Goal: Task Accomplishment & Management: Manage account settings

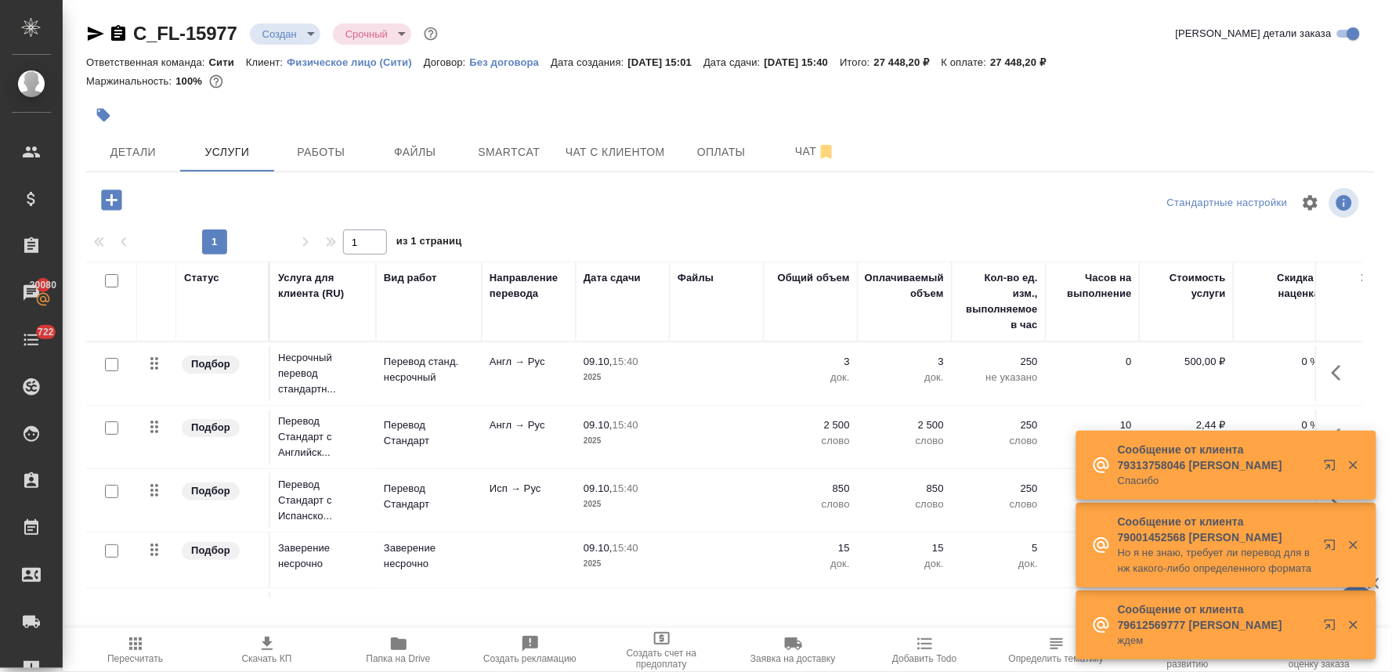
scroll to position [67, 0]
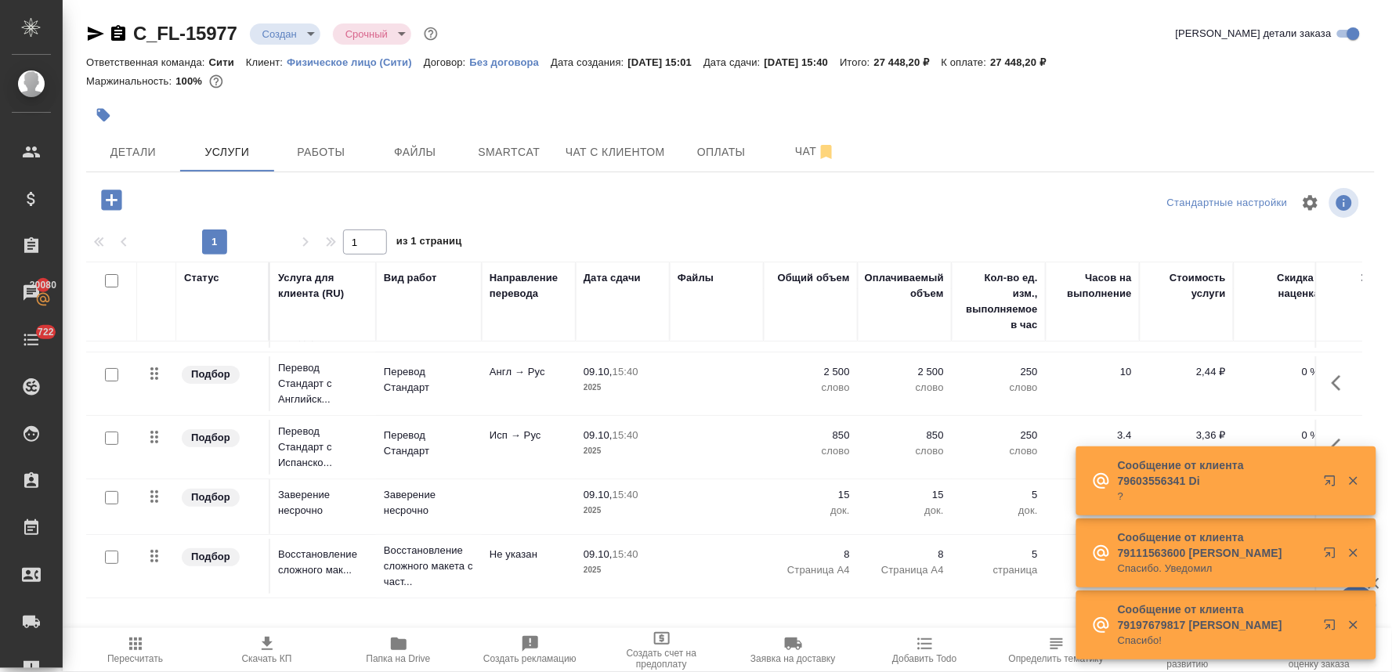
click at [833, 428] on p "850" at bounding box center [811, 436] width 78 height 16
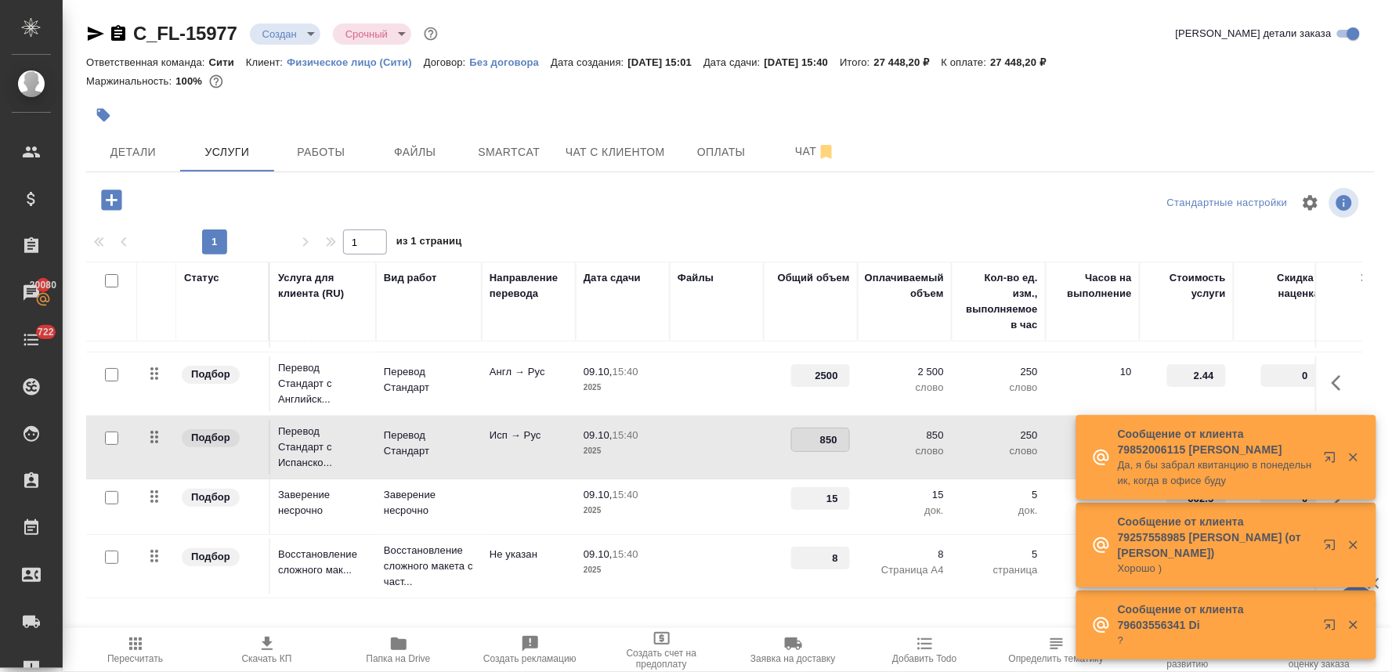
drag, startPoint x: 818, startPoint y: 425, endPoint x: 867, endPoint y: 425, distance: 48.6
click at [867, 425] on tr "Подбор Перевод Стандарт с Испанско... Перевод Стандарт Исп → Рус 09.10, 15:40 2…" at bounding box center [824, 447] width 1477 height 63
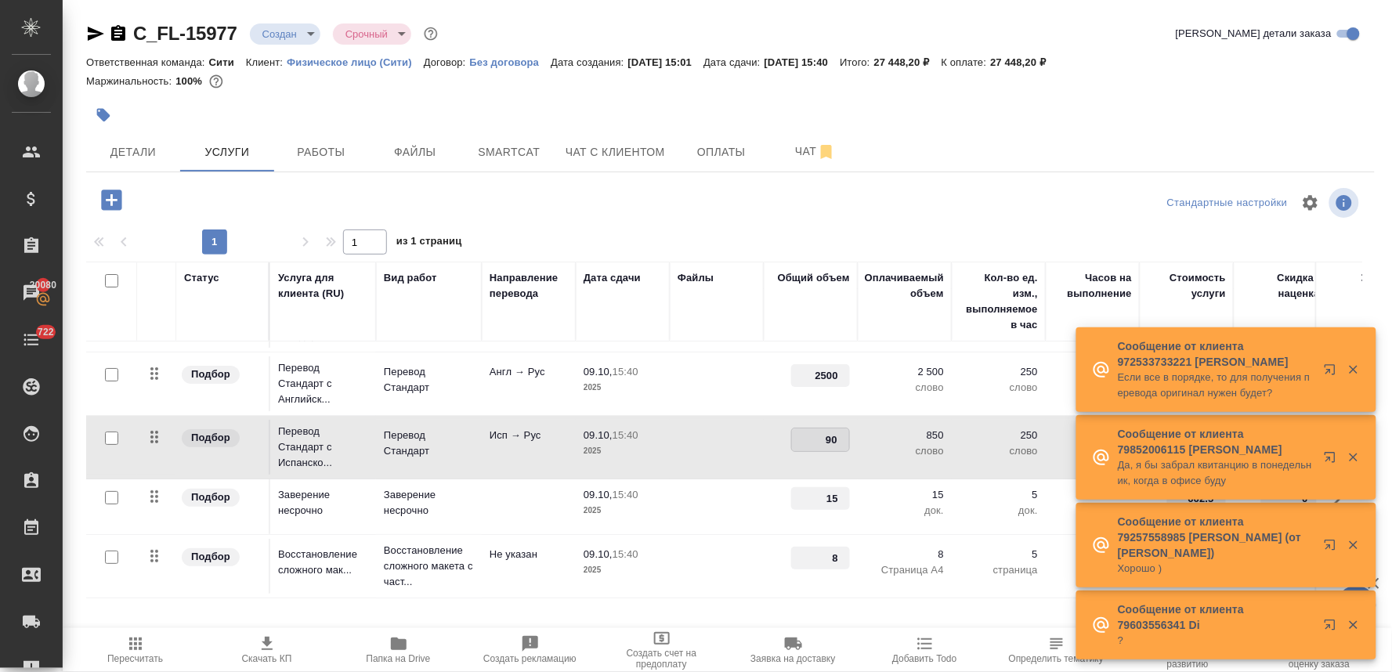
type input "900"
click at [799, 197] on div at bounding box center [730, 203] width 429 height 38
click at [228, 194] on span "Сохранить и пересчитать" at bounding box center [222, 199] width 136 height 18
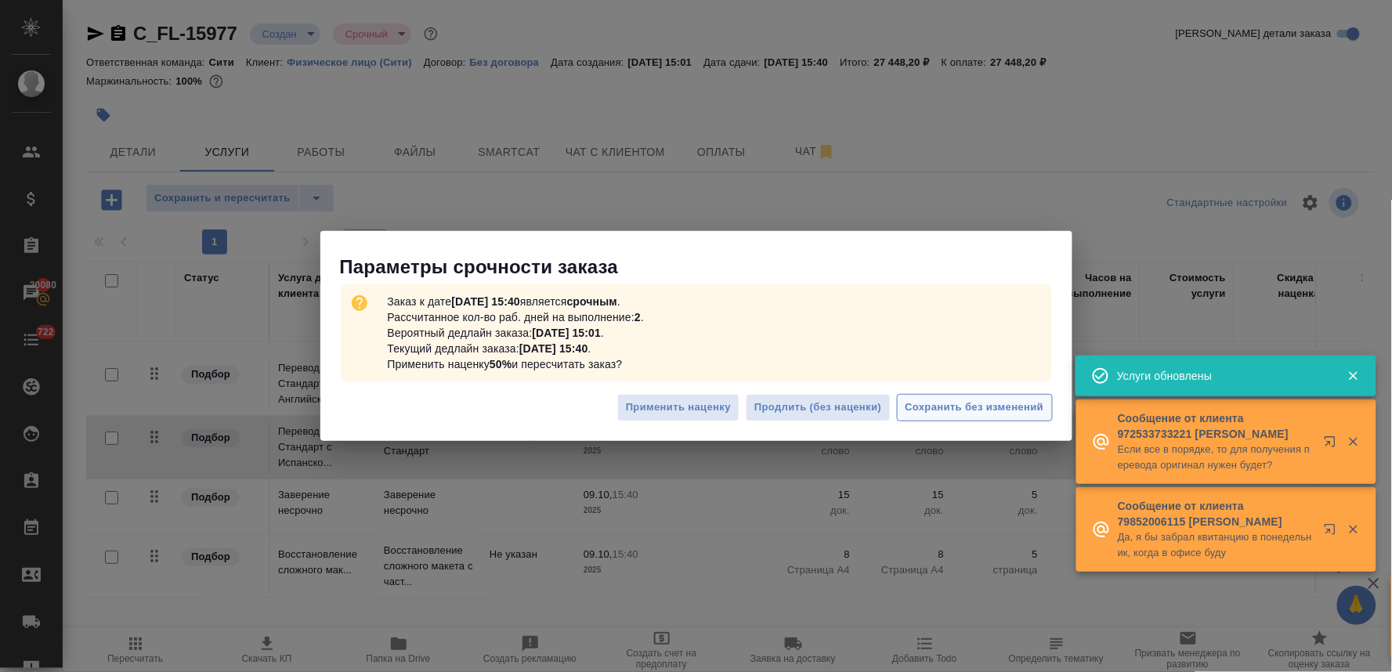
click at [950, 411] on span "Сохранить без изменений" at bounding box center [975, 408] width 139 height 18
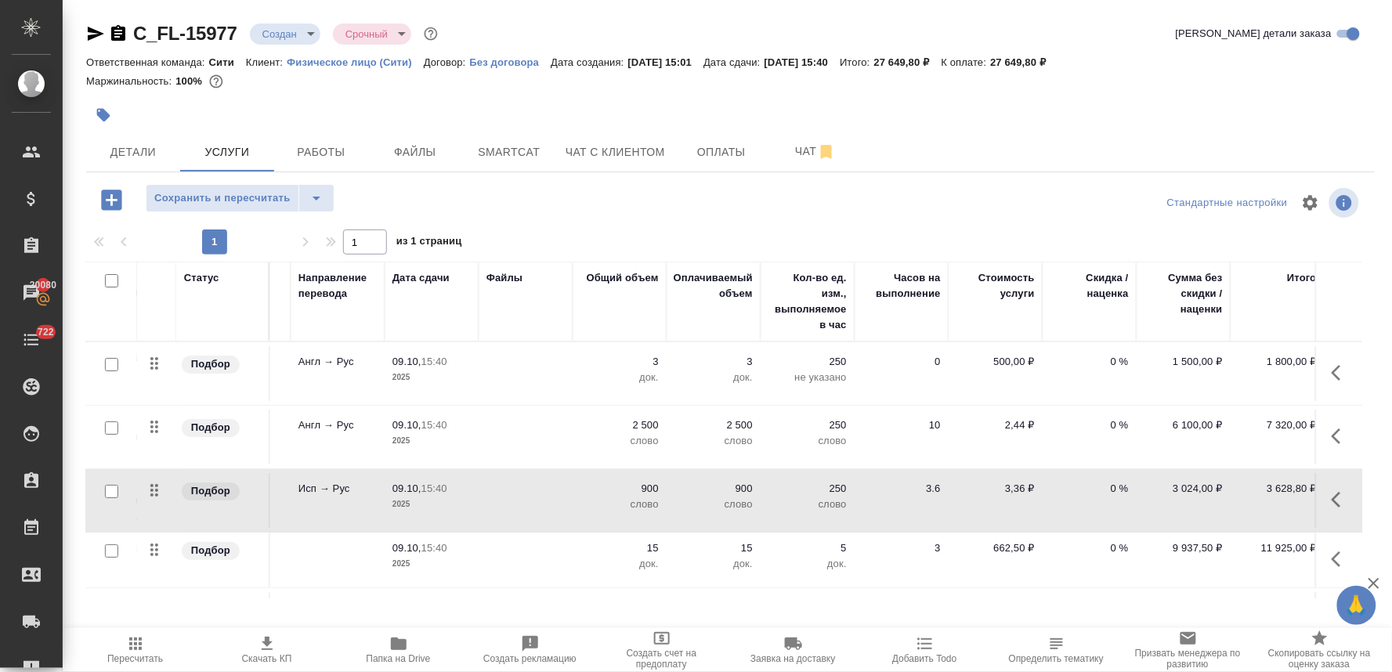
scroll to position [0, 212]
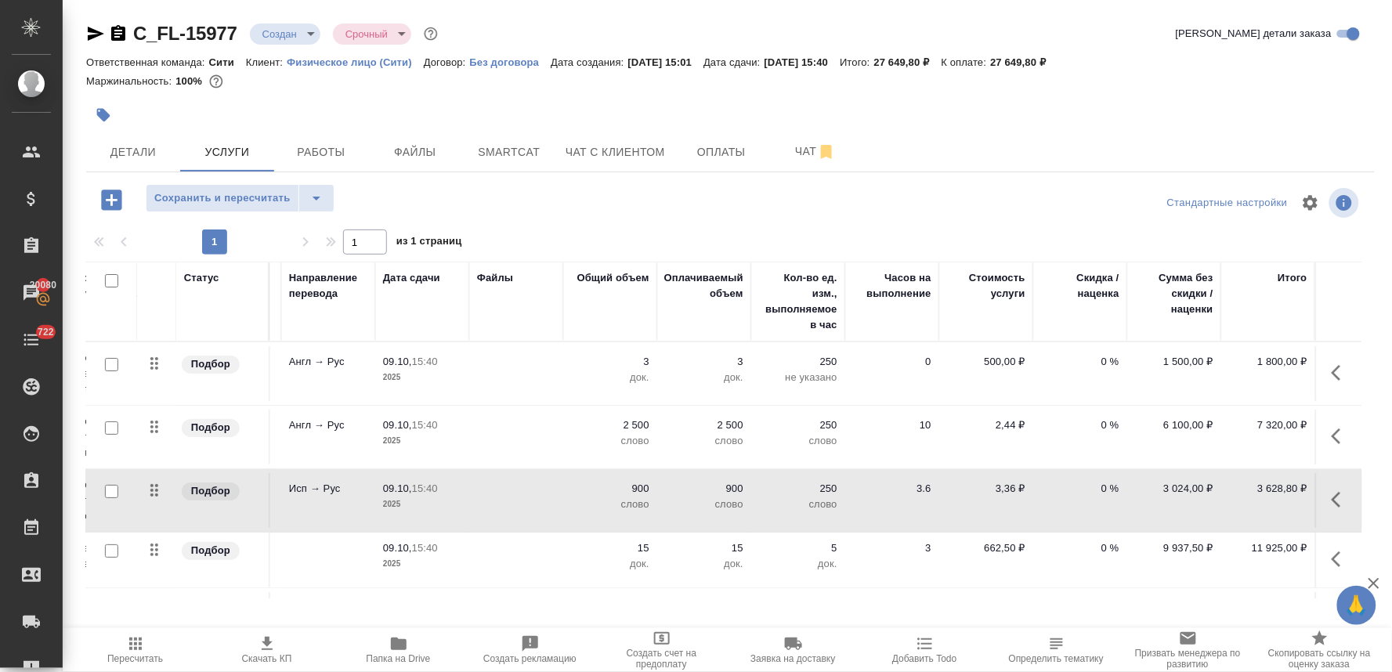
click at [1093, 425] on p "0 %" at bounding box center [1080, 426] width 78 height 16
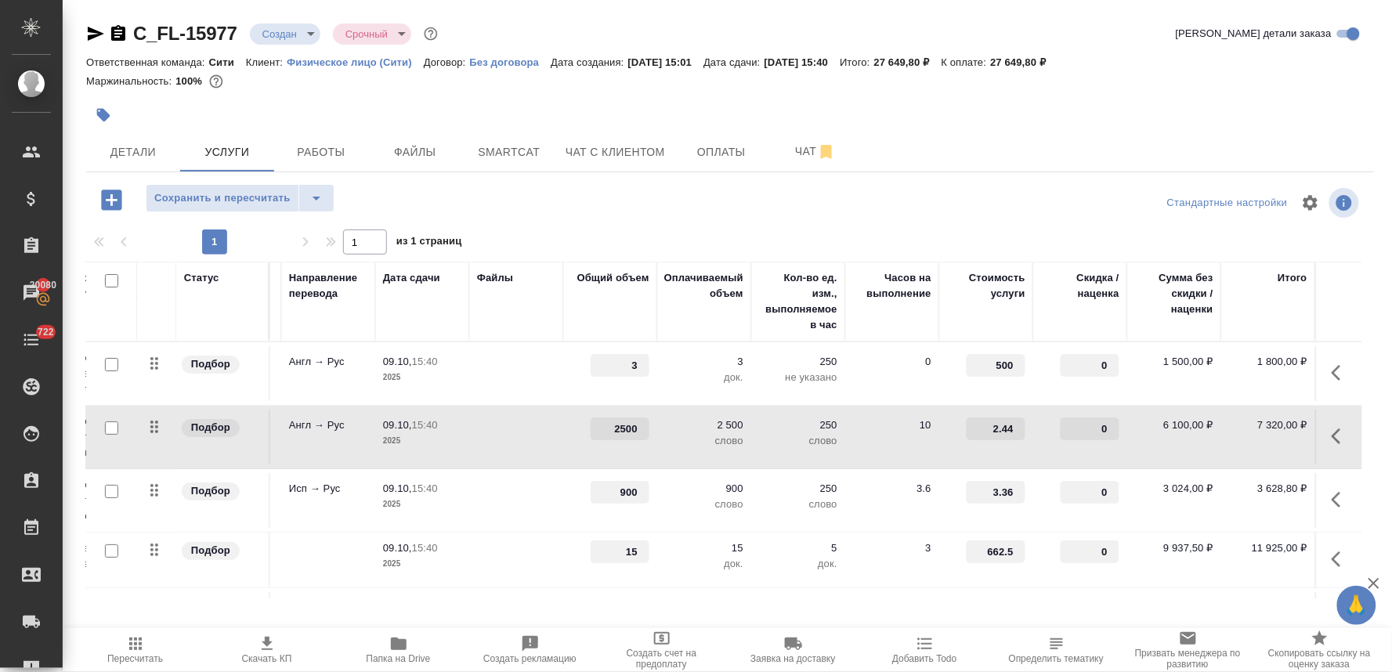
click at [1081, 429] on input "0" at bounding box center [1090, 429] width 59 height 23
type input "-30"
click at [1076, 491] on input "0" at bounding box center [1090, 492] width 59 height 23
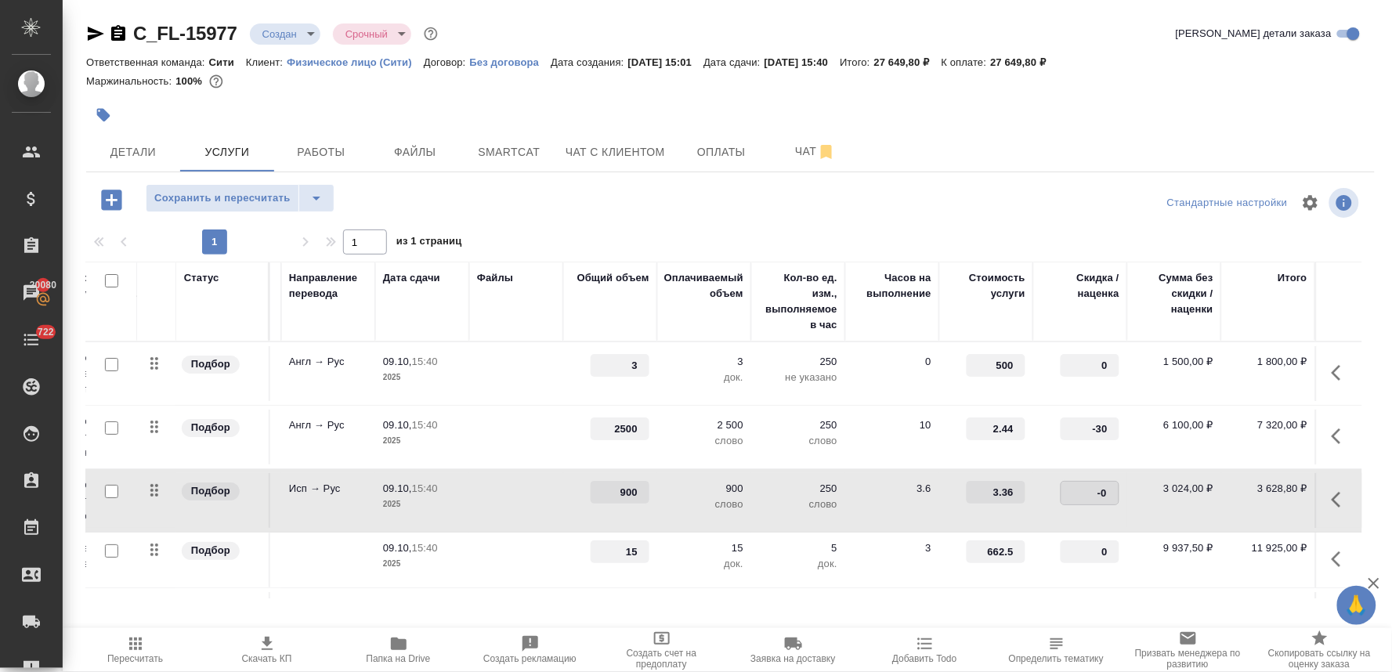
type input "-30"
drag, startPoint x: 992, startPoint y: 550, endPoint x: 1029, endPoint y: 550, distance: 36.8
click at [1026, 550] on tr "Подбор Заверение несрочно Заверение несрочно 09.10, 15:40 2025 15 15 док. 5 док…" at bounding box center [624, 561] width 1477 height 56
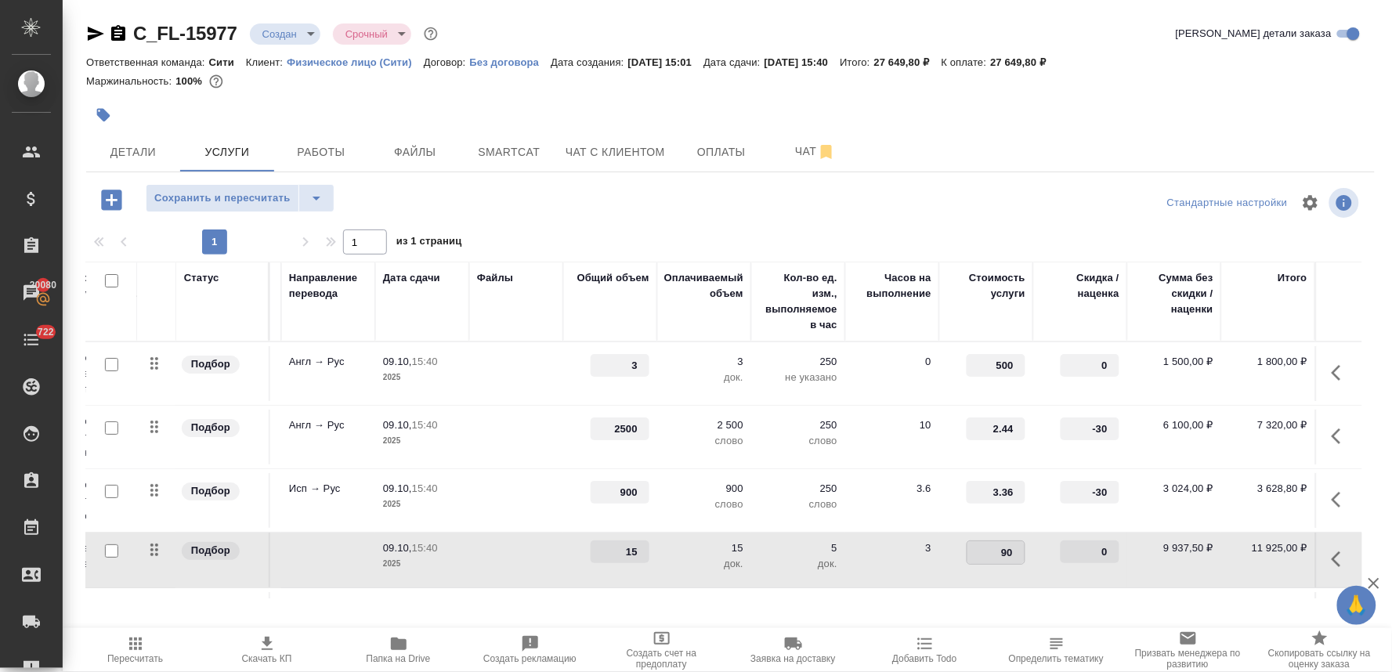
type input "900"
click at [918, 192] on div at bounding box center [730, 203] width 429 height 38
click at [261, 199] on span "Сохранить и пересчитать" at bounding box center [222, 199] width 136 height 18
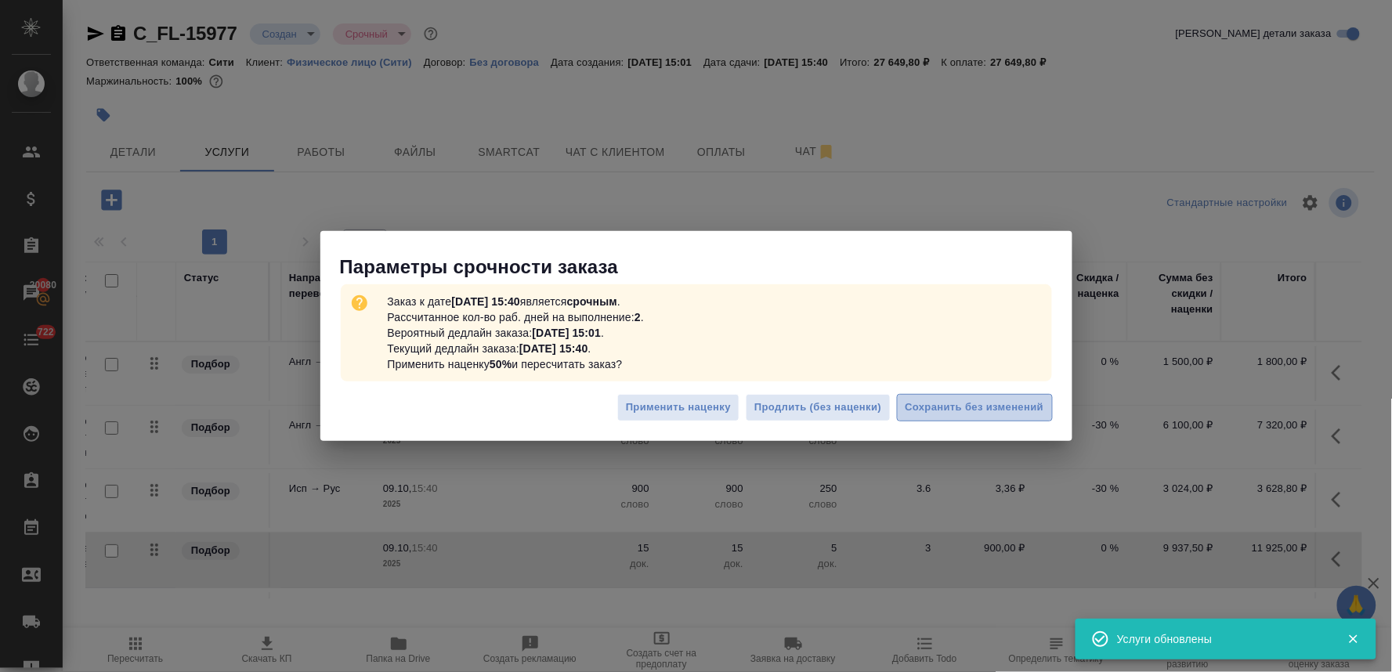
click at [946, 408] on span "Сохранить без изменений" at bounding box center [975, 408] width 139 height 18
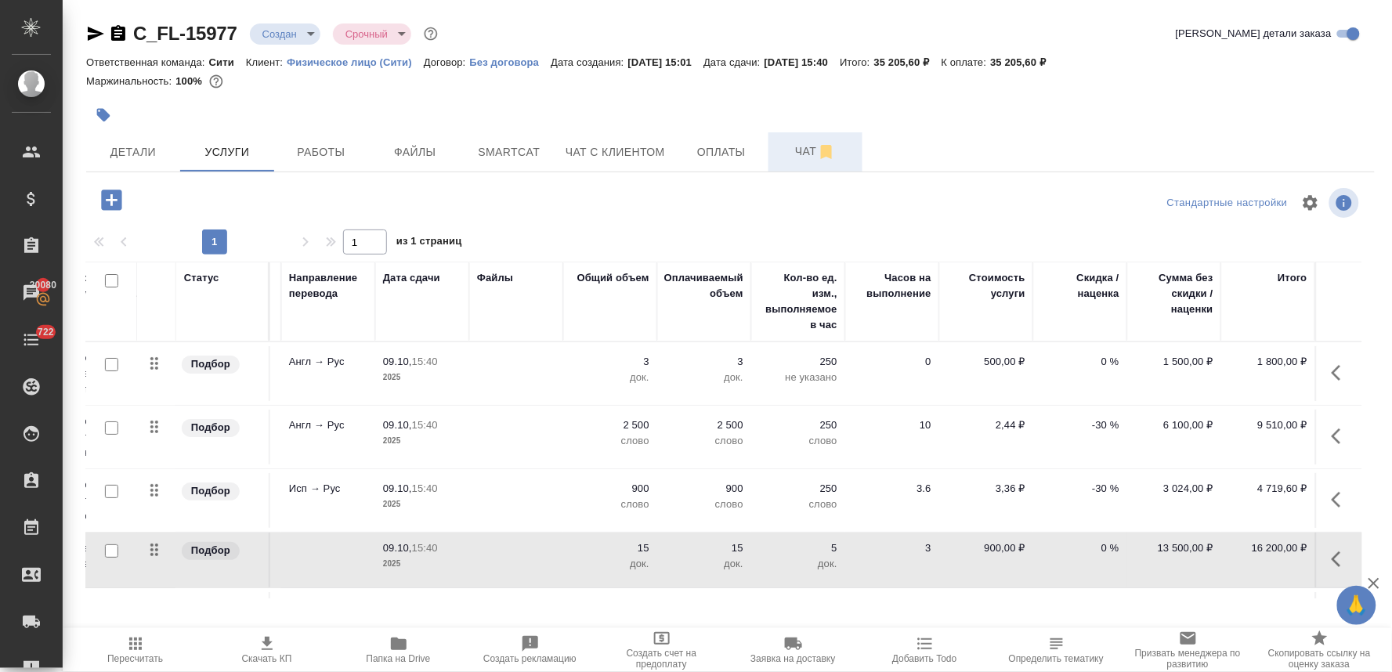
click at [803, 146] on span "Чат" at bounding box center [815, 152] width 75 height 20
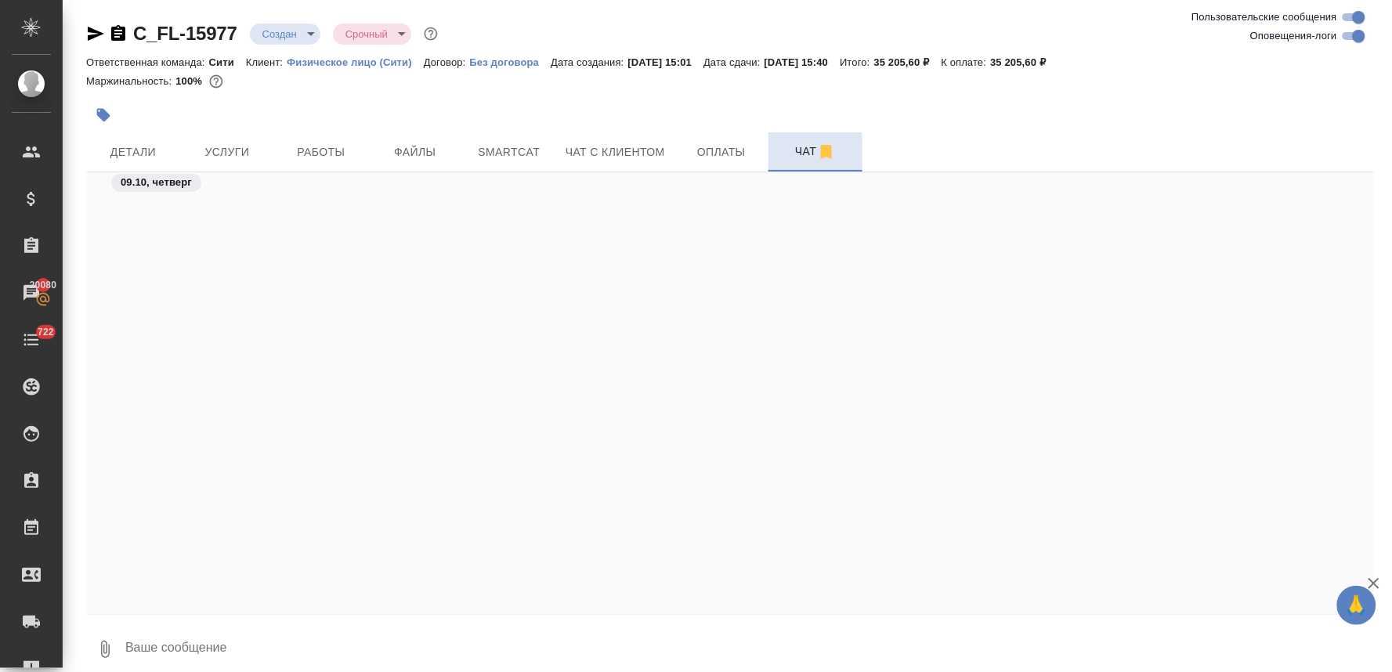
scroll to position [1308, 0]
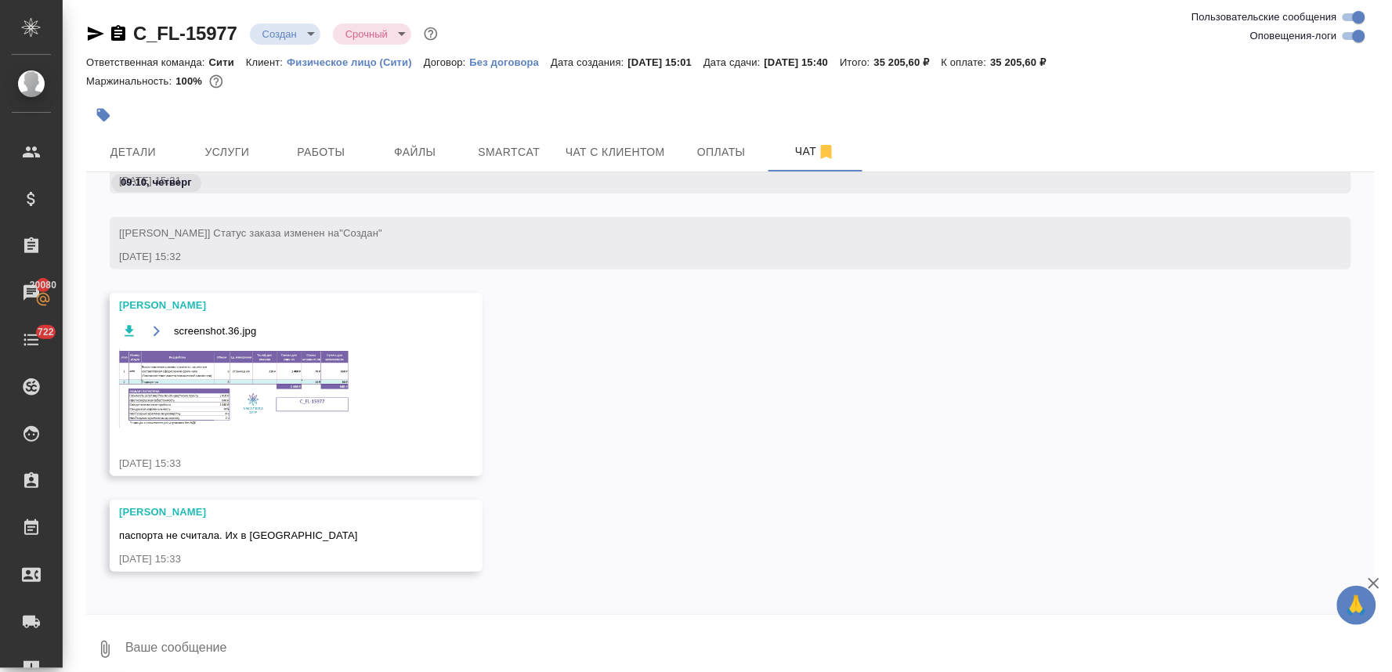
click at [295, 388] on img at bounding box center [236, 389] width 235 height 80
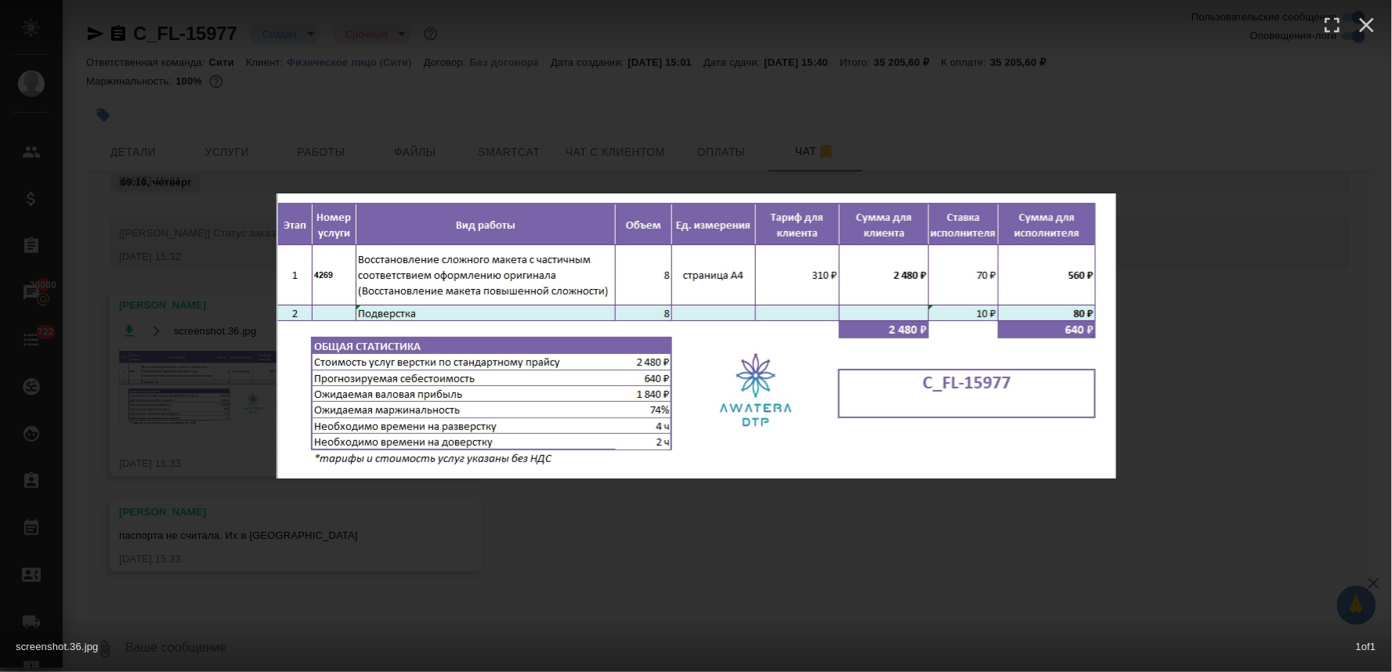
click at [602, 138] on div "screenshot.36.jpg 1 of 1" at bounding box center [696, 336] width 1392 height 672
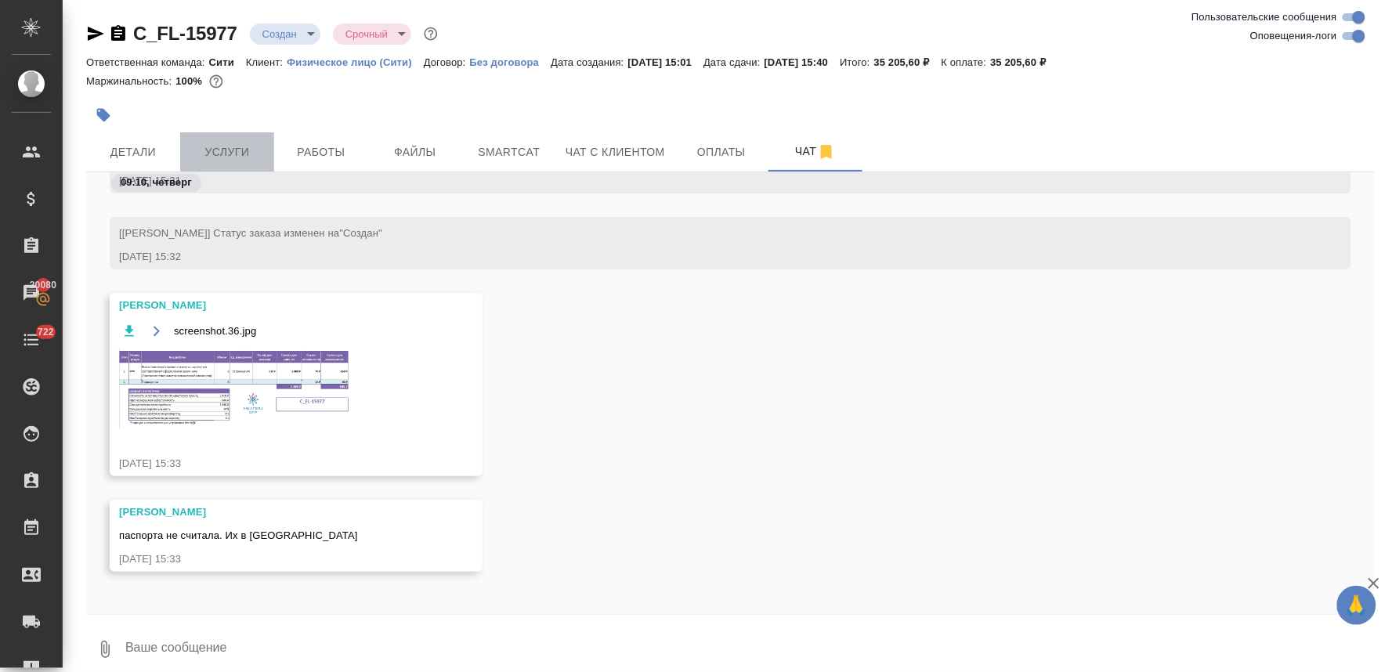
click at [259, 153] on span "Услуги" at bounding box center [227, 153] width 75 height 20
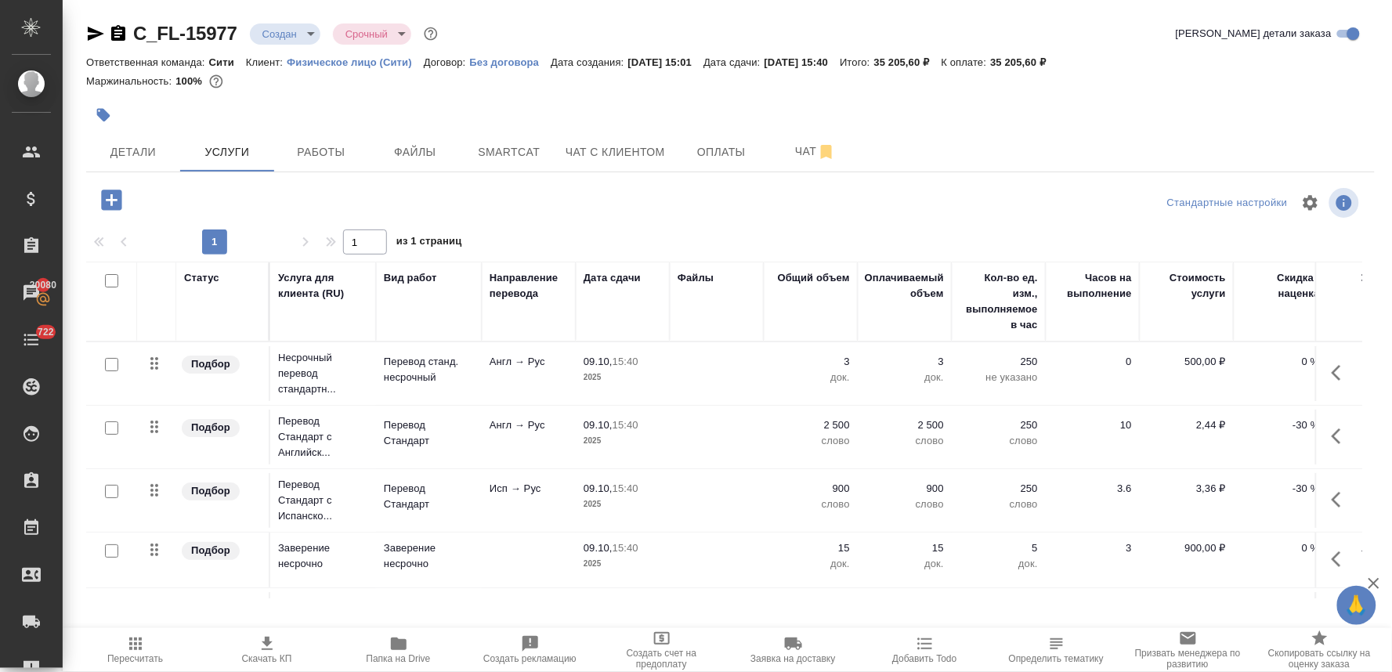
click at [847, 549] on p "15" at bounding box center [811, 549] width 78 height 16
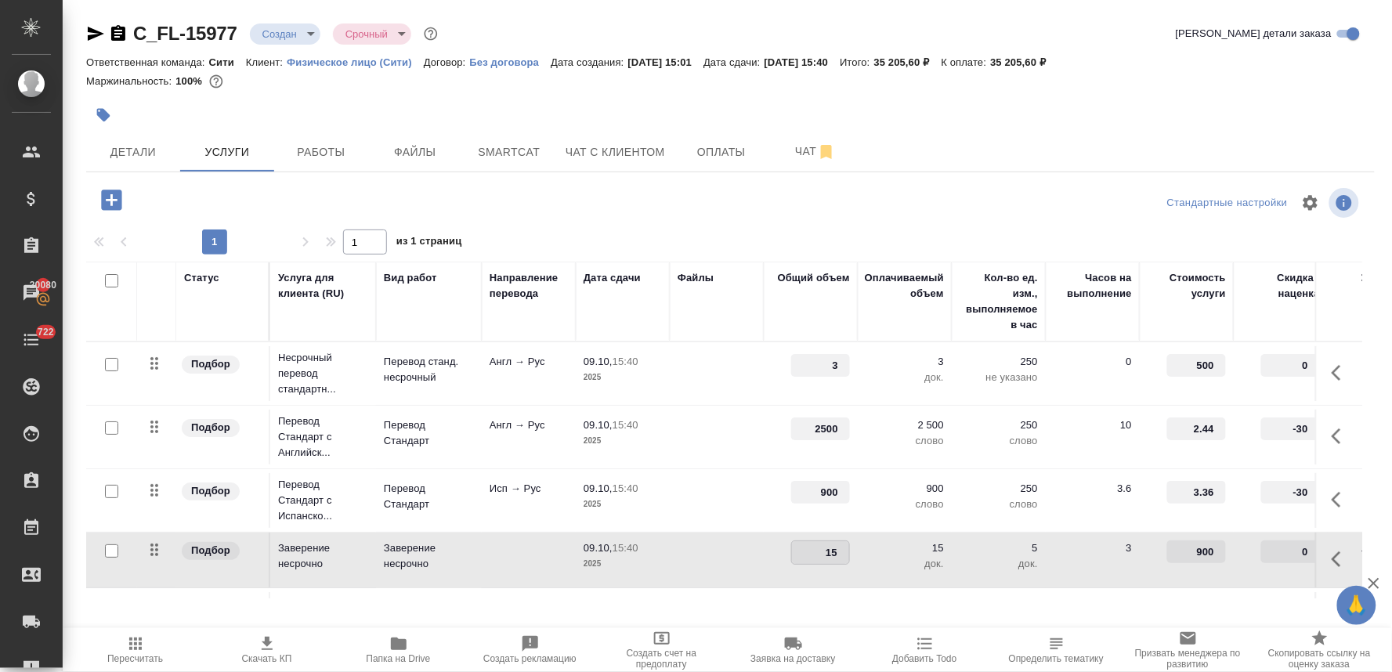
drag, startPoint x: 830, startPoint y: 554, endPoint x: 846, endPoint y: 553, distance: 15.7
click at [846, 553] on input "15" at bounding box center [820, 552] width 57 height 23
type input "13"
click at [813, 204] on div at bounding box center [730, 203] width 429 height 38
click at [220, 197] on span "Сохранить и пересчитать" at bounding box center [222, 199] width 136 height 18
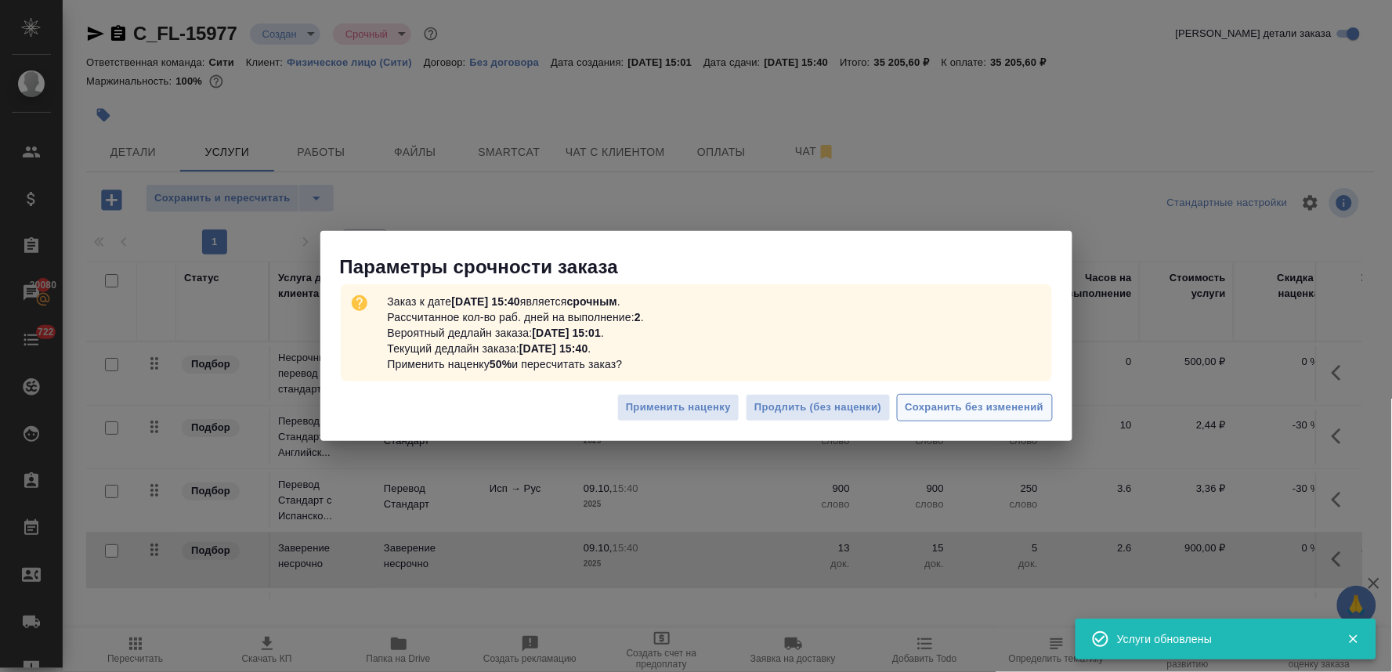
click at [988, 396] on button "Сохранить без изменений" at bounding box center [975, 407] width 156 height 27
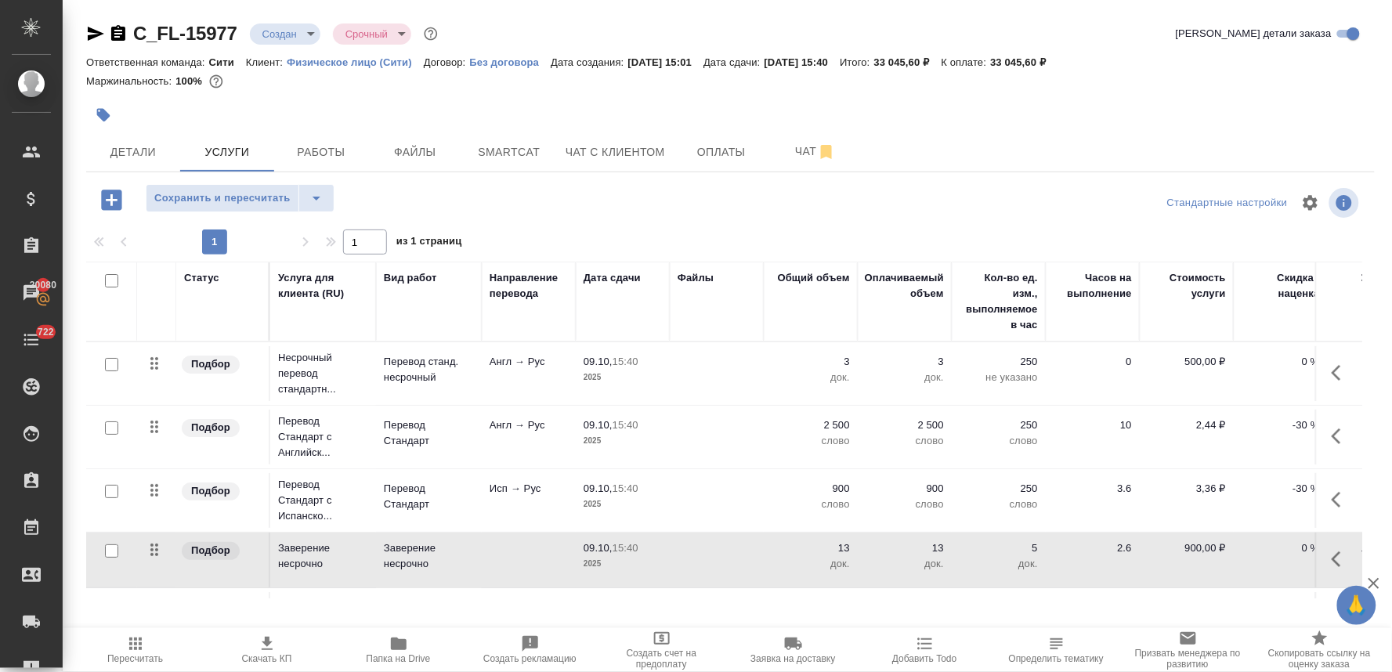
click at [1004, 598] on div "Статус Услуга для клиента (RU) Вид работ Направление перевода Дата сдачи Файлы …" at bounding box center [724, 430] width 1276 height 337
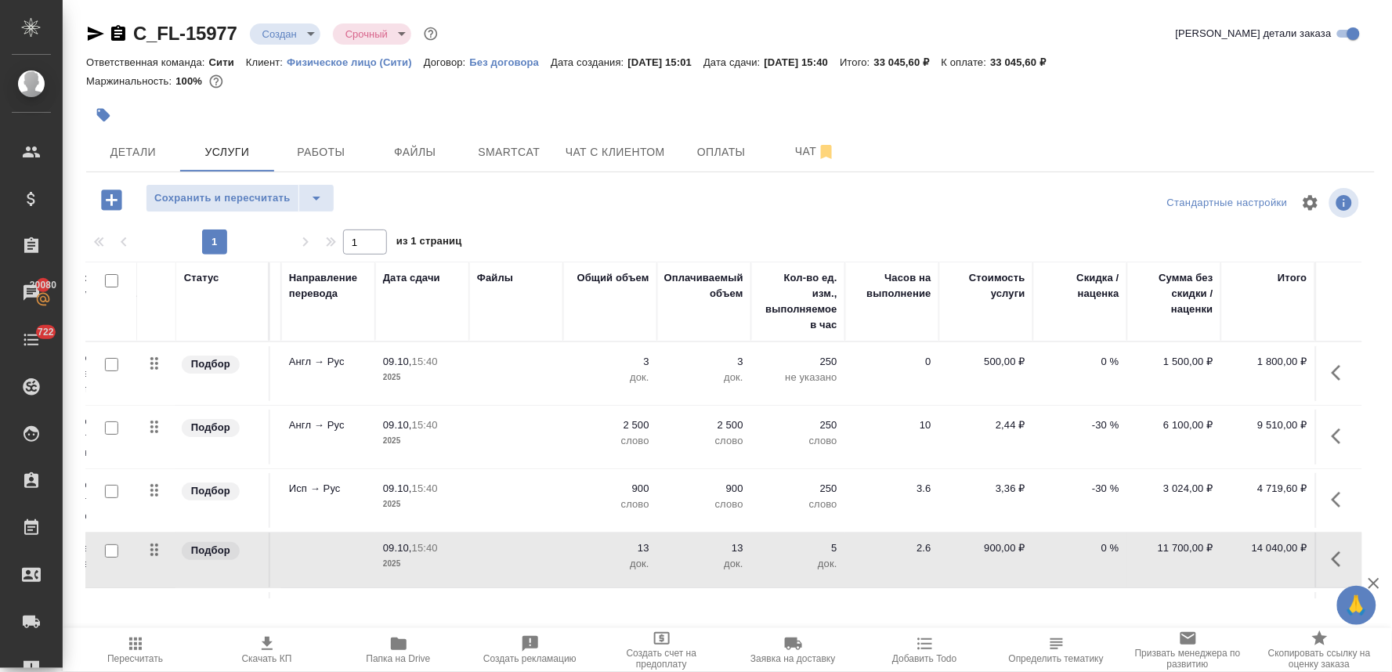
click at [989, 551] on p "900,00 ₽" at bounding box center [986, 549] width 78 height 16
drag, startPoint x: 990, startPoint y: 550, endPoint x: 1042, endPoint y: 551, distance: 52.5
click at [1040, 551] on tr "Подбор Заверение несрочно Заверение несрочно 09.10, 15:40 2025 13 13 док. 5 док…" at bounding box center [624, 561] width 1477 height 56
type input "662"
type input "662.5"
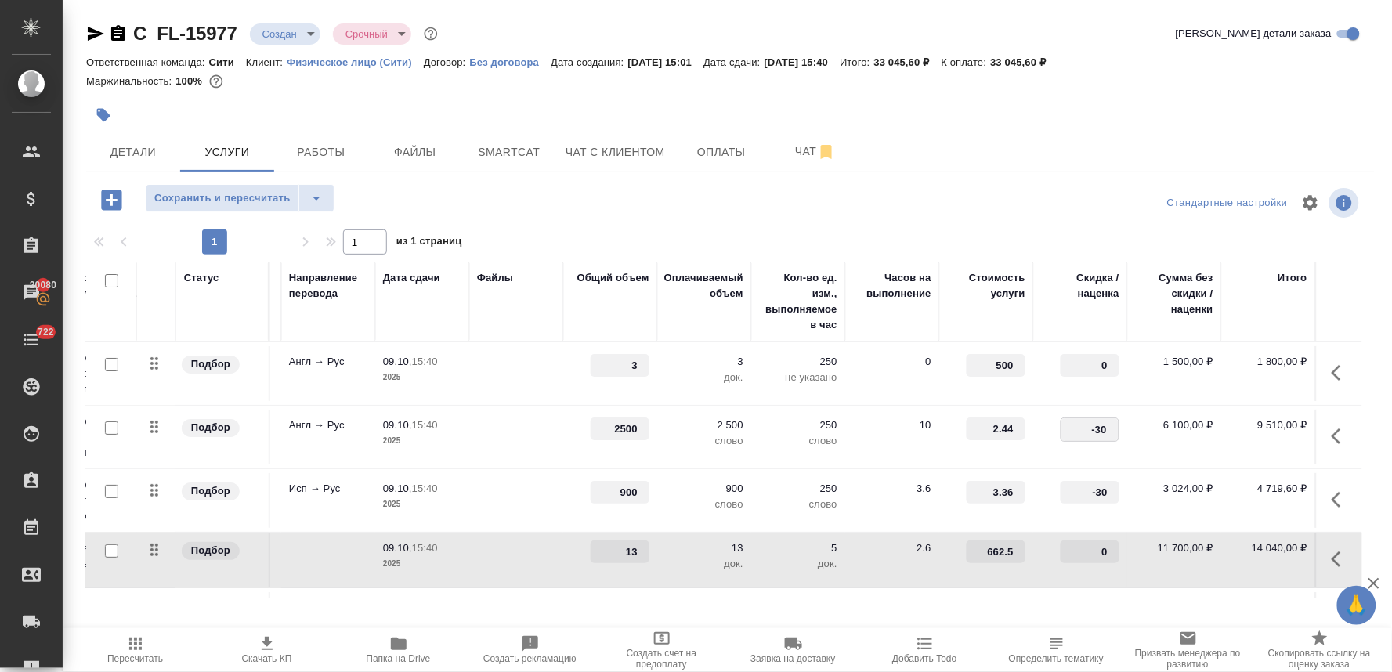
drag, startPoint x: 1067, startPoint y: 426, endPoint x: 1184, endPoint y: 428, distance: 116.7
click at [1185, 426] on tr "Подбор Перевод Стандарт с Английск... Перевод Стандарт Англ → Рус 09.10, 15:40 …" at bounding box center [624, 437] width 1477 height 63
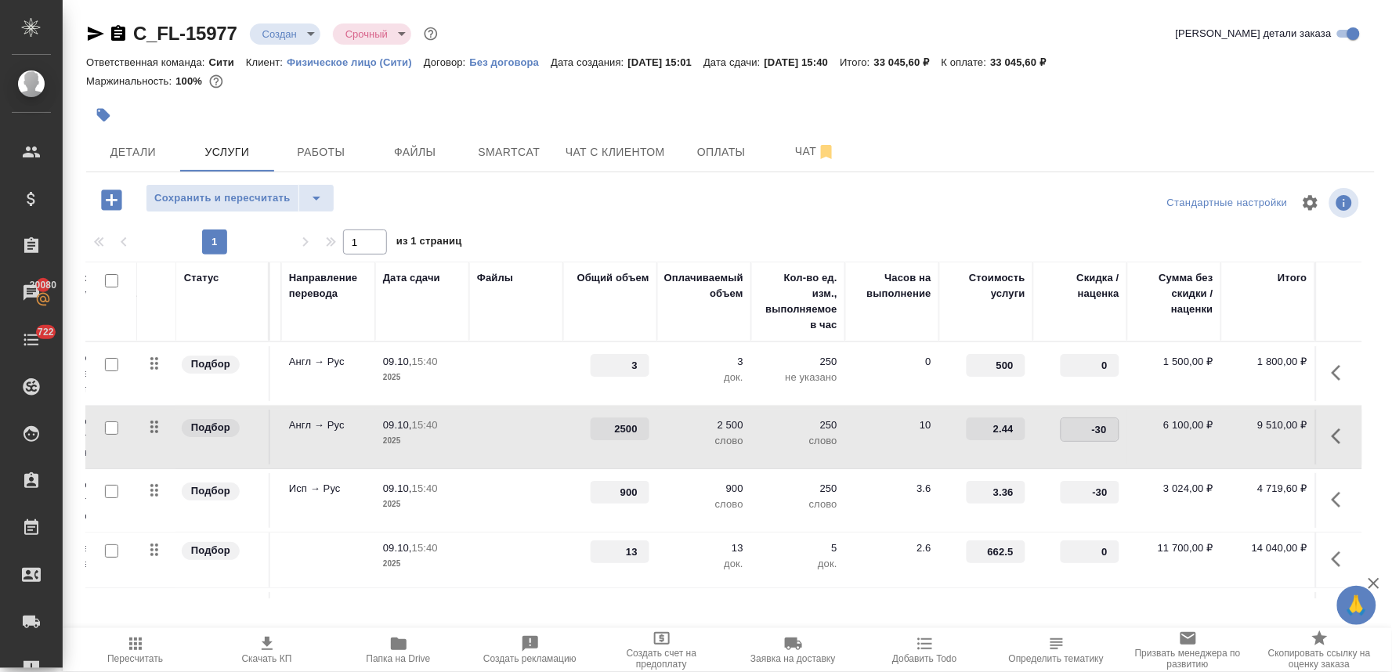
type input "0"
drag, startPoint x: 1070, startPoint y: 496, endPoint x: 1144, endPoint y: 494, distance: 73.7
click at [1142, 494] on tr "Подбор Перевод Стандарт с Испанско... Перевод Стандарт Исп → Рус 09.10, 15:40 2…" at bounding box center [624, 500] width 1477 height 63
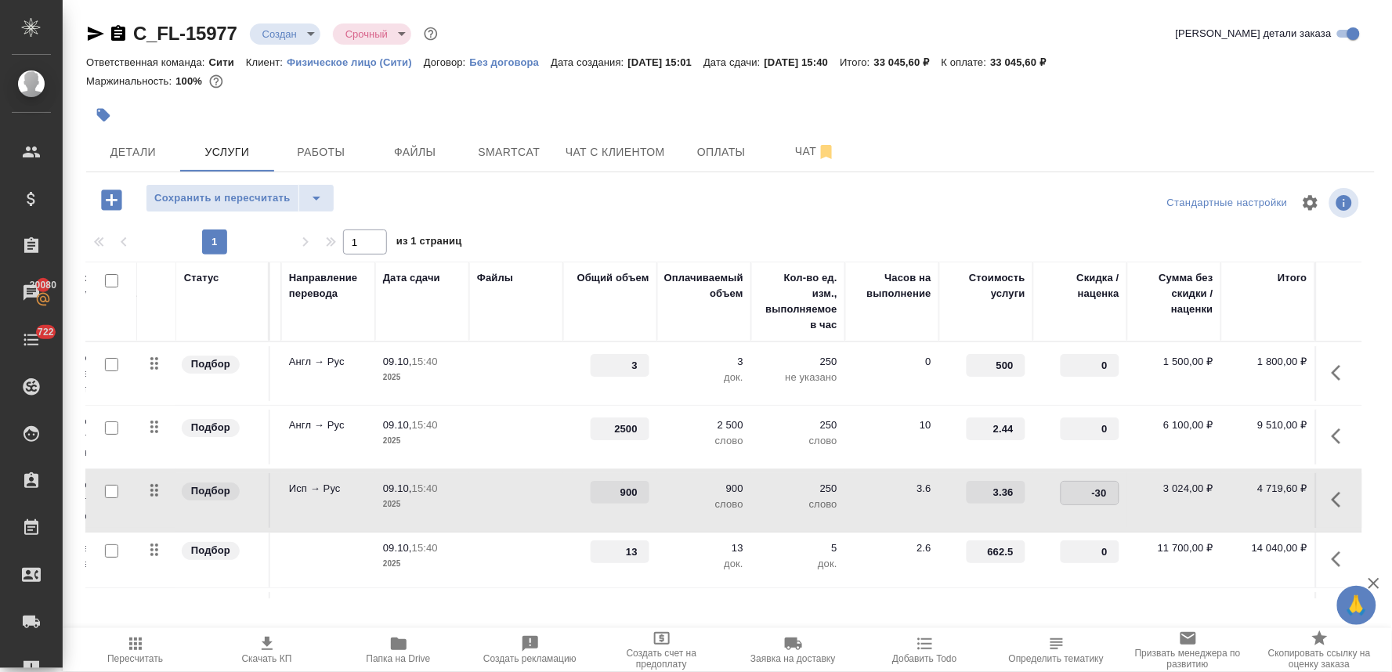
type input "0"
click at [978, 198] on div "Стандартные настройки" at bounding box center [1154, 203] width 417 height 38
click at [192, 196] on span "Сохранить и пересчитать" at bounding box center [222, 199] width 136 height 18
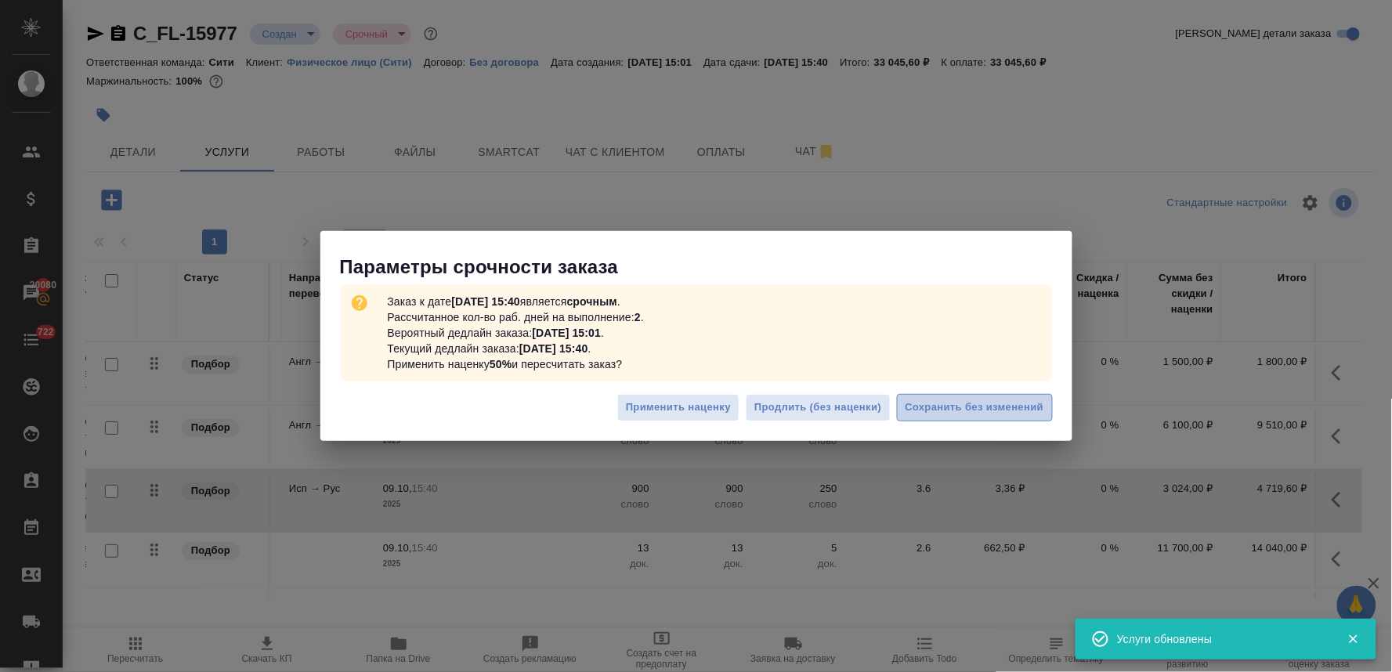
click at [974, 418] on button "Сохранить без изменений" at bounding box center [975, 407] width 156 height 27
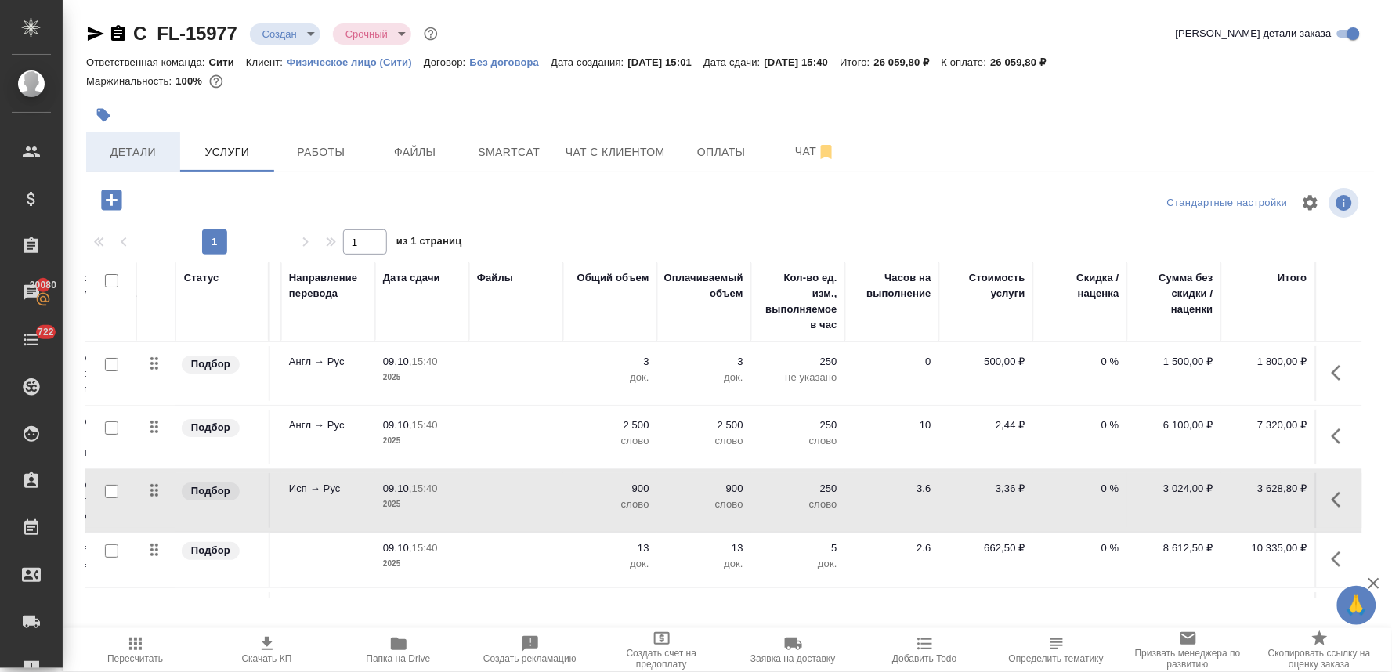
click at [125, 137] on button "Детали" at bounding box center [133, 151] width 94 height 39
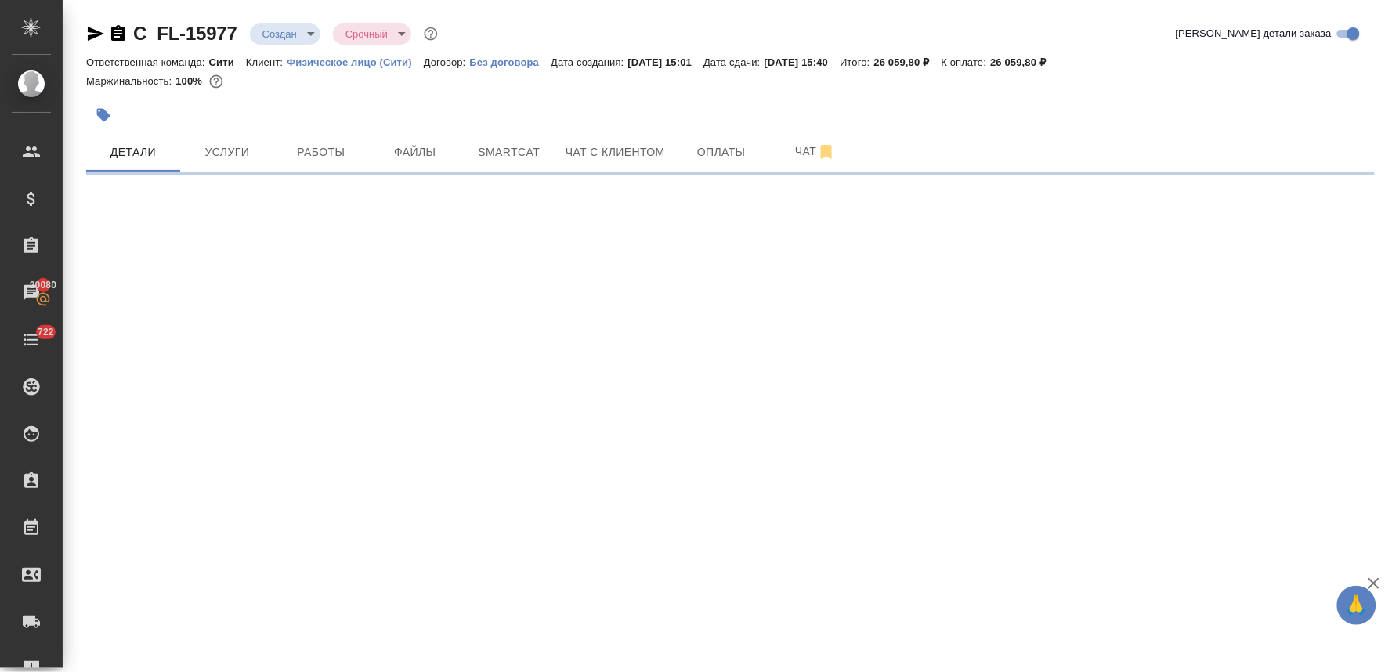
select select "RU"
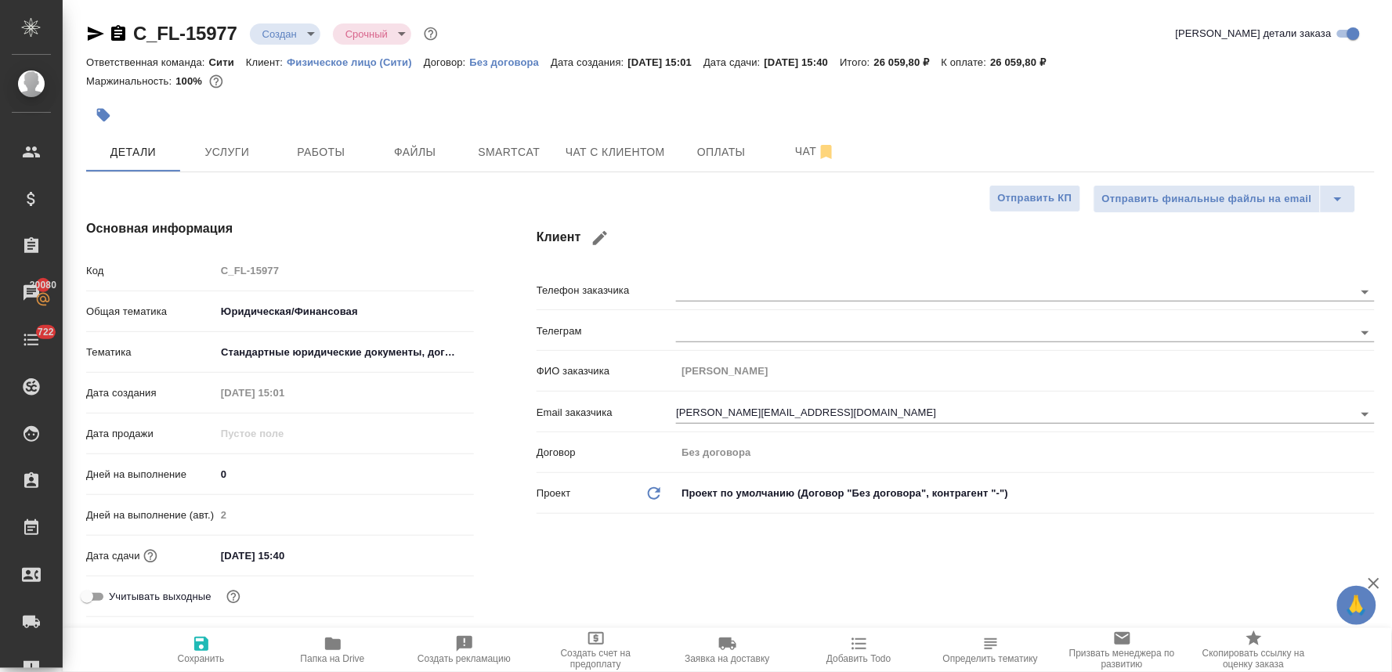
type textarea "x"
click at [210, 270] on div "Код C_FL-15977" at bounding box center [280, 270] width 388 height 27
type textarea "x"
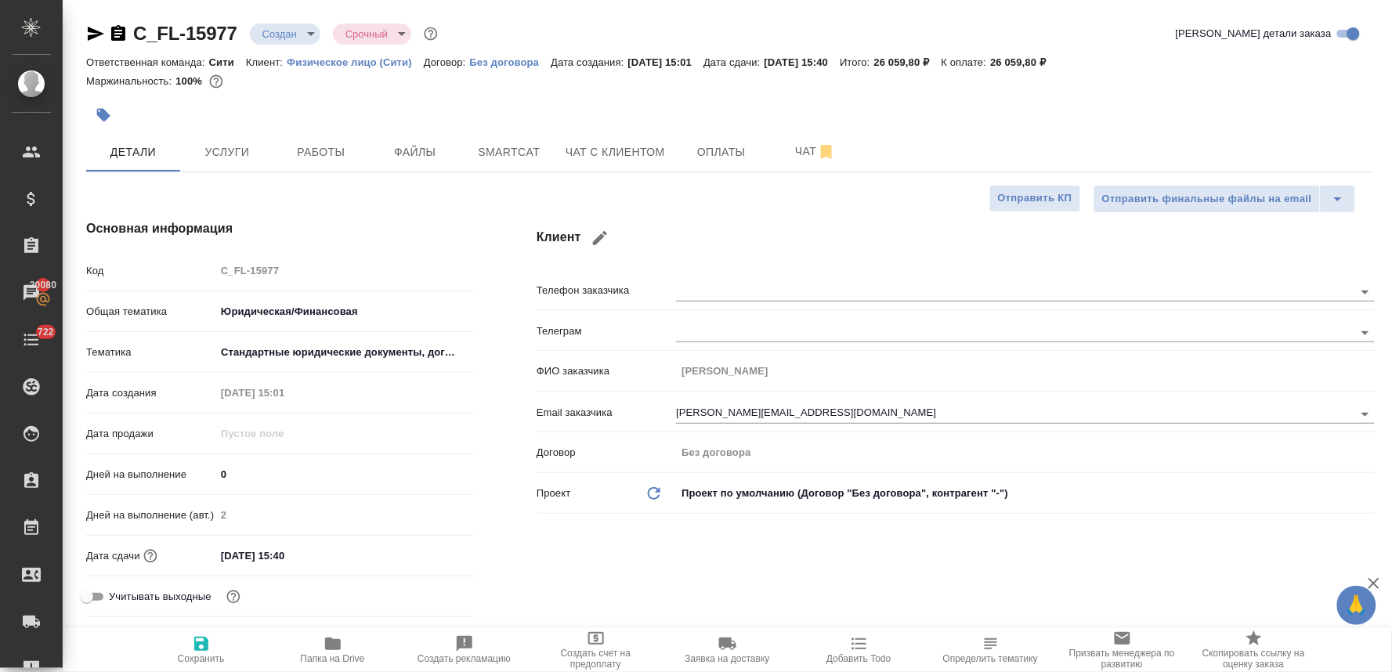
type textarea "x"
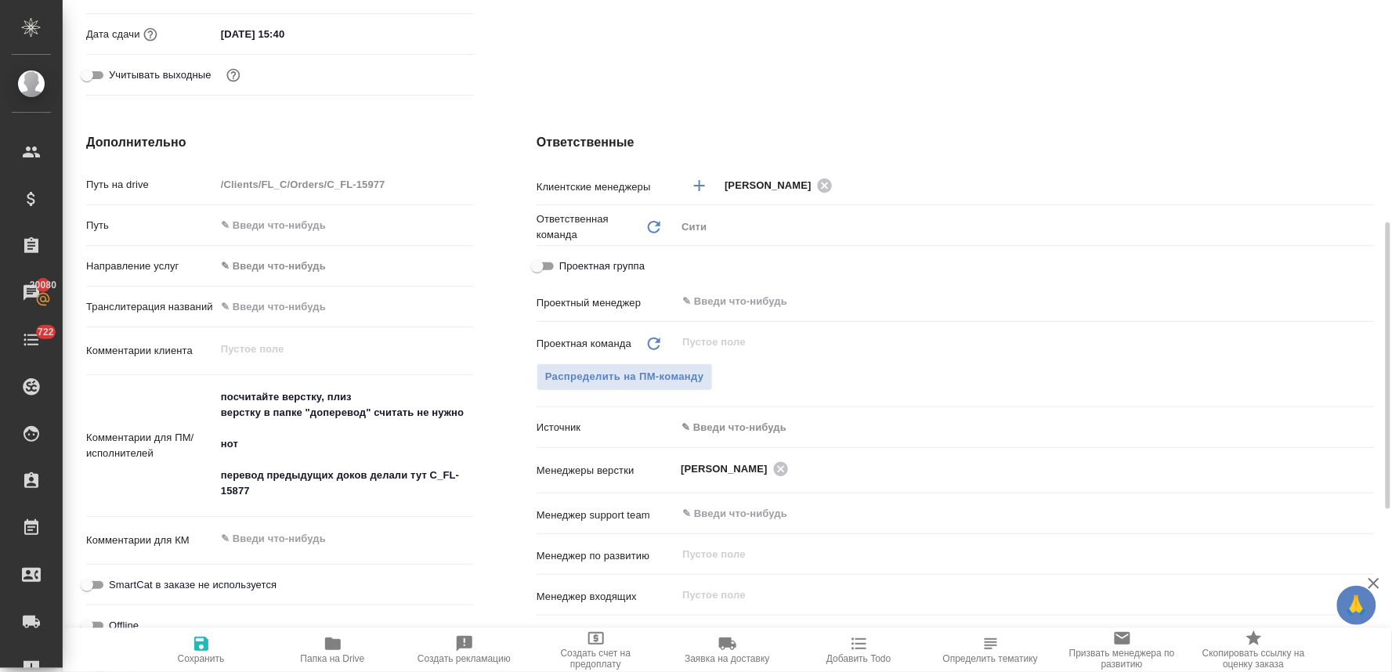
scroll to position [609, 0]
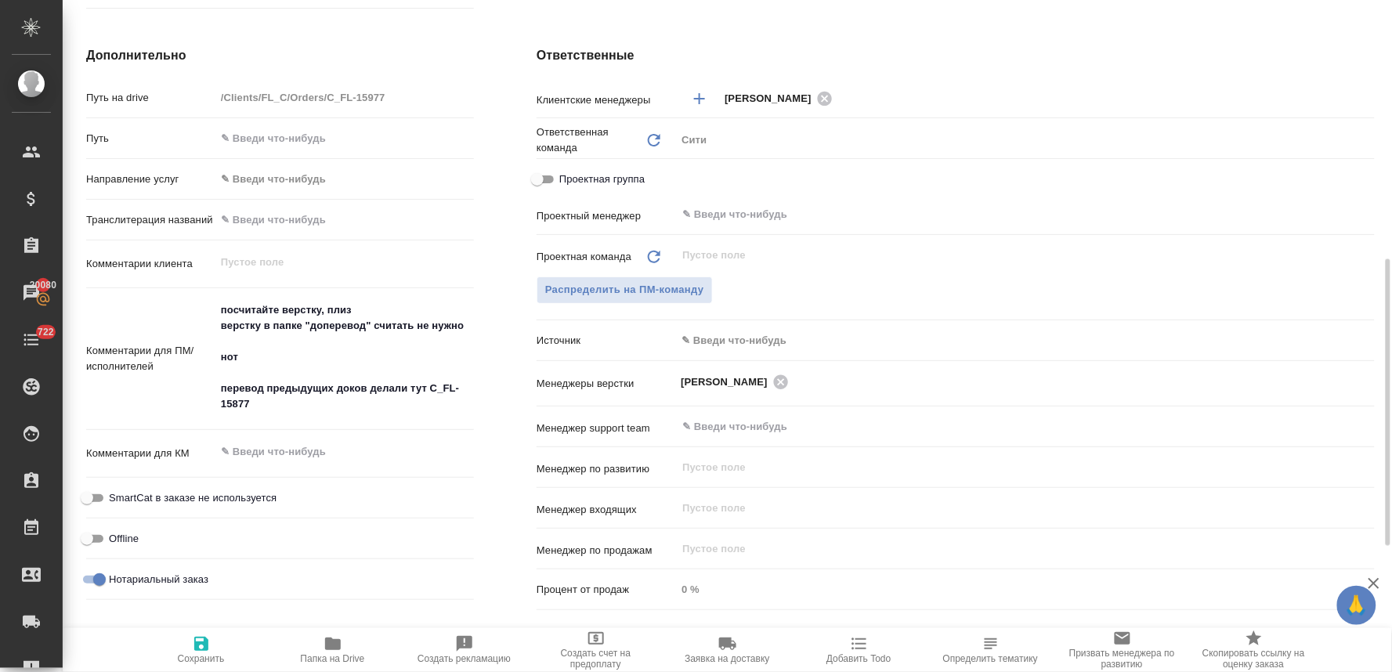
type textarea "x"
drag, startPoint x: 372, startPoint y: 306, endPoint x: 183, endPoint y: 288, distance: 189.7
click at [184, 288] on div "Путь на drive /Clients/FL_C/Orders/C_FL-15977 Путь Направление услуг ✎ Введи чт…" at bounding box center [280, 346] width 388 height 524
type textarea "верстку в папке "доперевод" считать не нужно нот перевод предыдущих доков делал…"
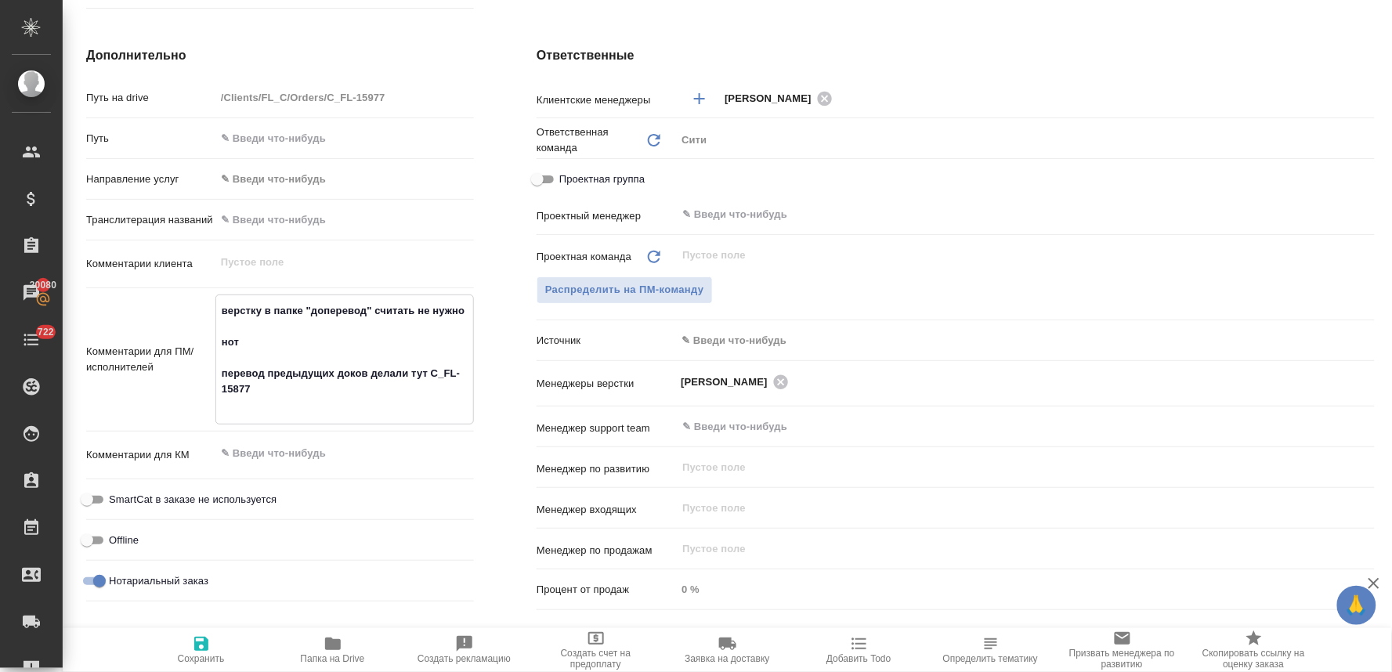
type textarea "x"
type textarea "верстку в папке "доперевод" считать не нужно нот перевод предыдущих доков делал…"
type textarea "x"
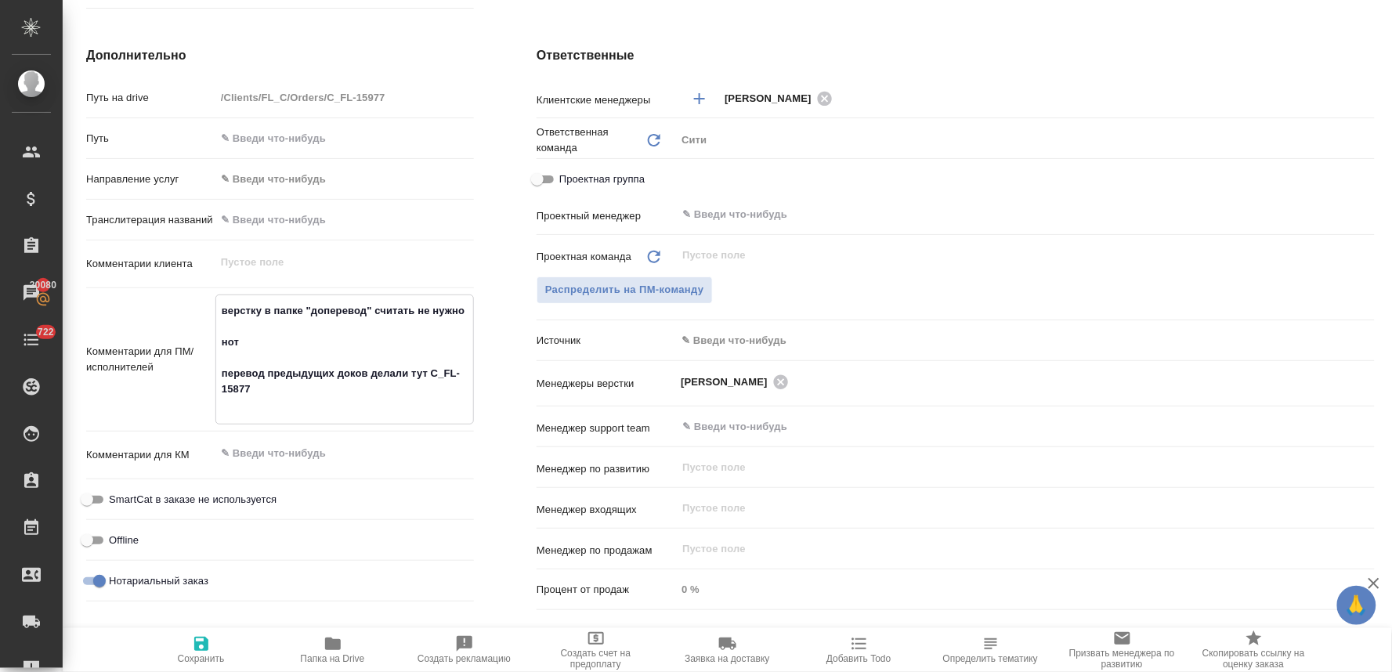
type textarea "x"
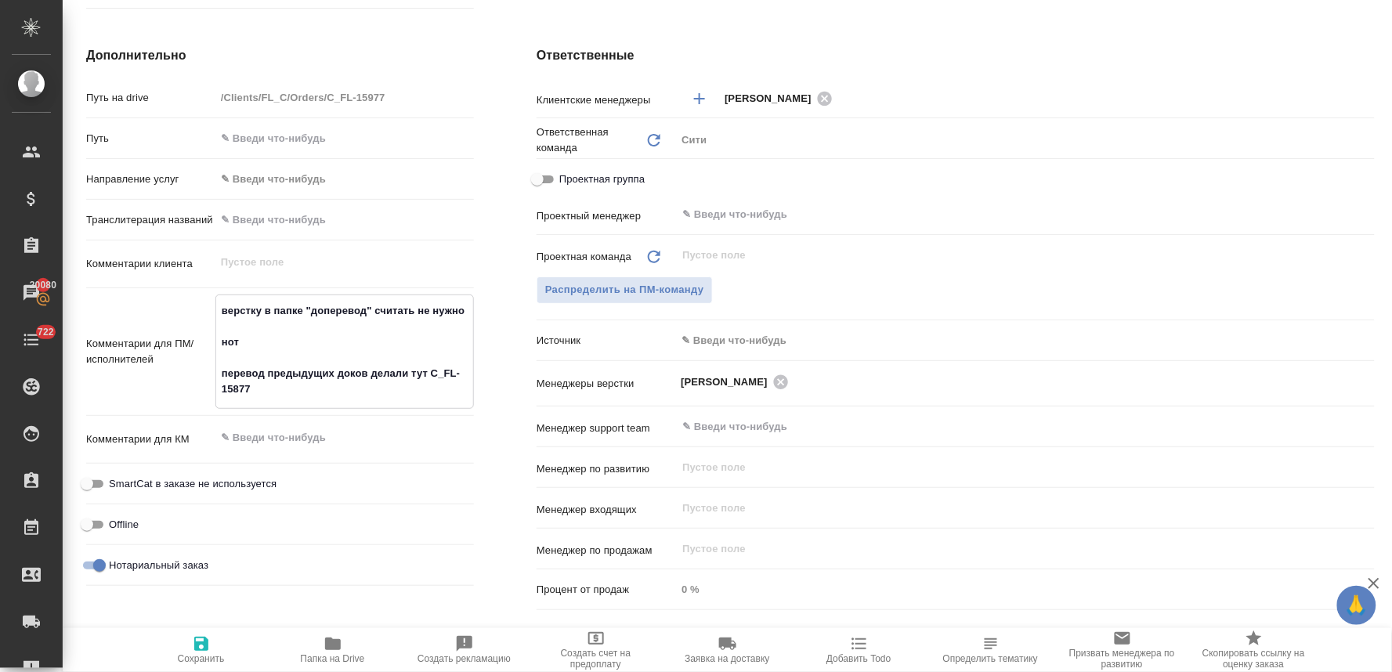
drag, startPoint x: 225, startPoint y: 321, endPoint x: 212, endPoint y: 280, distance: 42.6
click at [212, 280] on div "Путь на drive /Clients/FL_C/Orders/C_FL-15977 Путь Направление услуг ✎ Введи чт…" at bounding box center [280, 338] width 388 height 508
type textarea "нот перевод предыдущих доков делали тут C_FL-15877"
type textarea "x"
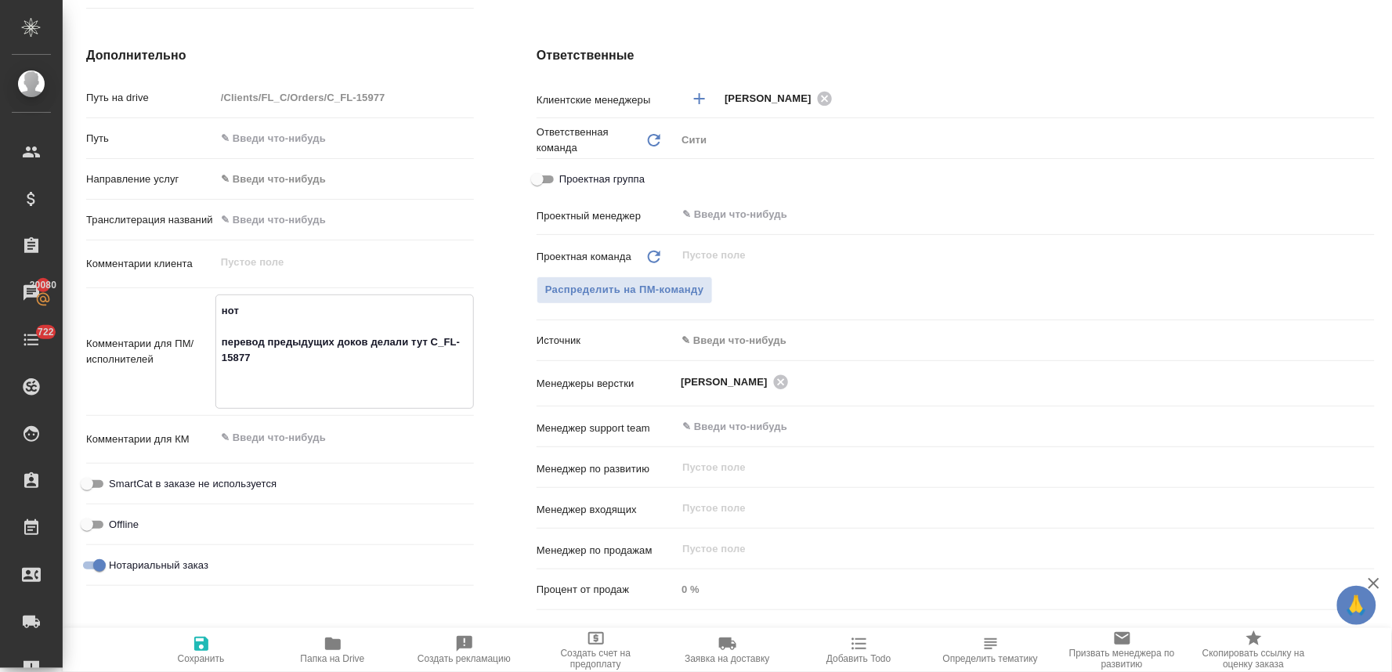
type textarea "x"
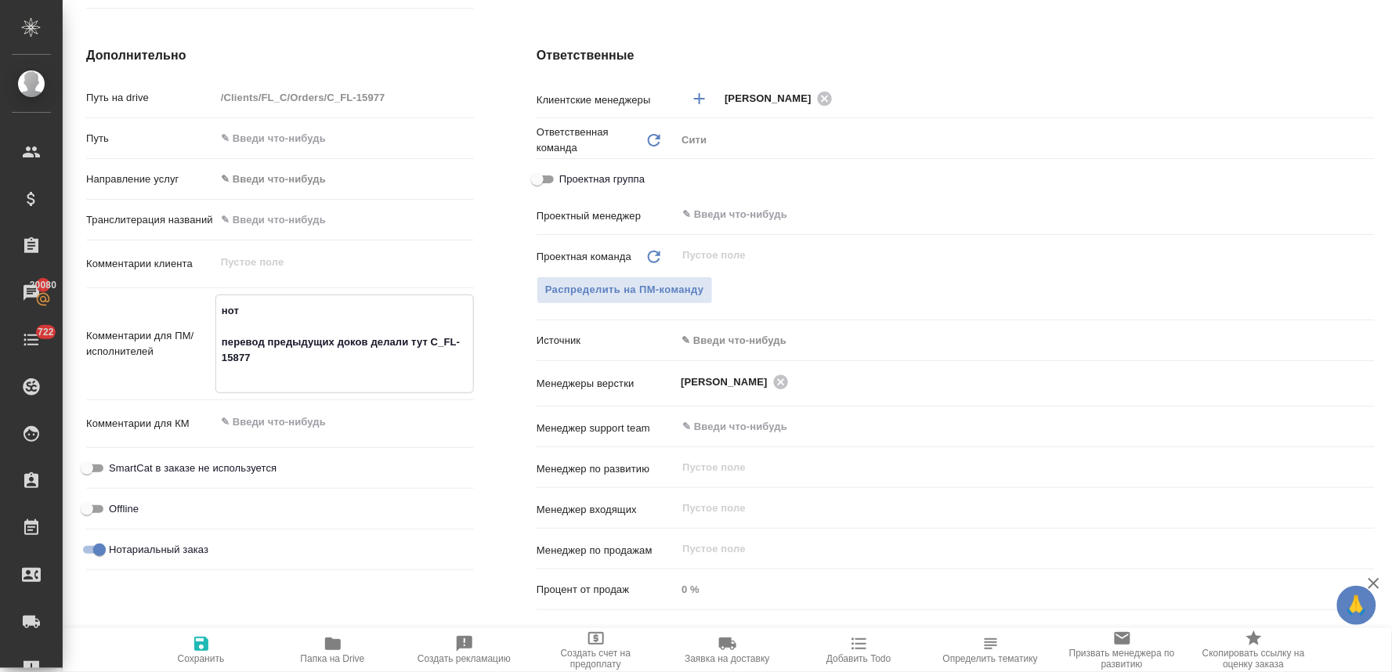
type textarea "нот перевод предыдущих доков делали тут C_FL-15877"
type textarea "x"
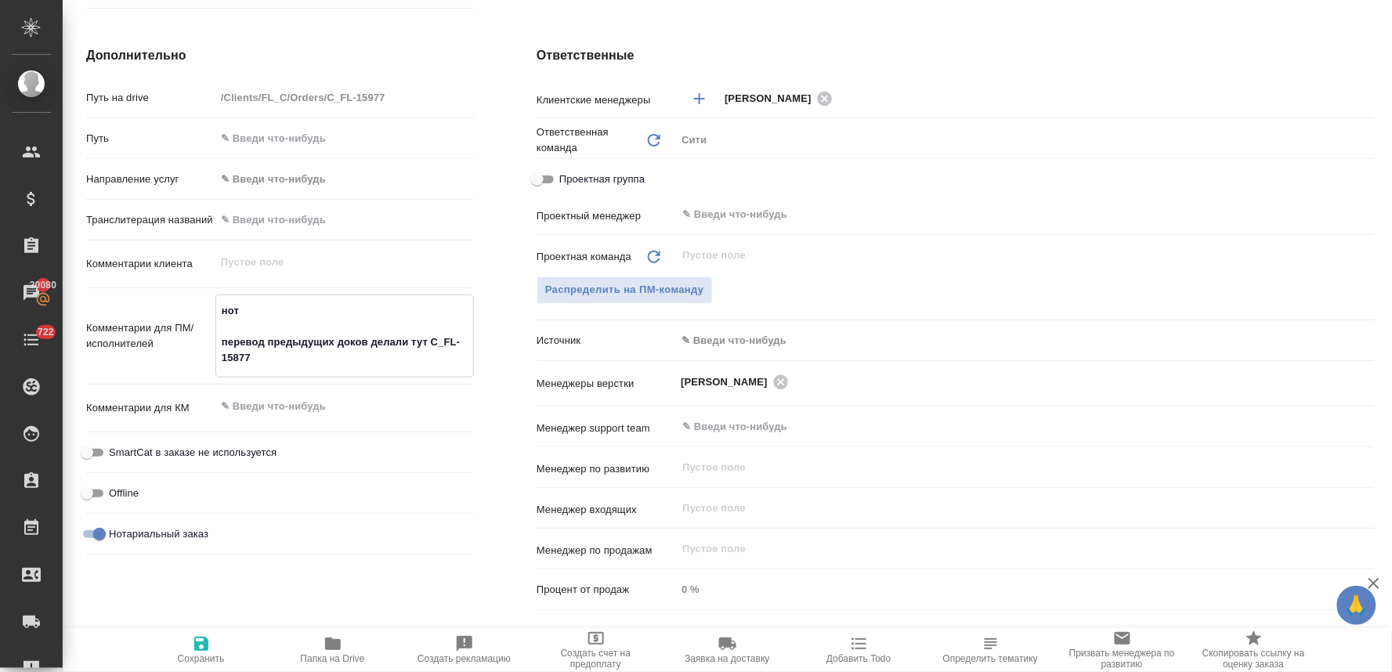
click at [216, 338] on textarea "нот перевод предыдущих доков делали тут C_FL-15877" at bounding box center [344, 335] width 257 height 74
type textarea "x"
type textarea "нот вперевод предыдущих доков делали тут C_FL-15877"
type textarea "x"
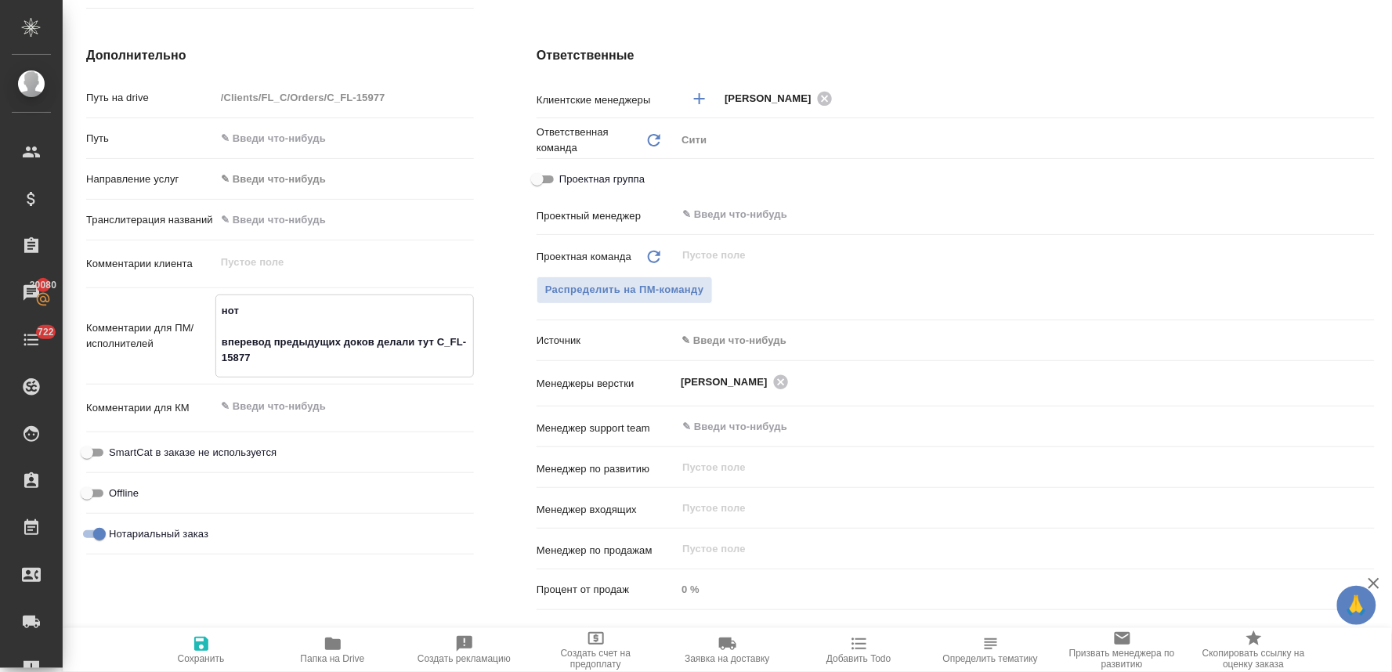
type textarea "нот в перевод предыдущих доков делали тут C_FL-15877"
type textarea "x"
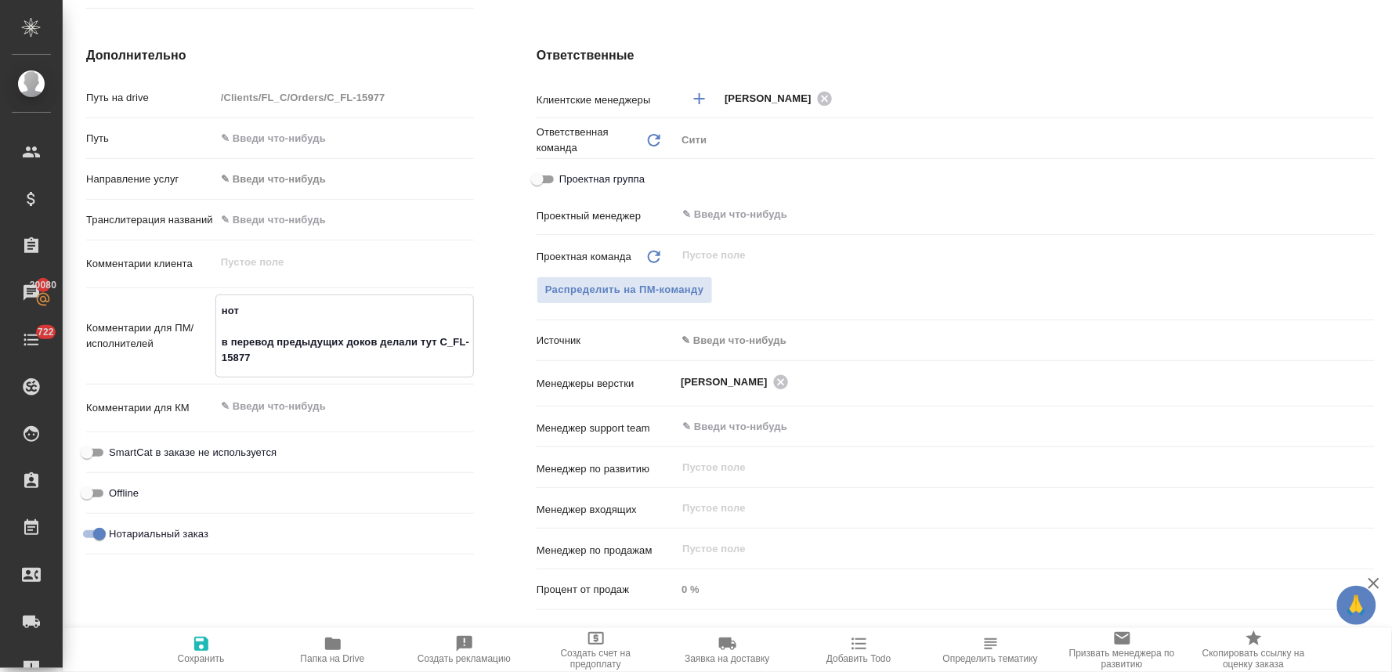
type textarea "нот в пперевод предыдущих доков делали тут C_FL-15877"
type textarea "x"
type textarea "нот в паперевод предыдущих доков делали тут C_FL-15877"
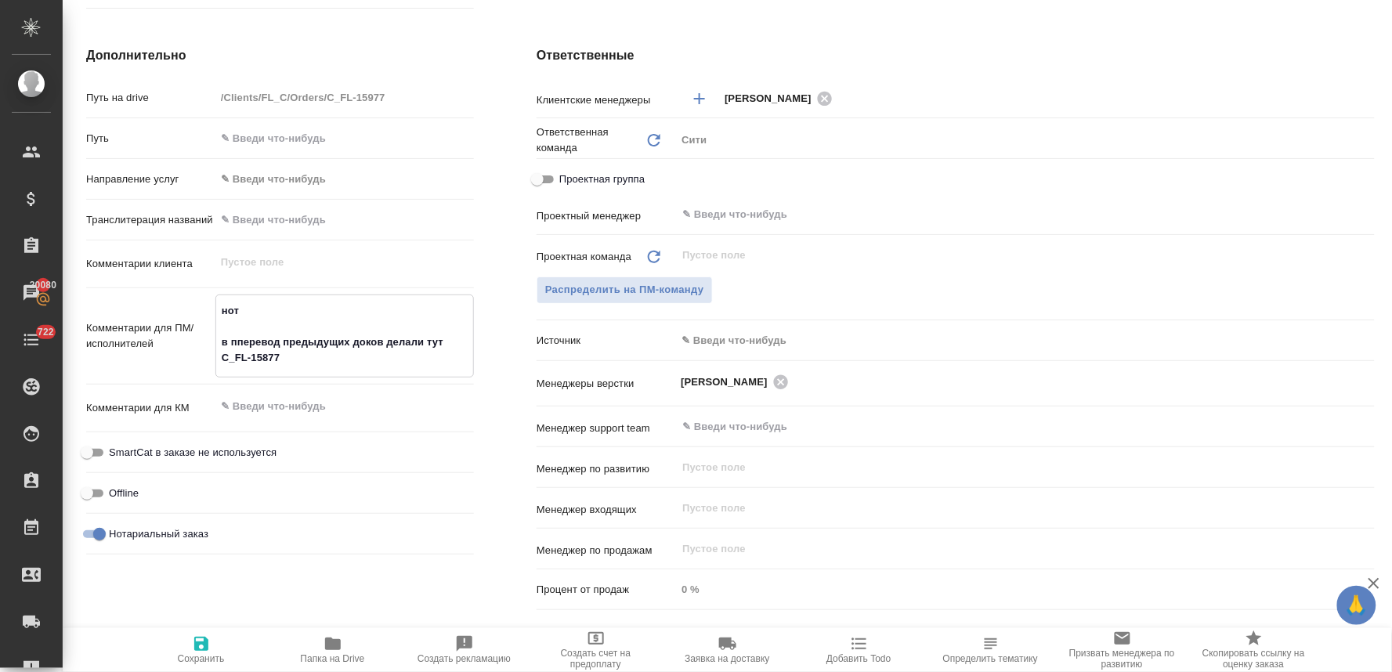
type textarea "x"
type textarea "нот в папперевод предыдущих доков делали тут C_FL-15877"
type textarea "x"
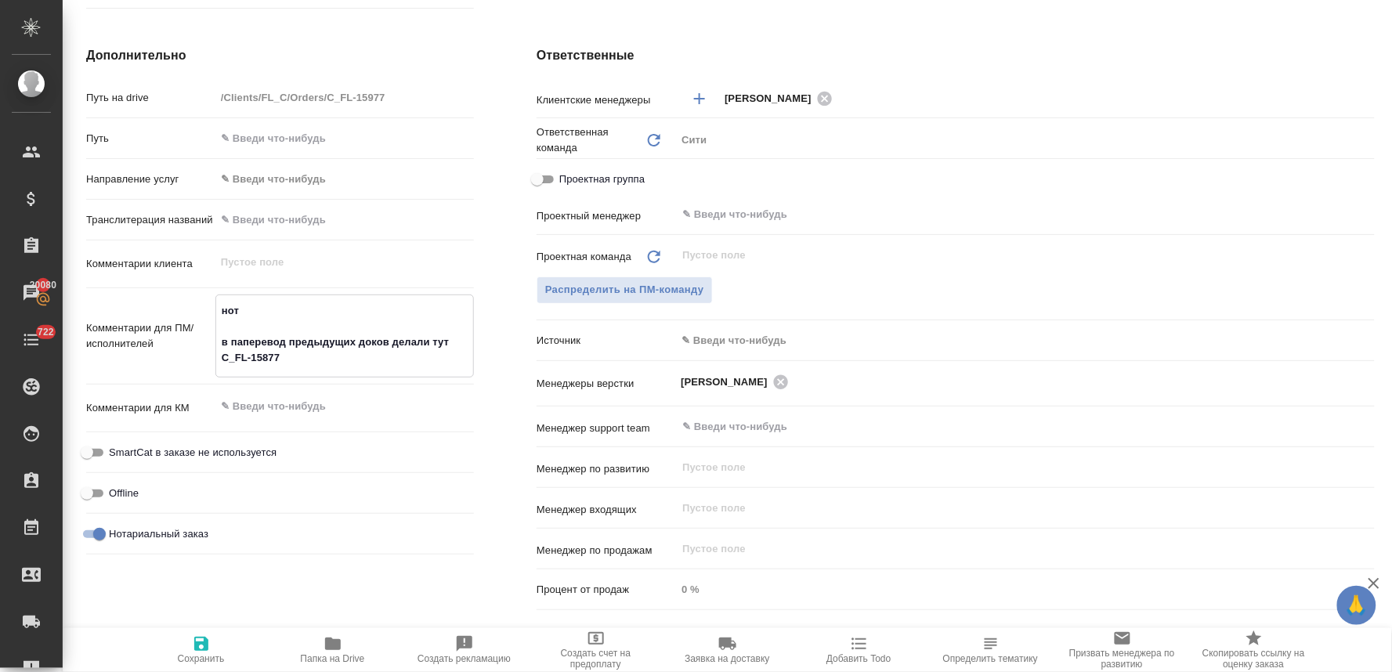
type textarea "x"
type textarea "нот в папкперевод предыдущих доков делали тут C_FL-15877"
type textarea "x"
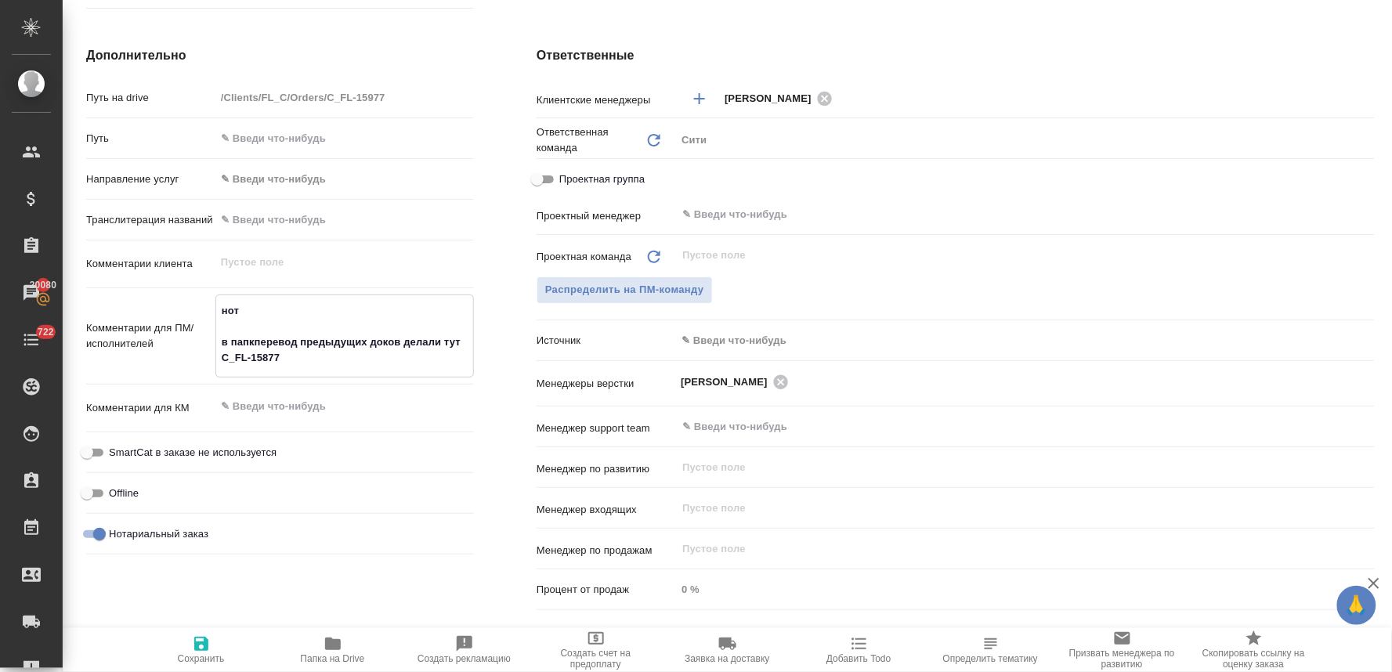
type textarea "x"
type textarea "нот в папкеперевод предыдущих доков делали тут C_FL-15877"
type textarea "x"
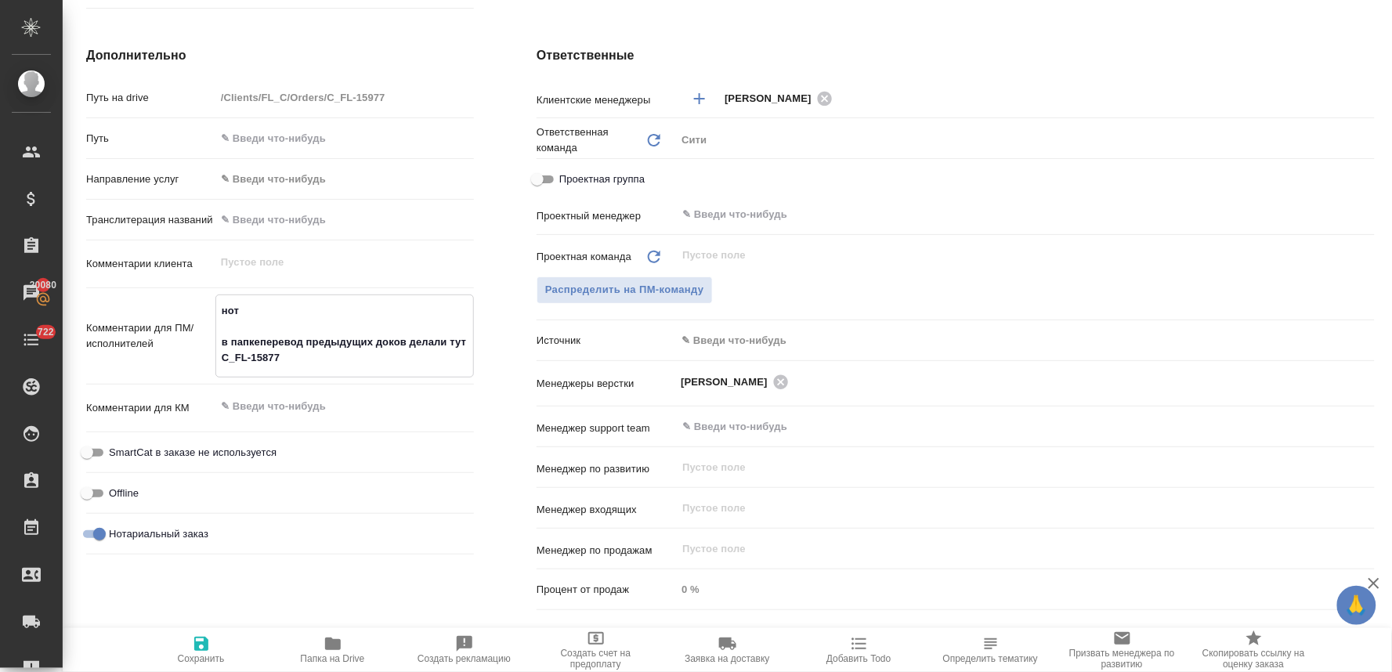
type textarea "нот в папке перевод предыдущих доков делали тут C_FL-15877"
type textarea "x"
type textarea "нот в папке дперевод предыдущих доков делали тут C_FL-15877"
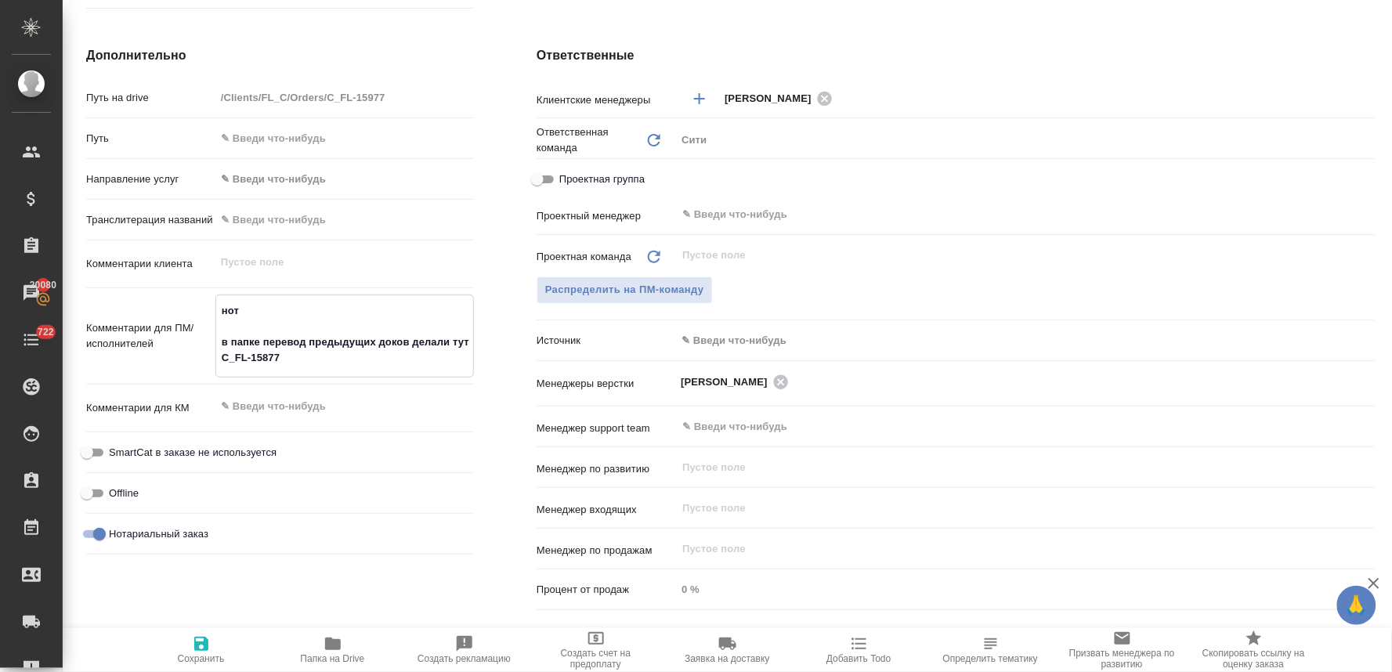
type textarea "x"
type textarea "нот в папке доперевод предыдущих доков делали тут C_FL-15877"
type textarea "x"
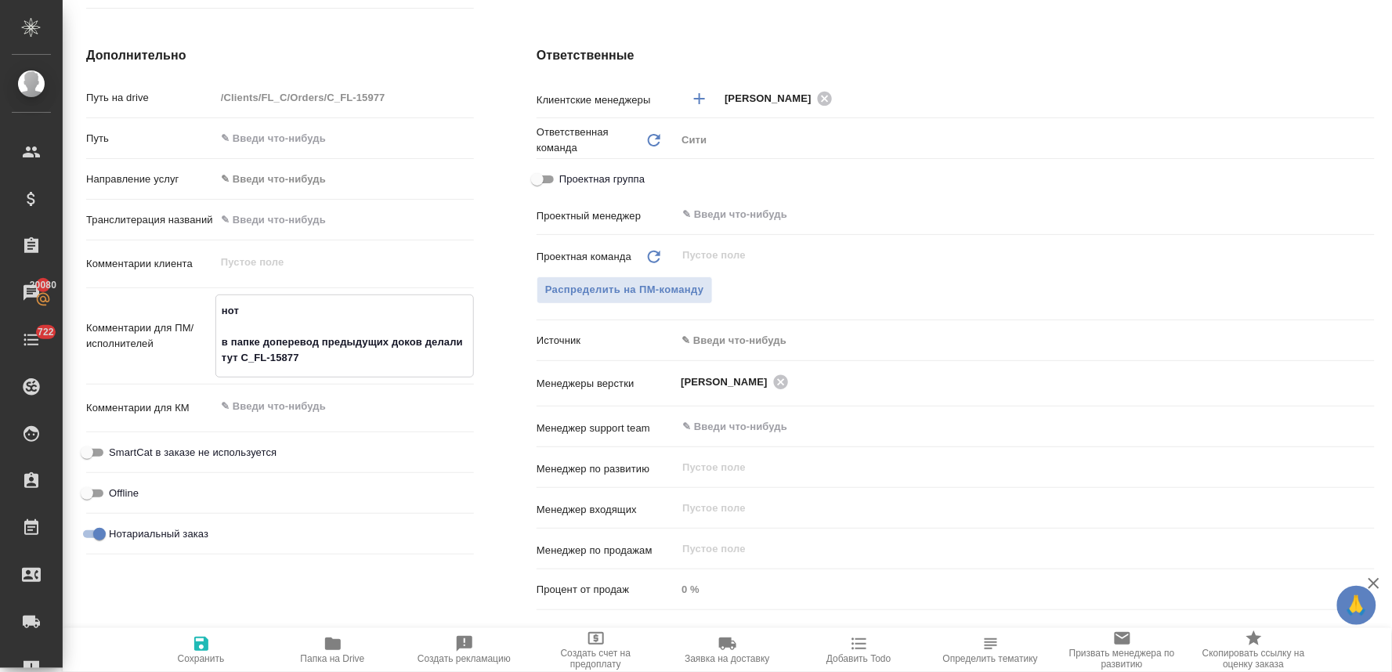
type textarea "x"
type textarea "нот в папке допперевод предыдущих доков делали тут C_FL-15877"
type textarea "x"
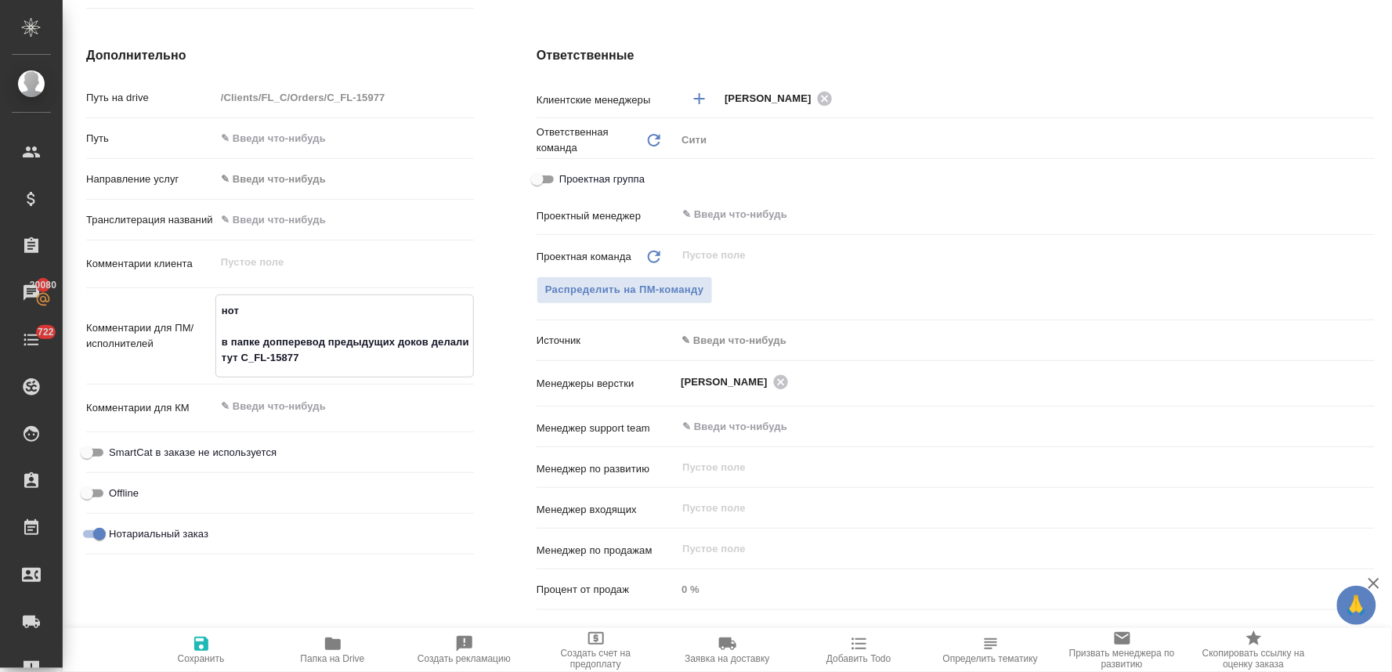
type textarea "x"
type textarea "нот в папке допеперевод предыдущих доков делали тут C_FL-15877"
type textarea "x"
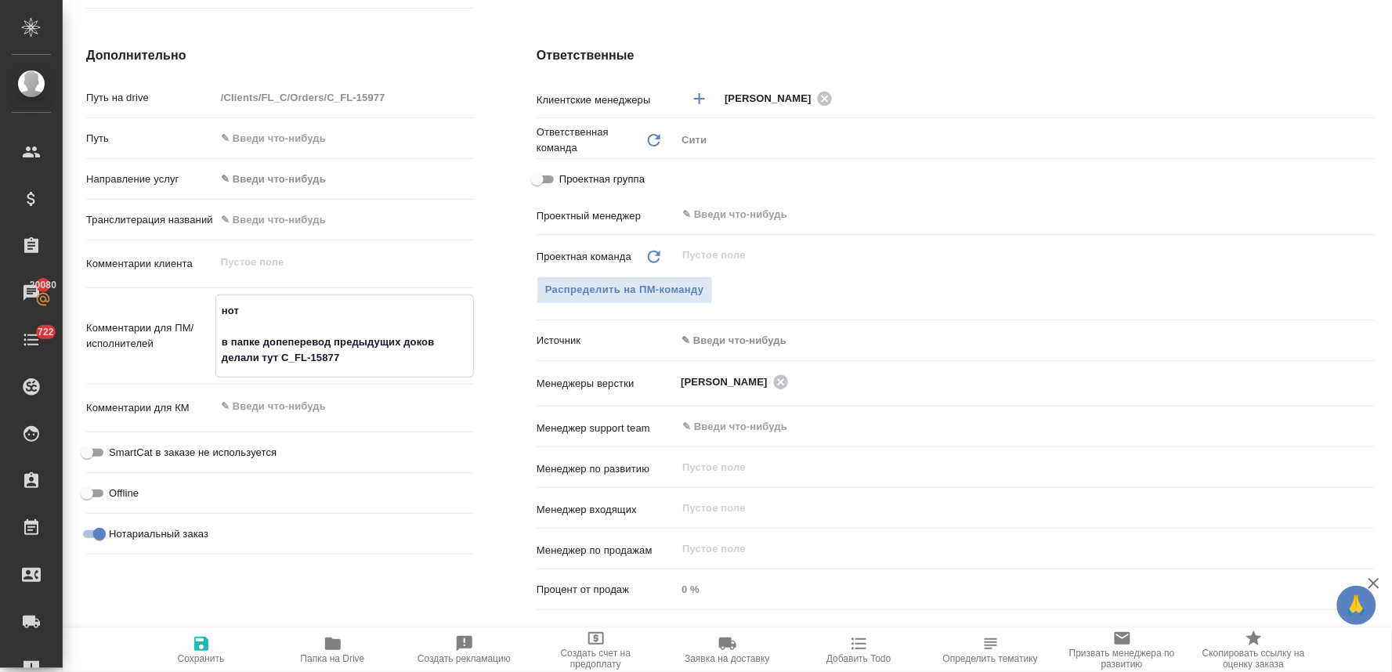
type textarea "нот в папке доперперевод предыдущих доков делали тут C_FL-15877"
type textarea "x"
type textarea "нот в папке допереперевод предыдущих доков делали тут C_FL-15877"
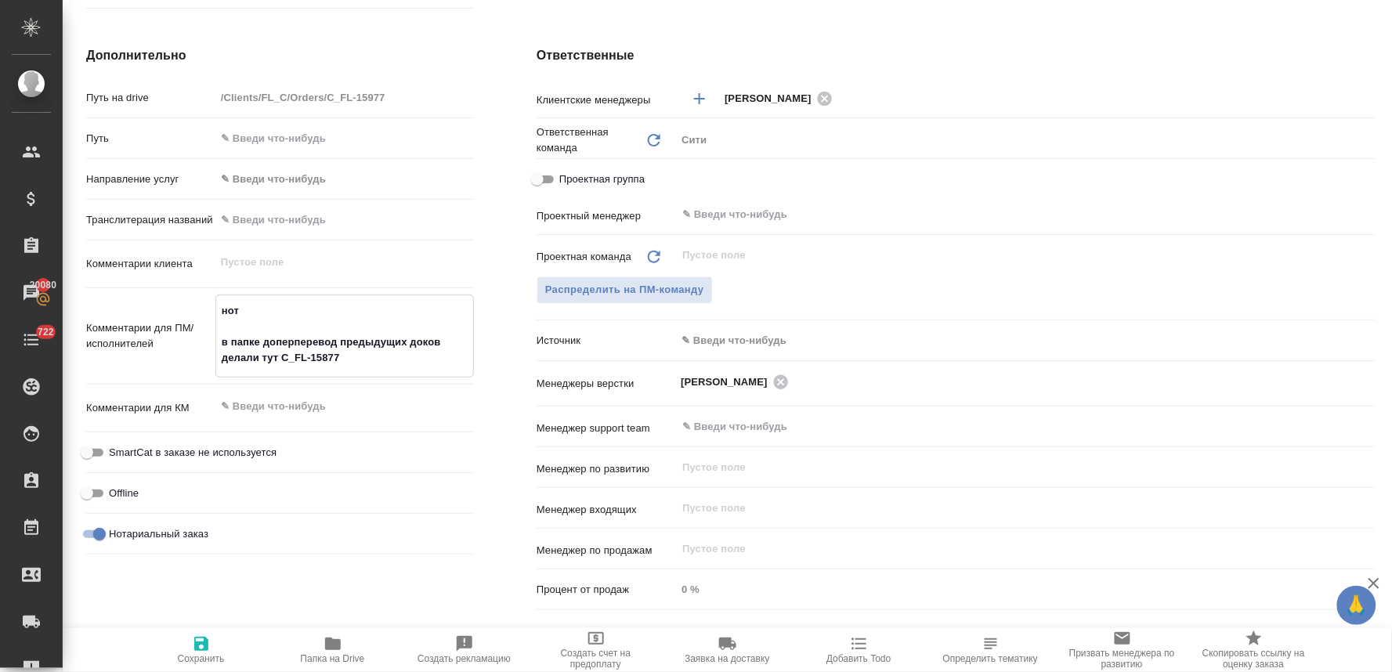
type textarea "x"
type textarea "нот в папке доперевперевод предыдущих доков делали тут C_FL-15877"
type textarea "x"
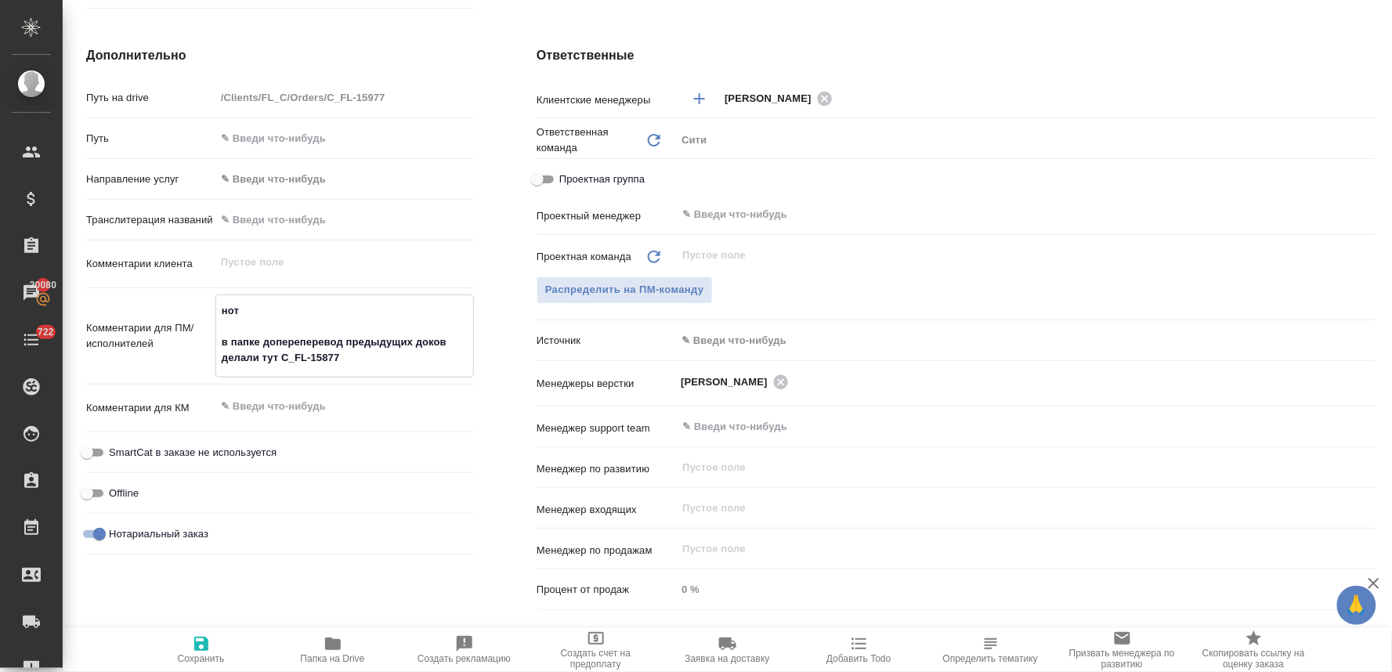
type textarea "x"
type textarea "нот в папке доперевоперевод предыдущих доков делали тут C_FL-15877"
type textarea "x"
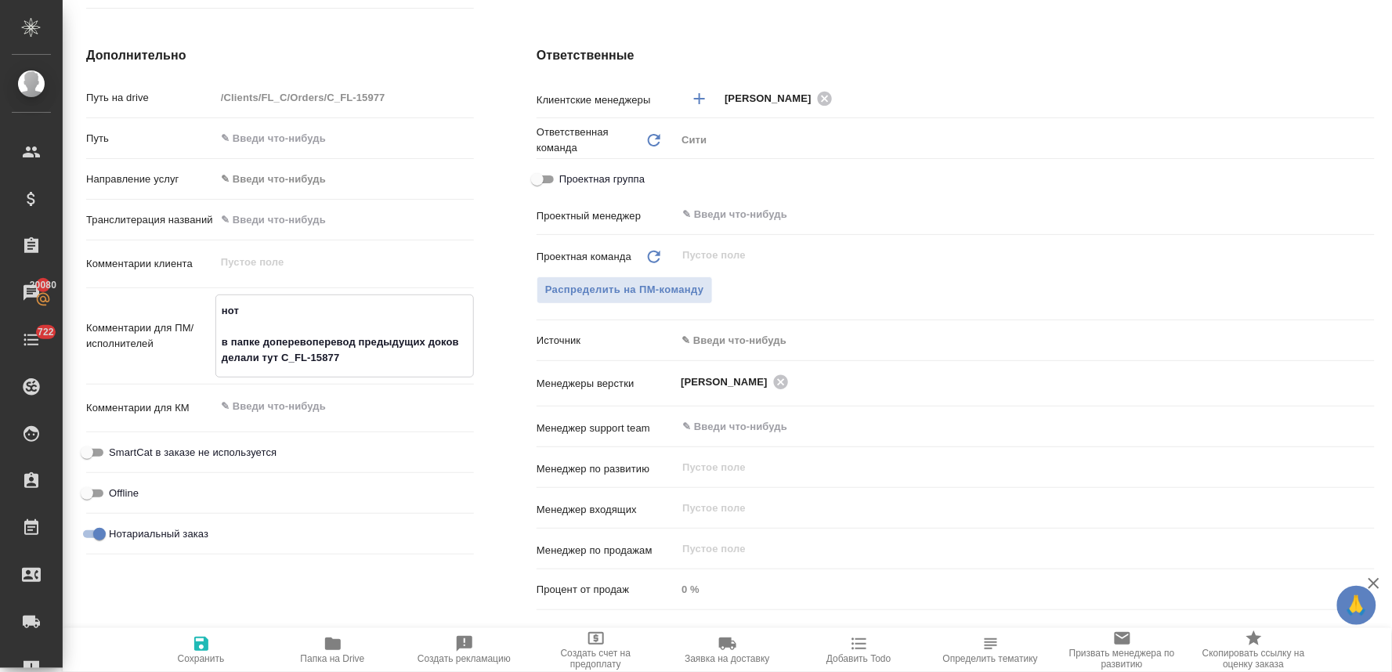
type textarea "x"
type textarea "нот в папке допереводперевод предыдущих доков делали тут C_FL-15877"
type textarea "x"
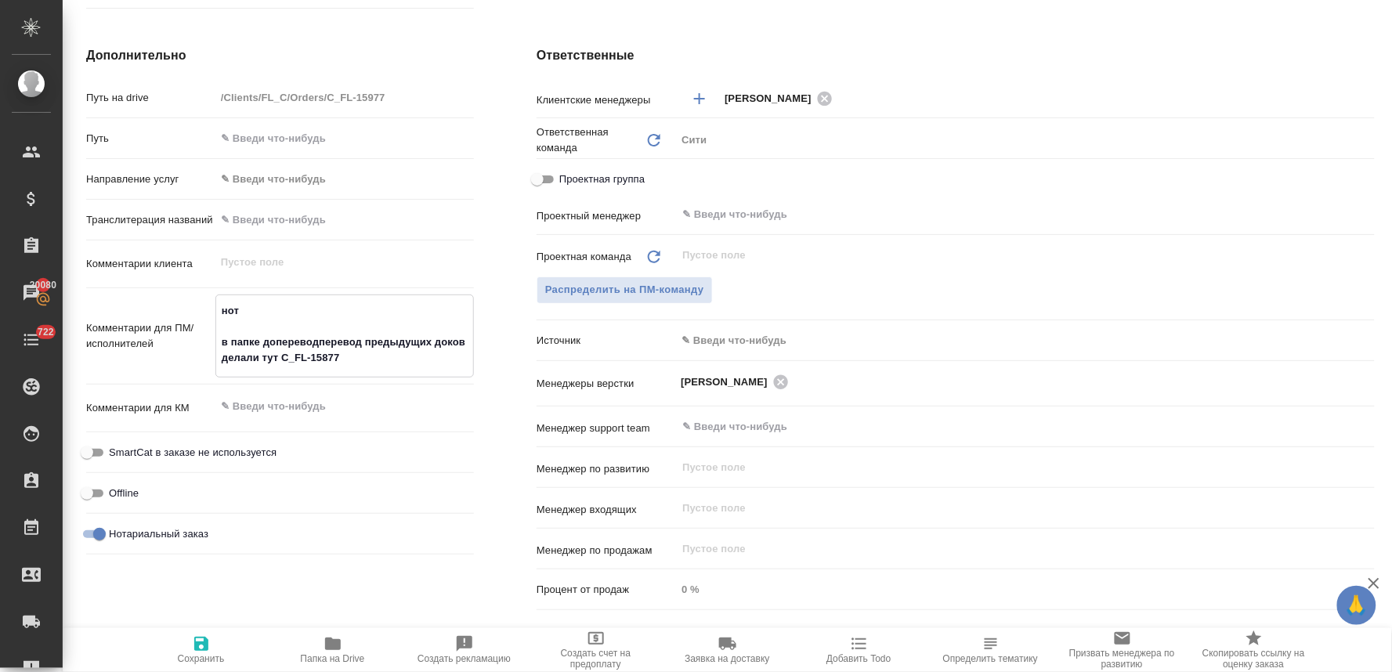
type textarea "нот в папке доперевод перевод предыдущих доков делали тут C_FL-15877"
type textarea "x"
type textarea "нот в папке доперевод лперевод предыдущих доков делали тут C_FL-15877"
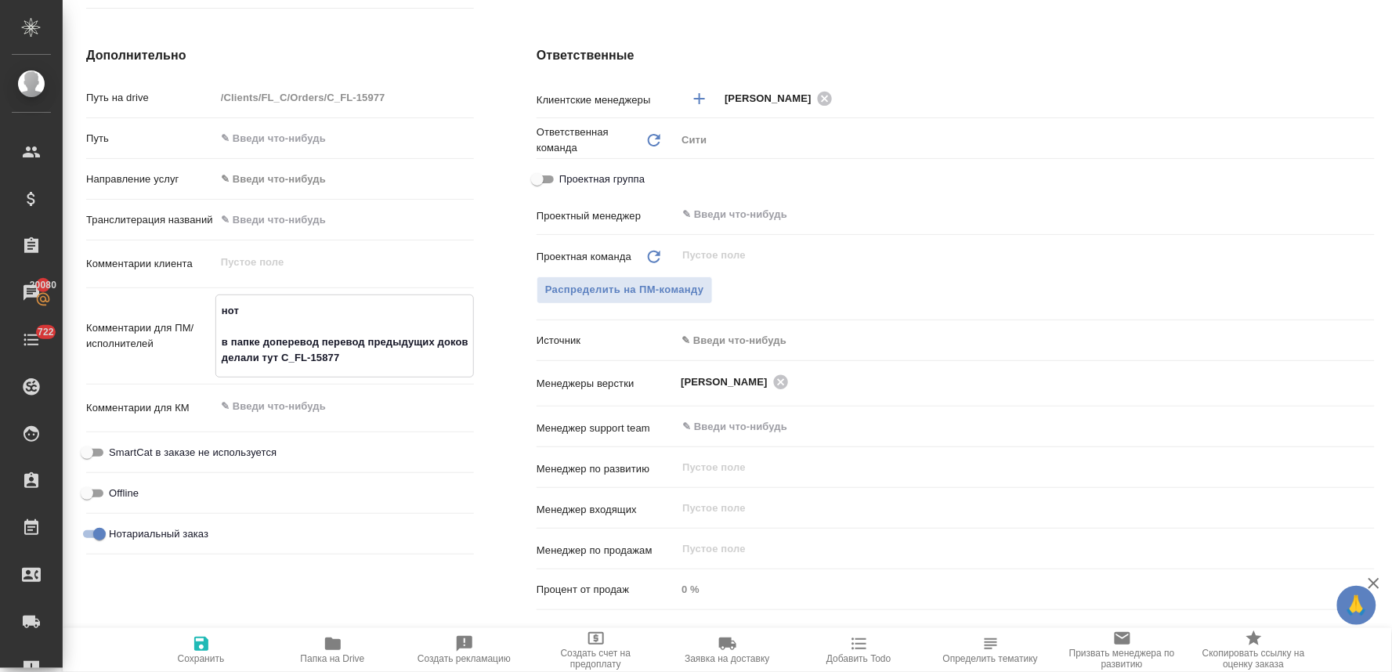
type textarea "x"
type textarea "нот в папке доперевод леперевод предыдущих доков делали тут C_FL-15877"
type textarea "x"
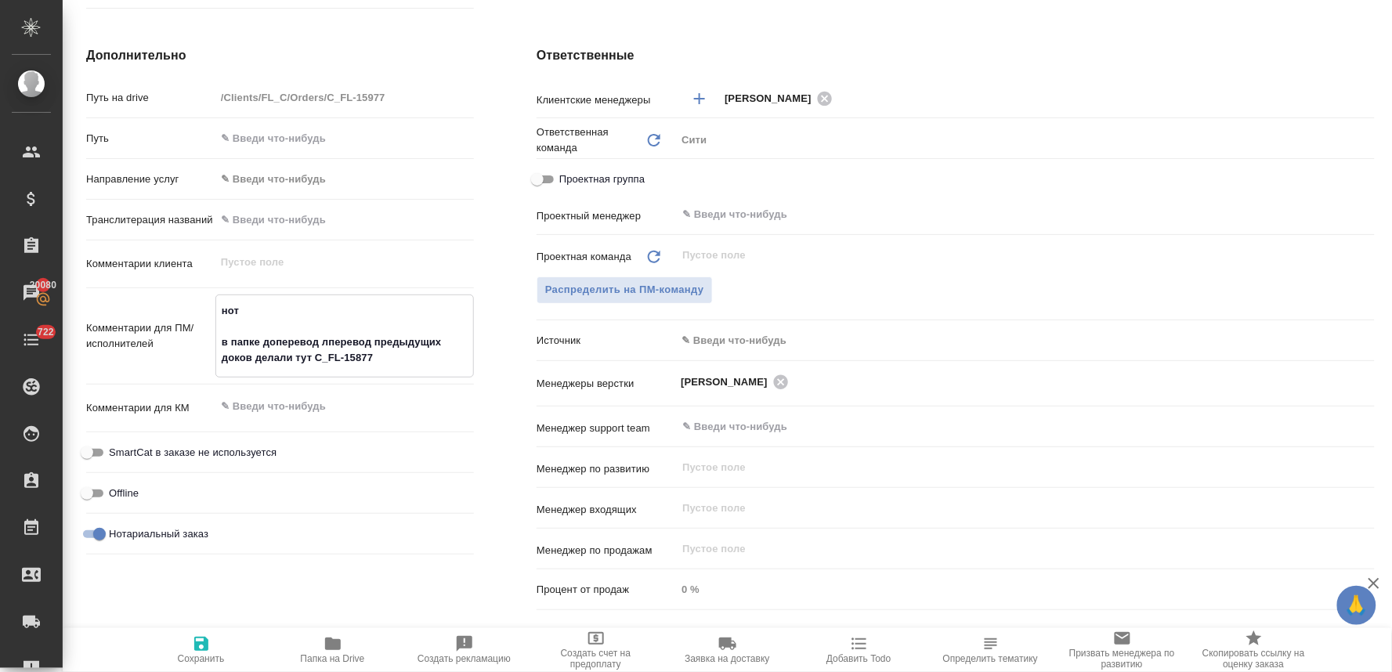
type textarea "x"
type textarea "нот в папке доперевод лежперевод предыдущих доков делали тут C_FL-15877"
type textarea "x"
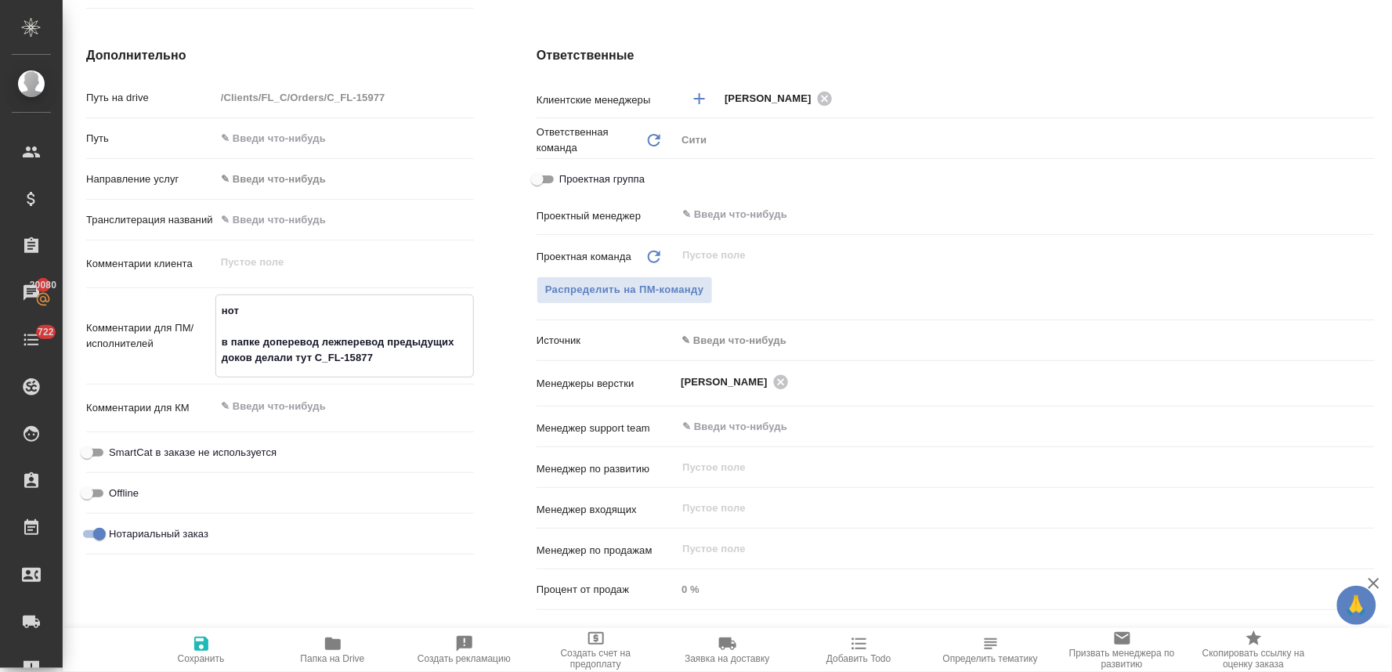
type textarea "x"
type textarea "нот в папке доперевод лежаперевод предыдущих доков делали тут C_FL-15877"
type textarea "x"
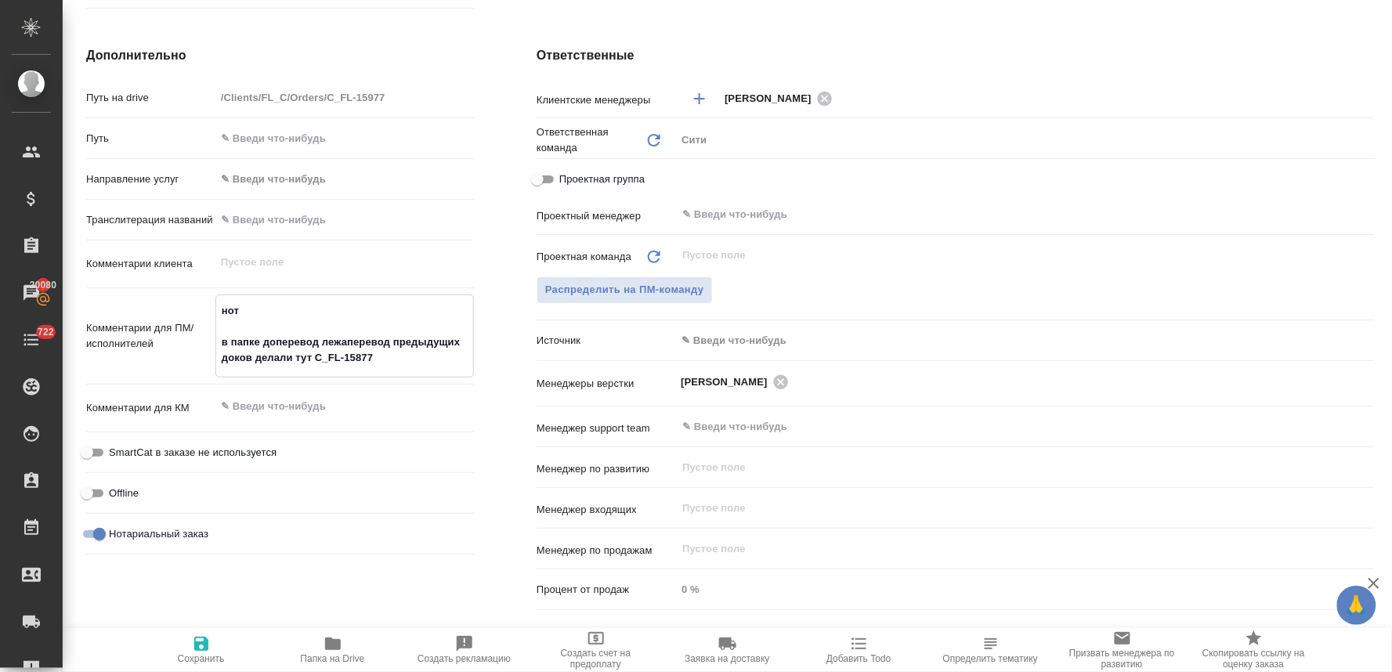
type textarea "нот в папке доперевод лежатперевод предыдущих доков делали тут C_FL-15877"
type textarea "x"
type textarea "нот в папке доперевод лежат перевод предыдущих доков делали тут C_FL-15877"
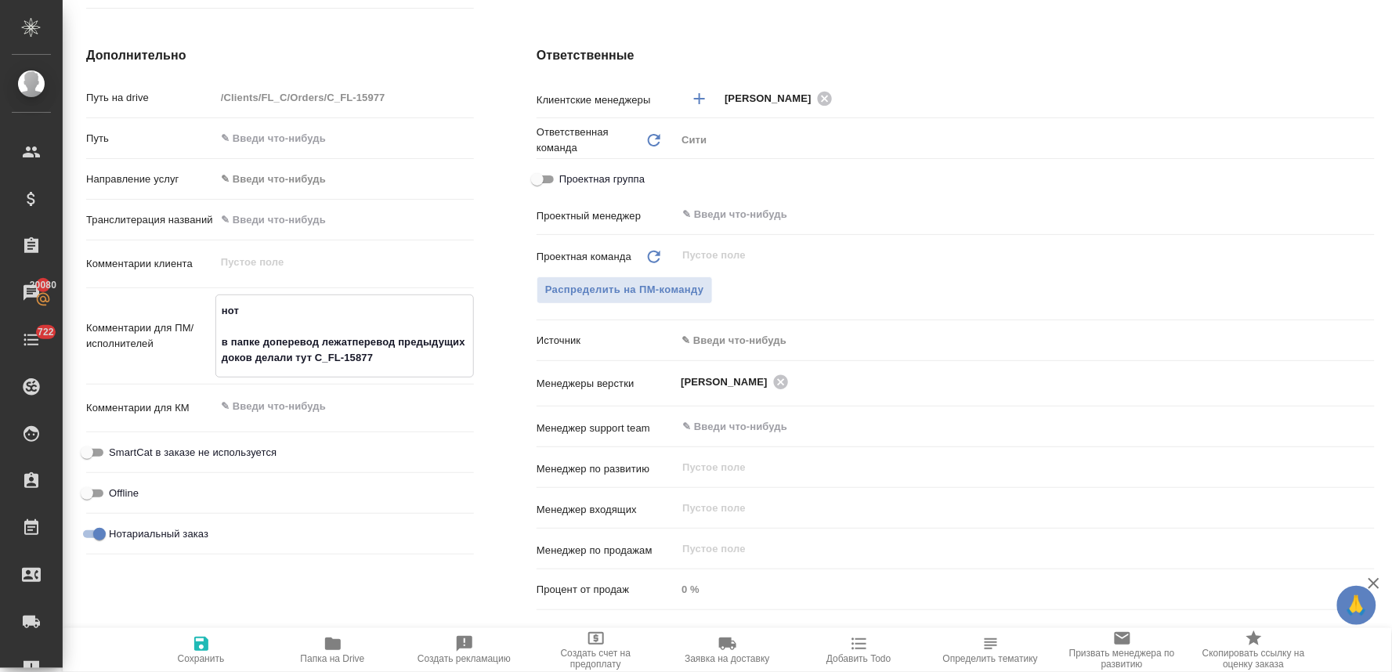
type textarea "x"
type textarea "нот в папке доперевод лежат дперевод предыдущих доков делали тут C_FL-15877"
type textarea "x"
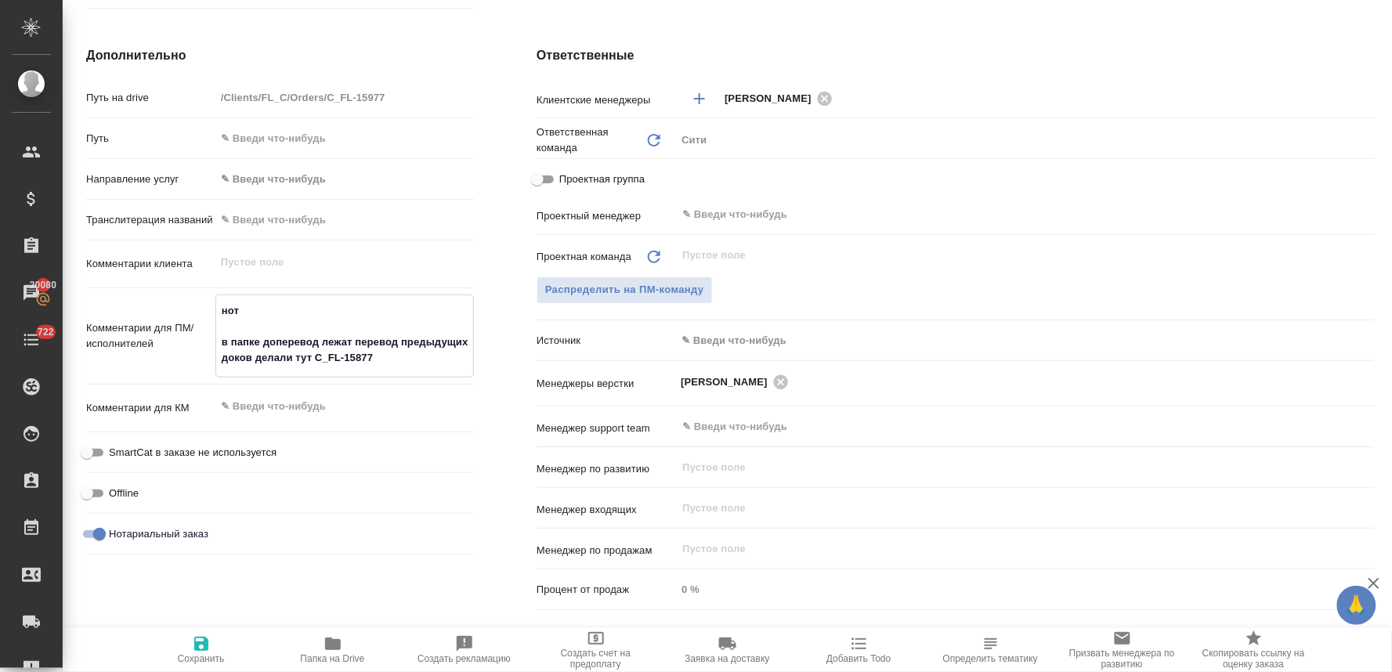
type textarea "x"
type textarea "нот в папке доперевод лежат доперевод предыдущих доков делали тут C_FL-15877"
type textarea "x"
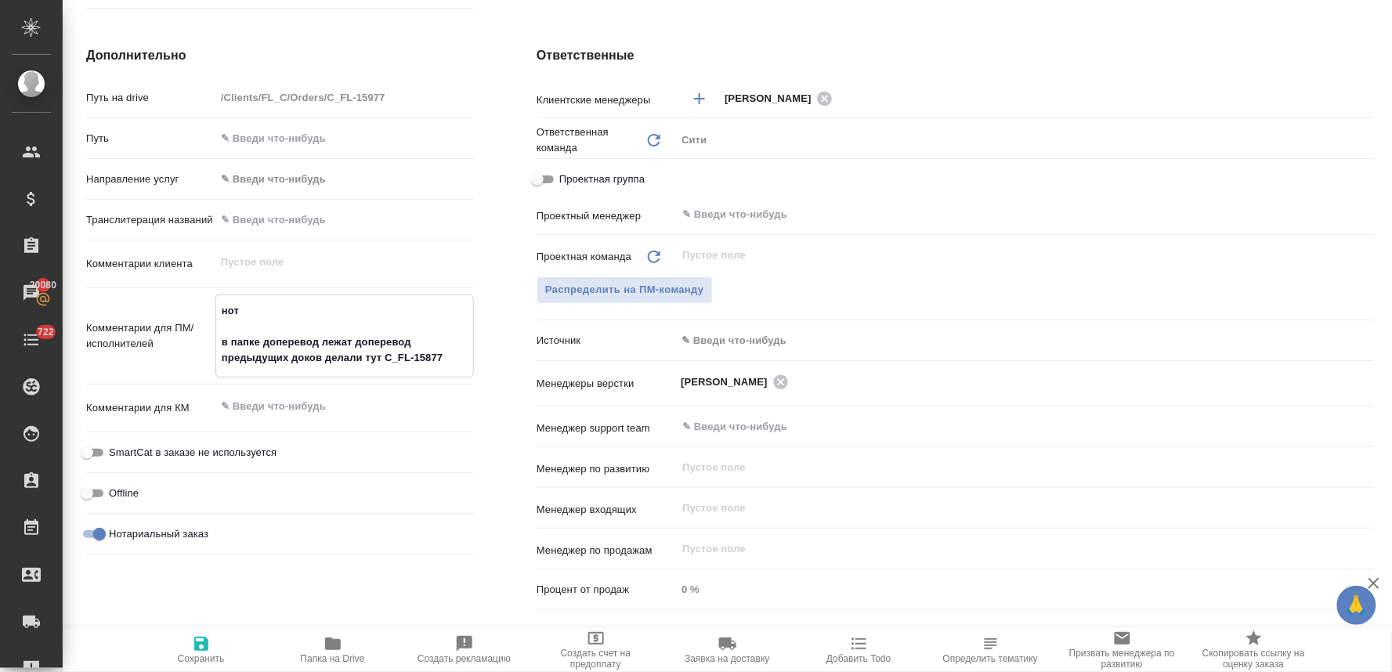
type textarea "x"
type textarea "нот в папке доперевод лежат докперевод предыдущих доков делали тут C_FL-15877"
type textarea "x"
type textarea "нот в папке доперевод лежат докумперевод предыдущих доков делали тут C_FL-15877"
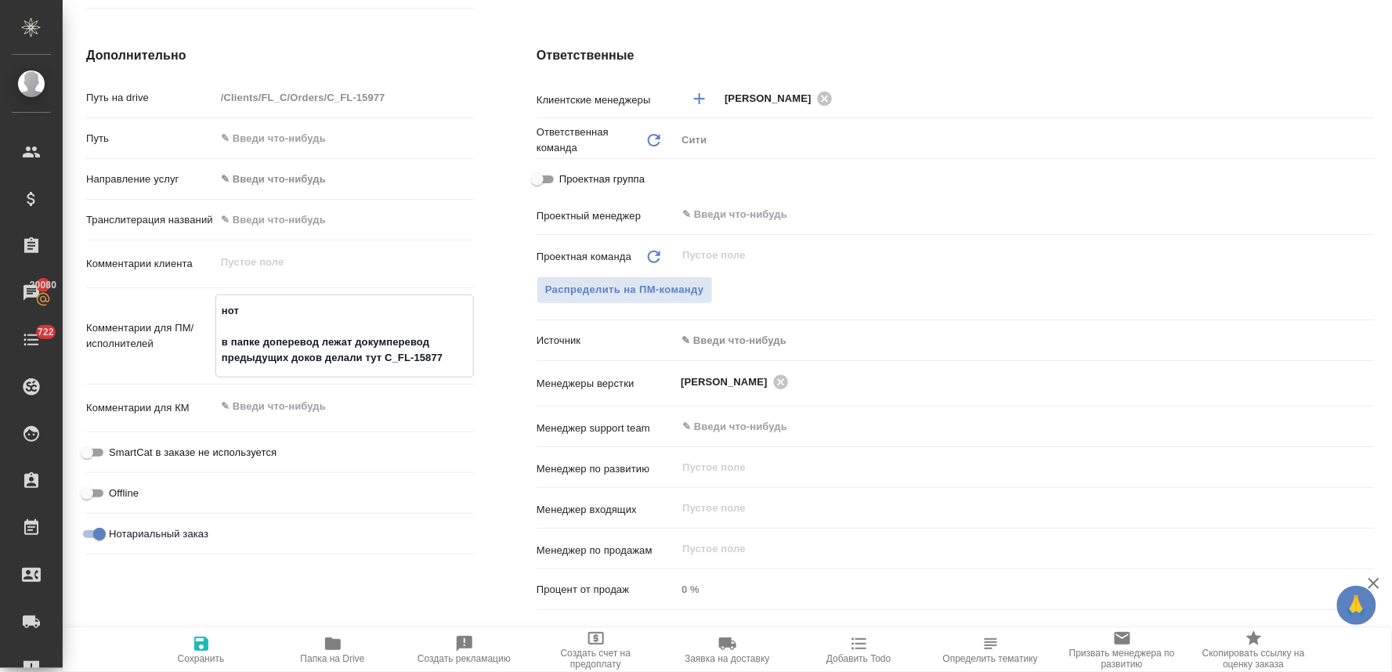
type textarea "x"
type textarea "нот в папке доперевод лежат докумеперевод предыдущих доков делали тут C_FL-15877"
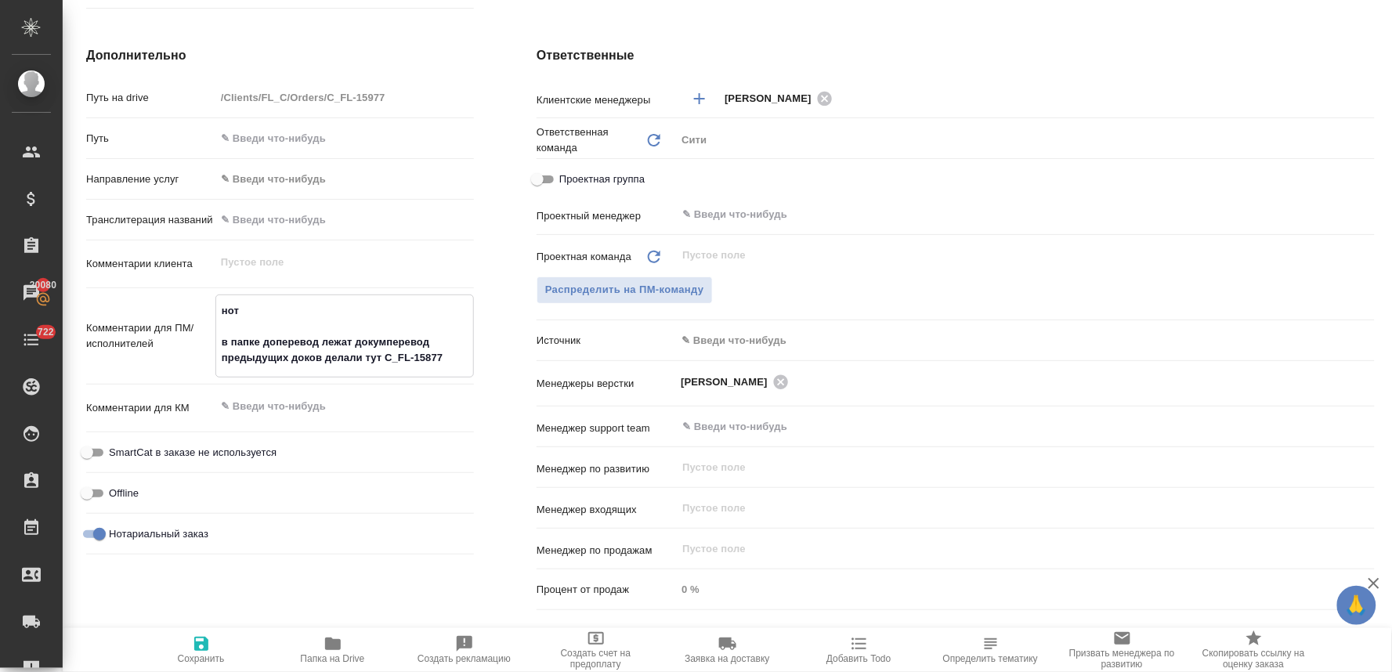
type textarea "x"
type textarea "нот в папке доперевод лежат докуменперевод предыдущих доков делали тут C_FL-158…"
type textarea "x"
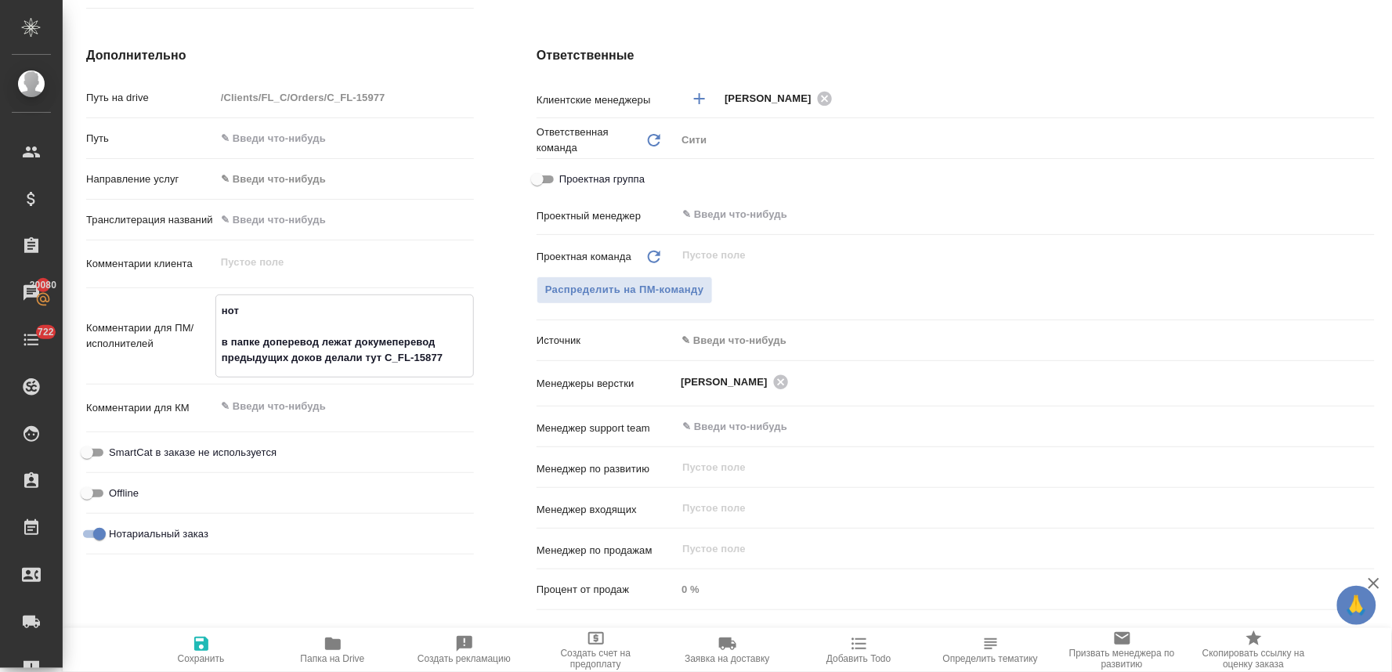
type textarea "x"
type textarea "нот в папке доперевод лежат документыперевод предыдущих доков делали тут C_FL-1…"
type textarea "x"
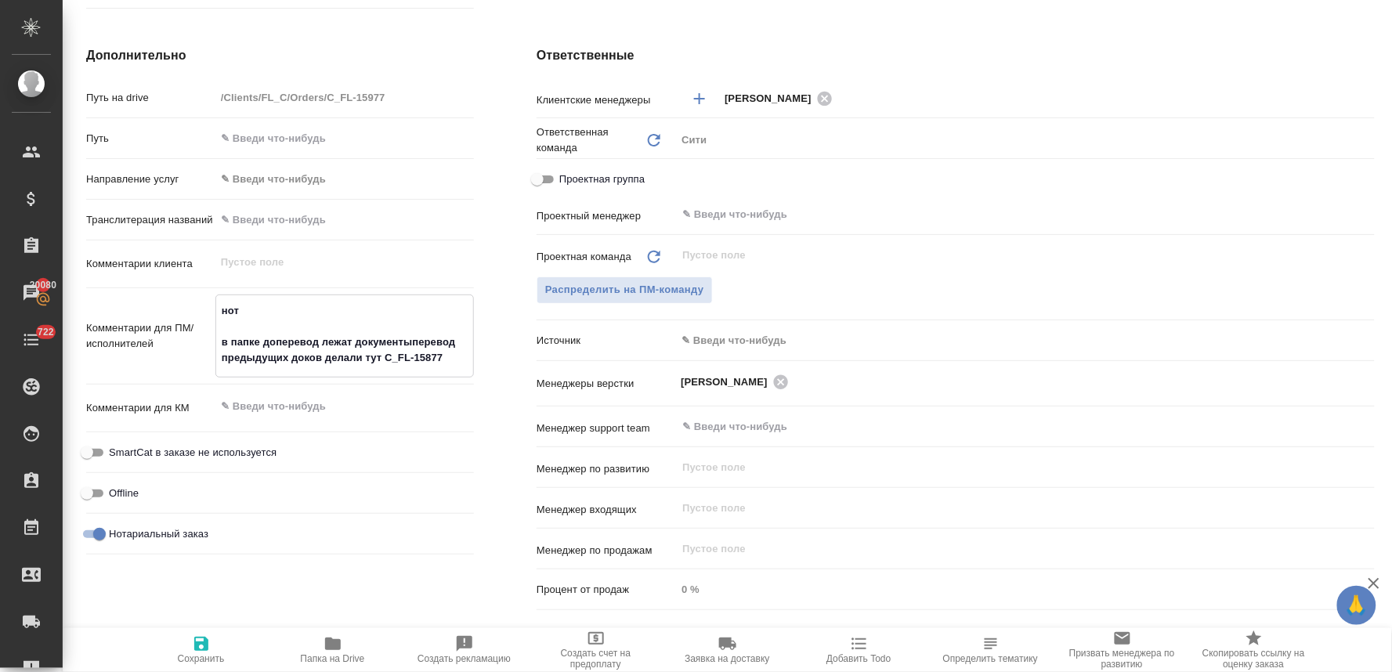
type textarea "нот в папке доперевод лежат документы,перевод предыдущих доков делали тут C_FL-…"
type textarea "x"
type textarea "нот в папке доперевод лежат документы, перевод предыдущих доков делали тут C_FL…"
type textarea "x"
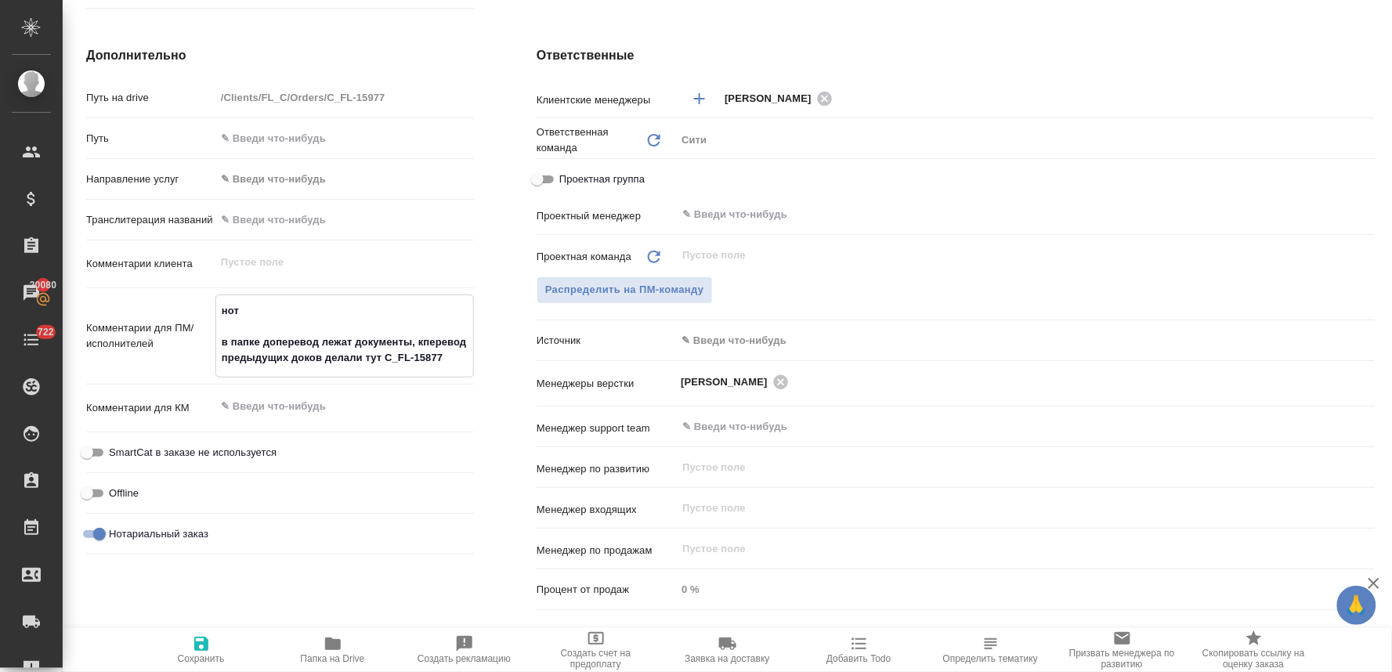
type textarea "нот в папке доперевод лежат документы, коперевод предыдущих доков делали тут C_…"
type textarea "x"
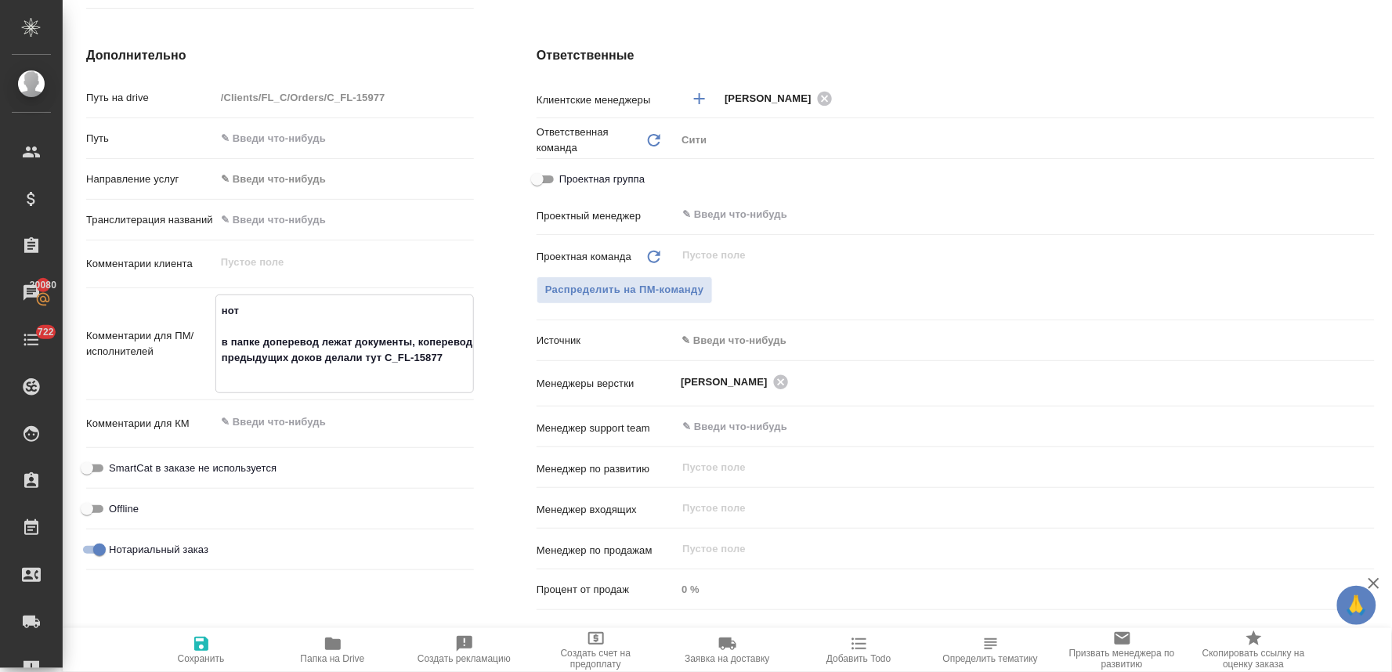
type textarea "нот в папке доперевод лежат документы, котперевод предыдущих доков делали тут C…"
type textarea "x"
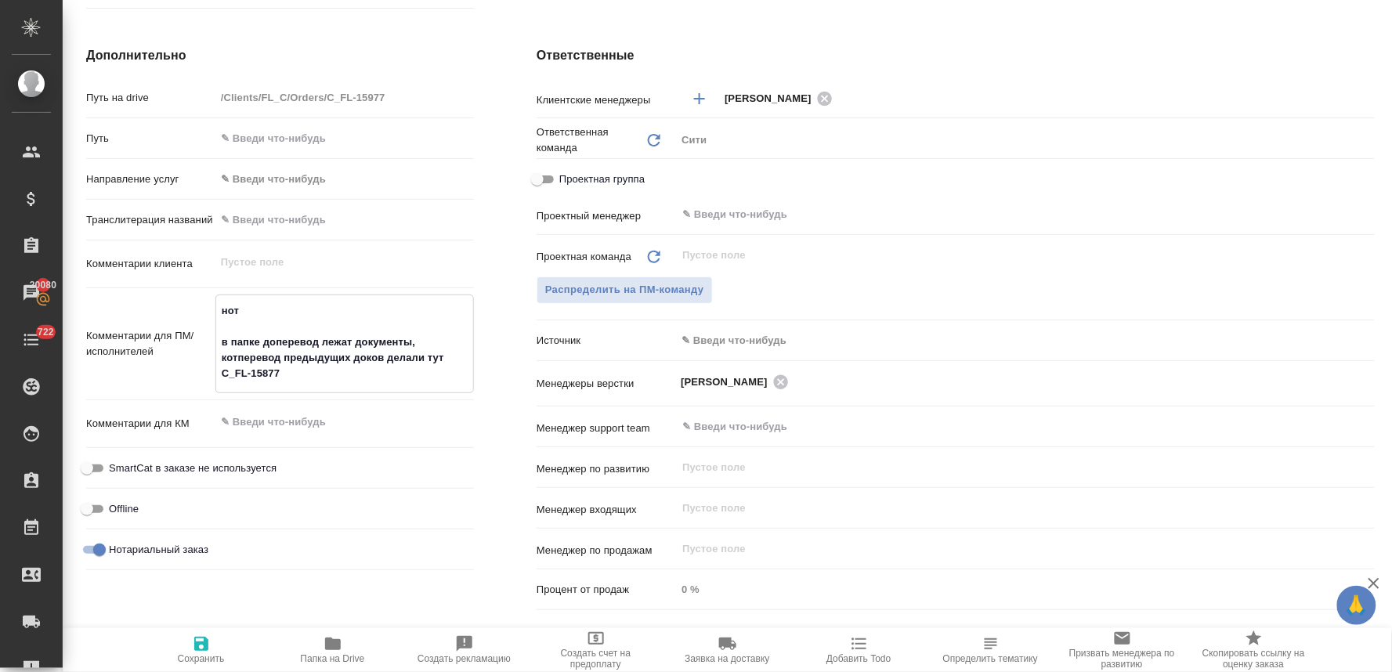
type textarea "нот в папке доперевод лежат документы, котоперевод предыдущих доков делали тут …"
type textarea "x"
type textarea "нот в папке доперевод лежат документы, которперевод предыдущих доков делали тут…"
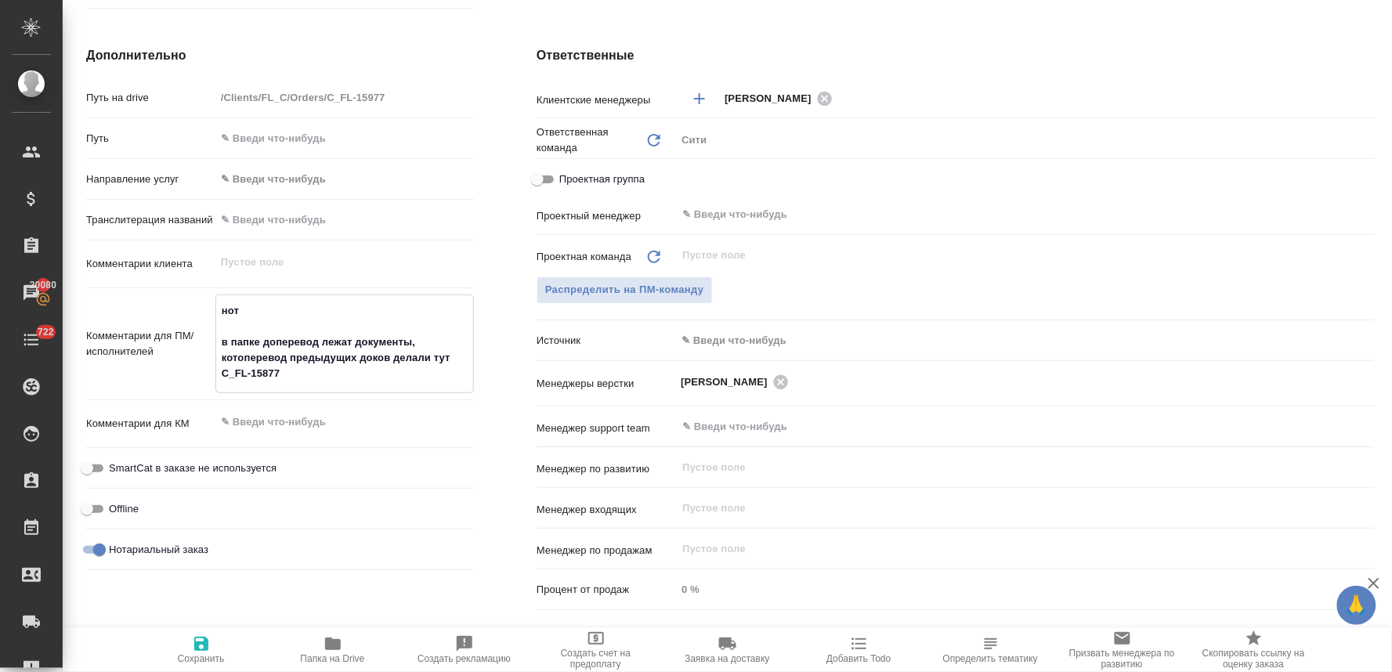
type textarea "x"
type textarea "нот в папке доперевод лежат документы, которыперевод предыдущих доков делали ту…"
type textarea "x"
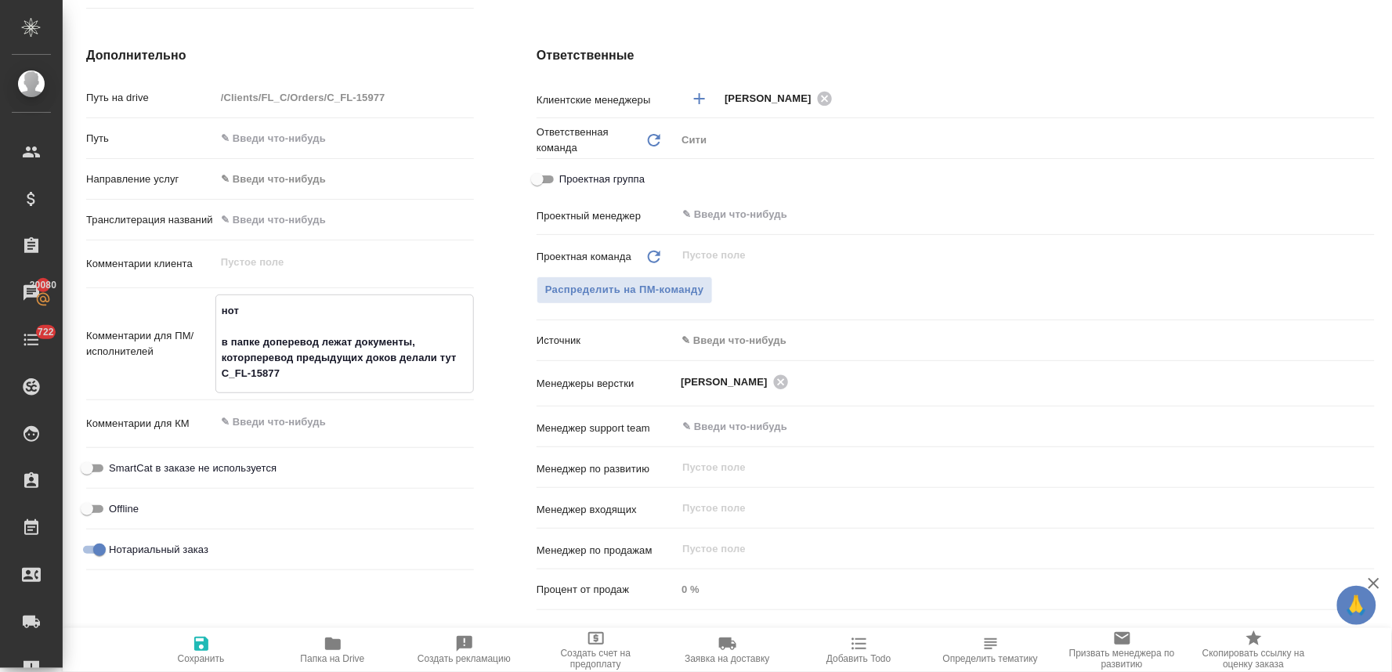
type textarea "x"
type textarea "нот в папке доперевод лежат документы, которыеперевод предыдущих доков делали т…"
type textarea "x"
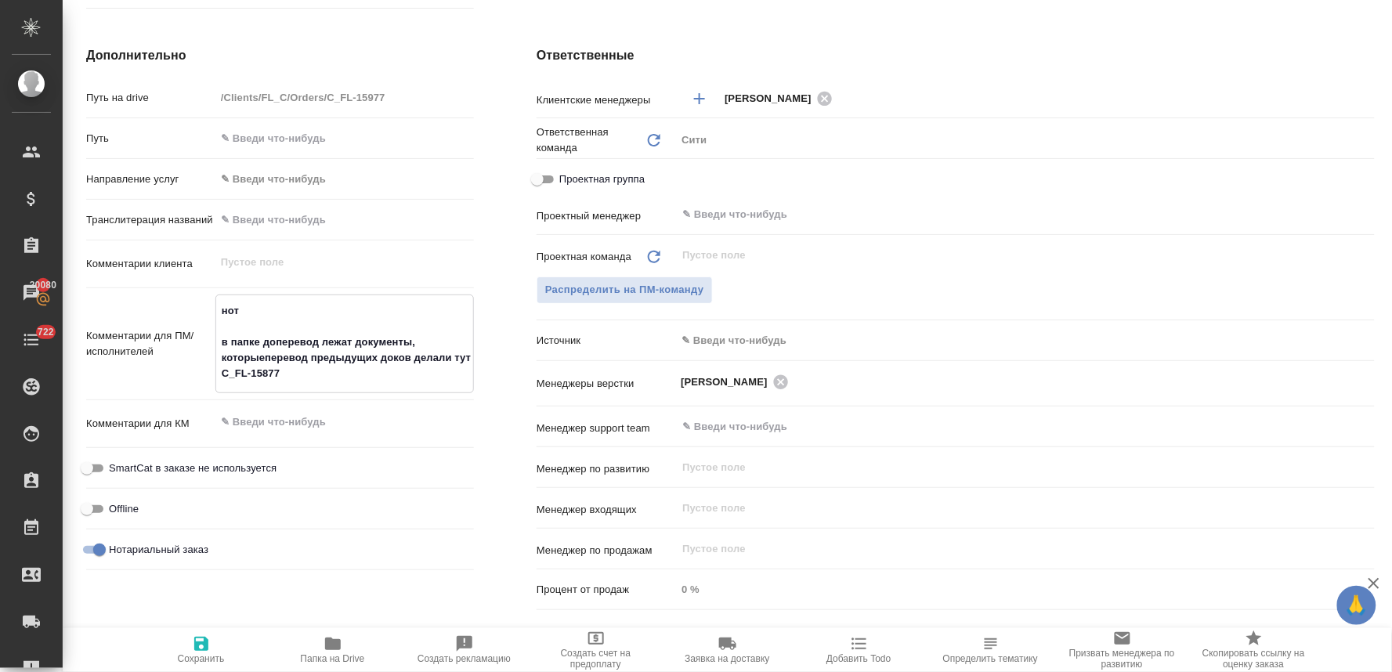
type textarea "x"
type textarea "нот в папке доперевод лежат документы, которые перевод предыдущих доков делали …"
type textarea "x"
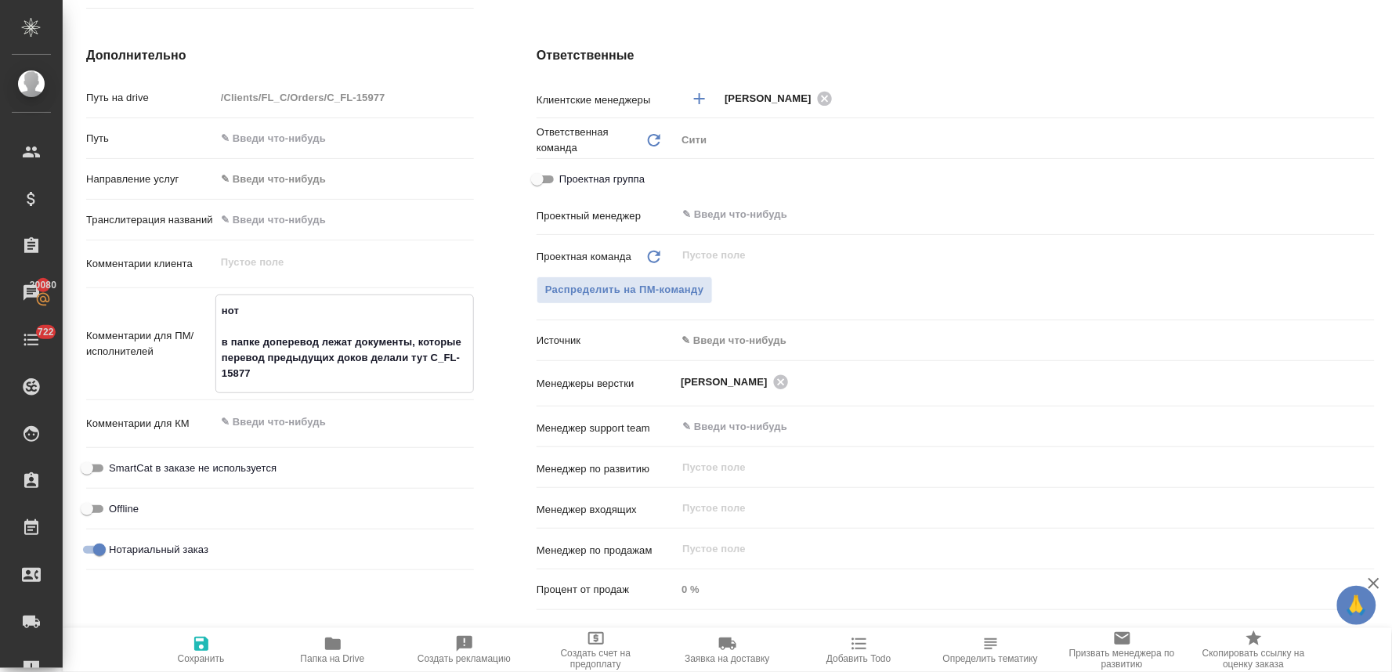
type textarea "нот в папке доперевод лежат документы, которые уперевод предыдущих доков делали…"
type textarea "x"
type textarea "нот в папке доперевод лежат документы, которые ужперевод предыдущих доков делал…"
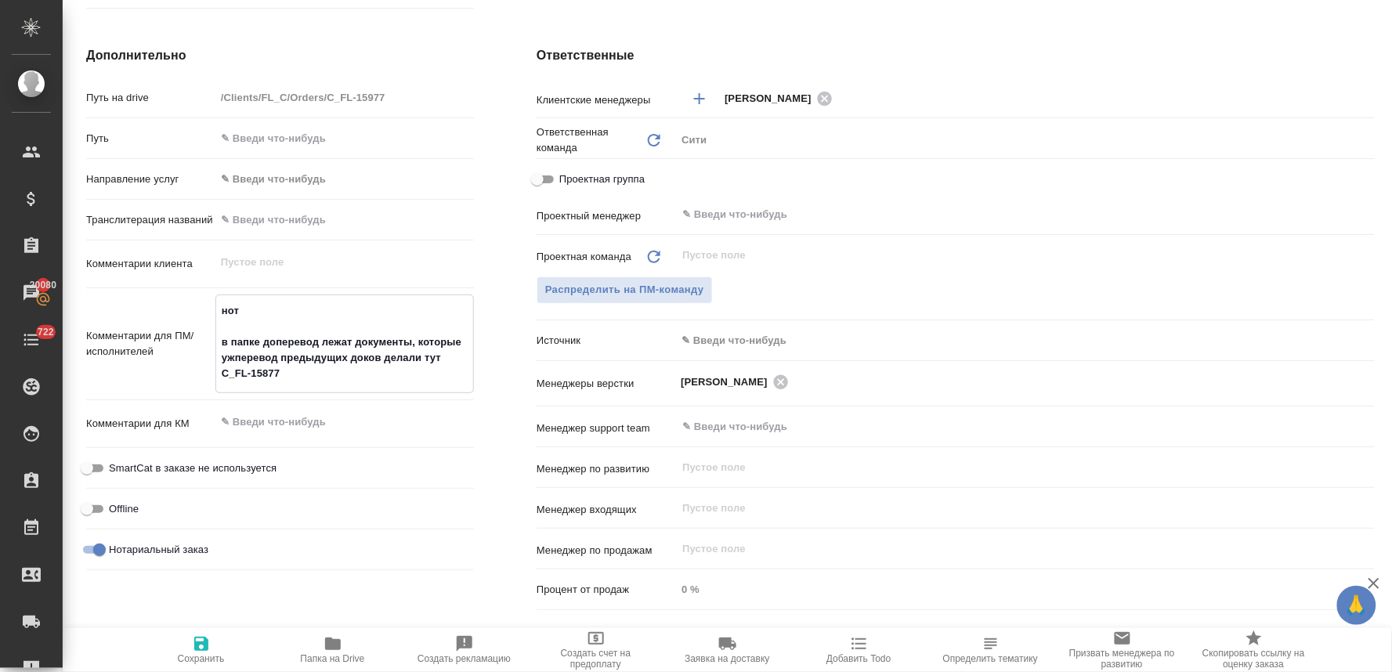
type textarea "x"
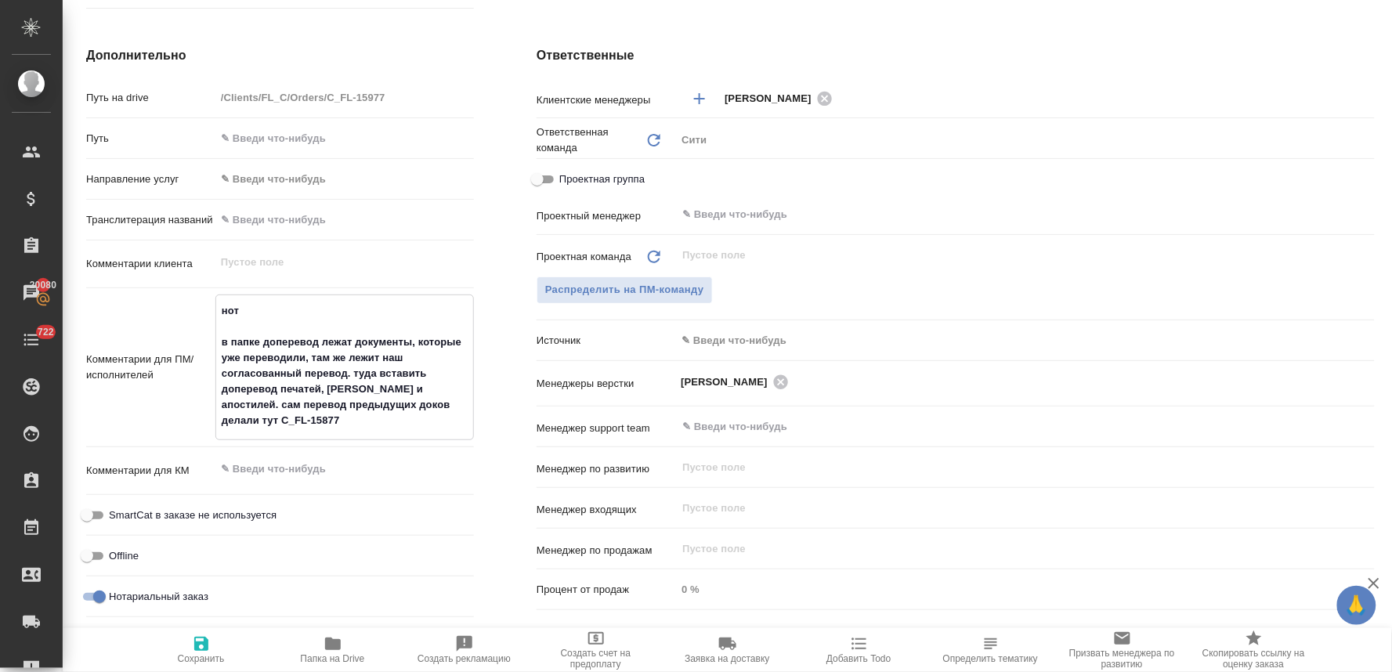
drag, startPoint x: 337, startPoint y: 403, endPoint x: 267, endPoint y: 409, distance: 70.0
click at [267, 409] on textarea "нот в папке доперевод лежат документы, которые уже переводили, там же лежит наш…" at bounding box center [344, 366] width 257 height 136
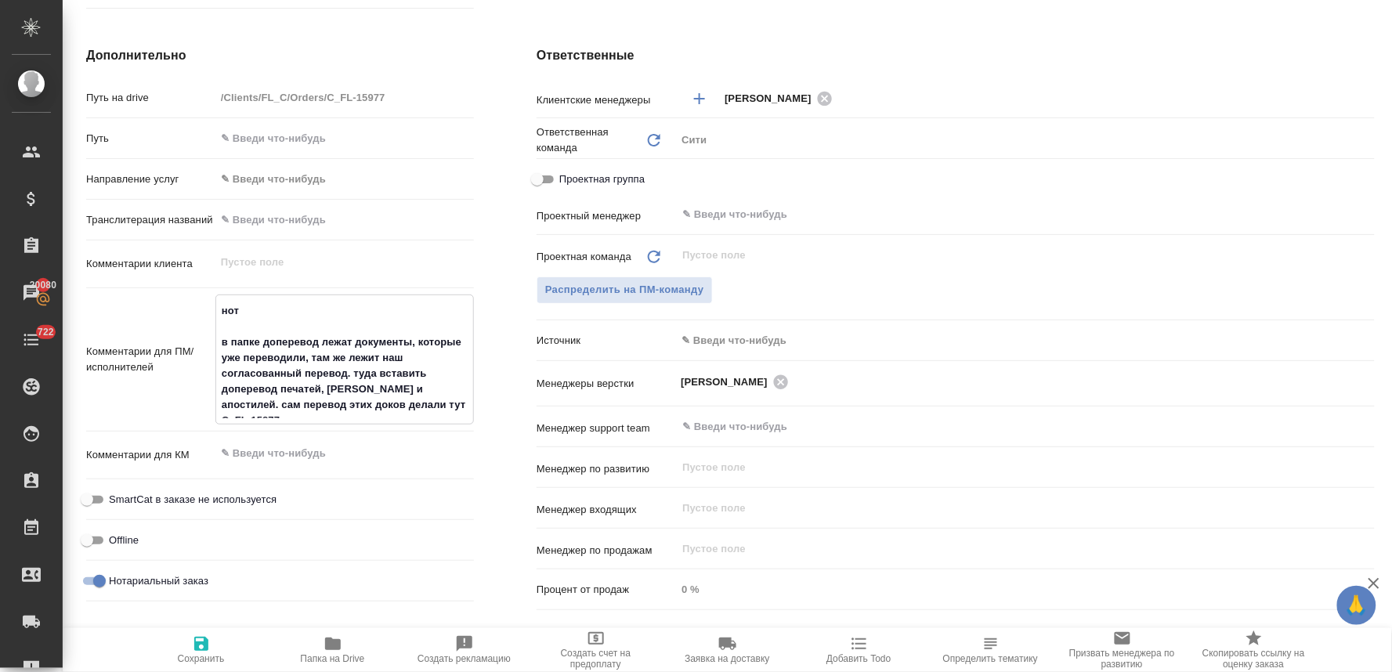
click at [450, 405] on textarea "нот в папке доперевод лежат документы, которые уже переводили, там же лежит наш…" at bounding box center [344, 358] width 257 height 121
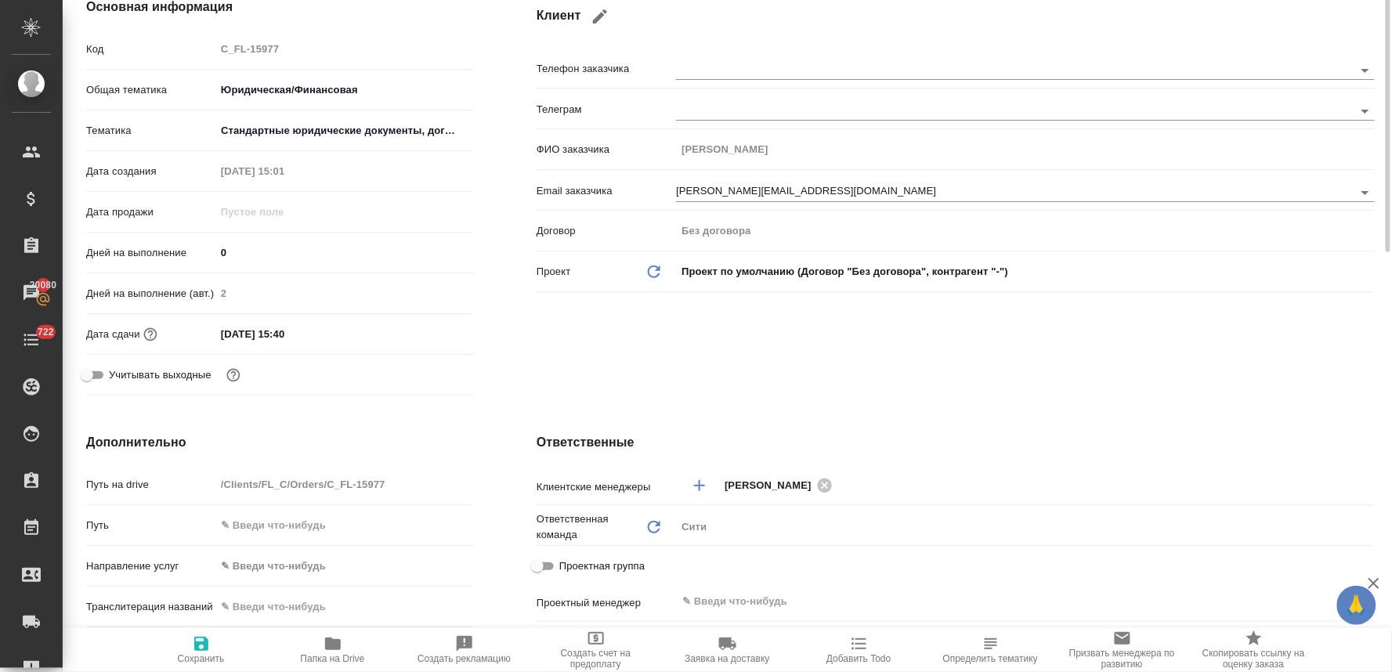
scroll to position [135, 0]
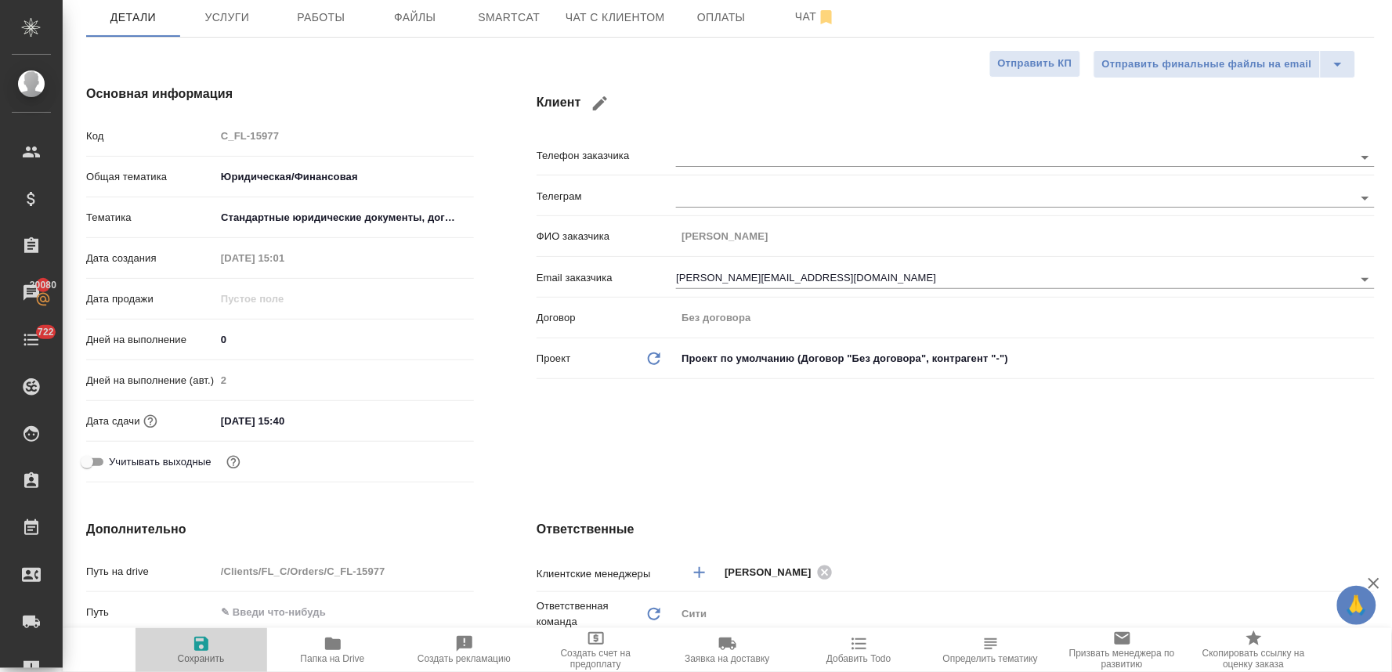
click at [194, 642] on icon "button" at bounding box center [201, 644] width 19 height 19
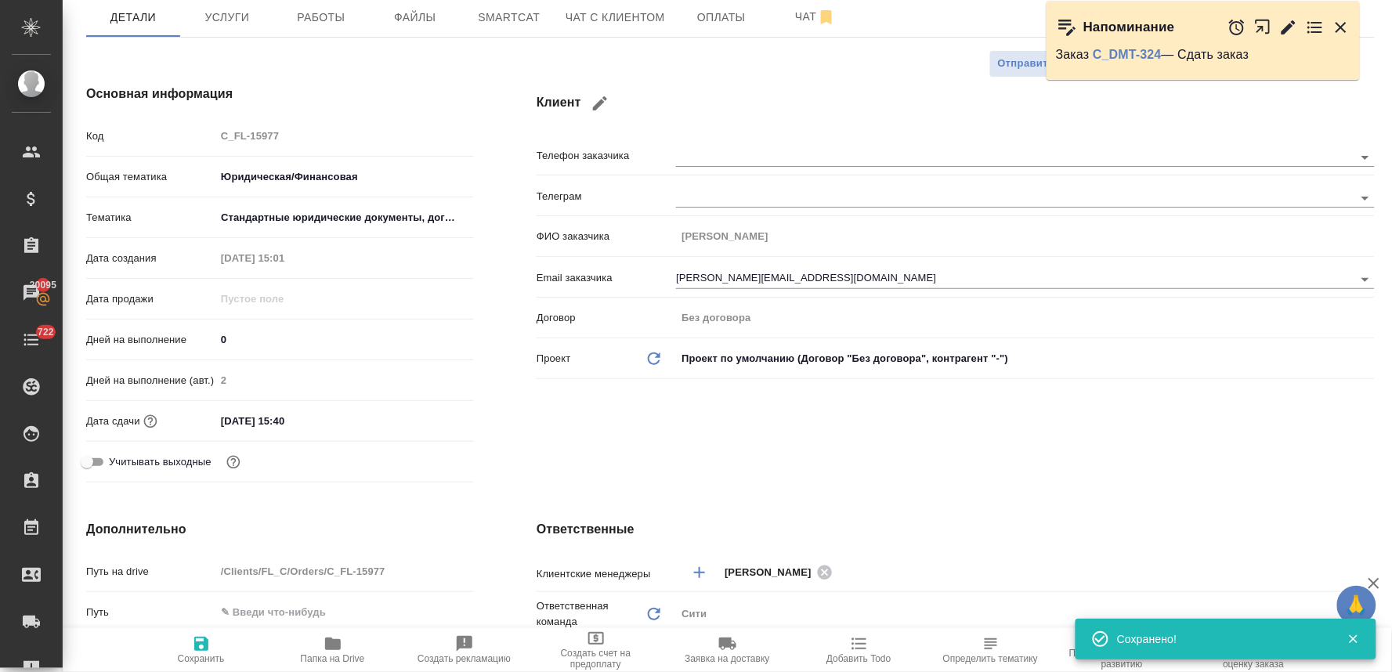
click at [846, 88] on h4 "Клиент" at bounding box center [956, 104] width 838 height 38
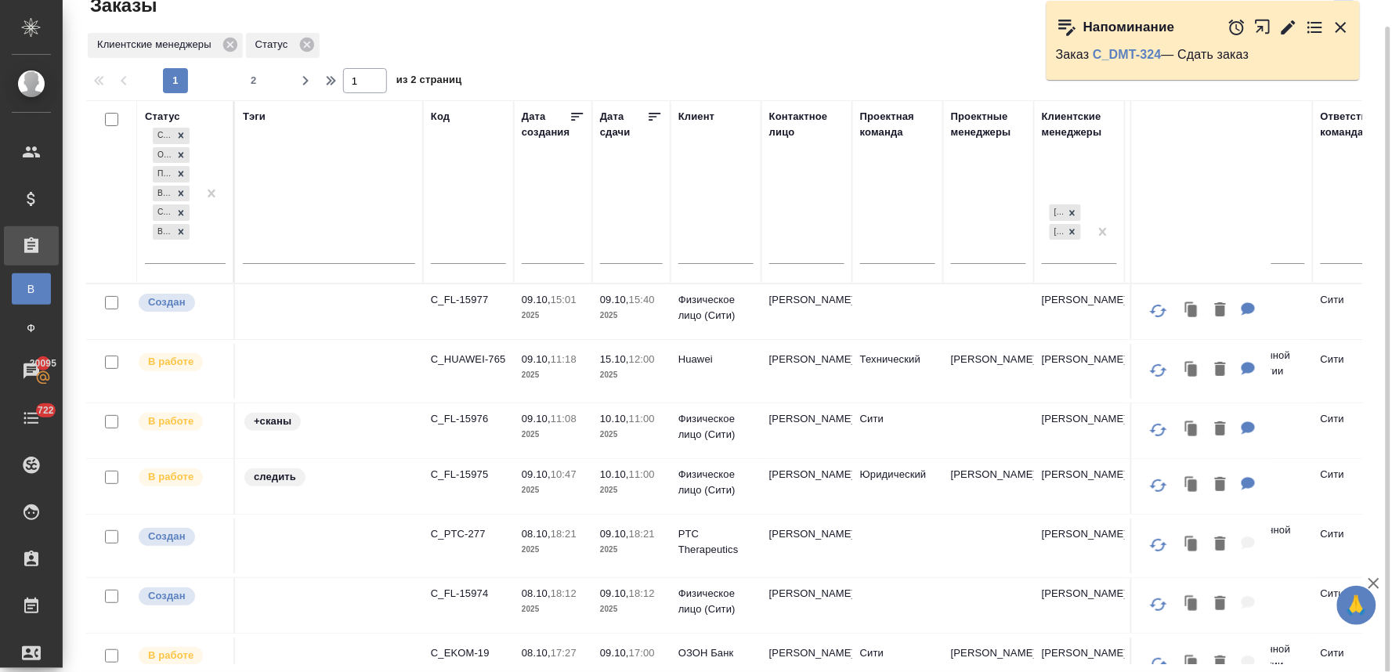
scroll to position [87, 0]
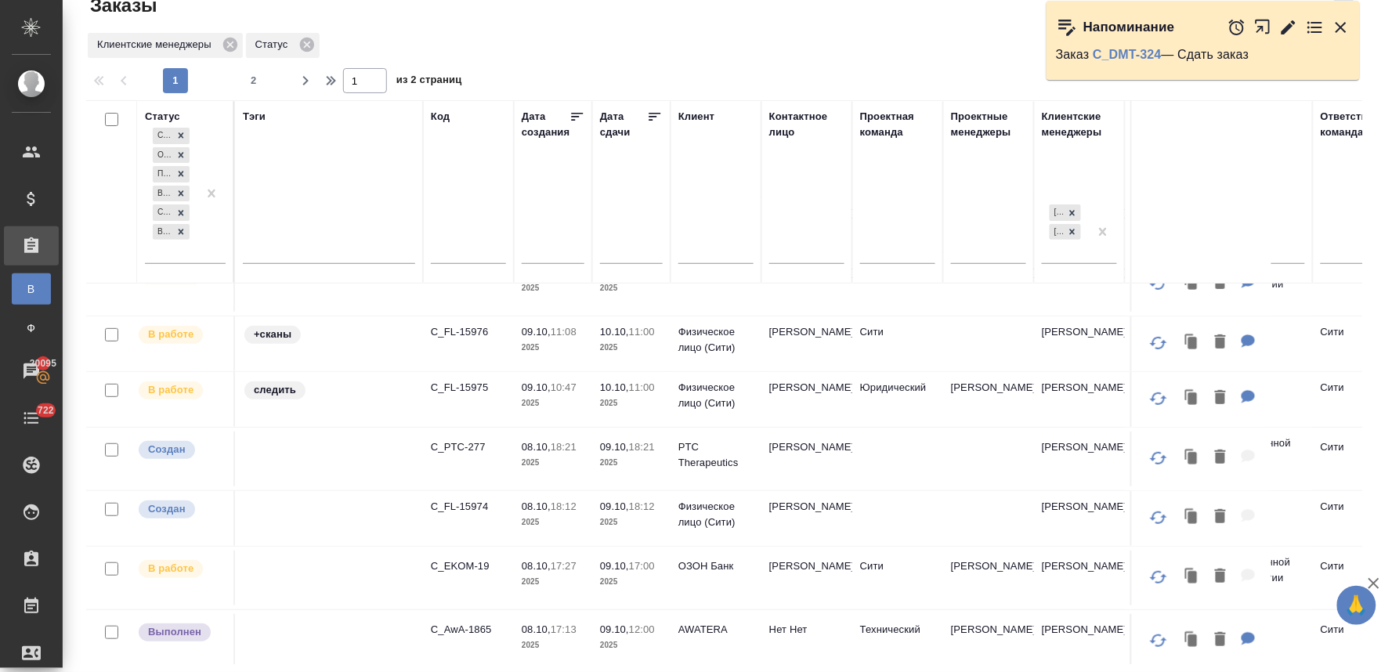
click at [688, 45] on div "Клиентские менеджеры Статус" at bounding box center [724, 46] width 1276 height 30
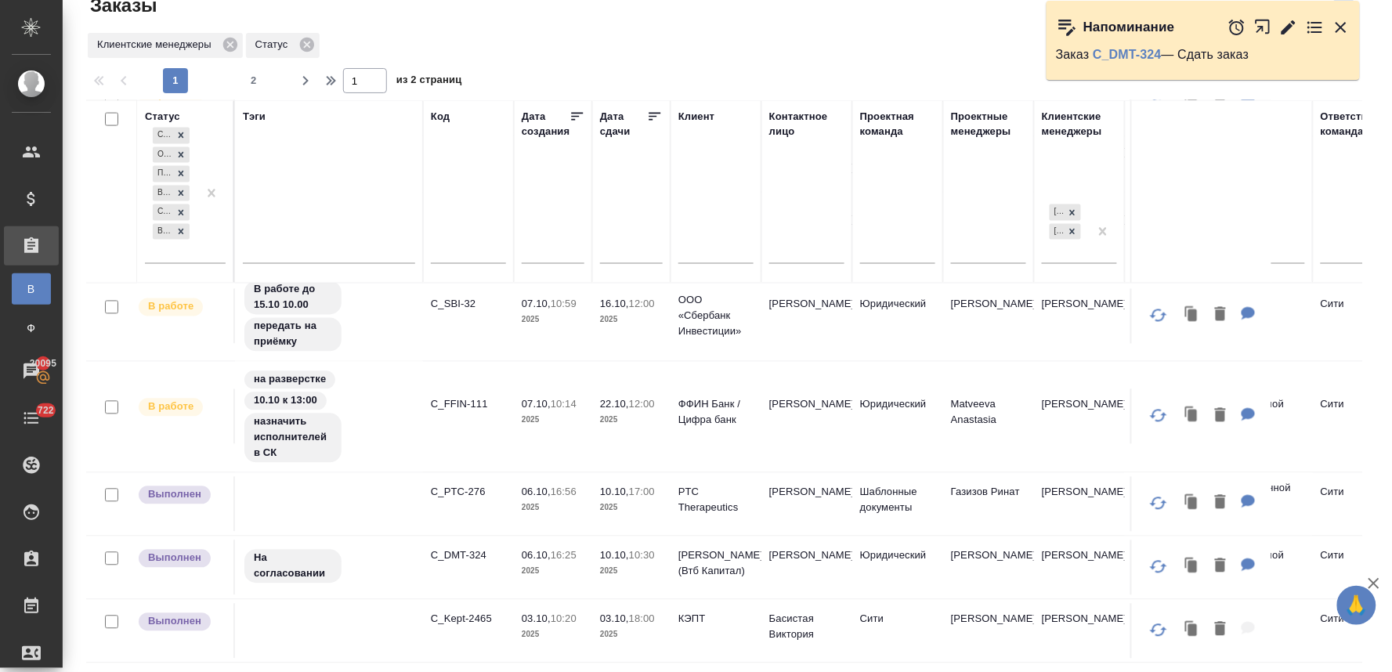
scroll to position [870, 0]
click at [468, 490] on p "C_PTC-276" at bounding box center [468, 492] width 75 height 16
click at [736, 41] on div "Клиентские менеджеры Статус" at bounding box center [724, 46] width 1276 height 30
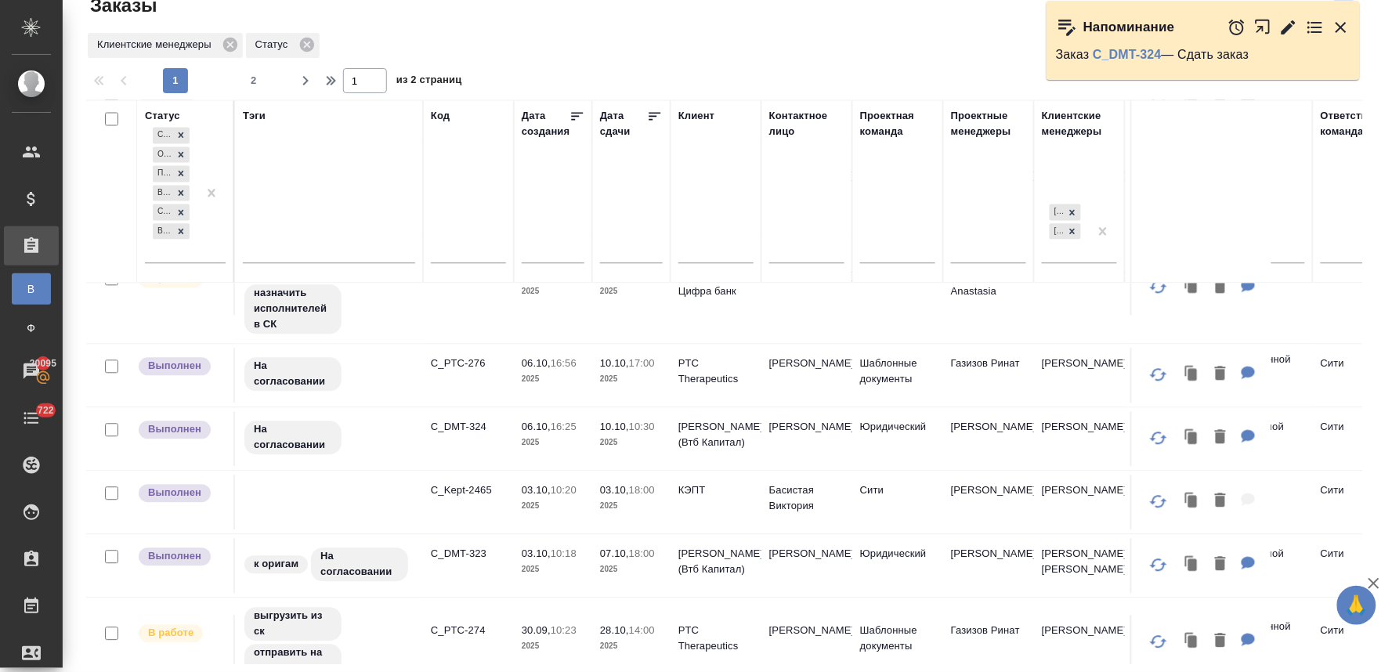
scroll to position [1044, 0]
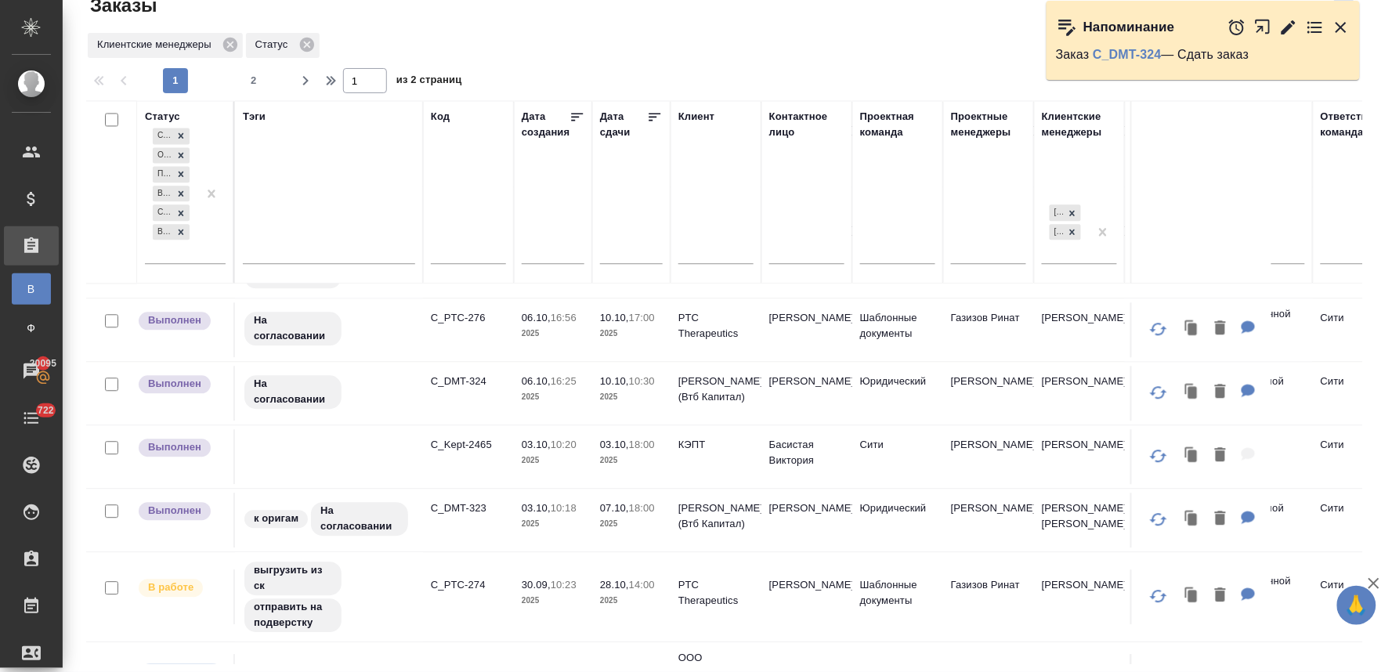
click at [729, 52] on div "Клиентские менеджеры Статус" at bounding box center [724, 46] width 1276 height 30
click at [1342, 27] on icon "button" at bounding box center [1341, 27] width 11 height 11
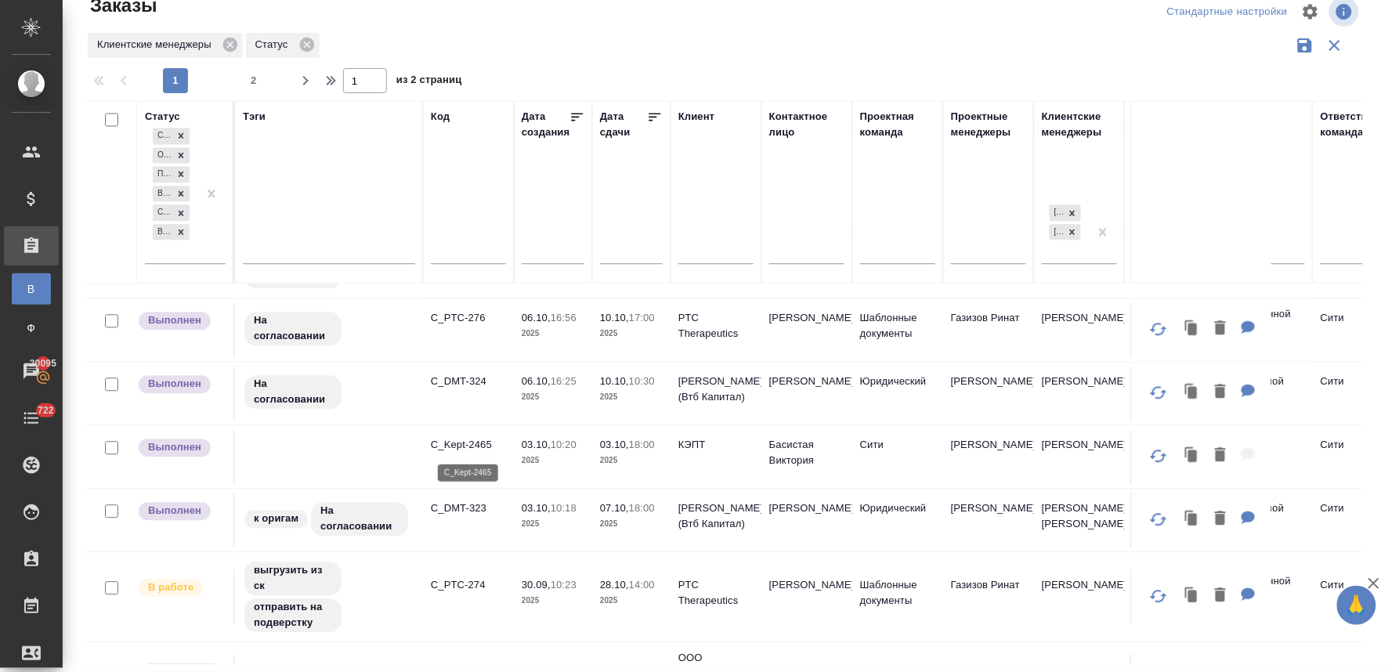
click at [487, 447] on p "C_Kept-2465" at bounding box center [468, 445] width 75 height 16
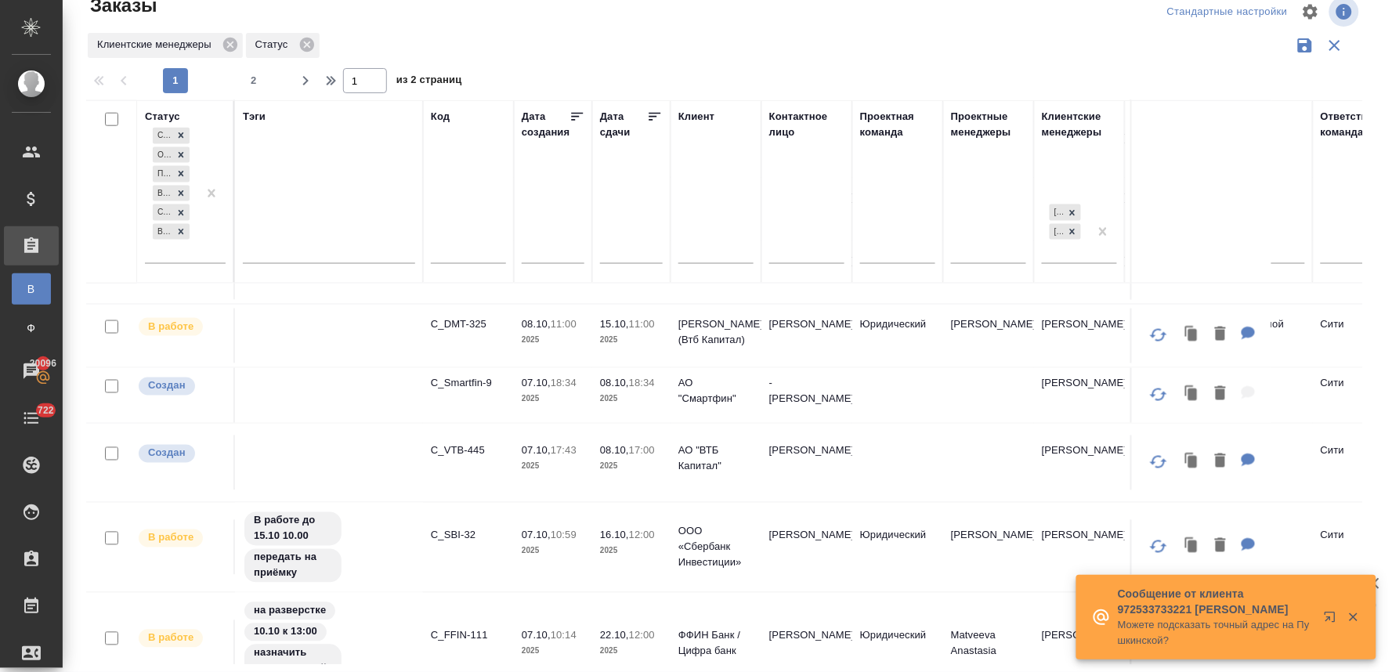
scroll to position [609, 0]
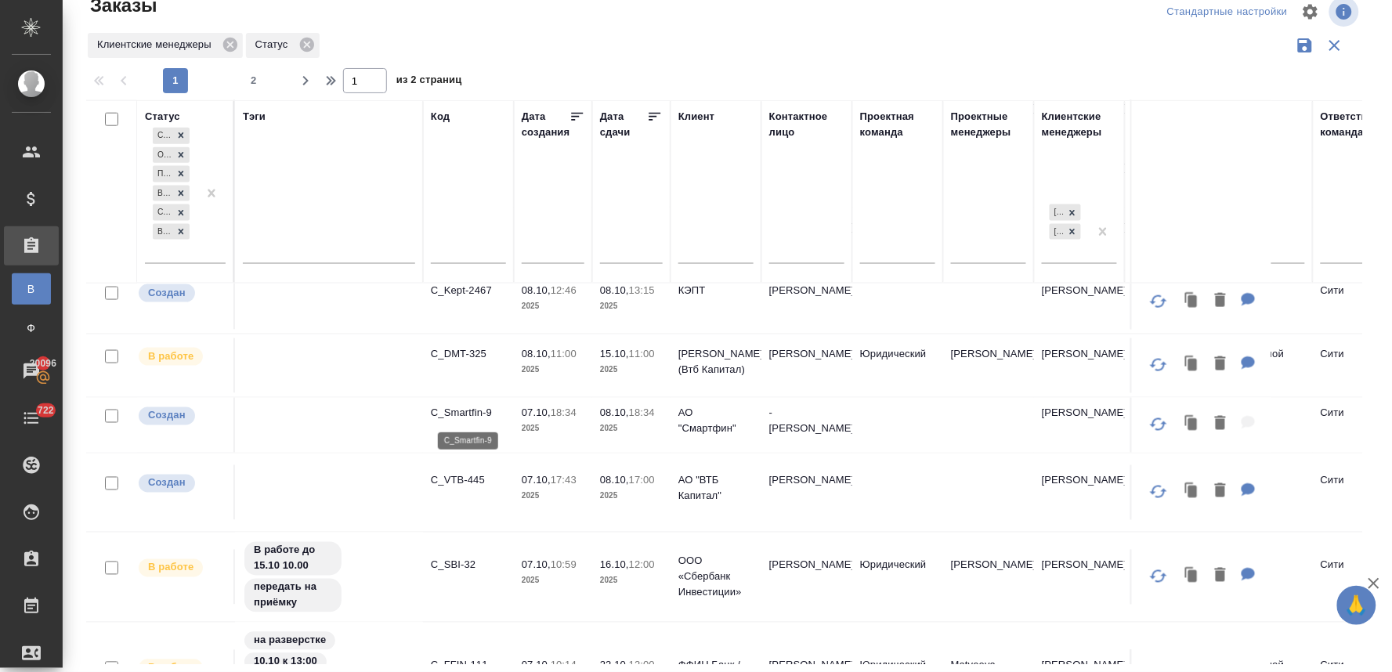
click at [480, 414] on p "C_Smartfin-9" at bounding box center [468, 414] width 75 height 16
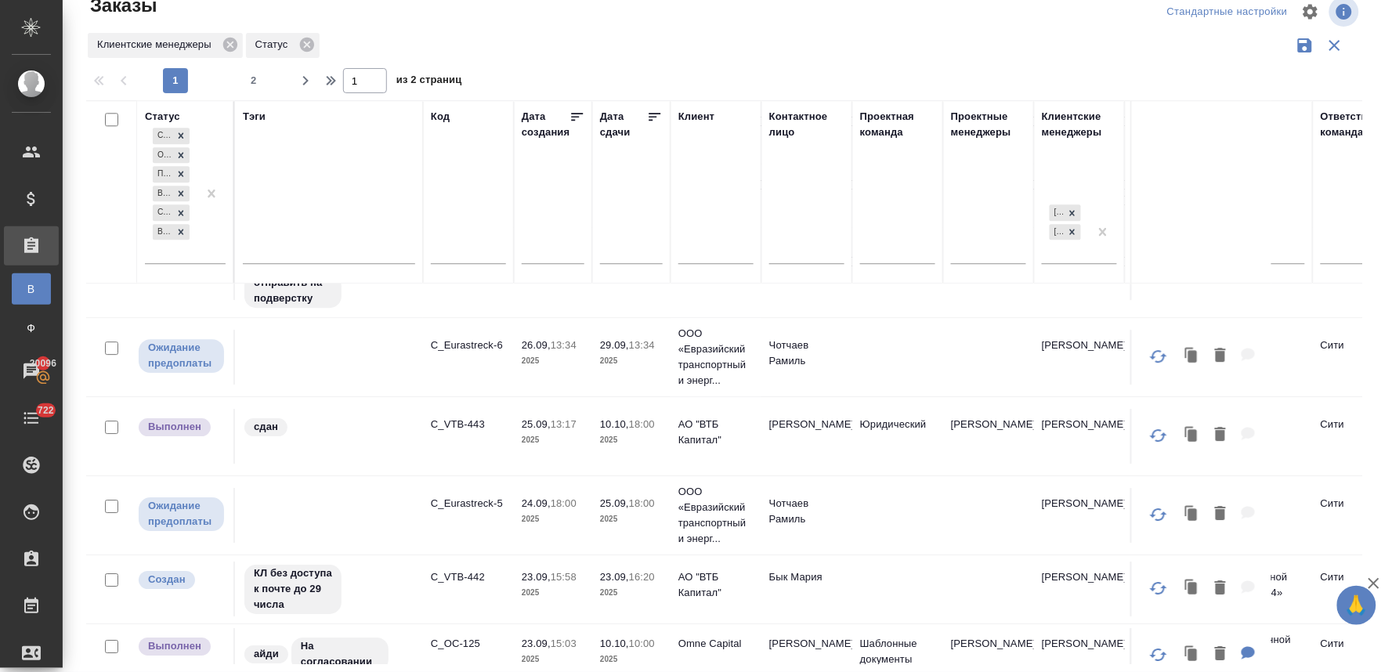
scroll to position [1343, 0]
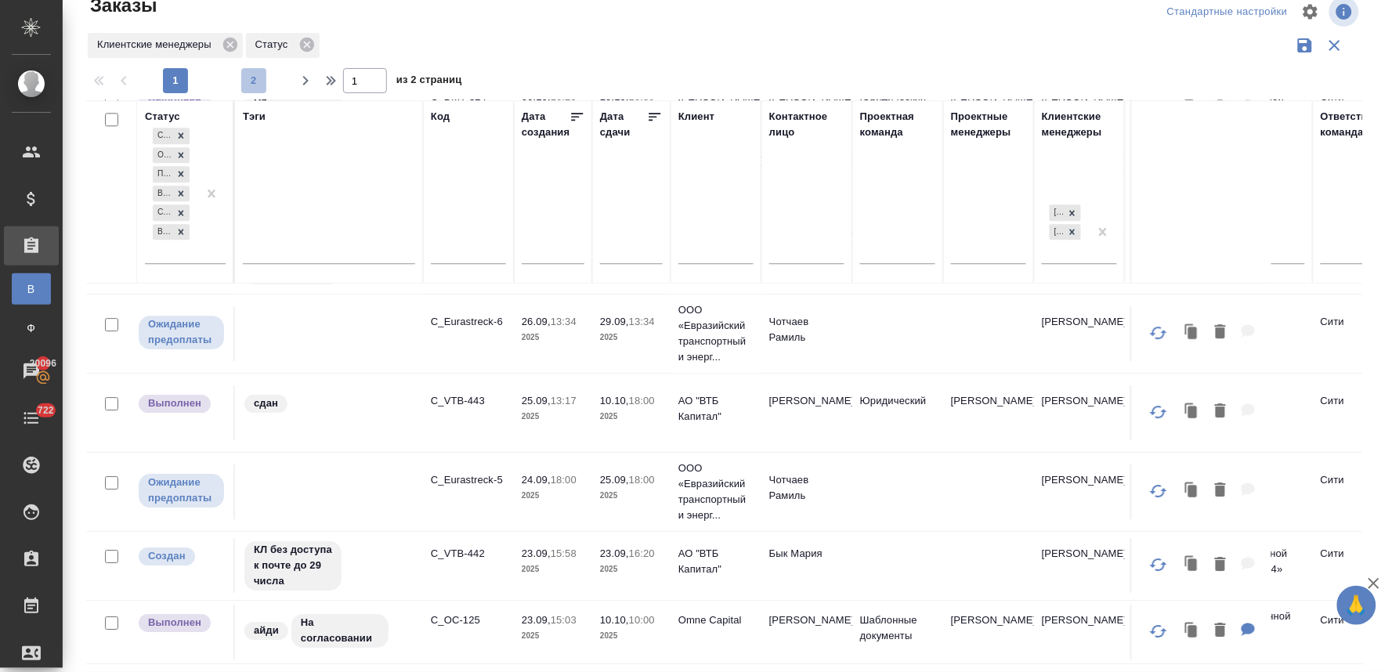
click at [255, 79] on span "2" at bounding box center [253, 81] width 25 height 16
type input "2"
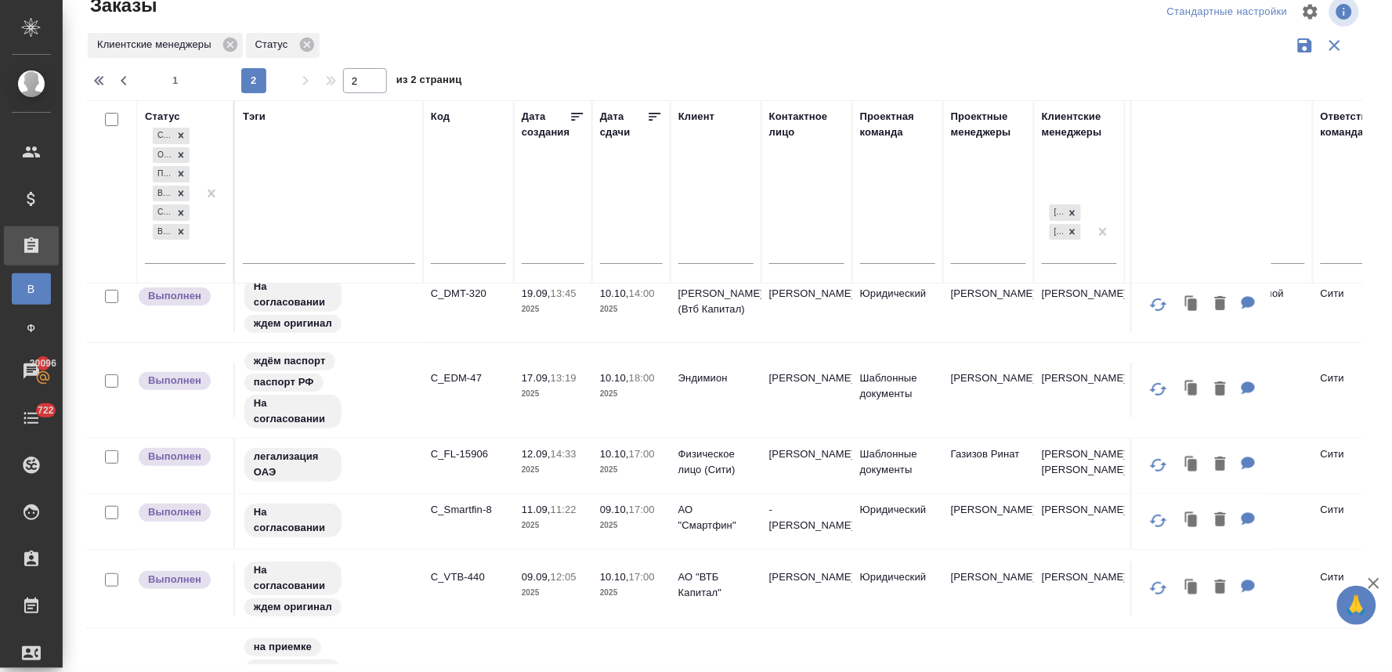
scroll to position [0, 0]
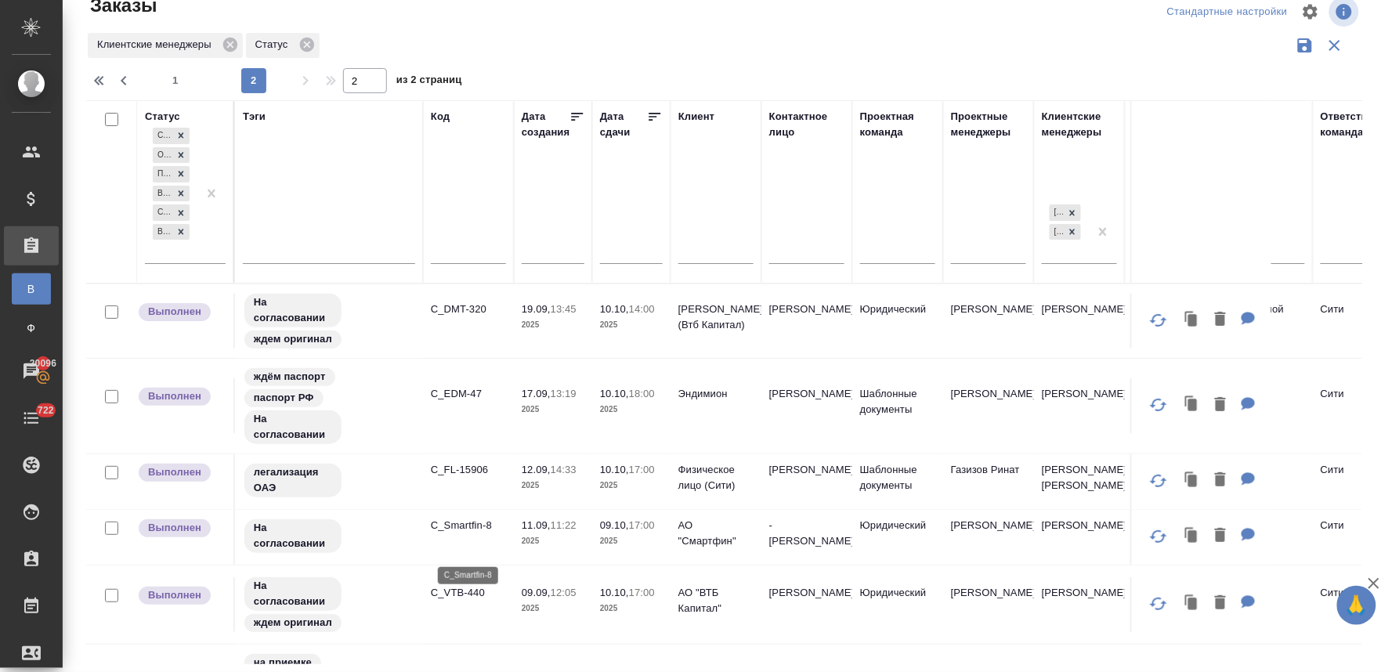
click at [476, 534] on p "C_Smartfin-8" at bounding box center [468, 526] width 75 height 16
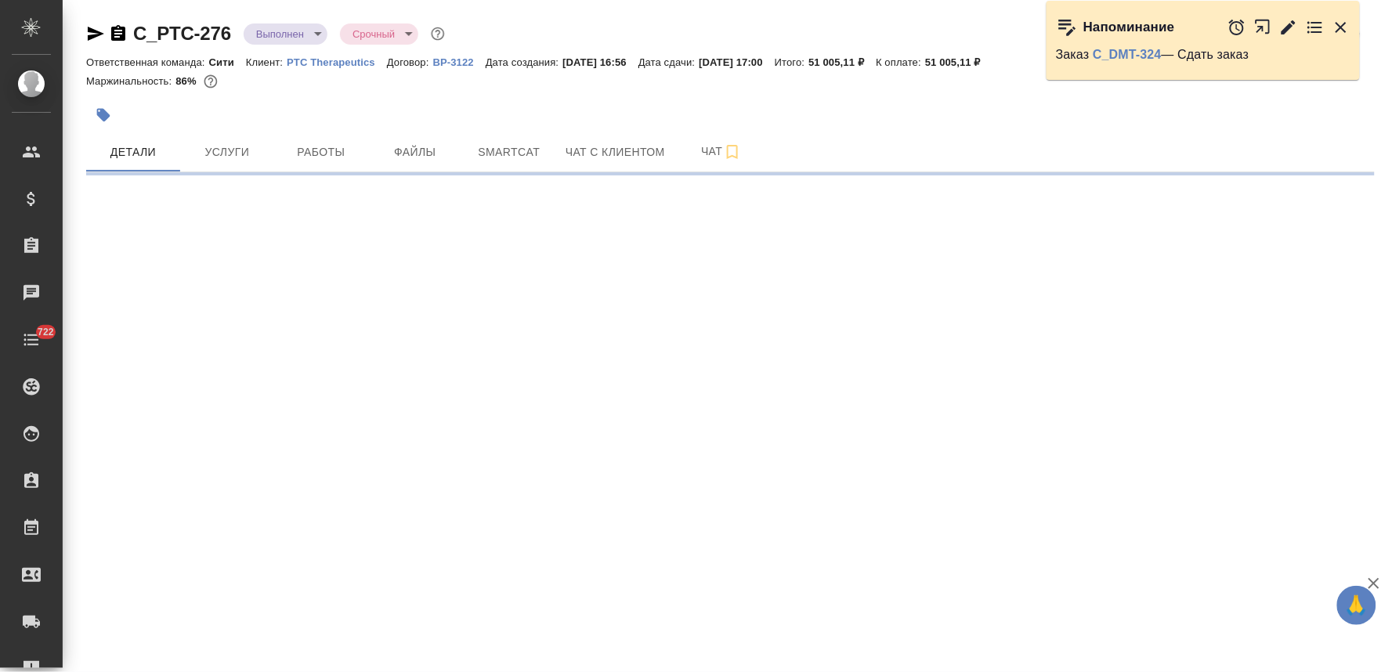
select select "RU"
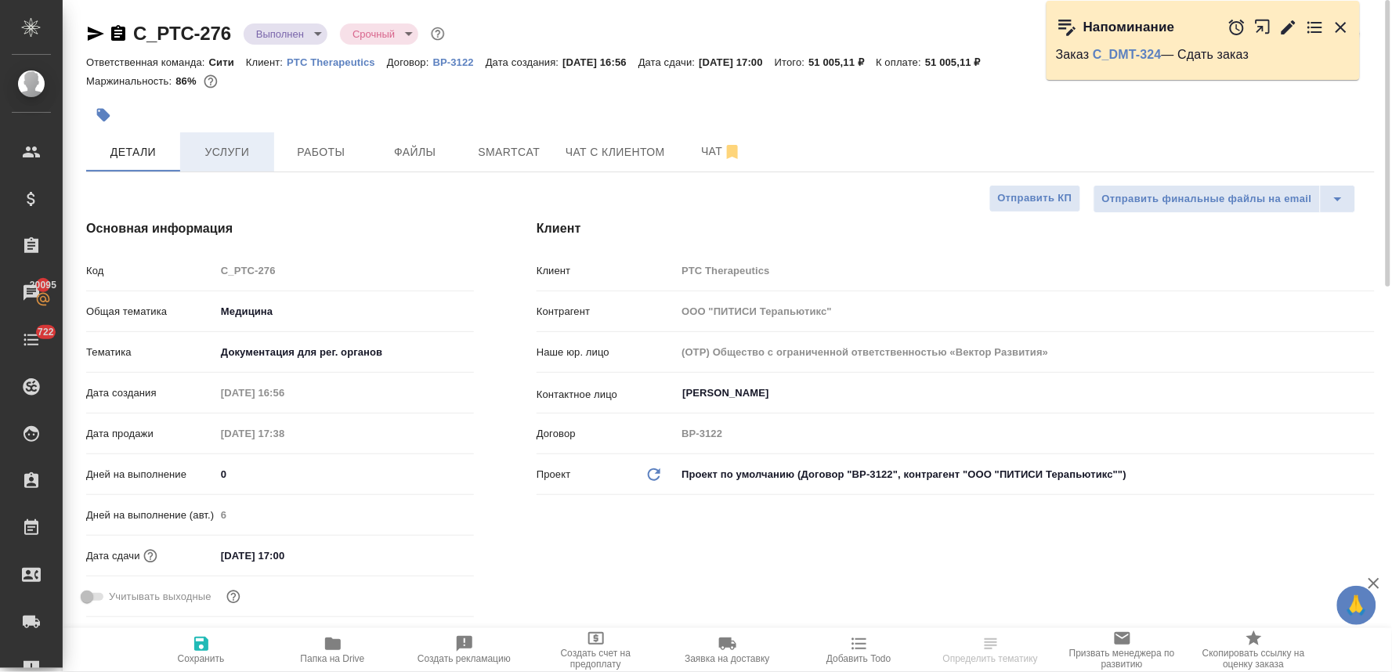
click at [227, 144] on span "Услуги" at bounding box center [227, 153] width 75 height 20
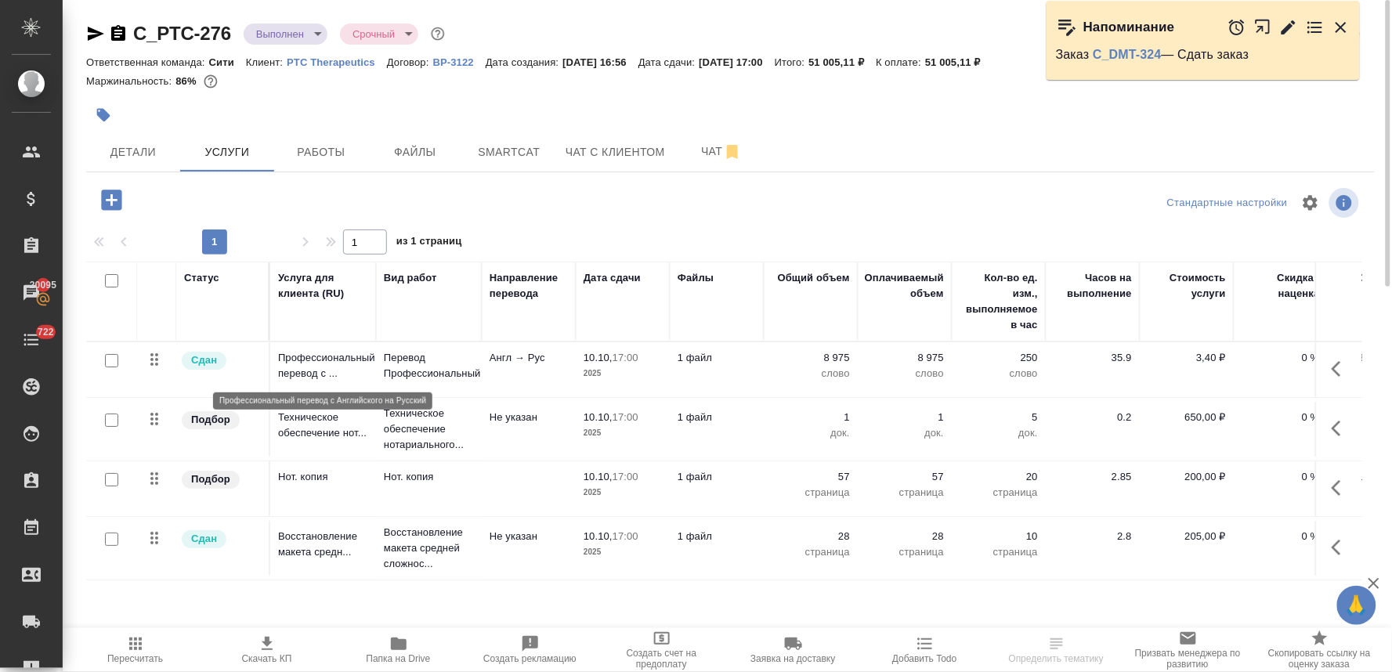
click at [312, 361] on p "Профессиональный перевод с ..." at bounding box center [323, 365] width 90 height 31
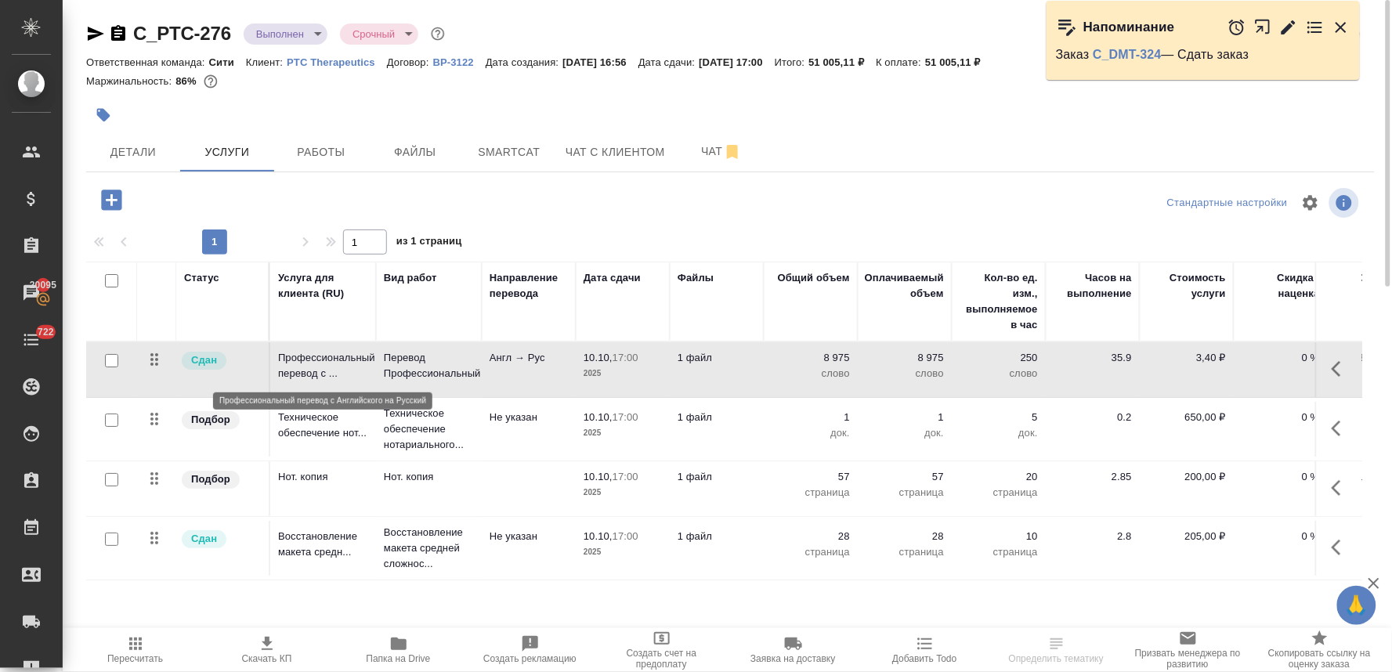
click at [312, 361] on p "Профессиональный перевод с ..." at bounding box center [323, 365] width 90 height 31
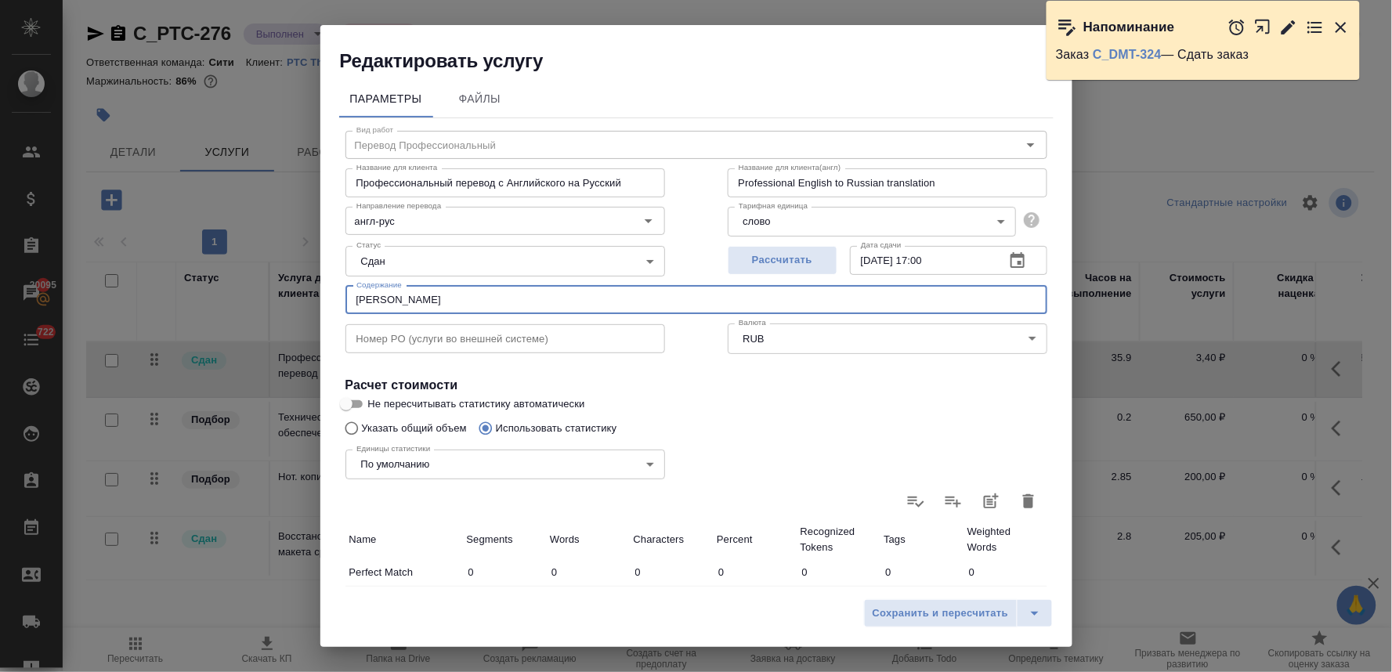
drag, startPoint x: 427, startPoint y: 302, endPoint x: 307, endPoint y: 291, distance: 120.4
click at [307, 291] on div "Редактировать услугу Параметры Файлы Вид работ Перевод Профессиональный Вид раб…" at bounding box center [696, 336] width 1392 height 672
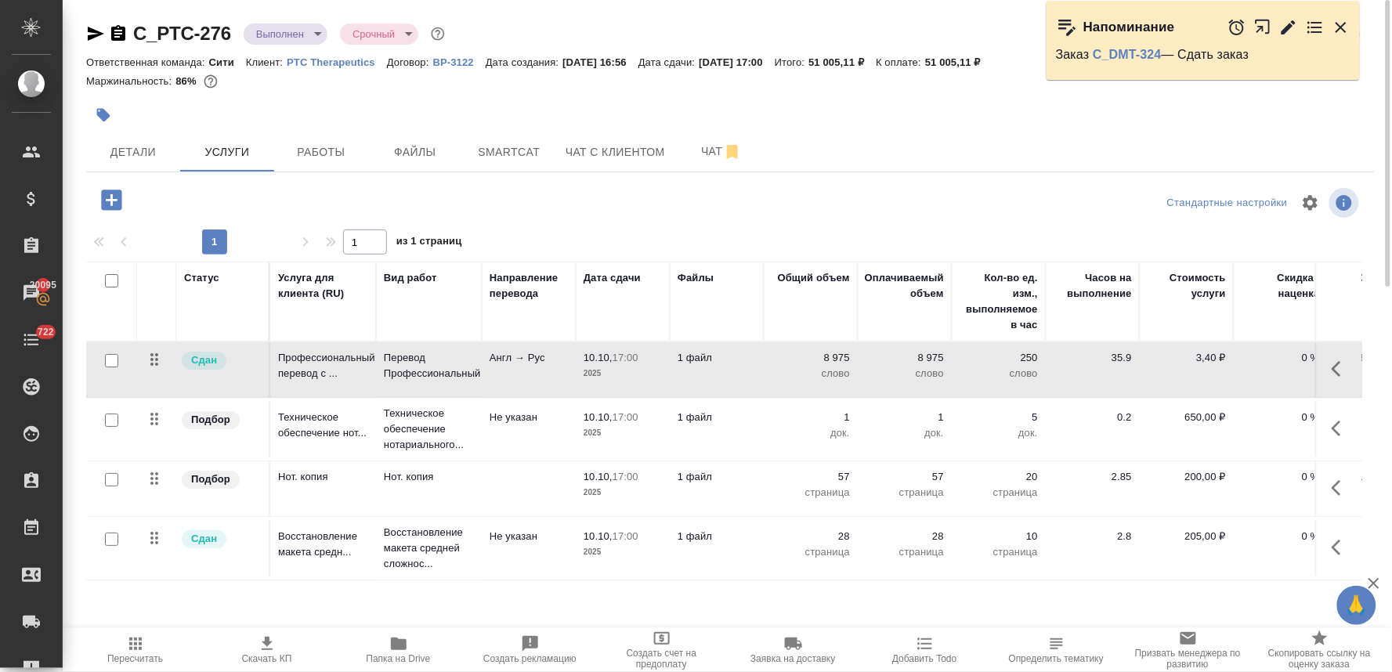
click at [107, 113] on icon "button" at bounding box center [103, 115] width 13 height 13
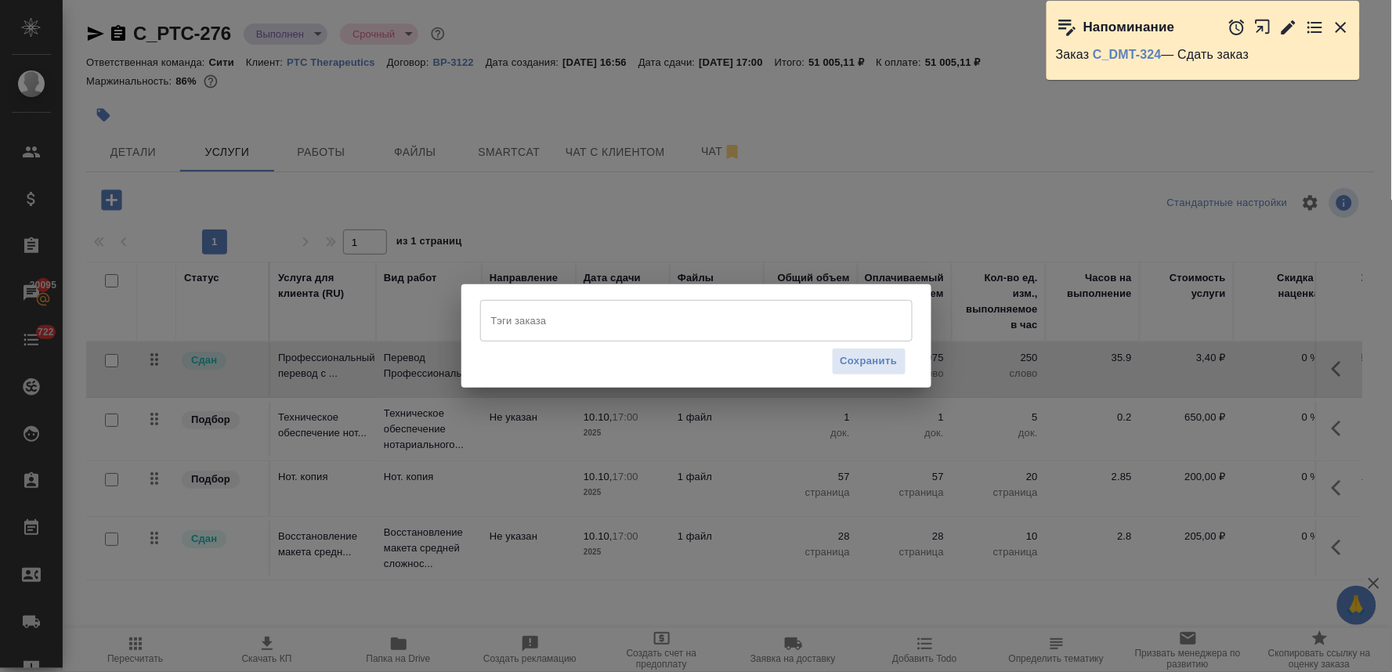
click at [559, 330] on input "Тэги заказа" at bounding box center [681, 320] width 389 height 27
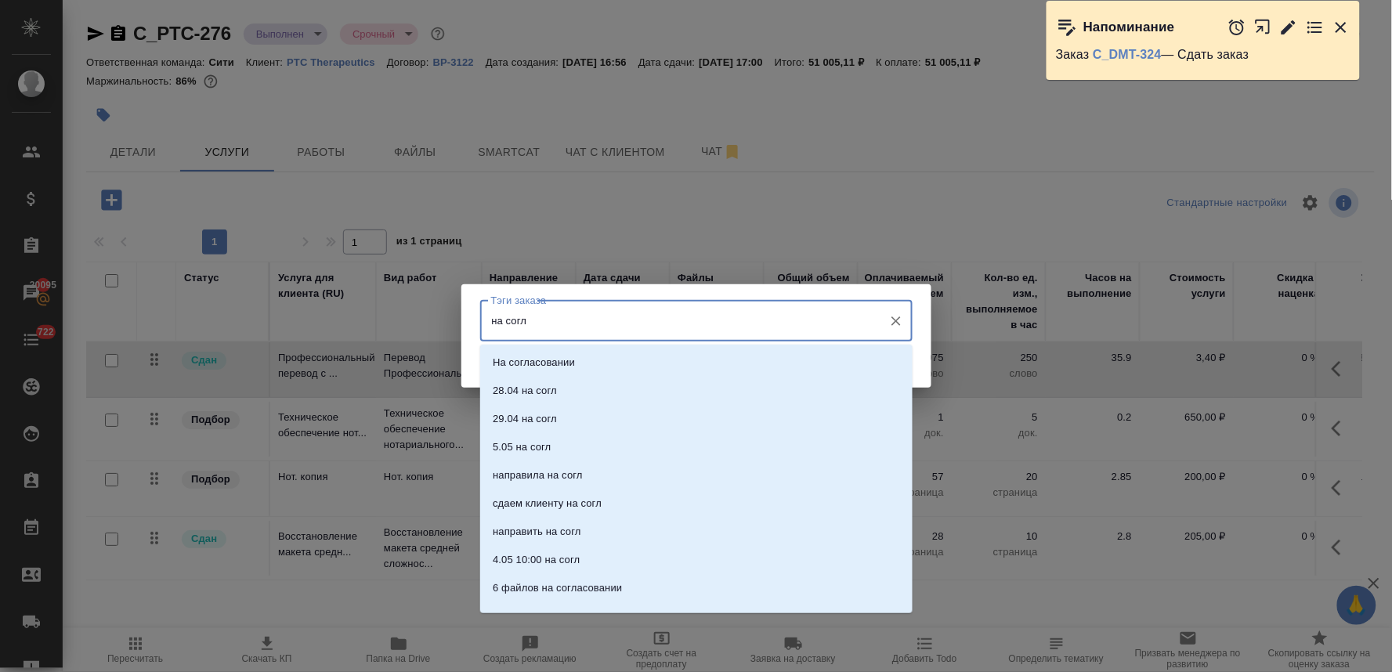
type input "на согла"
click at [563, 360] on p "На согласовании" at bounding box center [534, 363] width 82 height 16
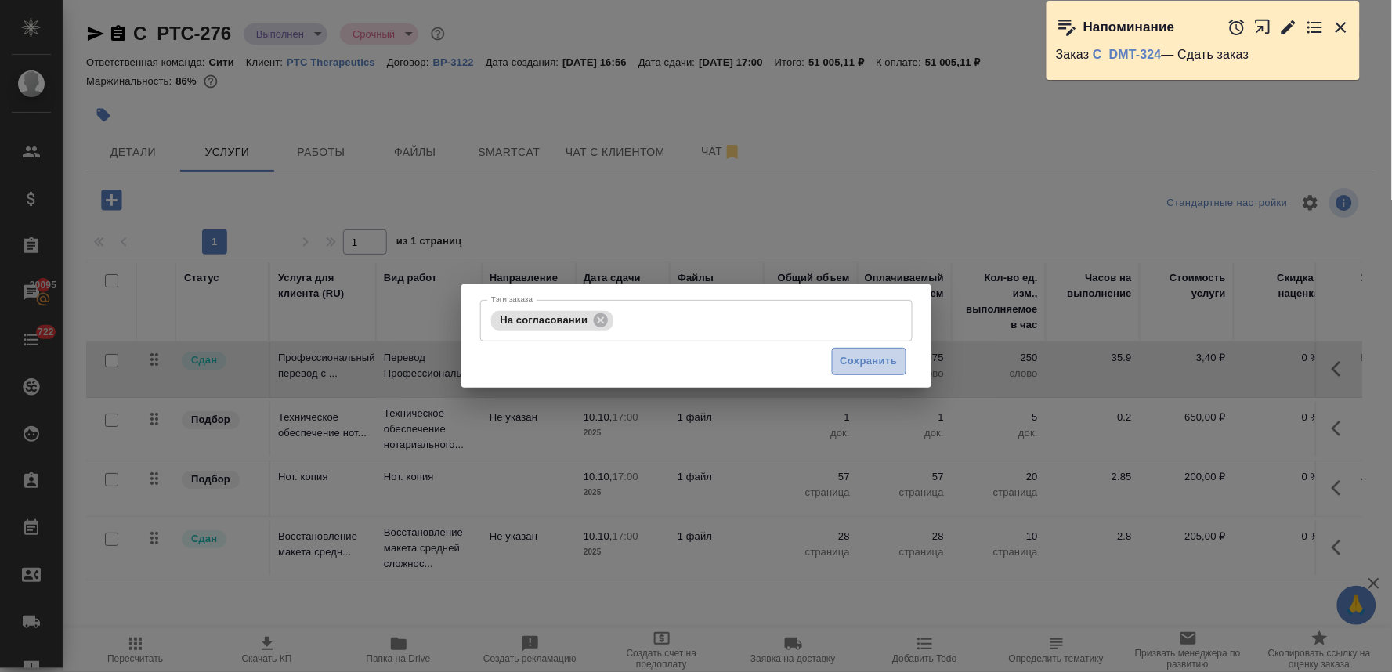
click at [874, 363] on span "Сохранить" at bounding box center [869, 362] width 57 height 18
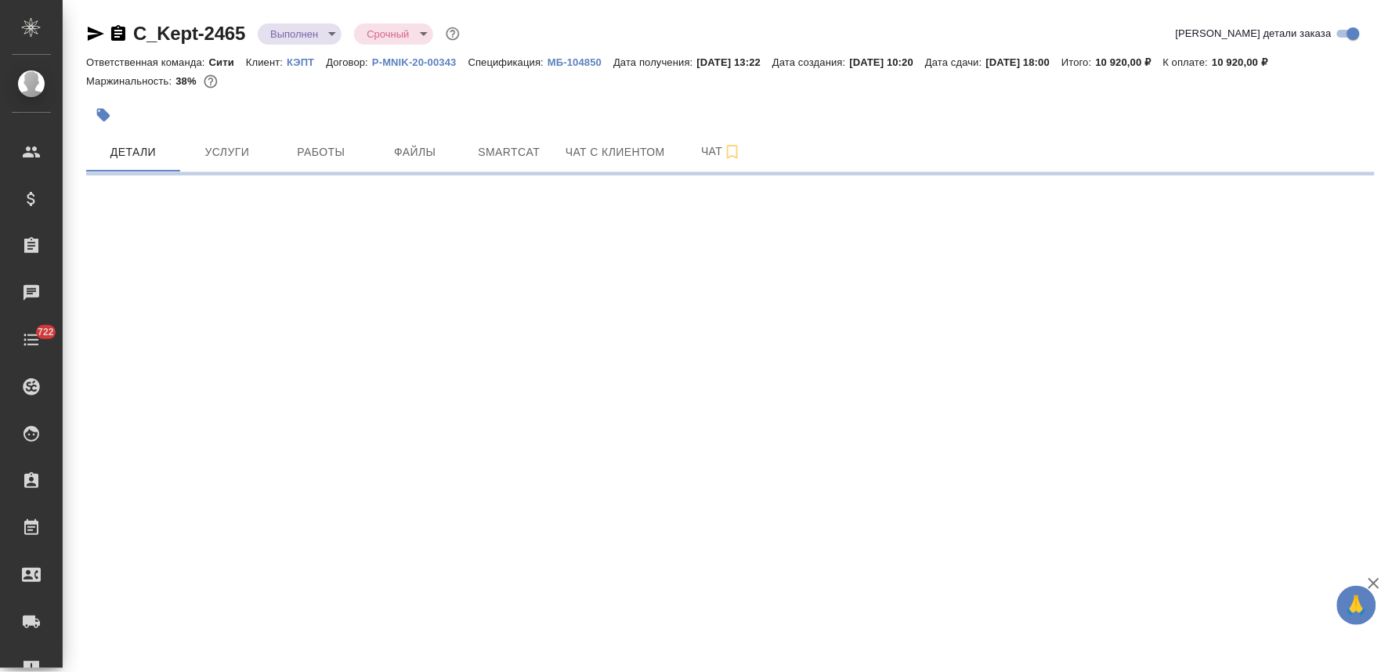
select select "RU"
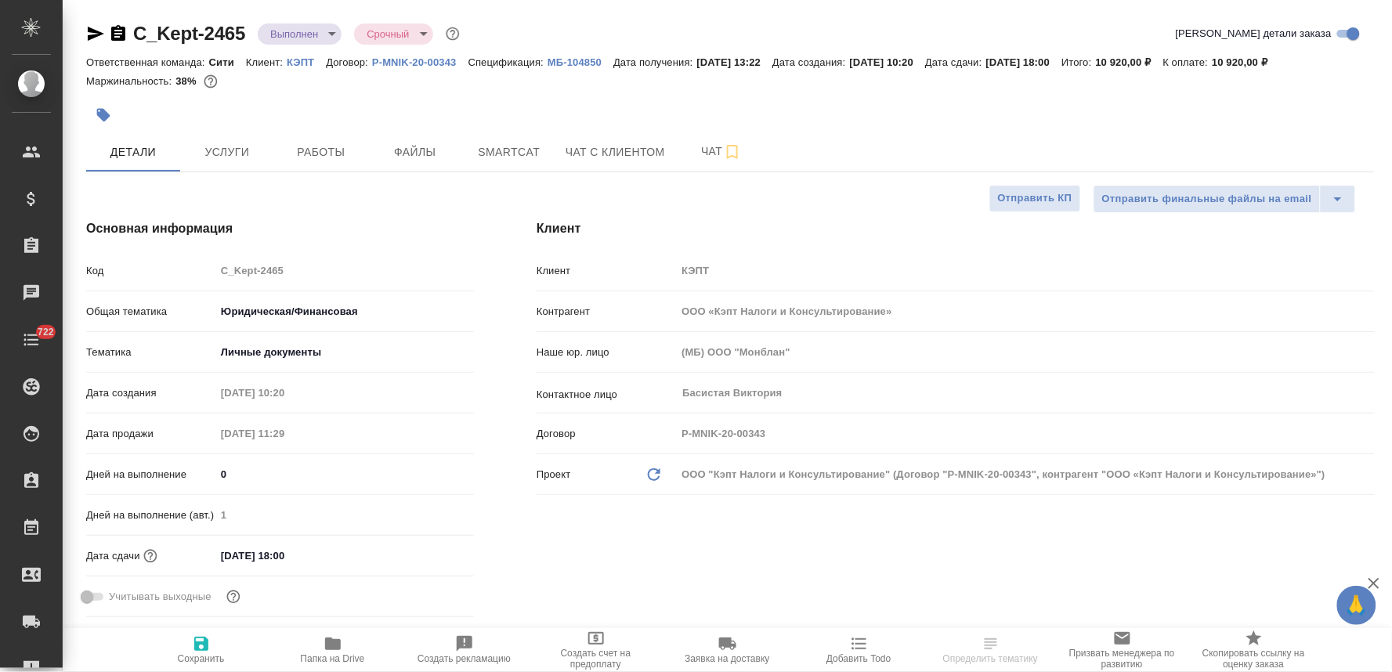
type textarea "x"
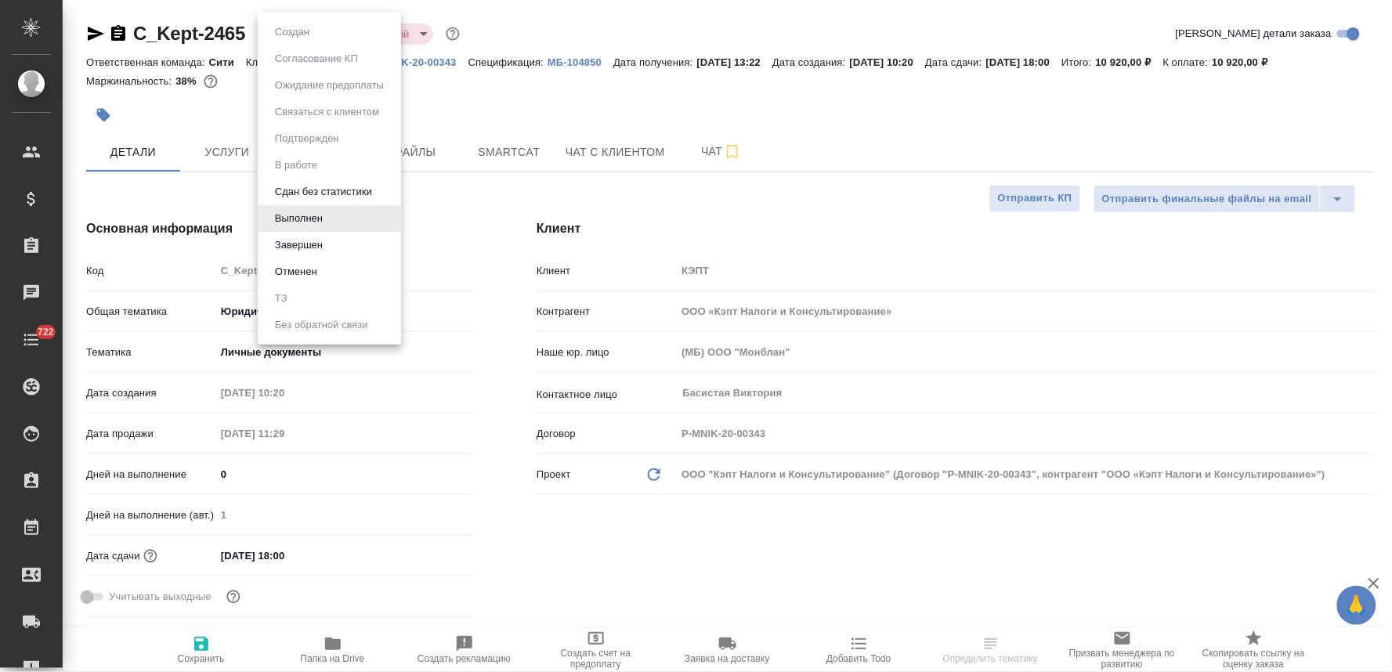
click at [306, 30] on body "🙏 .cls-1 fill:#fff; AWATERA Lyamina Nadezhda Клиенты Спецификации Заказы Чаты 7…" at bounding box center [696, 336] width 1392 height 672
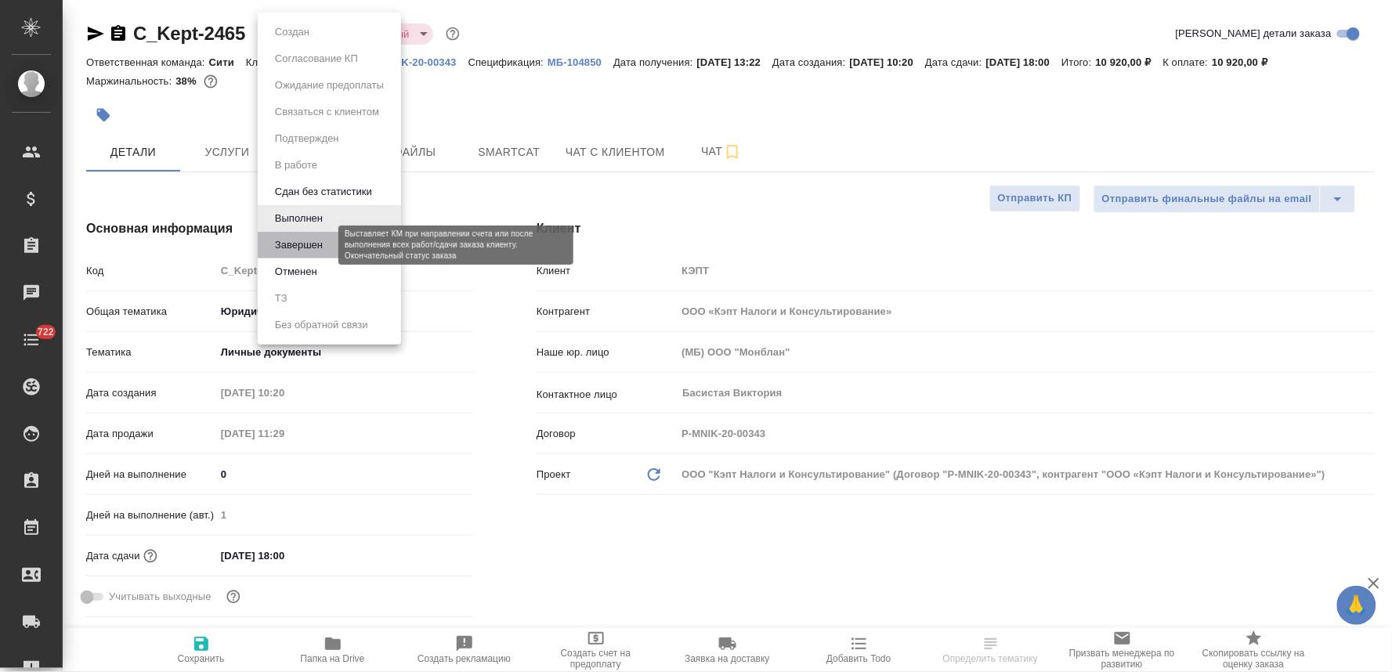
click at [310, 246] on button "Завершен" at bounding box center [298, 245] width 57 height 17
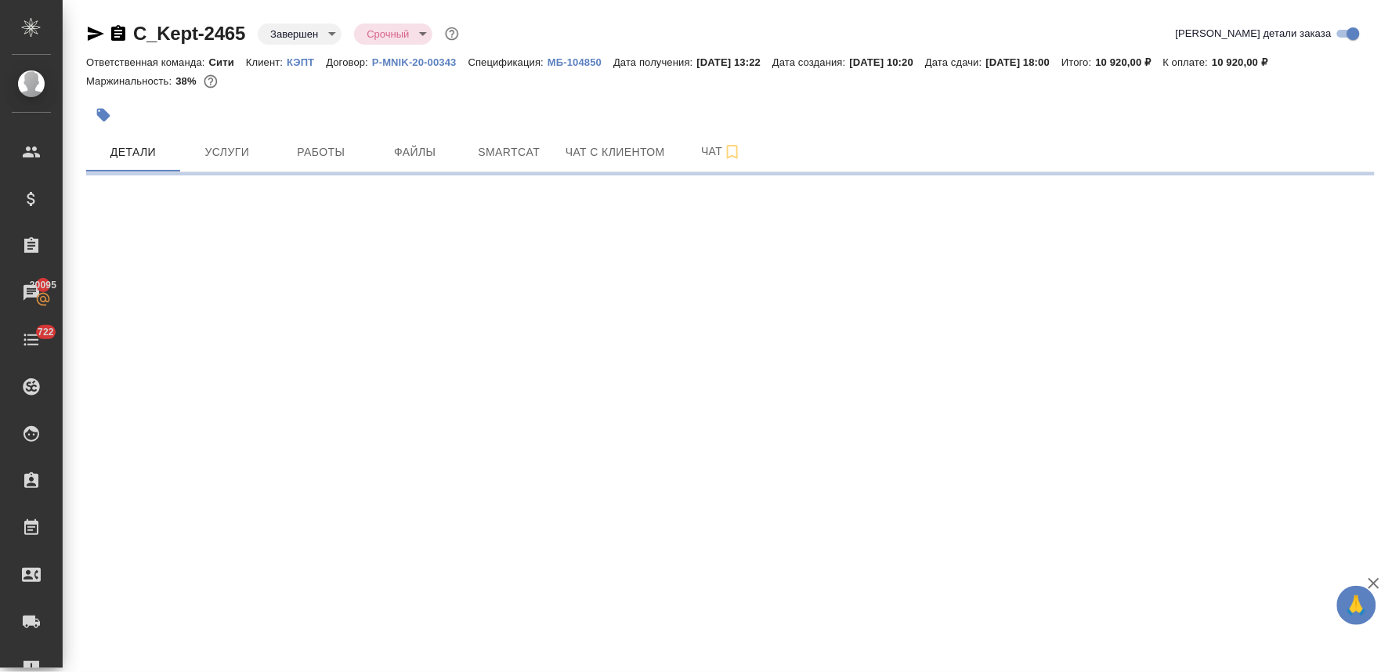
select select "RU"
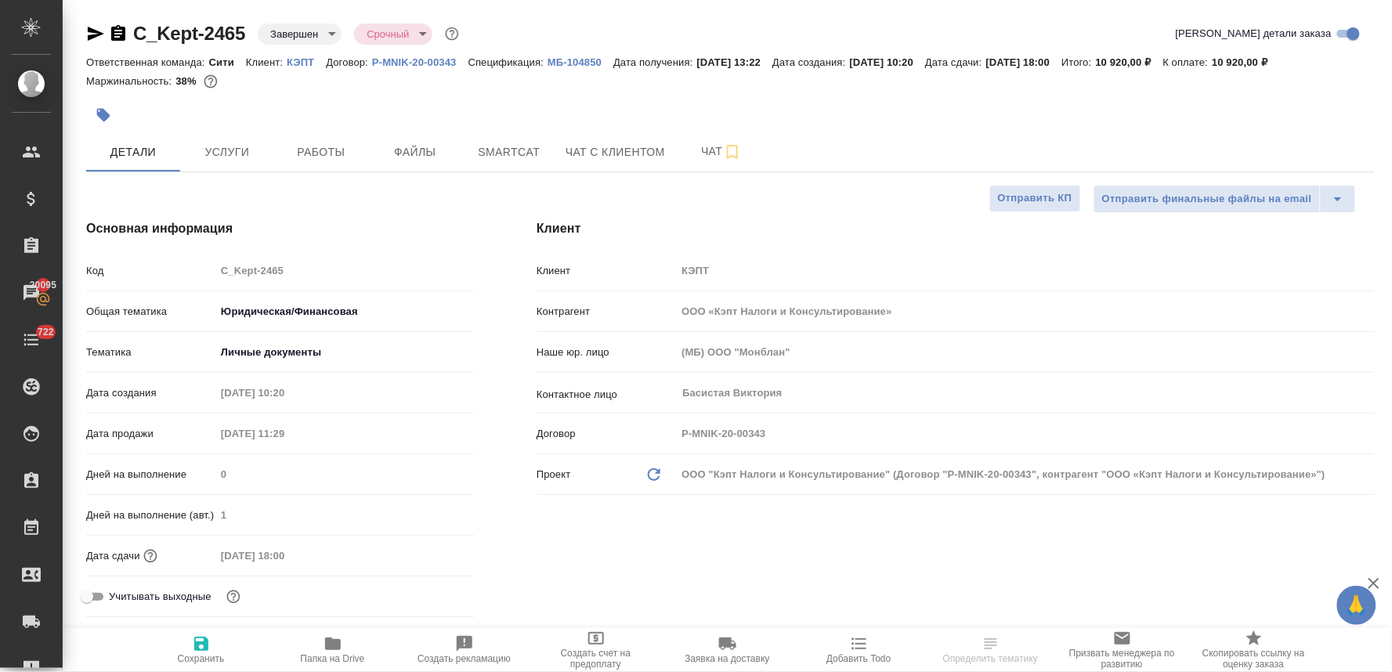
type textarea "x"
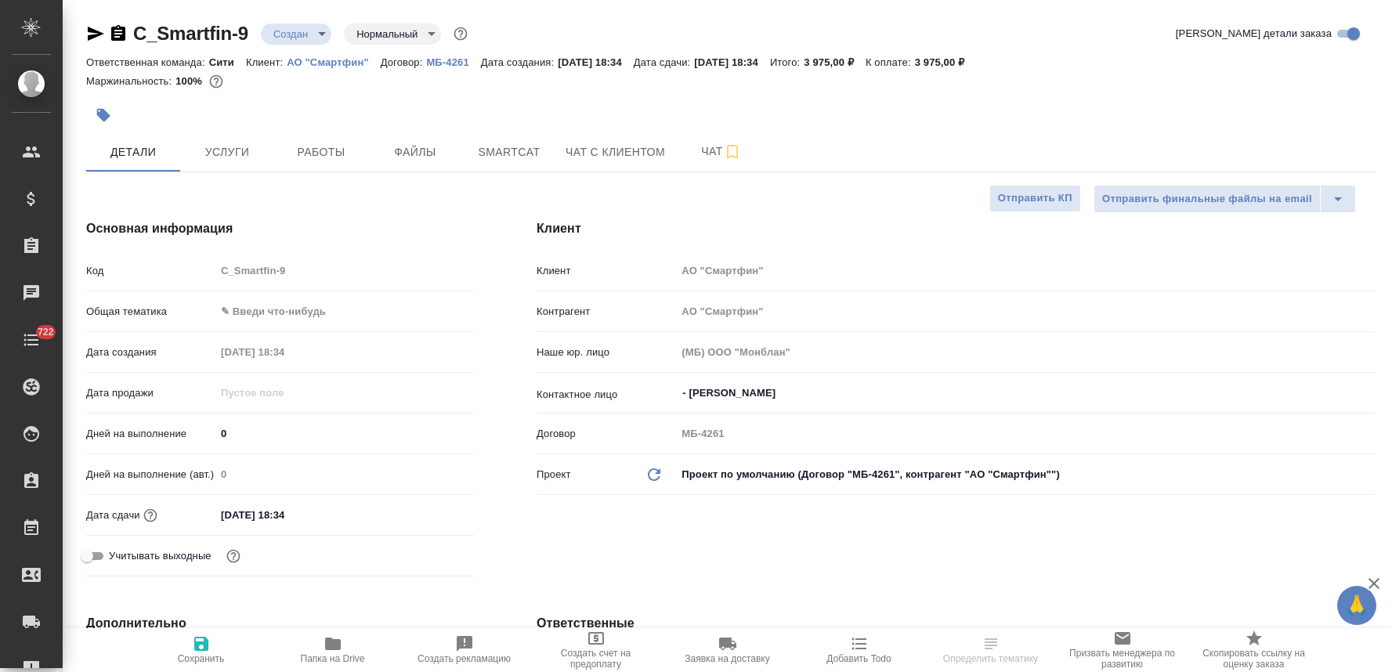
select select "RU"
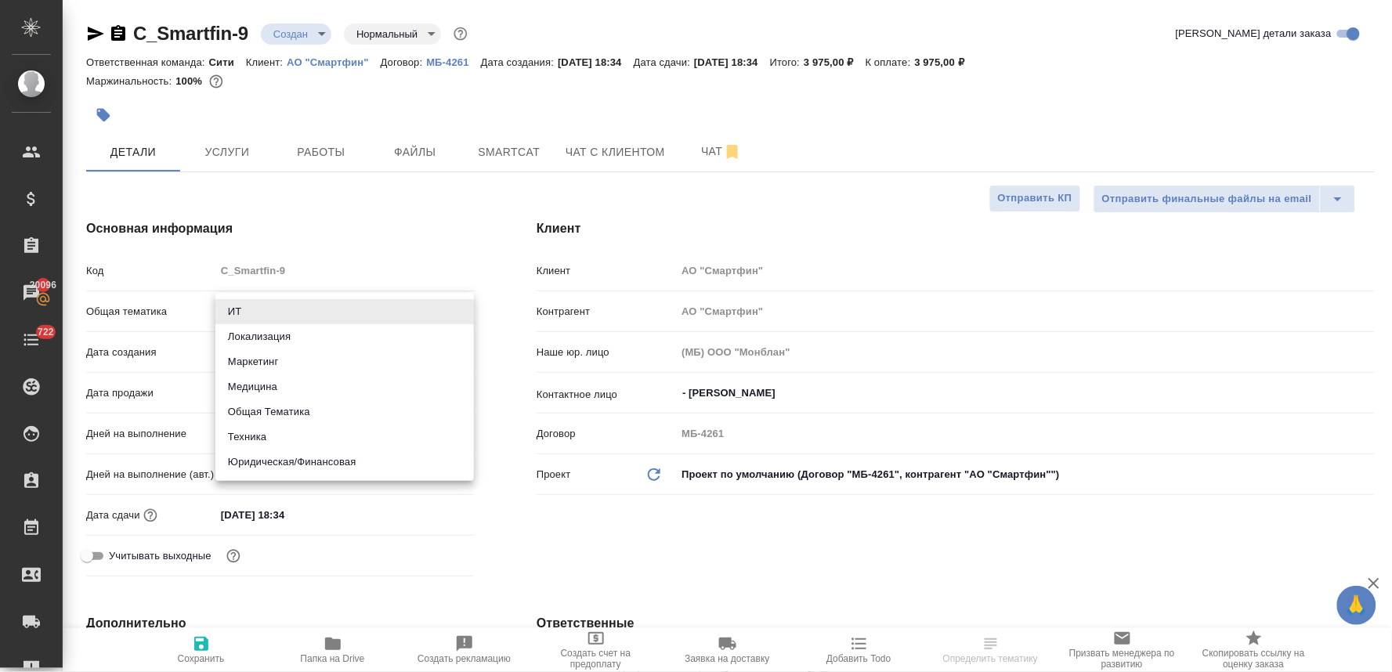
click at [324, 311] on body "🙏 .cls-1 fill:#fff; AWATERA [PERSON_NAME] Спецификации Заказы 20096 Чаты 722 To…" at bounding box center [696, 336] width 1392 height 672
click at [317, 405] on li "Общая Тематика" at bounding box center [344, 412] width 259 height 25
type input "obtem"
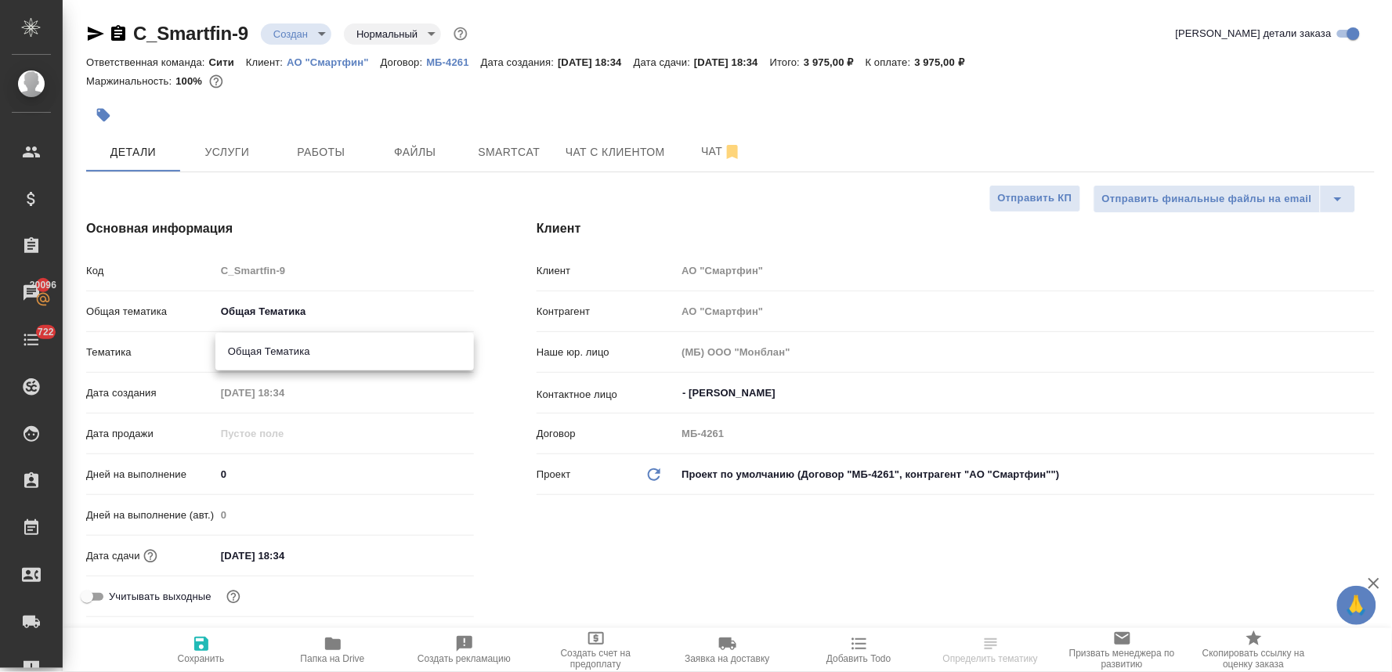
click at [309, 353] on body "🙏 .cls-1 fill:#fff; AWATERA Lyamina Nadezhda Клиенты Спецификации Заказы 20096 …" at bounding box center [696, 336] width 1392 height 672
click at [309, 353] on li "Общая Тематика" at bounding box center [344, 351] width 259 height 25
type input "6012b1ca196b0e5c9229a120"
click at [526, 568] on div "Клиент Клиент АО "Смартфин" Контрагент АО "Смартфин" Наше юр. лицо (МБ) ООО "Мо…" at bounding box center [955, 421] width 901 height 467
click at [331, 556] on input "08.10.2025 18:34" at bounding box center [284, 556] width 137 height 23
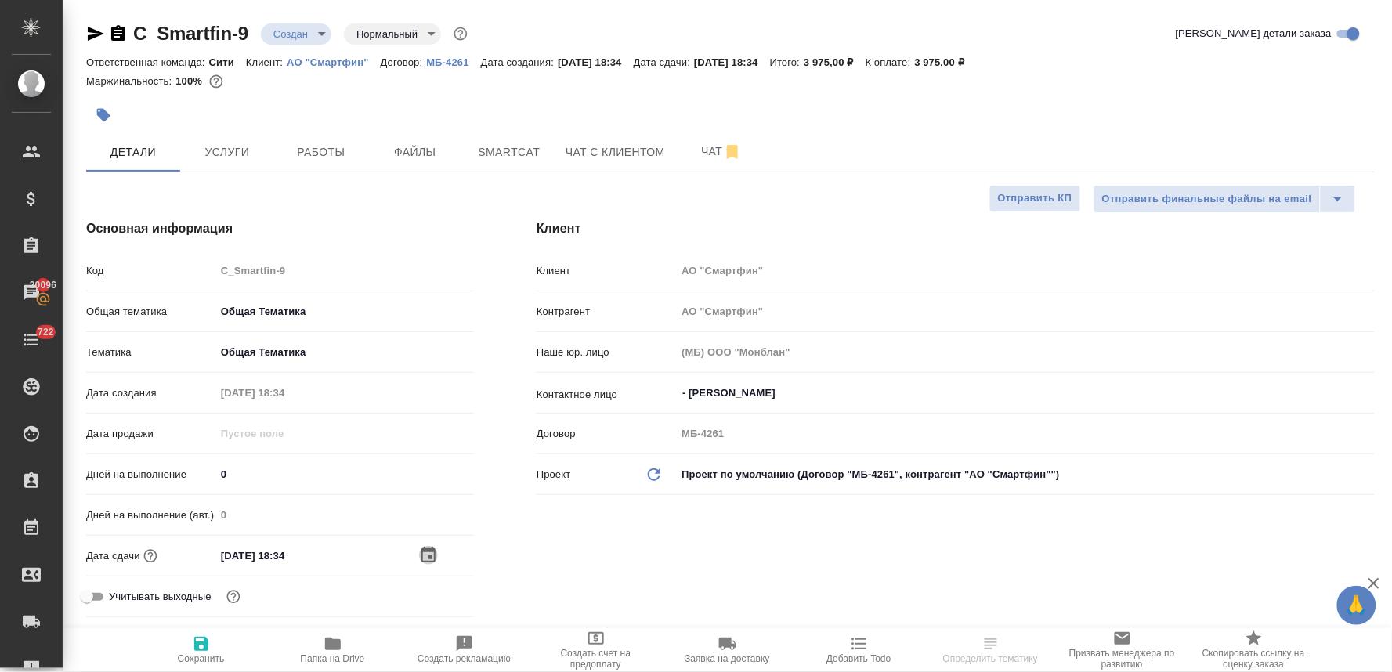
click at [434, 549] on icon "button" at bounding box center [429, 555] width 14 height 16
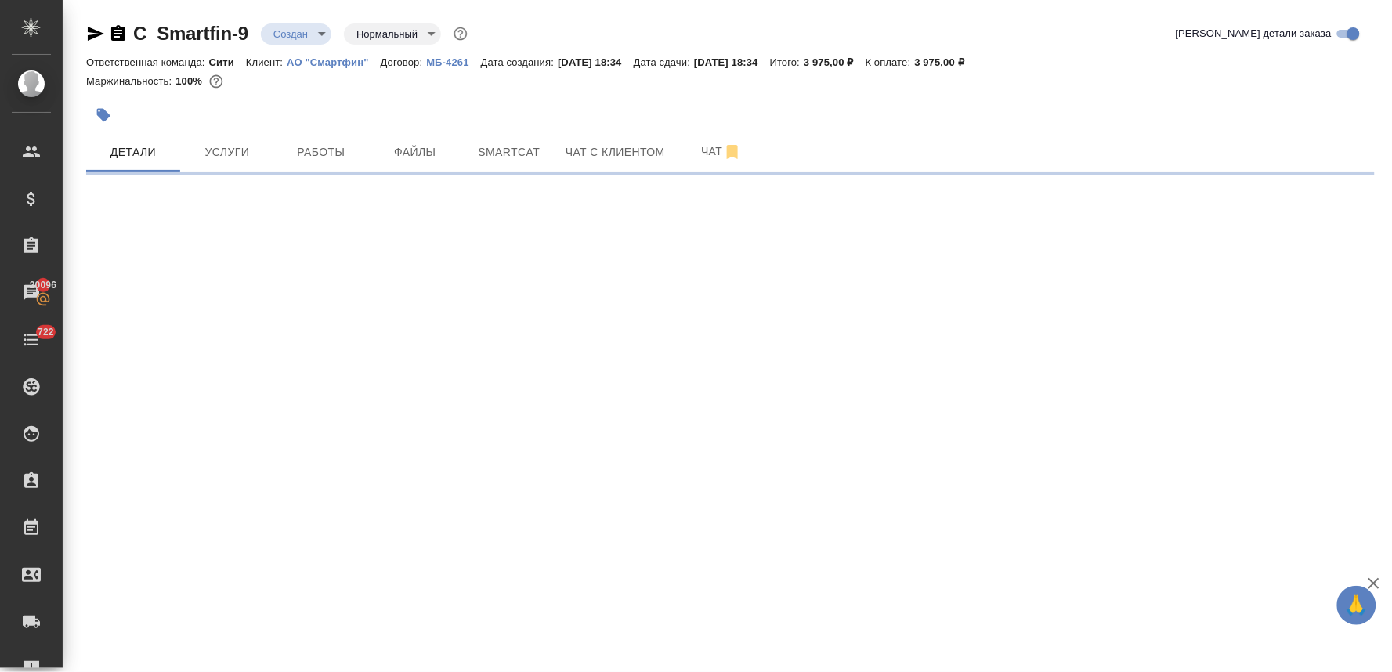
select select "RU"
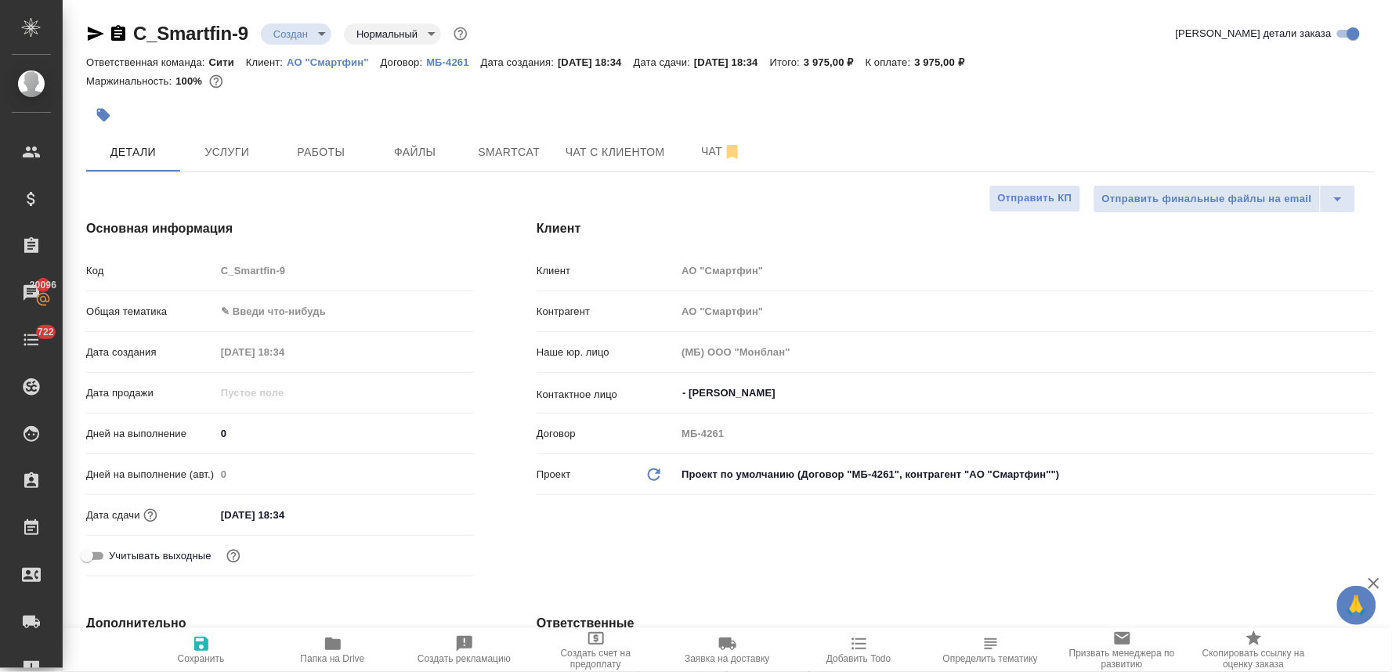
type textarea "x"
click at [349, 295] on div "Код C_Smartfin-9" at bounding box center [280, 277] width 388 height 41
click at [349, 306] on body "🙏 .cls-1 fill:#fff; AWATERA Lyamina Nadezhda Клиенты Спецификации Заказы 20096 …" at bounding box center [696, 336] width 1392 height 672
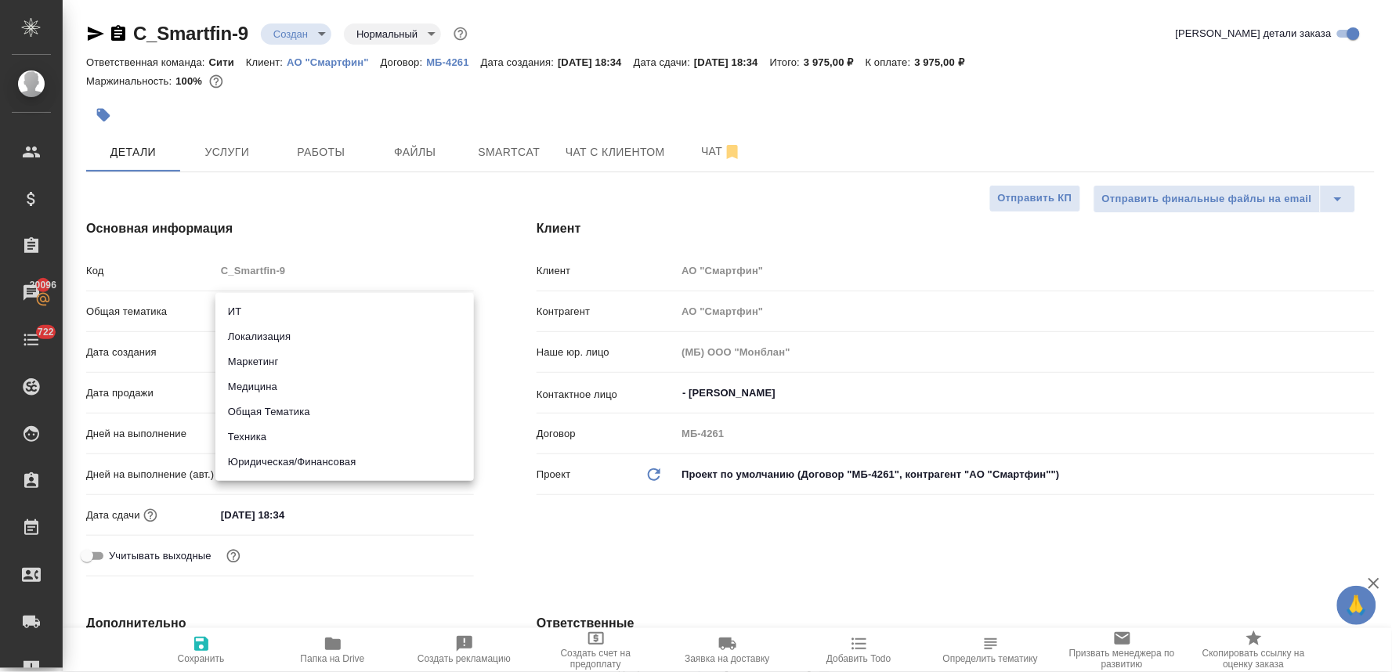
click at [343, 418] on li "Общая Тематика" at bounding box center [344, 412] width 259 height 25
type input "obtem"
type textarea "x"
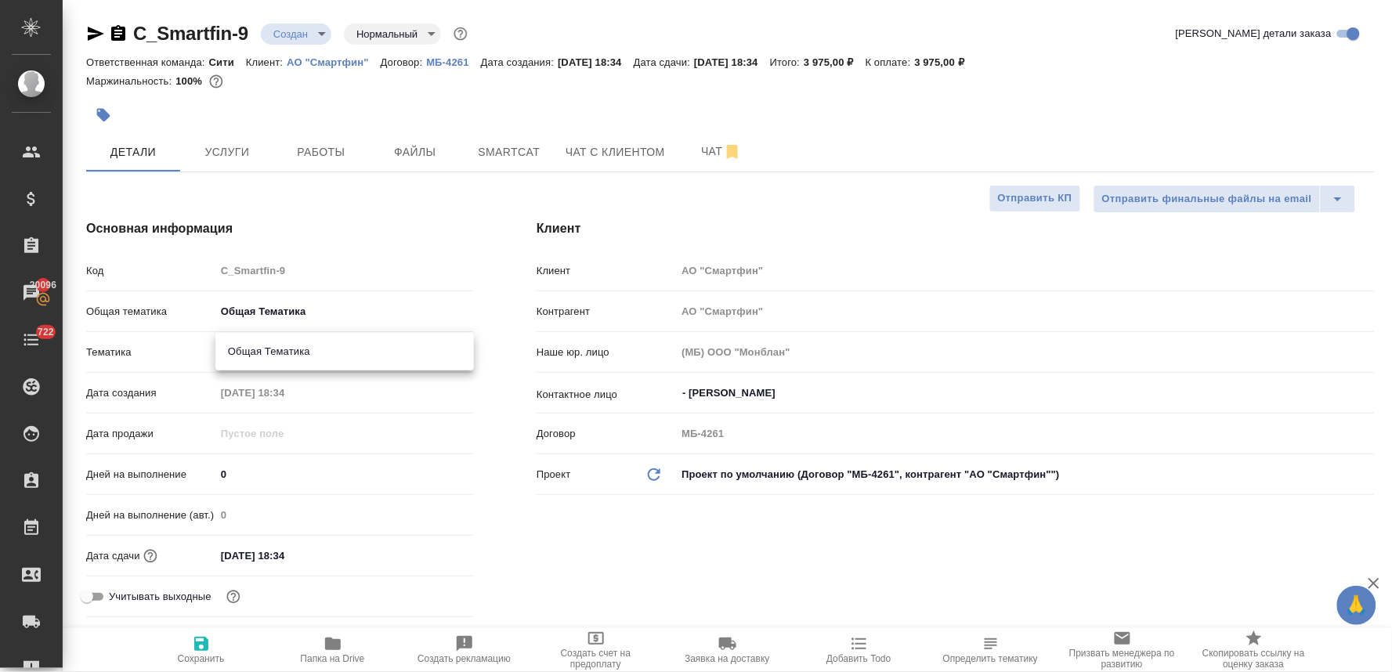
click at [311, 359] on body "🙏 .cls-1 fill:#fff; AWATERA Lyamina Nadezhda Клиенты Спецификации Заказы 20096 …" at bounding box center [696, 336] width 1392 height 672
click at [311, 359] on li "Общая Тематика" at bounding box center [344, 351] width 259 height 25
type textarea "x"
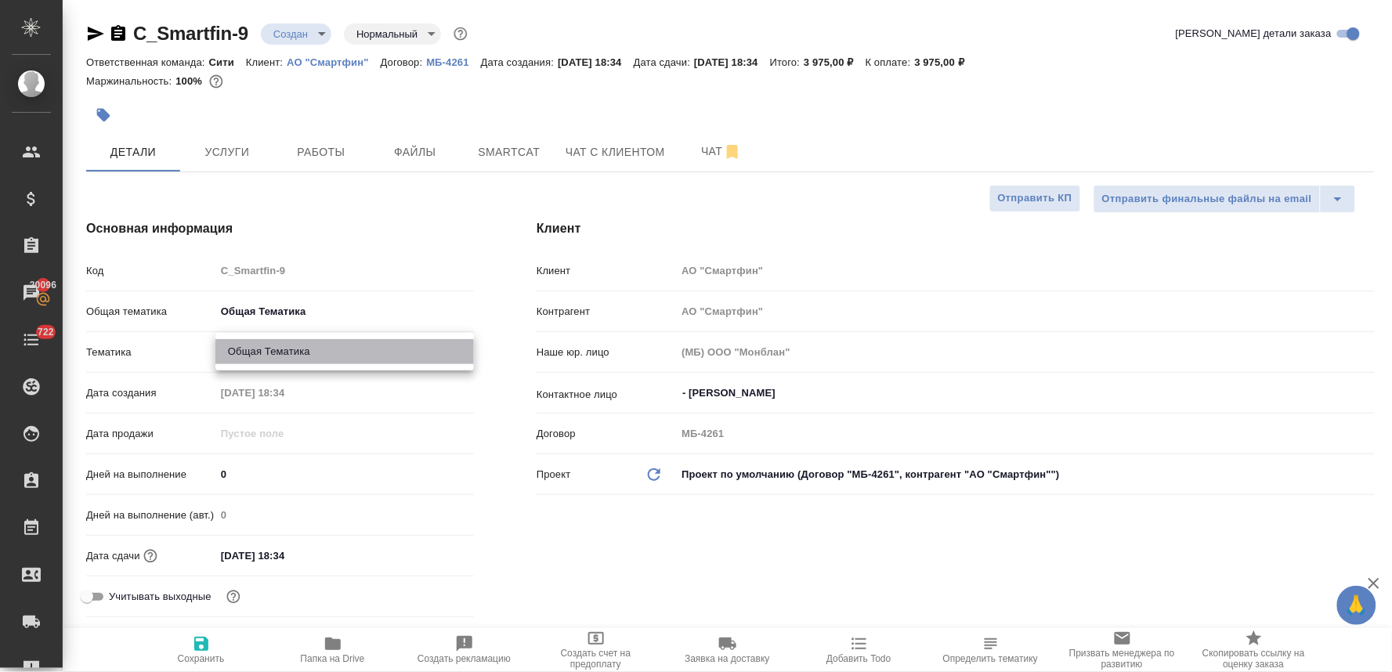
type input "6012b1ca196b0e5c9229a120"
click at [321, 559] on input "08.10.2025 18:34" at bounding box center [283, 556] width 137 height 23
click at [432, 554] on icon "button" at bounding box center [428, 555] width 19 height 19
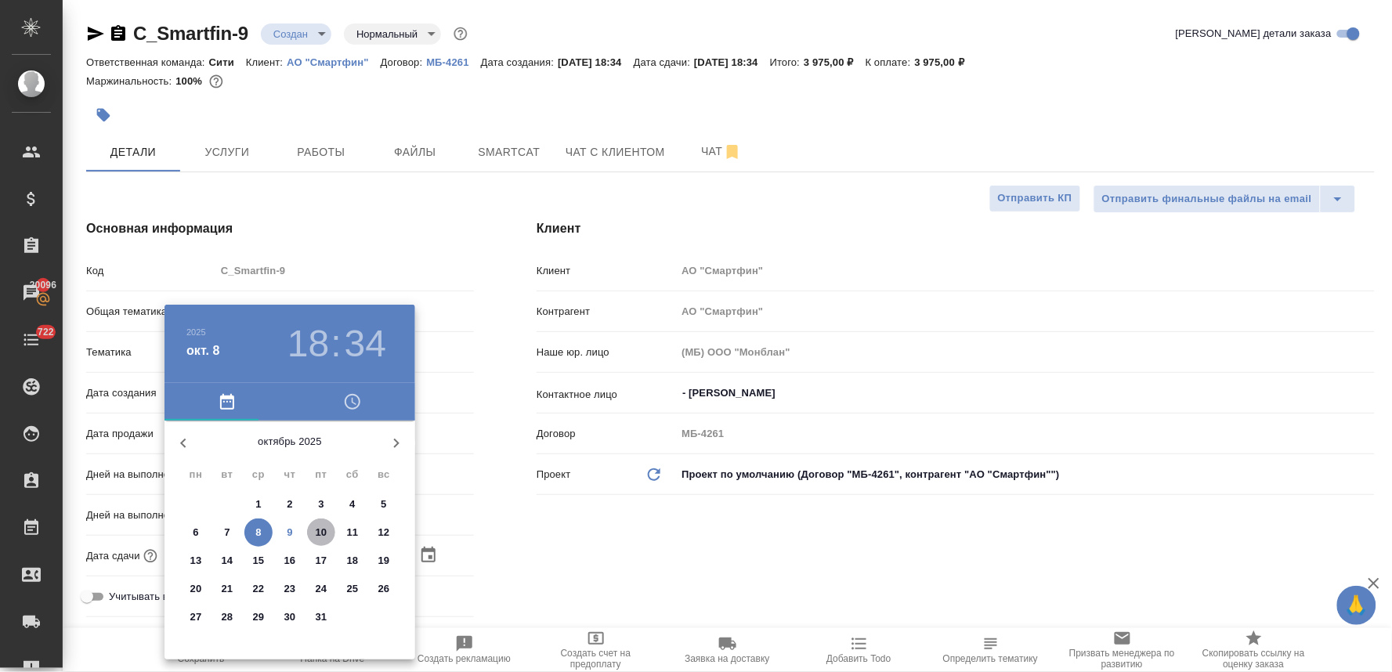
click at [327, 530] on span "10" at bounding box center [321, 533] width 28 height 16
type input "10.10.2025 18:34"
type textarea "x"
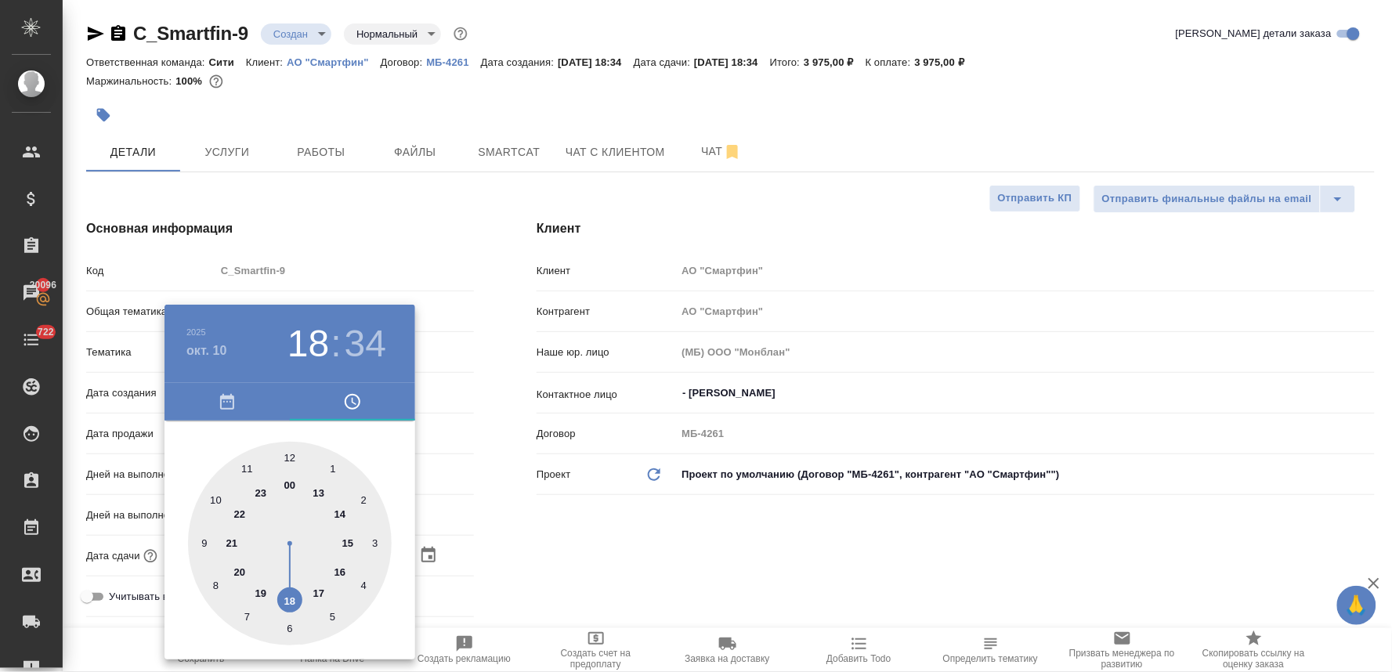
click at [688, 537] on div at bounding box center [696, 336] width 1392 height 672
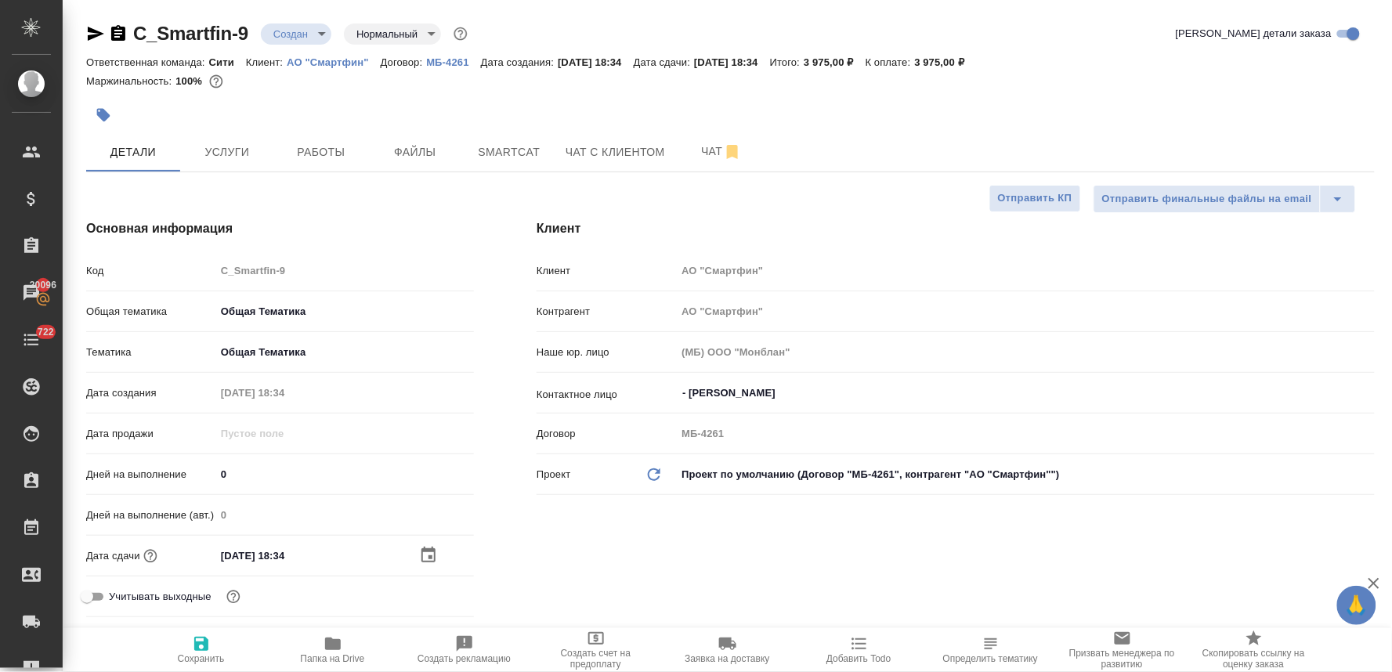
click at [353, 552] on input "10.10.2025 18:34" at bounding box center [283, 556] width 137 height 23
type input "10.10.2025 18:3_"
type textarea "x"
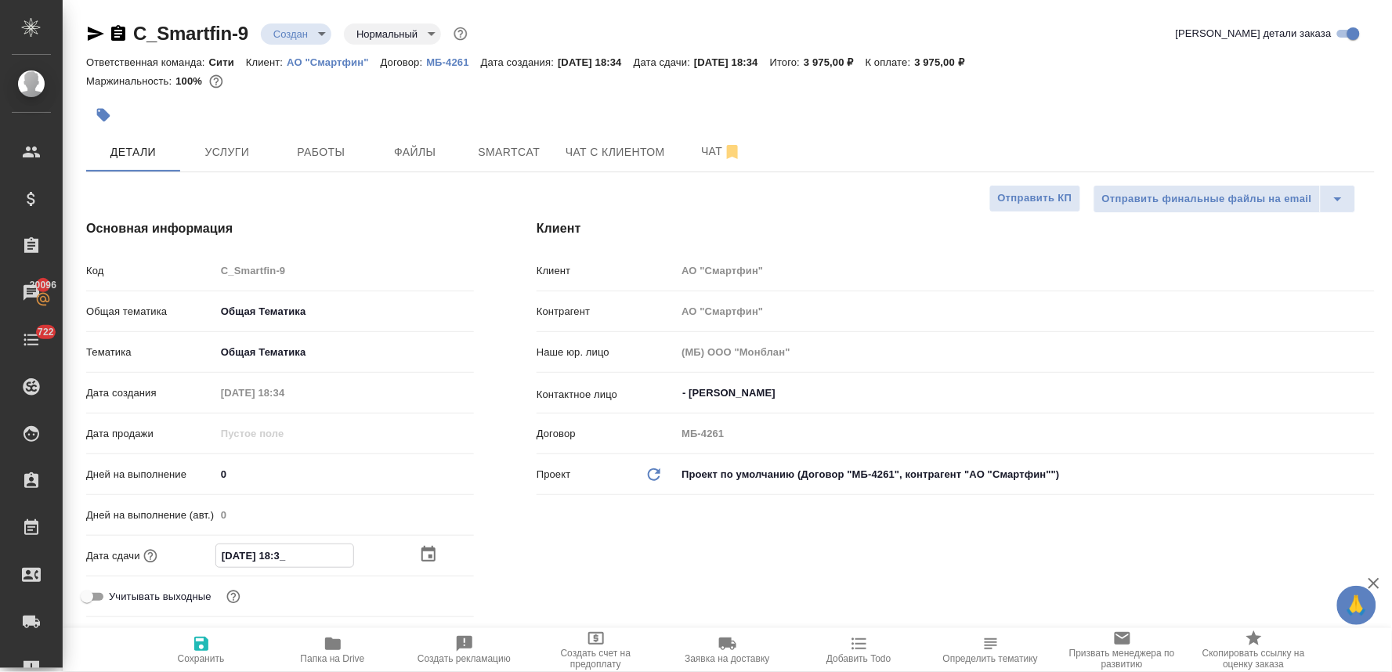
type input "10.10.2025 18:__"
type textarea "x"
type input "10.10.2025 18:0_"
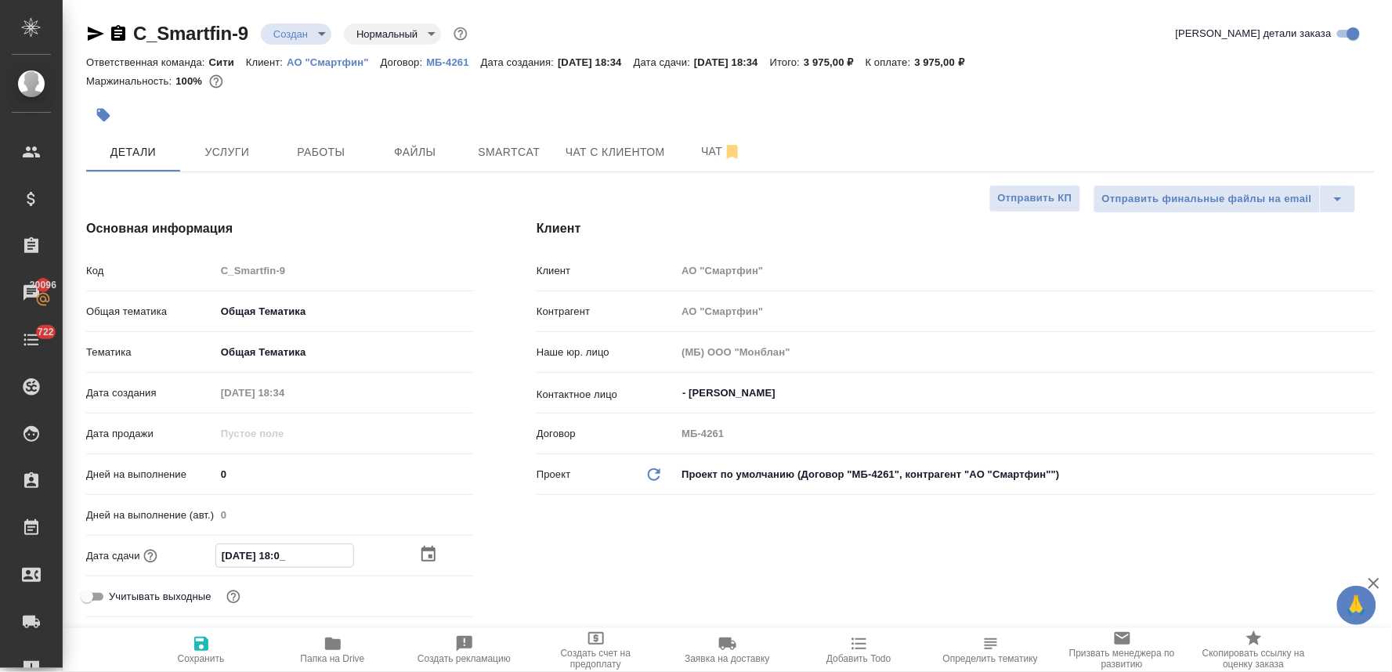
type textarea "x"
type input "10.10.2025 18:00"
type textarea "x"
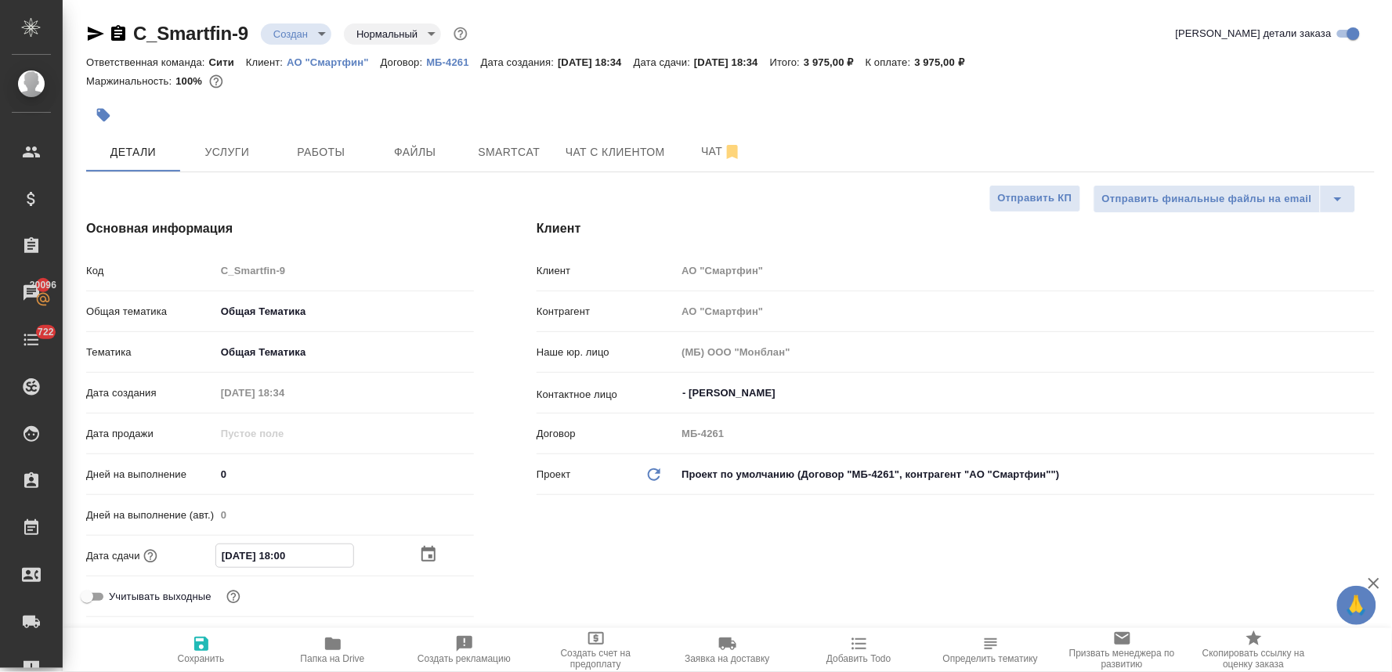
type textarea "x"
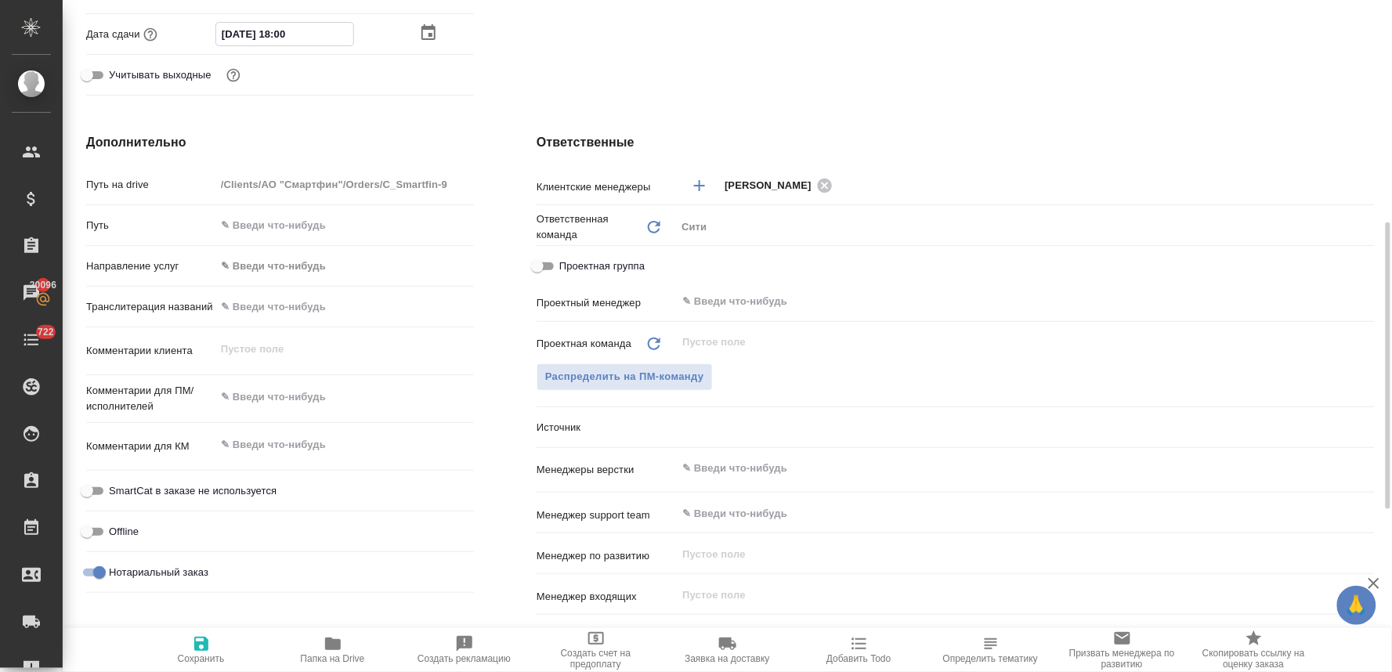
type input "10.10.2025 18:00"
click at [188, 652] on span "Сохранить" at bounding box center [201, 650] width 113 height 30
type textarea "x"
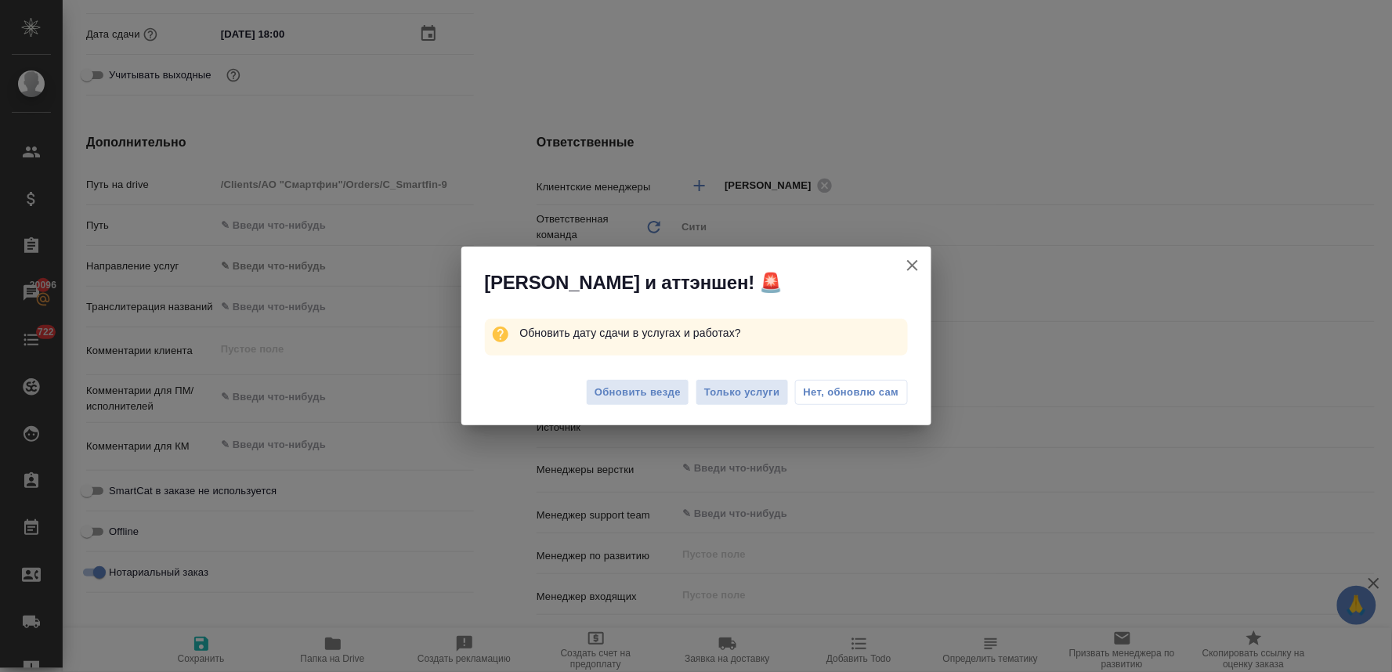
type textarea "x"
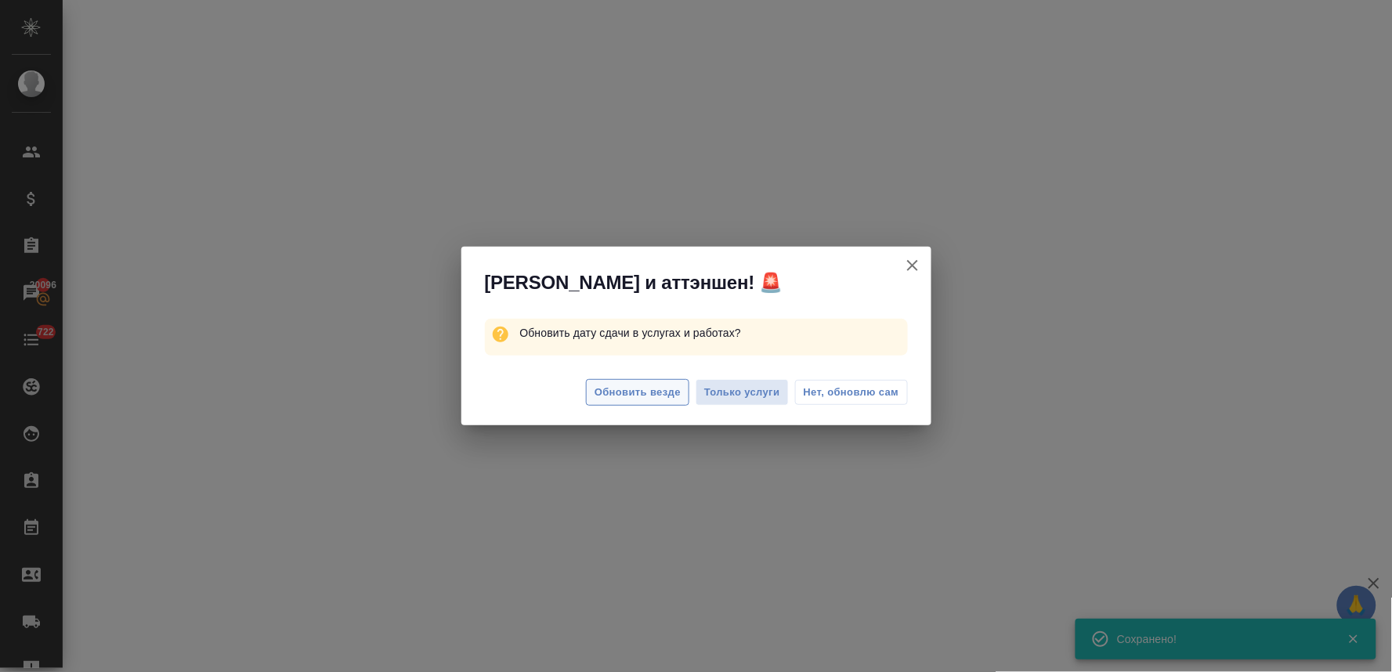
select select "RU"
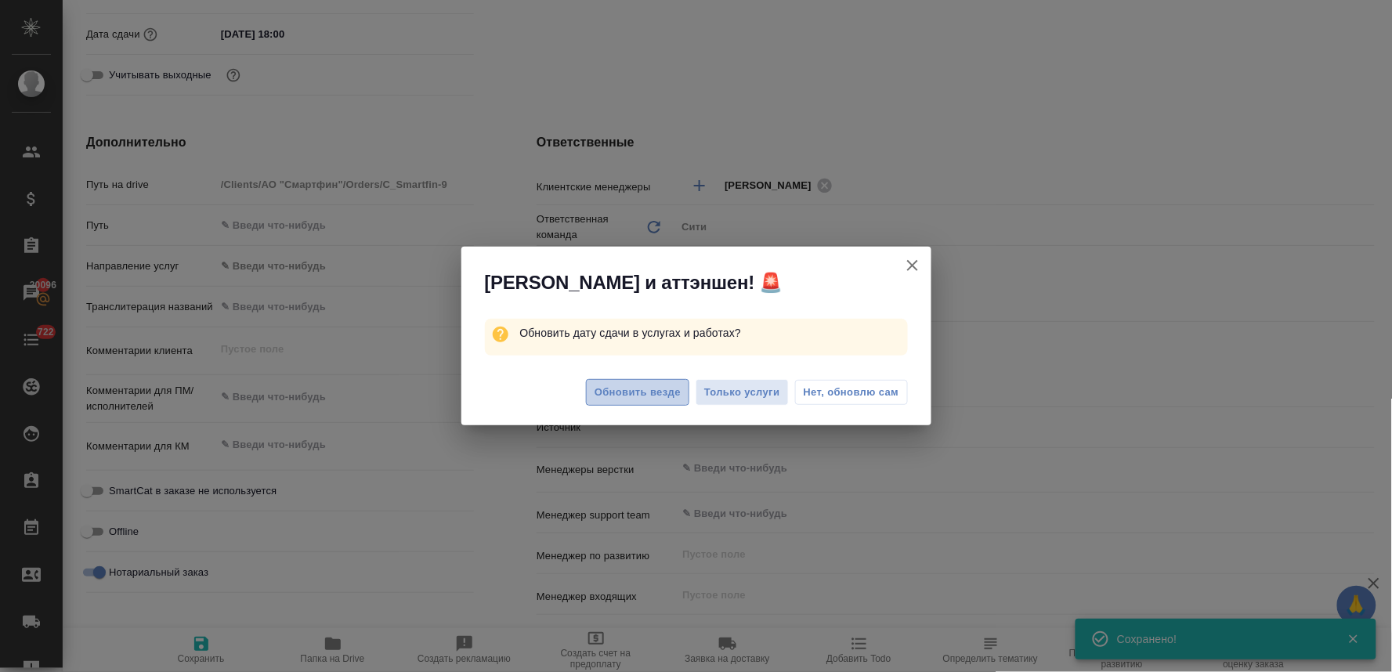
click at [664, 385] on span "Обновить везде" at bounding box center [638, 393] width 86 height 18
type textarea "x"
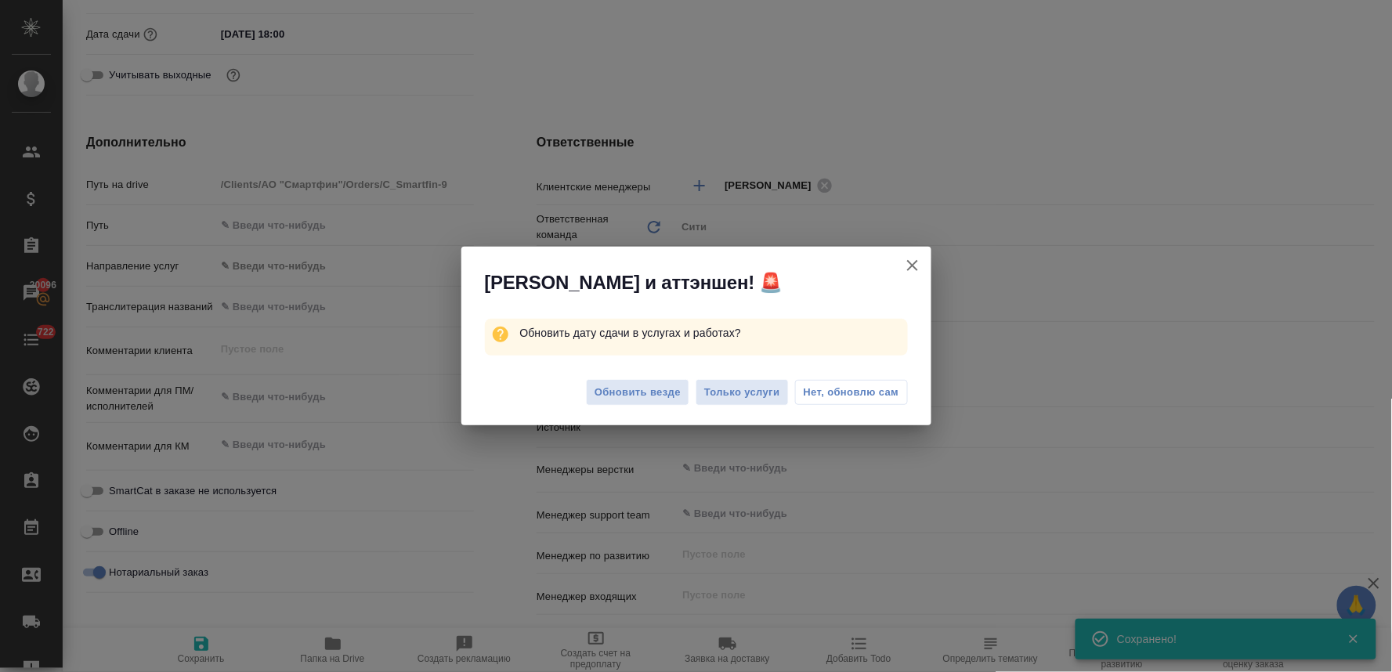
type textarea "x"
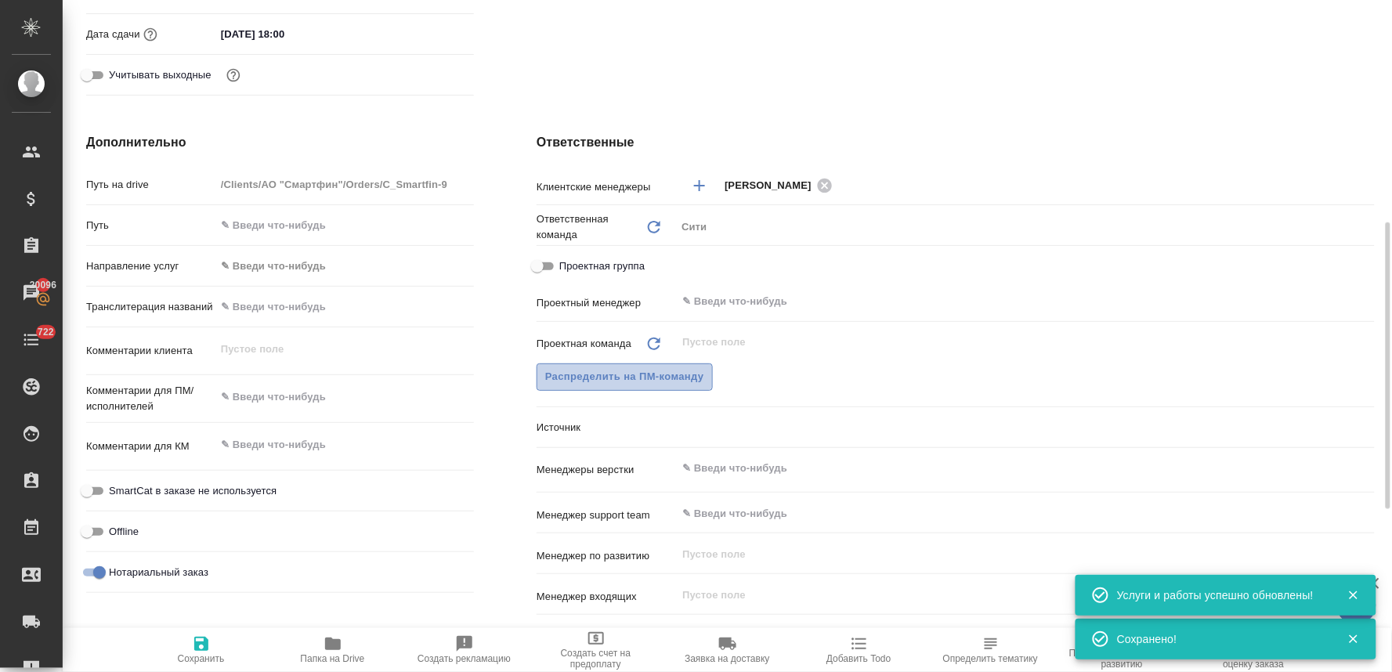
click at [668, 375] on span "Распределить на ПМ-команду" at bounding box center [624, 377] width 159 height 18
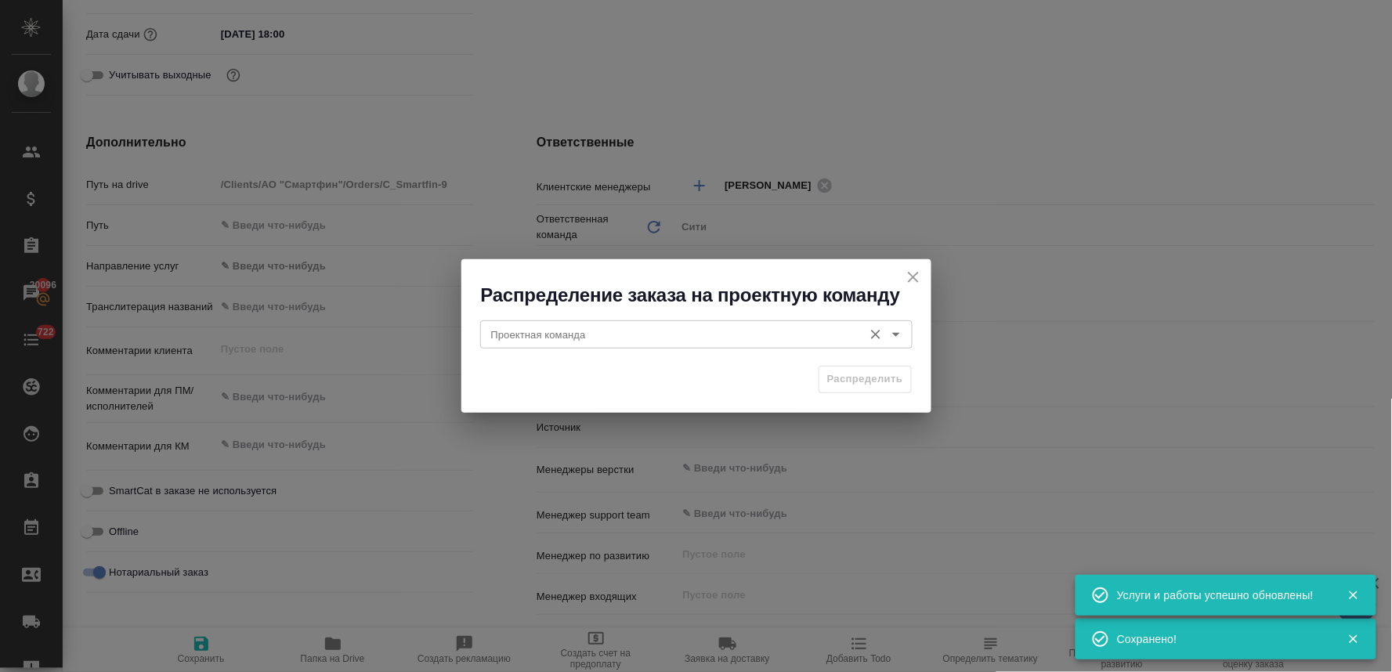
click at [671, 332] on input "Проектная команда" at bounding box center [670, 334] width 371 height 19
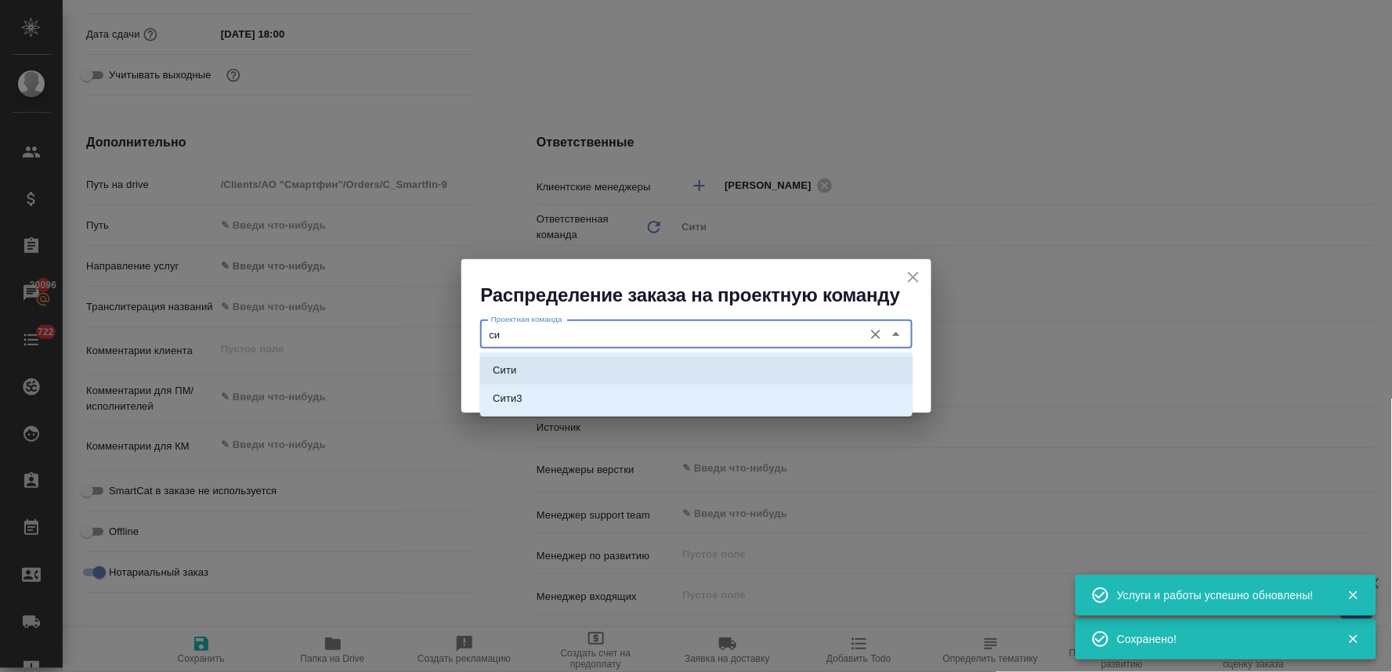
click at [660, 361] on li "Сити" at bounding box center [696, 370] width 432 height 28
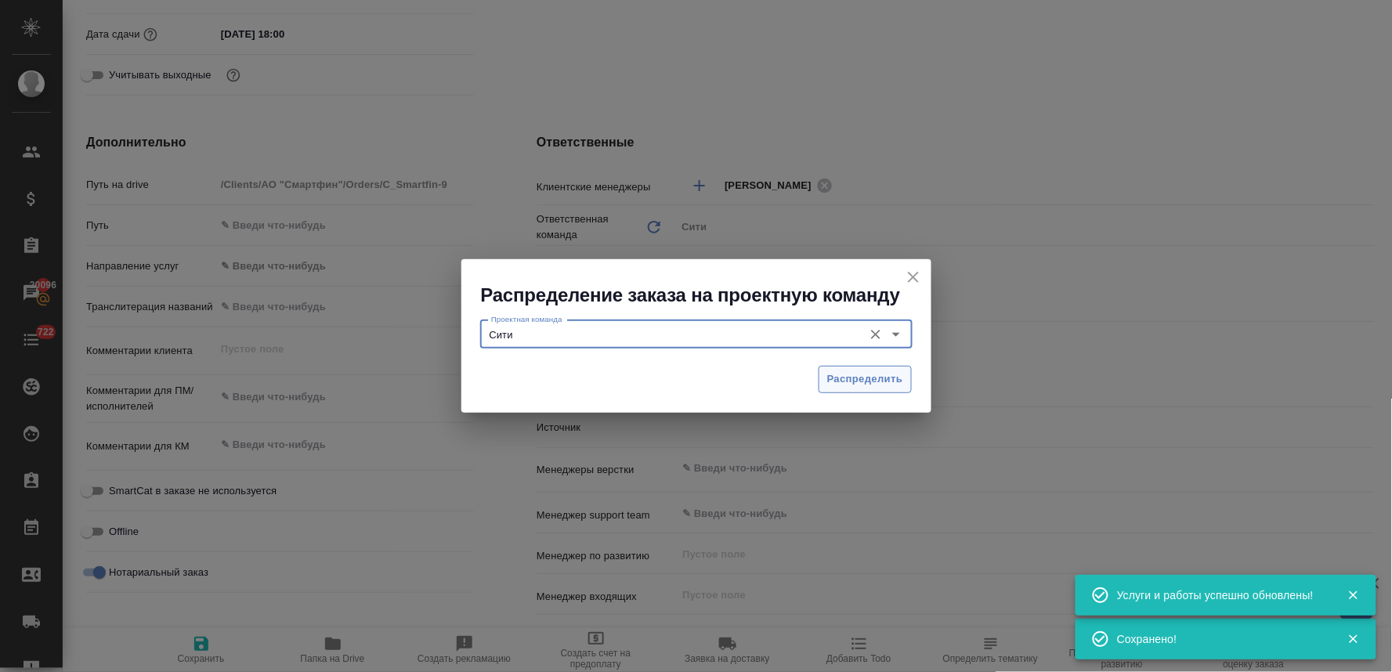
type input "Сити"
click at [843, 386] on span "Распределить" at bounding box center [865, 380] width 76 height 18
type textarea "x"
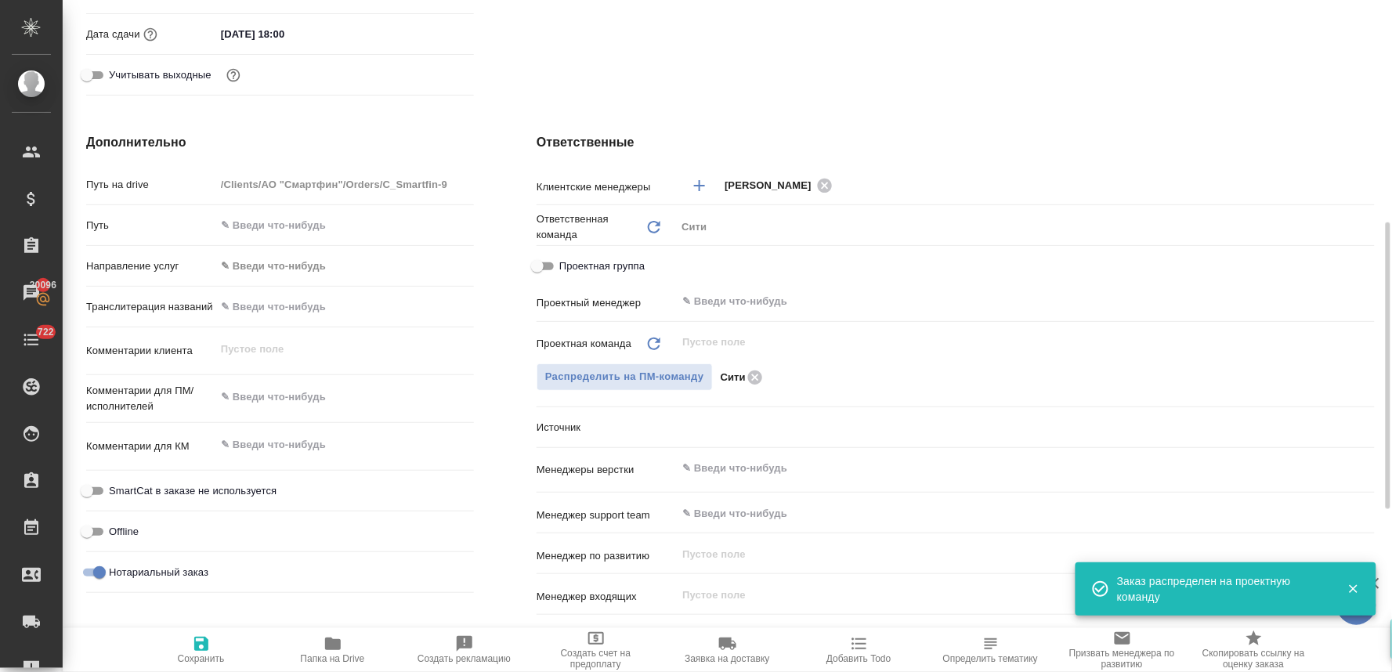
click at [198, 659] on span "Сохранить" at bounding box center [201, 658] width 47 height 11
type textarea "x"
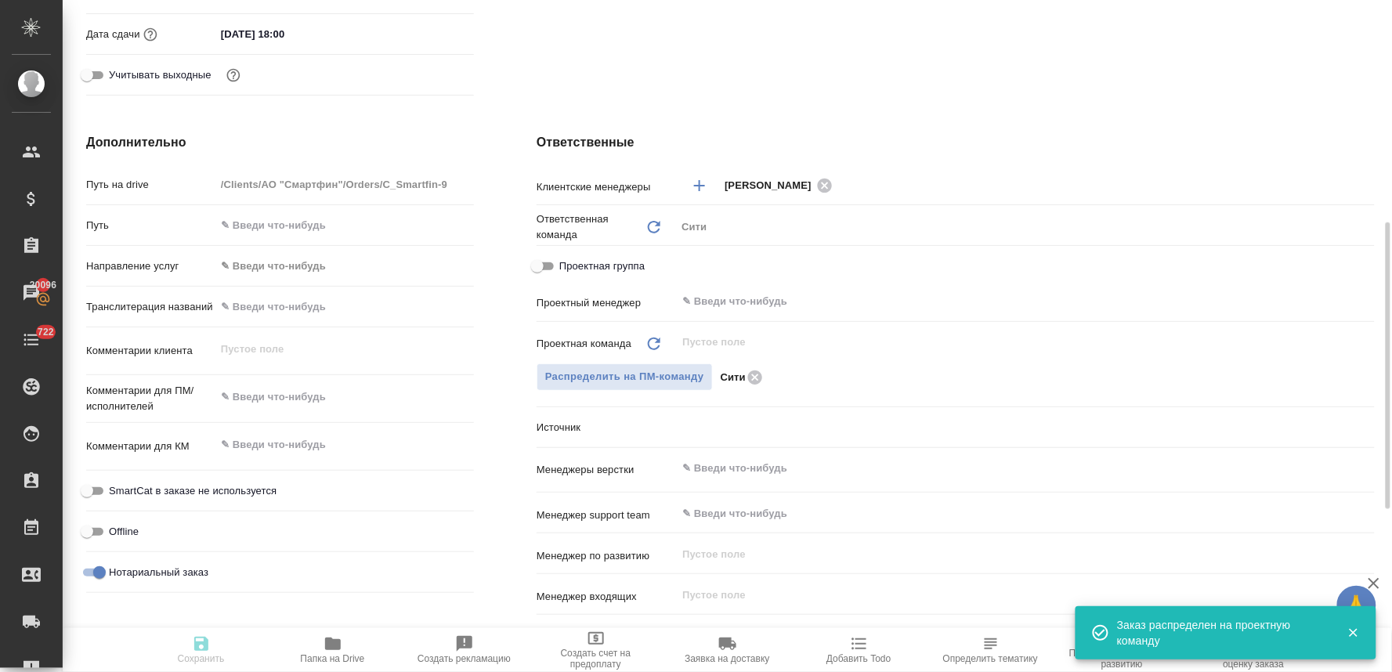
type textarea "x"
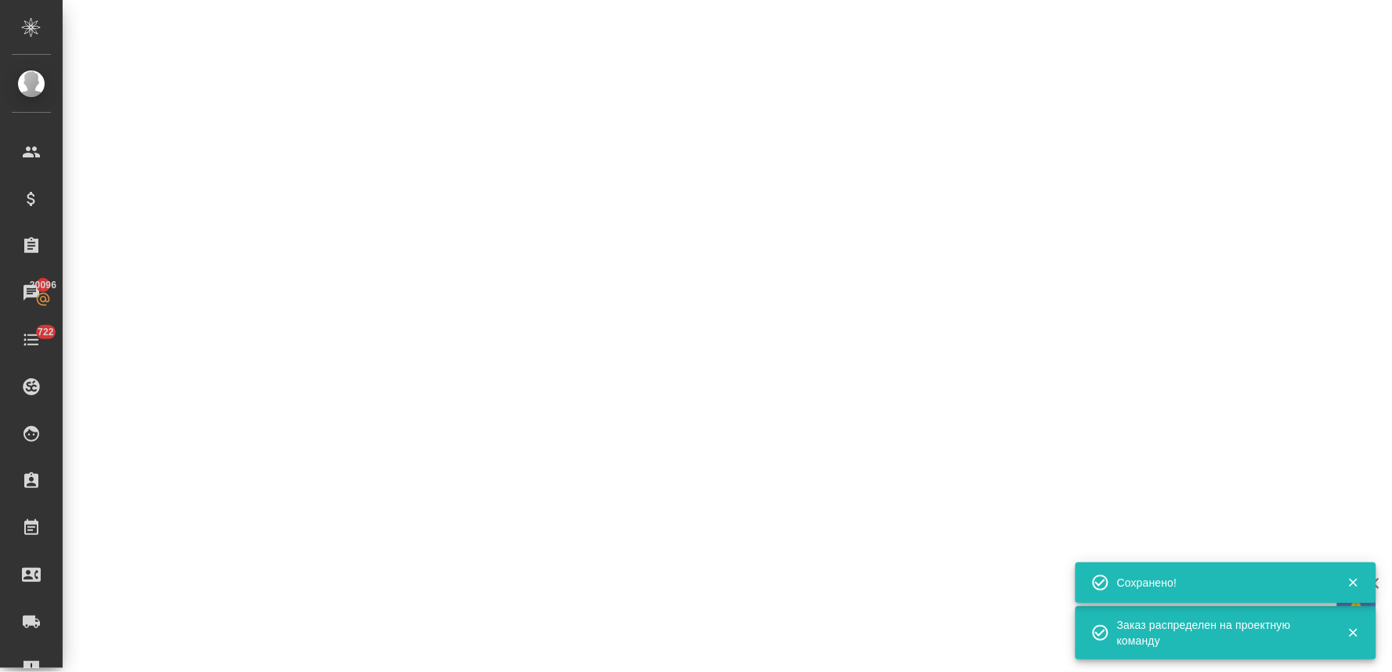
select select "RU"
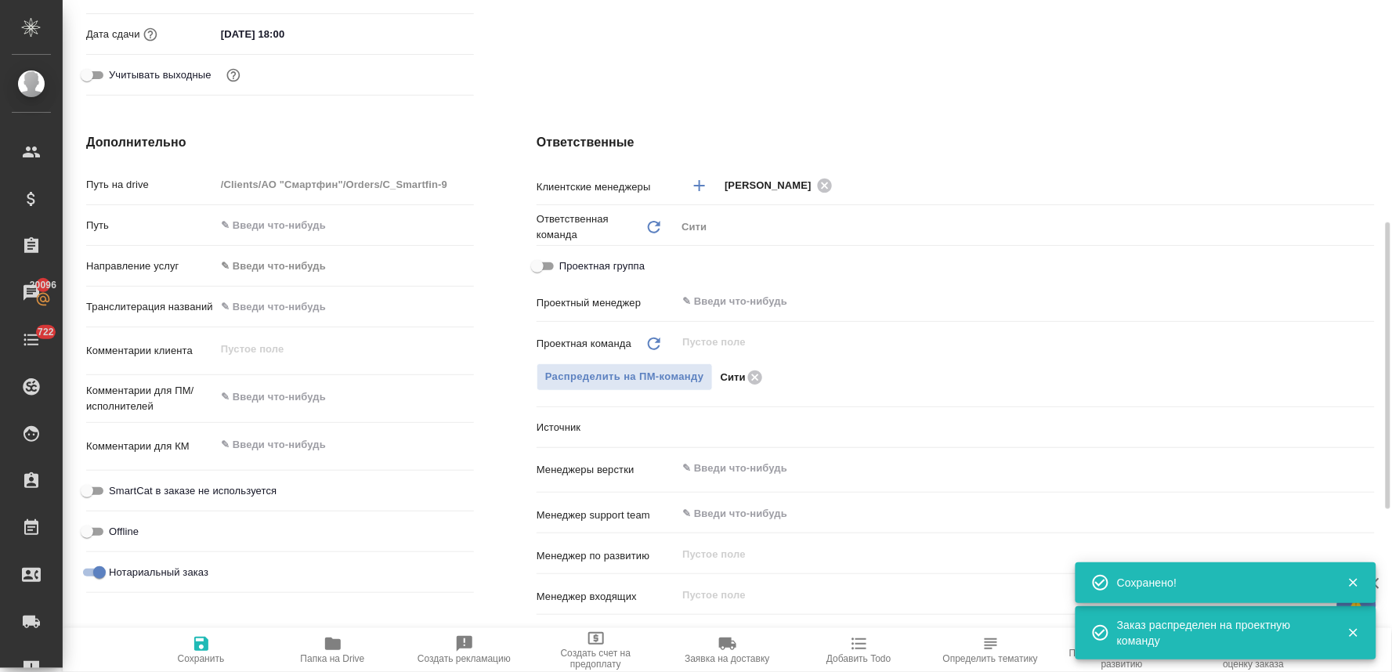
type textarea "x"
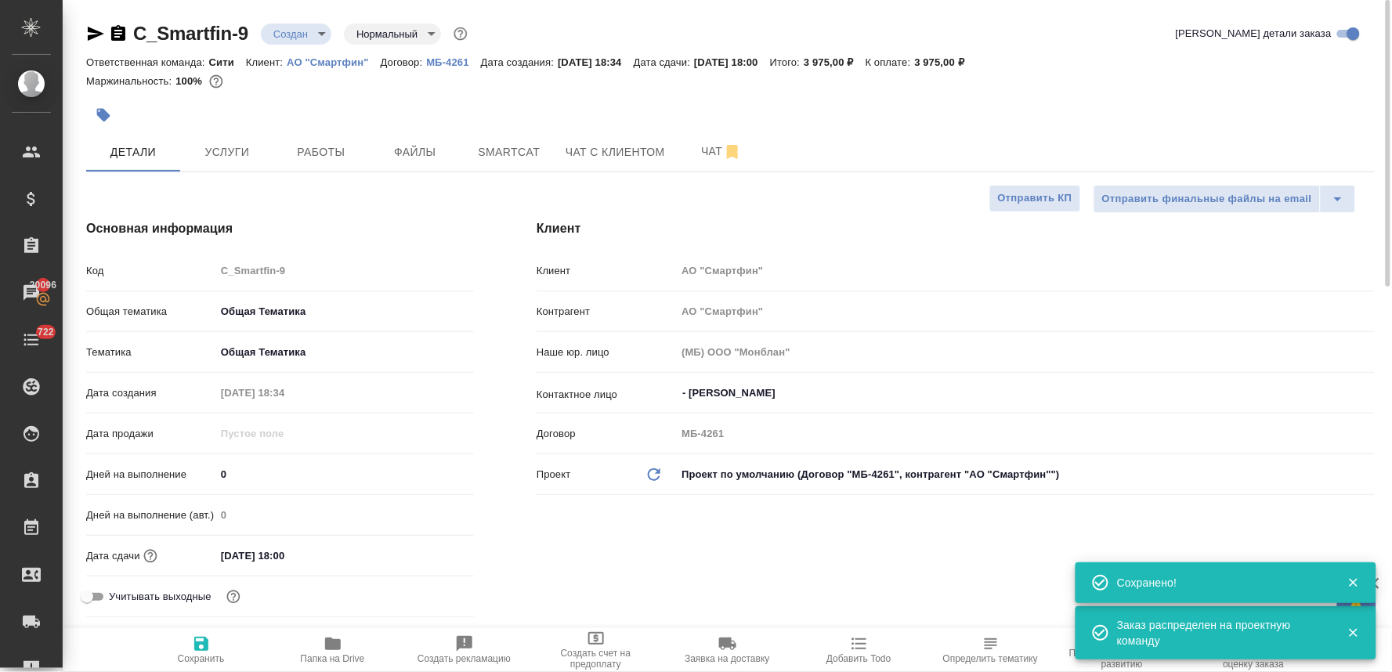
click at [284, 32] on body "🙏 .cls-1 fill:#fff; AWATERA Lyamina Nadezhda Клиенты Спецификации Заказы 20096 …" at bounding box center [696, 336] width 1392 height 672
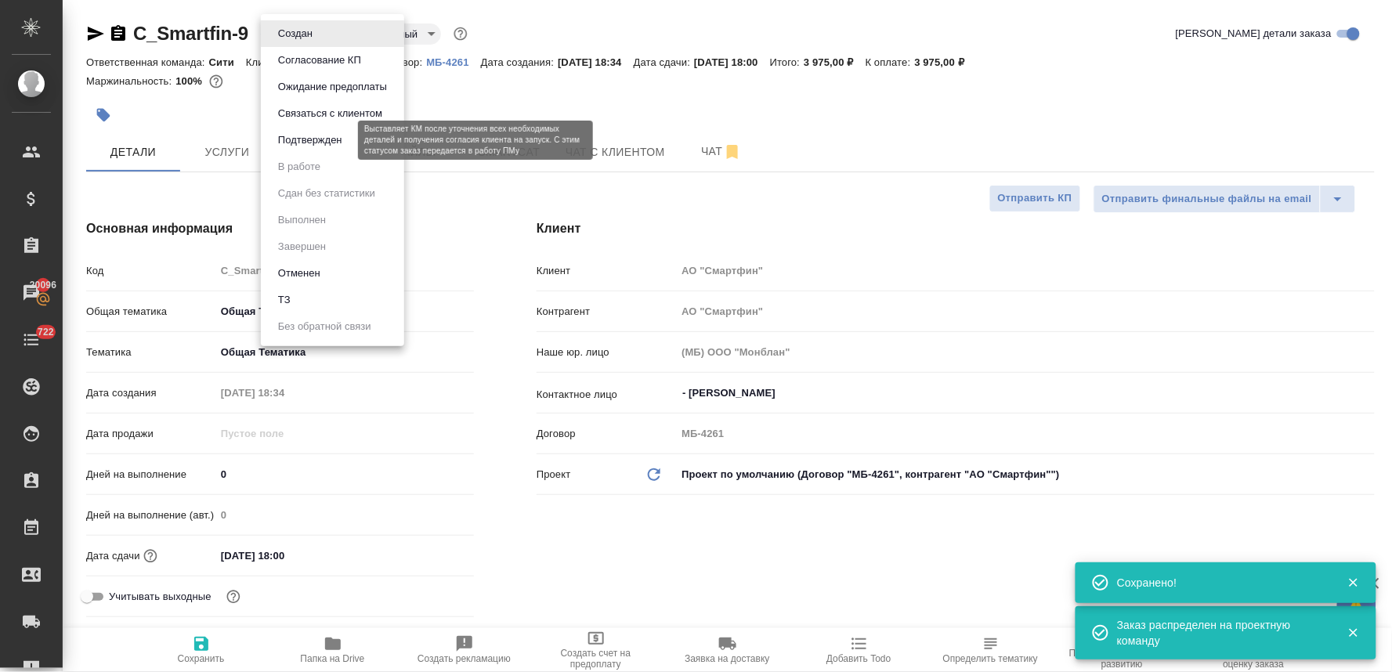
click at [291, 134] on button "Подтвержден" at bounding box center [310, 140] width 74 height 17
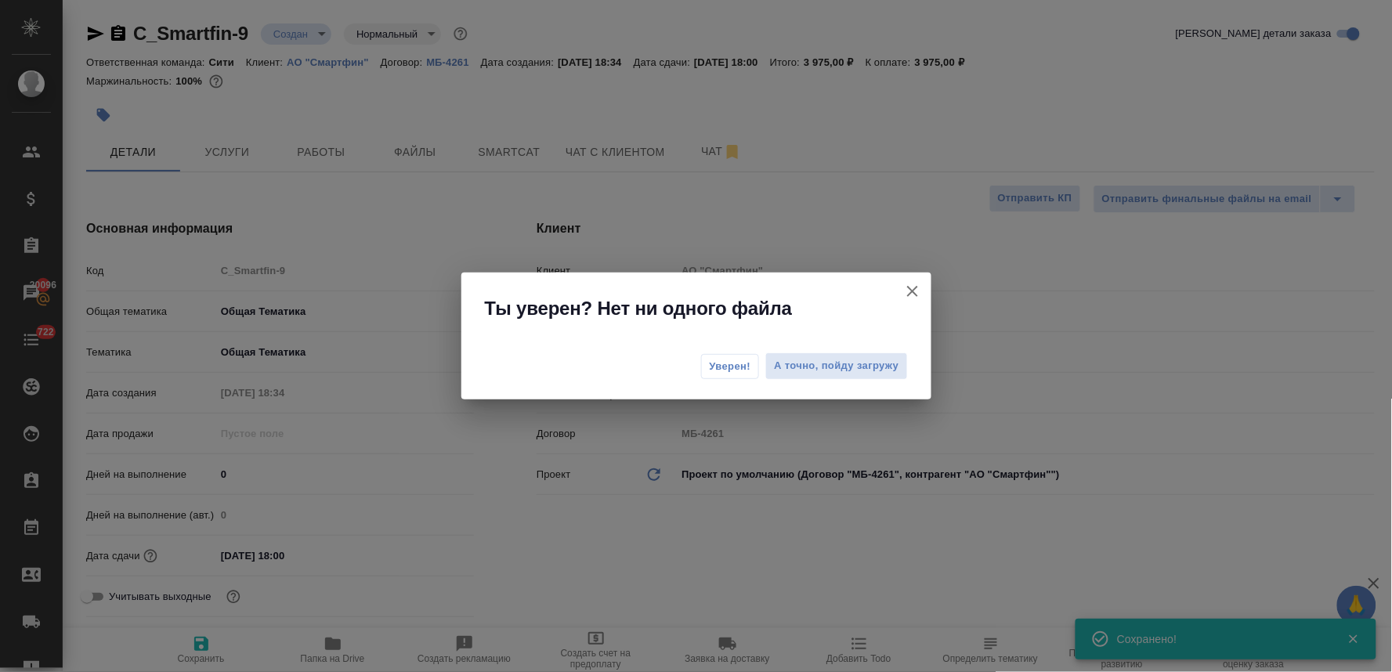
click at [736, 362] on span "Уверен!" at bounding box center [731, 367] width 42 height 16
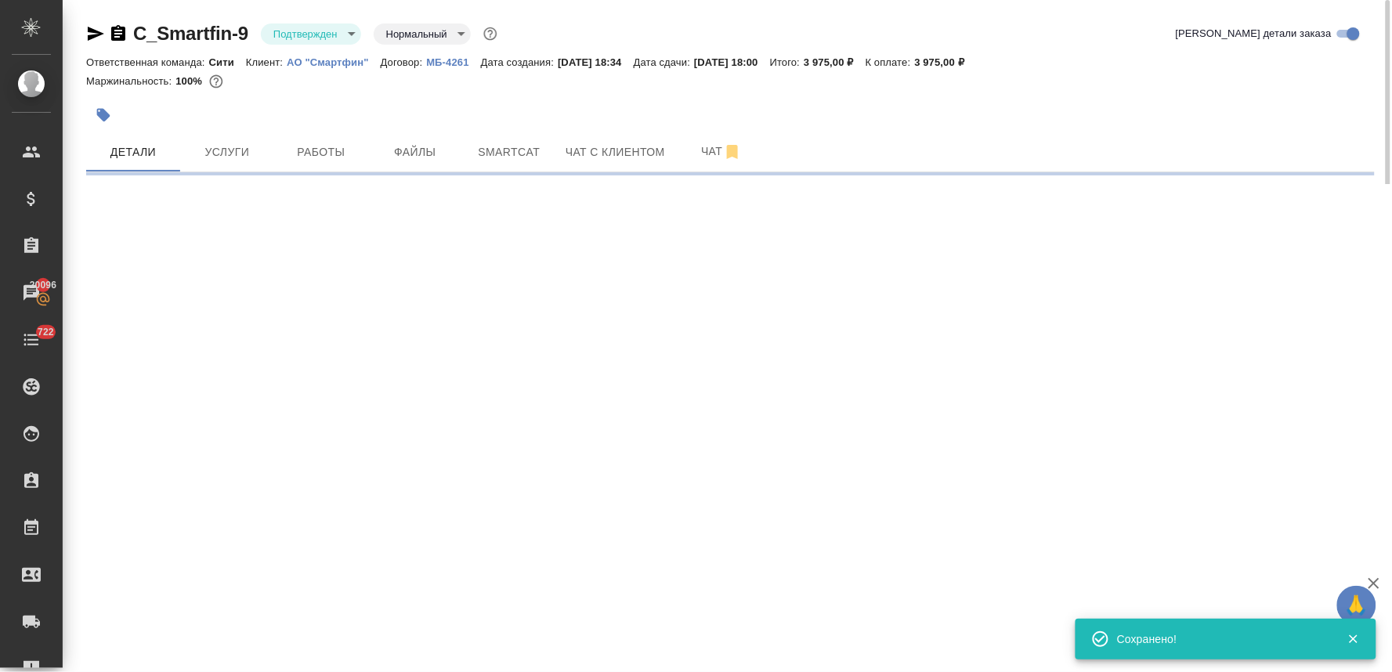
select select "RU"
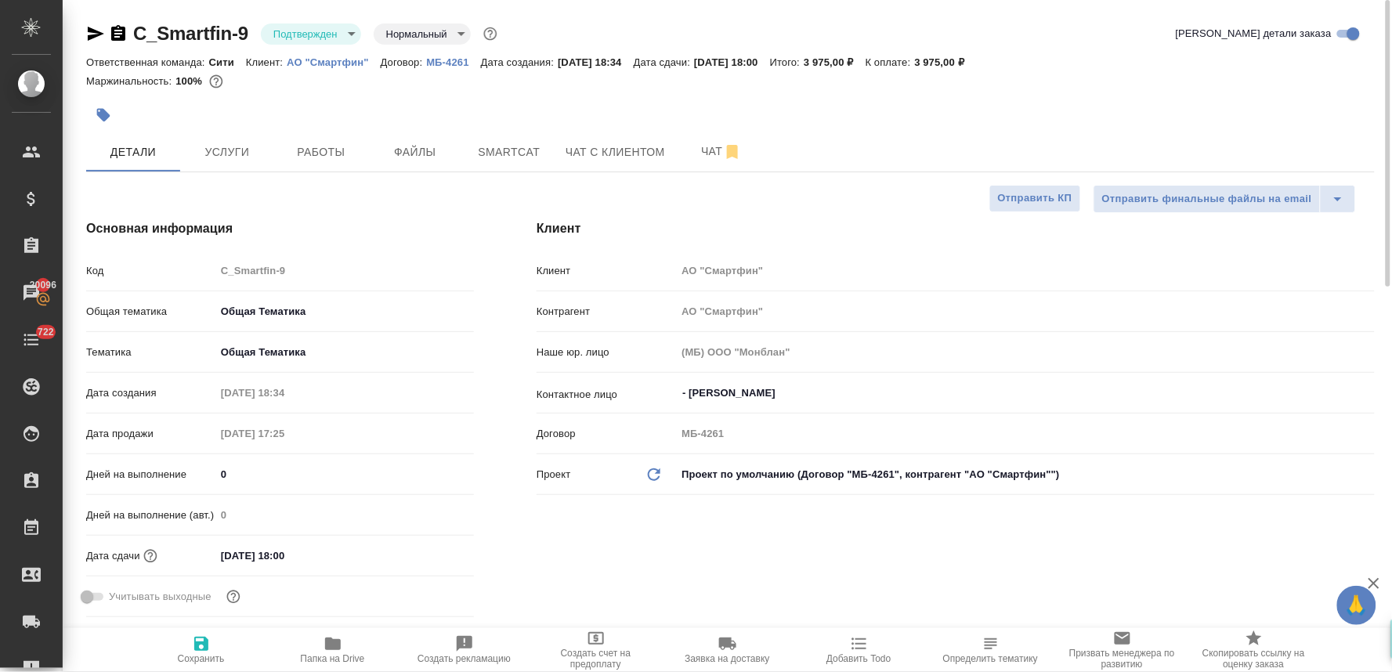
type textarea "x"
click at [316, 34] on body "🙏 .cls-1 fill:#fff; AWATERA Lyamina Nadezhda Клиенты Спецификации Заказы 20096 …" at bounding box center [696, 336] width 1392 height 672
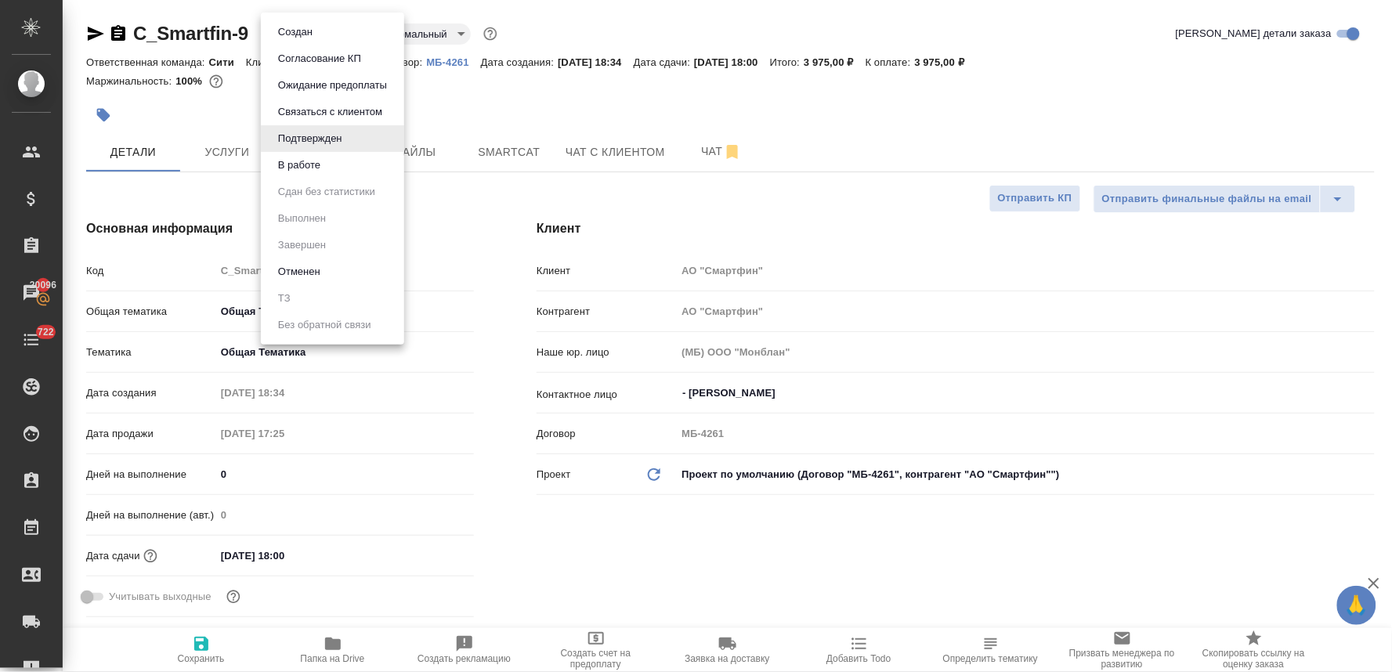
click at [340, 165] on li "В работе" at bounding box center [332, 165] width 143 height 27
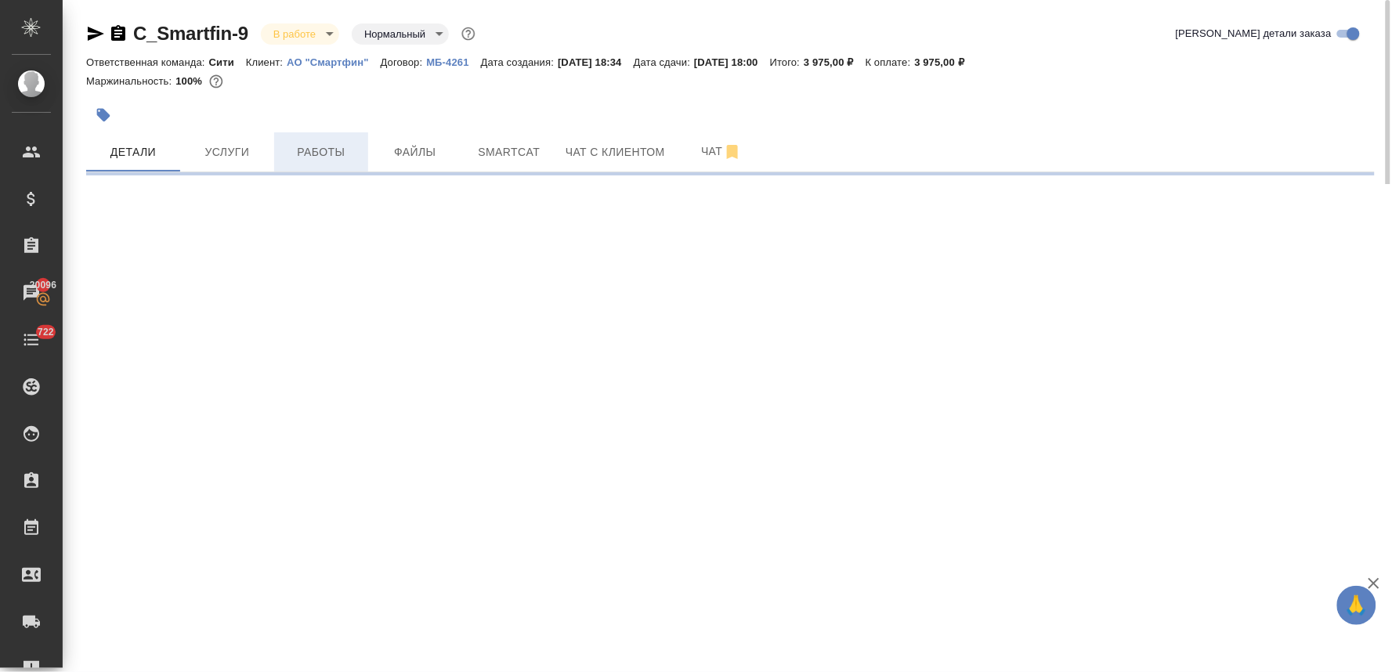
select select "RU"
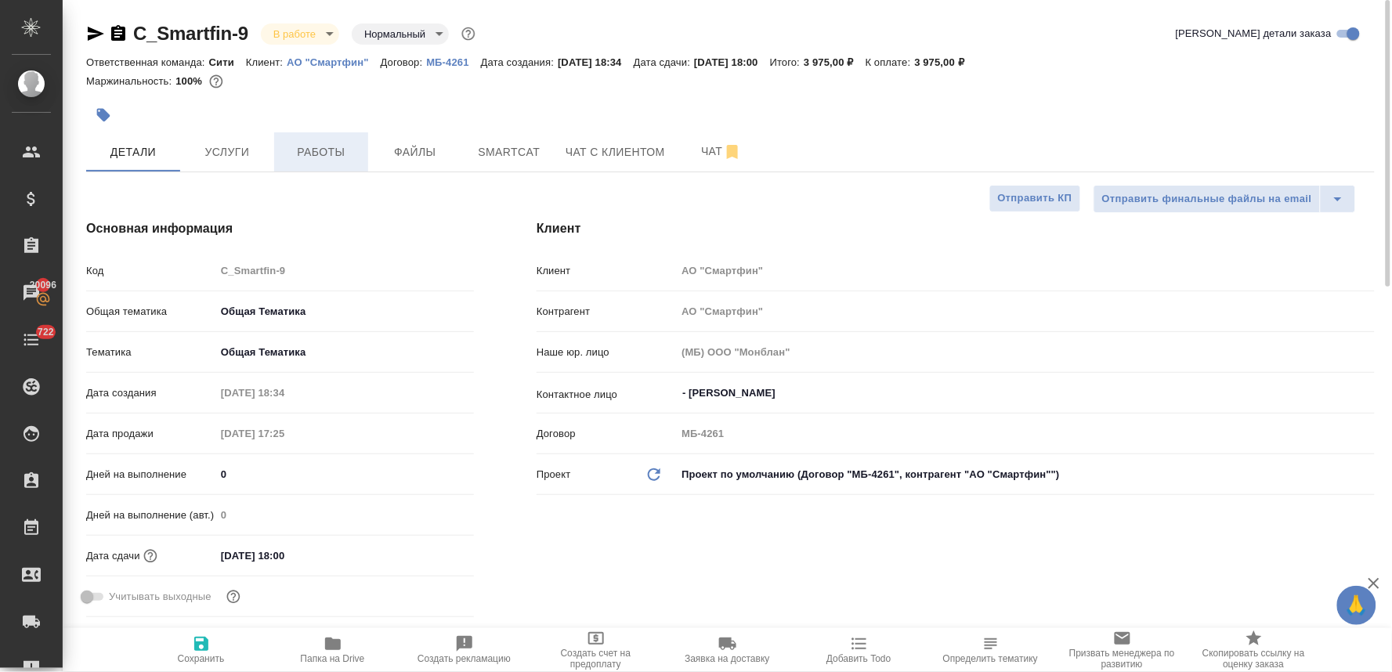
click at [335, 146] on span "Работы" at bounding box center [321, 153] width 75 height 20
type textarea "x"
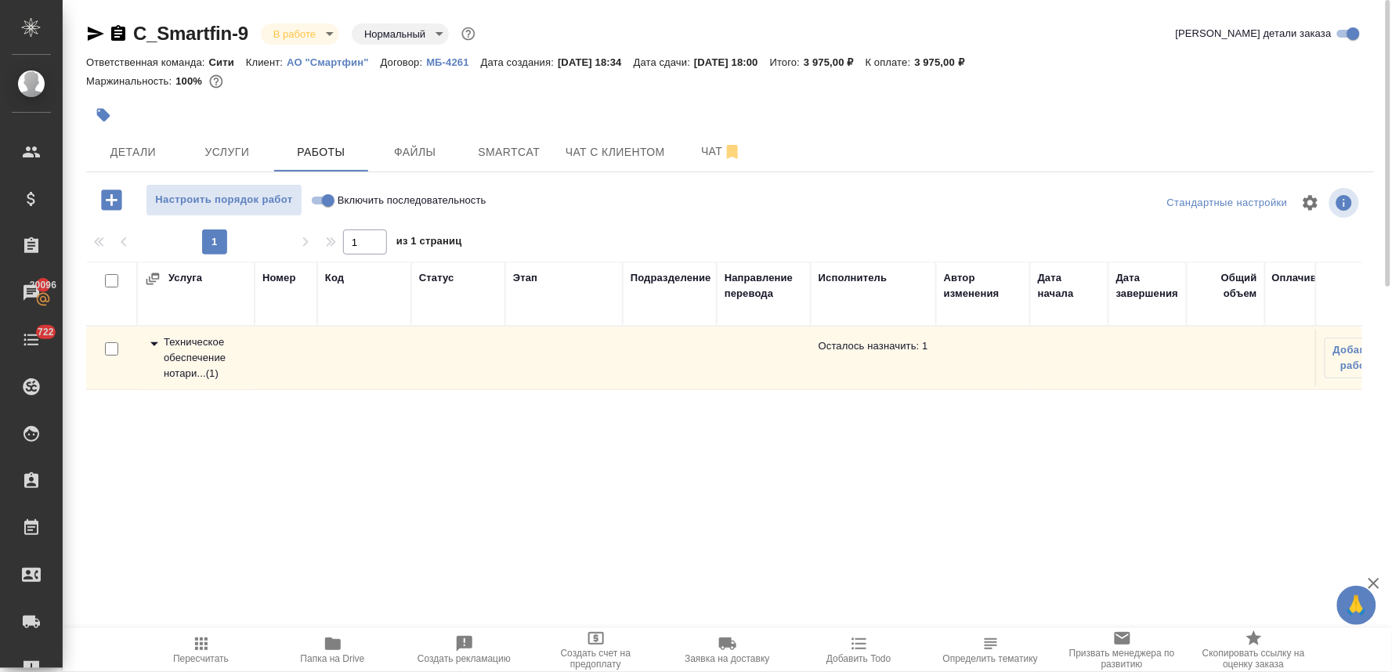
click at [182, 349] on div "Техническое обеспечение нотари... ( 1 )" at bounding box center [196, 358] width 102 height 47
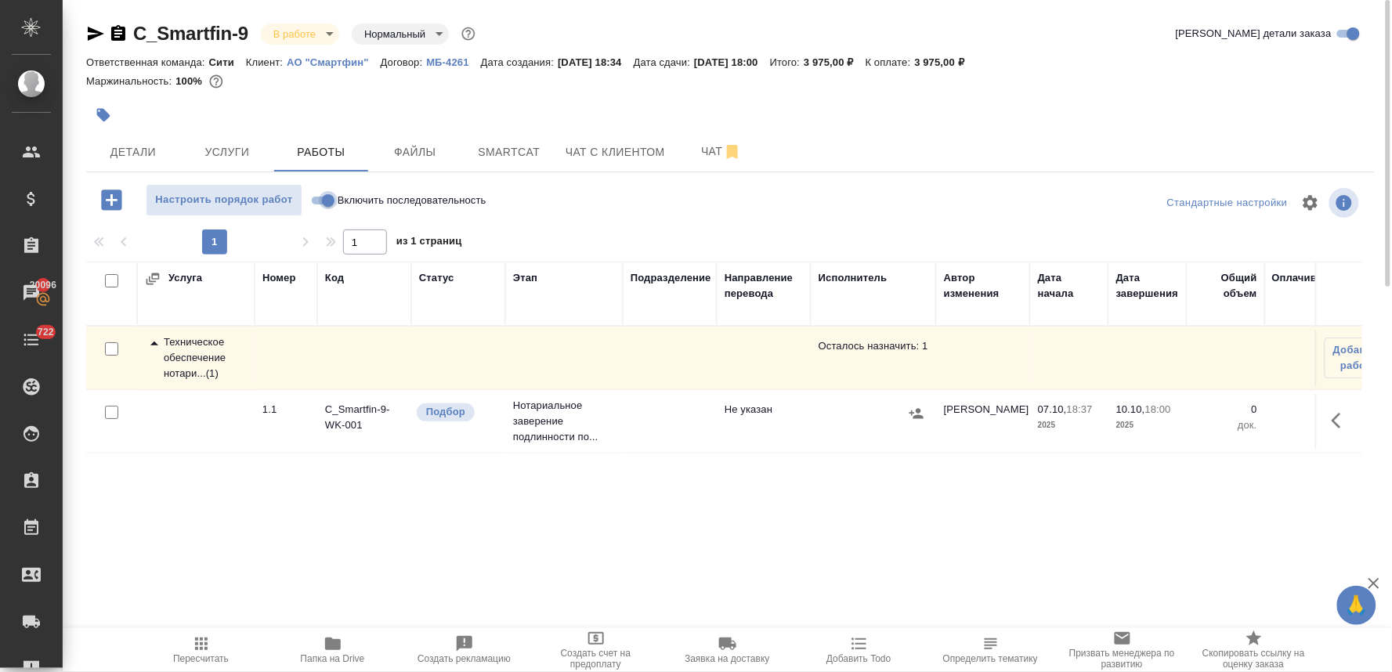
click at [324, 197] on input "Включить последовательность" at bounding box center [328, 200] width 56 height 19
checkbox input "true"
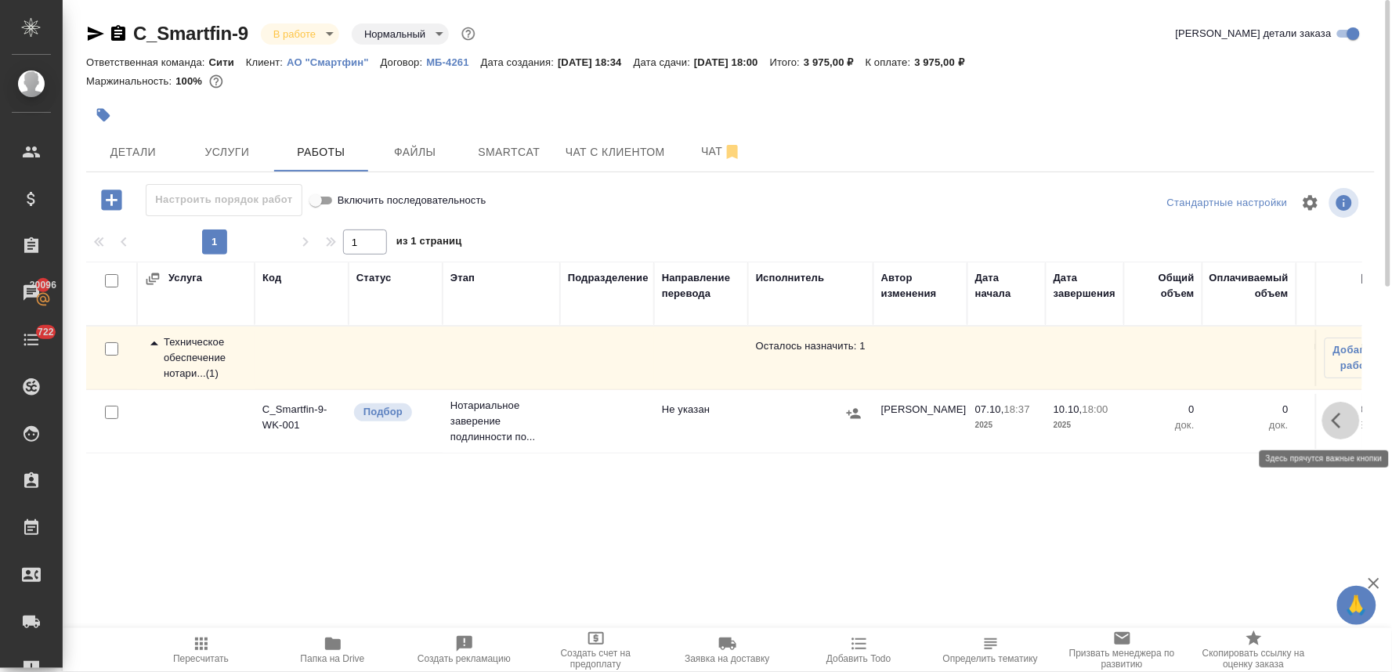
click at [1329, 420] on button "button" at bounding box center [1342, 421] width 38 height 38
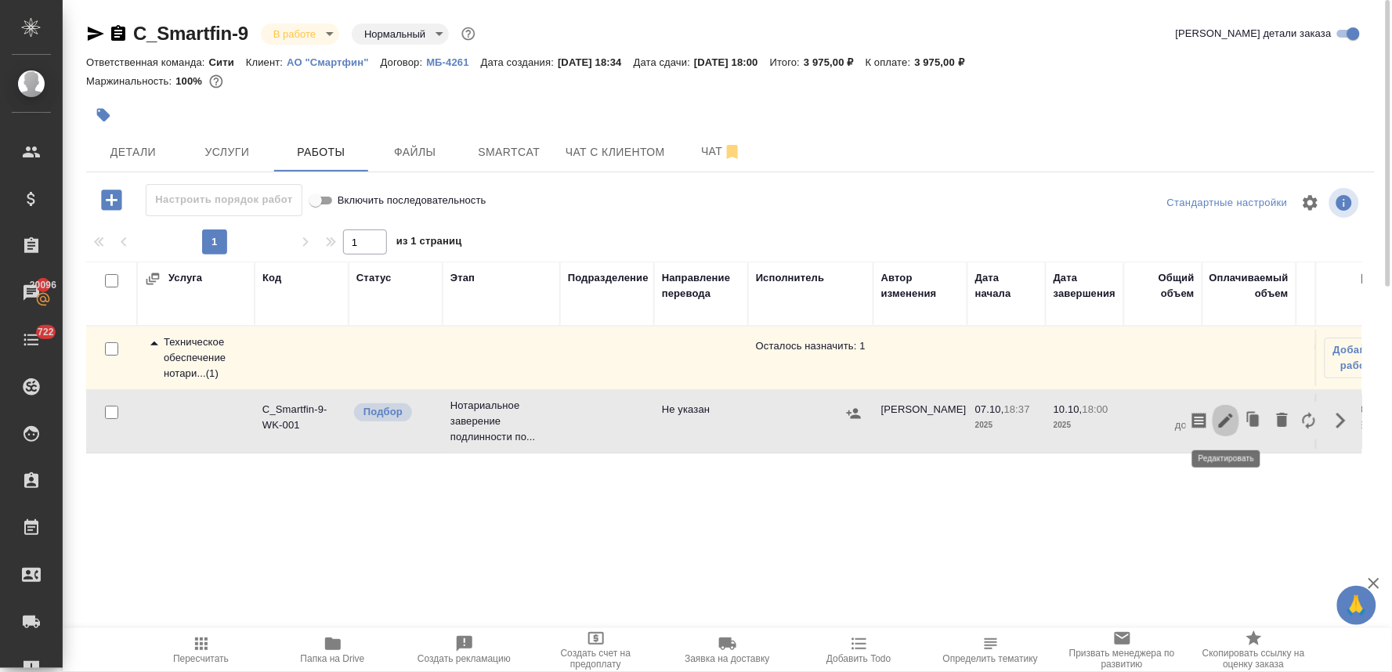
click at [1223, 418] on icon "button" at bounding box center [1226, 420] width 19 height 19
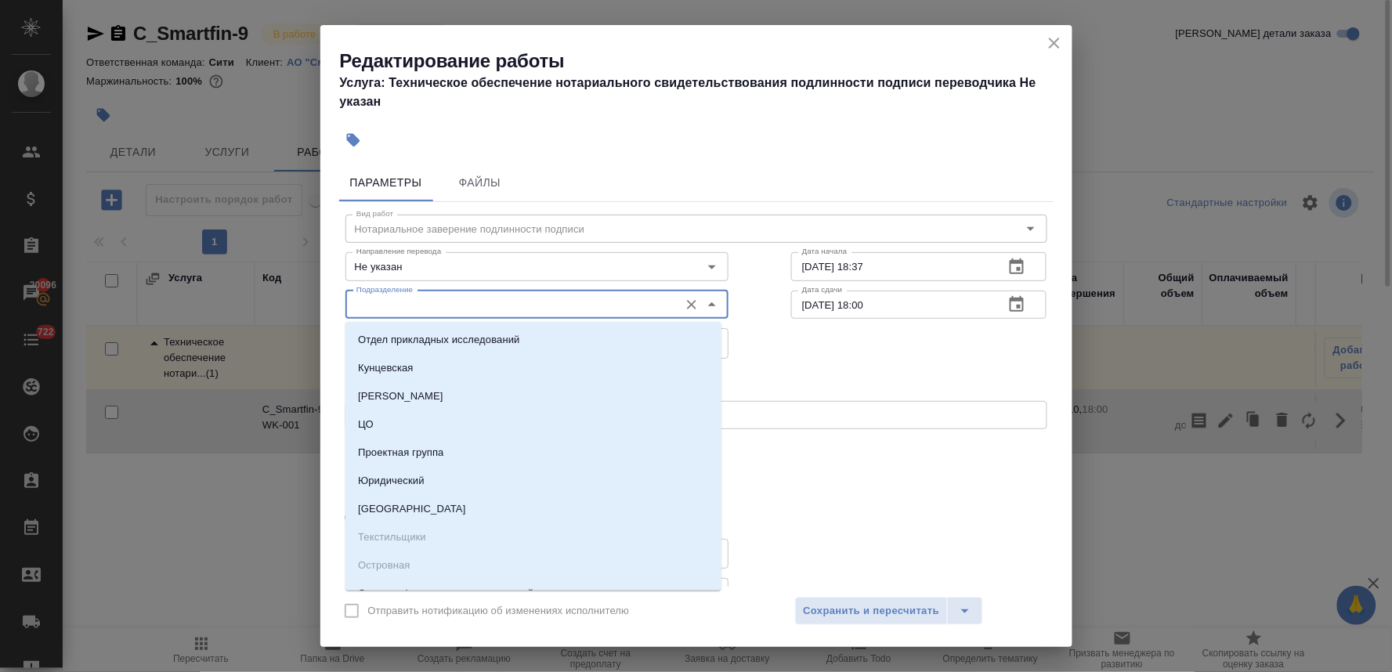
click at [396, 303] on input "Подразделение" at bounding box center [510, 304] width 321 height 19
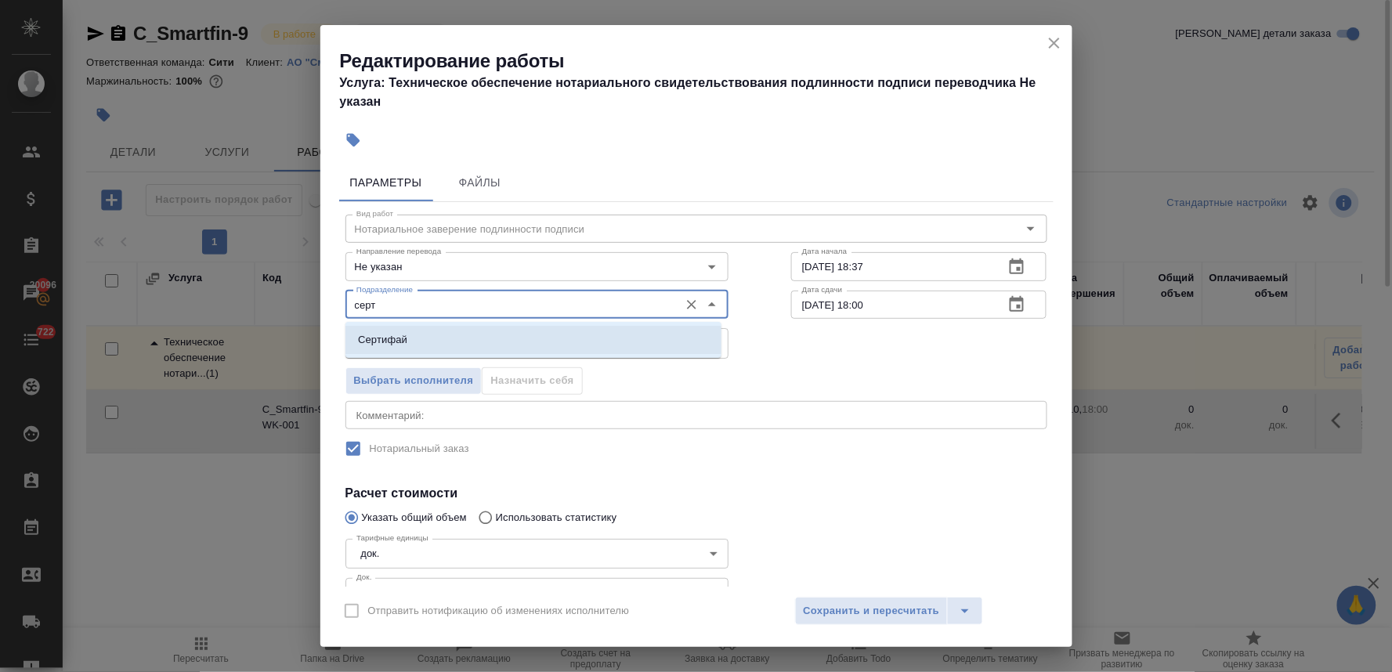
click at [402, 339] on p "Сертифай" at bounding box center [382, 340] width 49 height 16
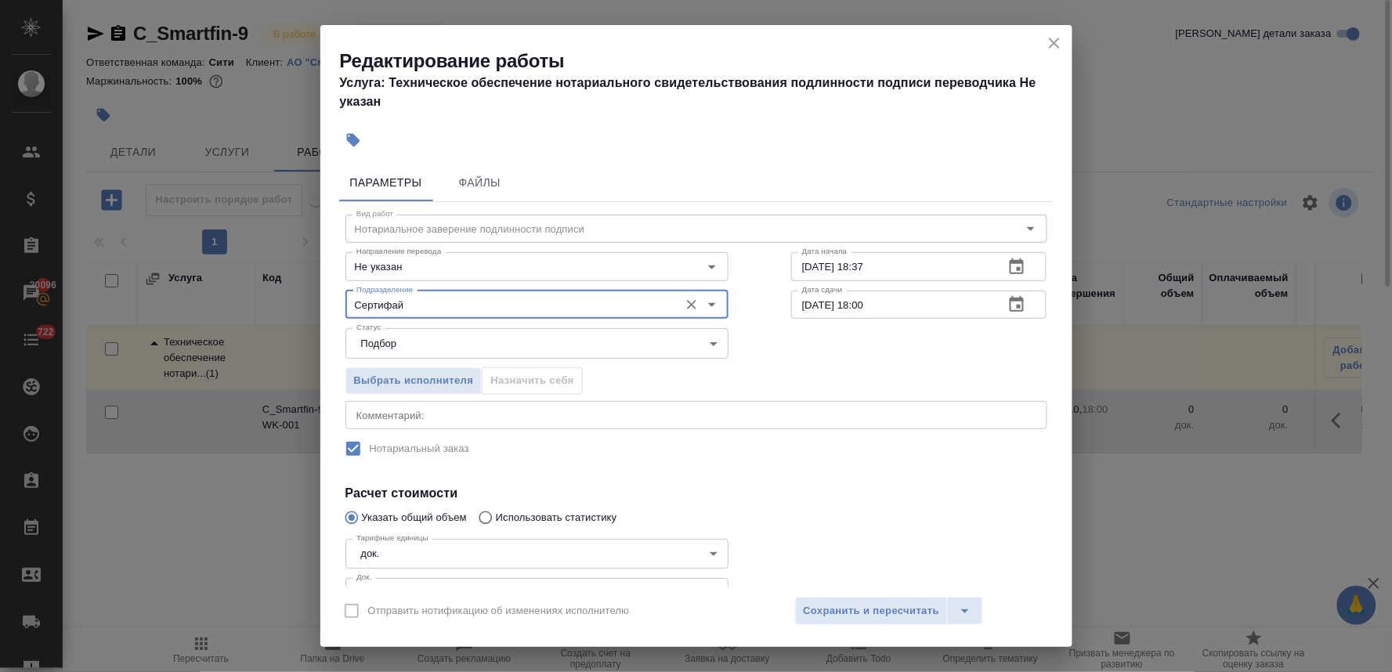
type input "Сертифай"
click at [788, 479] on div "Вид работ Нотариальное заверение подлинности подписи Вид работ Направление пере…" at bounding box center [696, 440] width 715 height 477
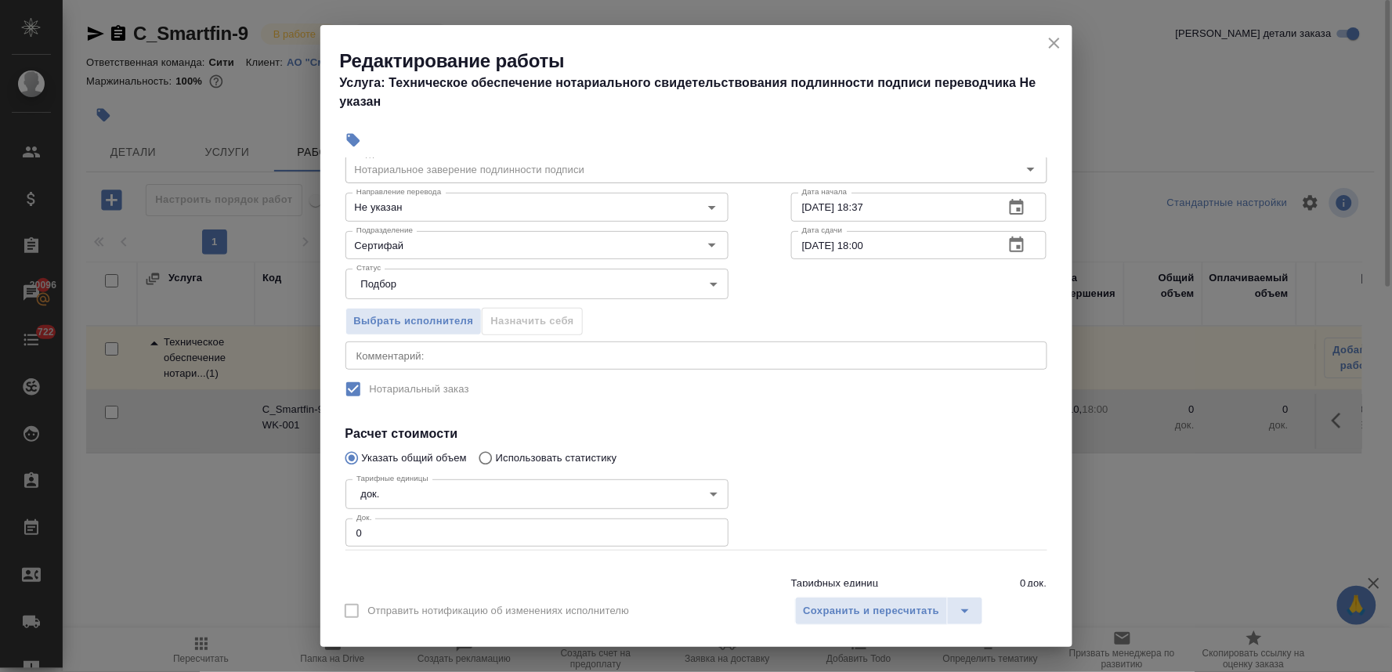
scroll to position [116, 0]
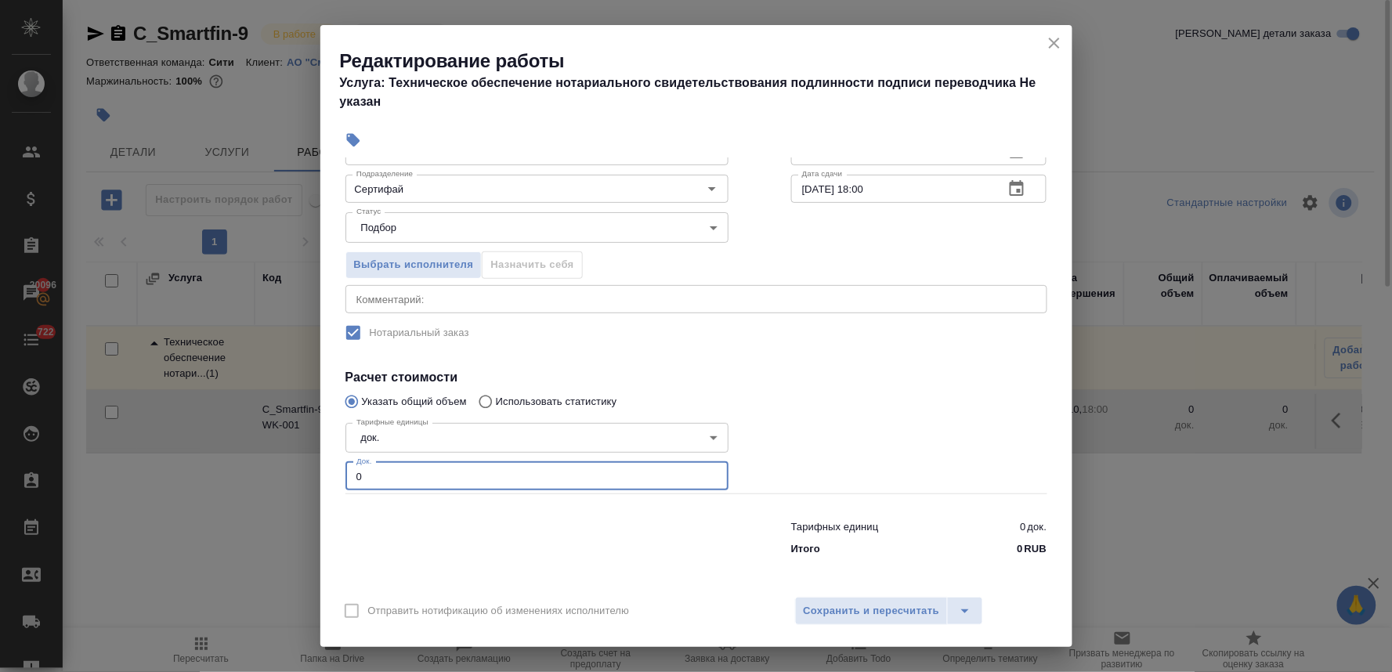
drag, startPoint x: 346, startPoint y: 472, endPoint x: 271, endPoint y: 465, distance: 74.8
click at [275, 466] on div "Редактирование работы Услуга: Техническое обеспечение нотариального свидетельст…" at bounding box center [696, 336] width 1392 height 672
type input "5"
click at [901, 604] on span "Сохранить и пересчитать" at bounding box center [872, 611] width 136 height 18
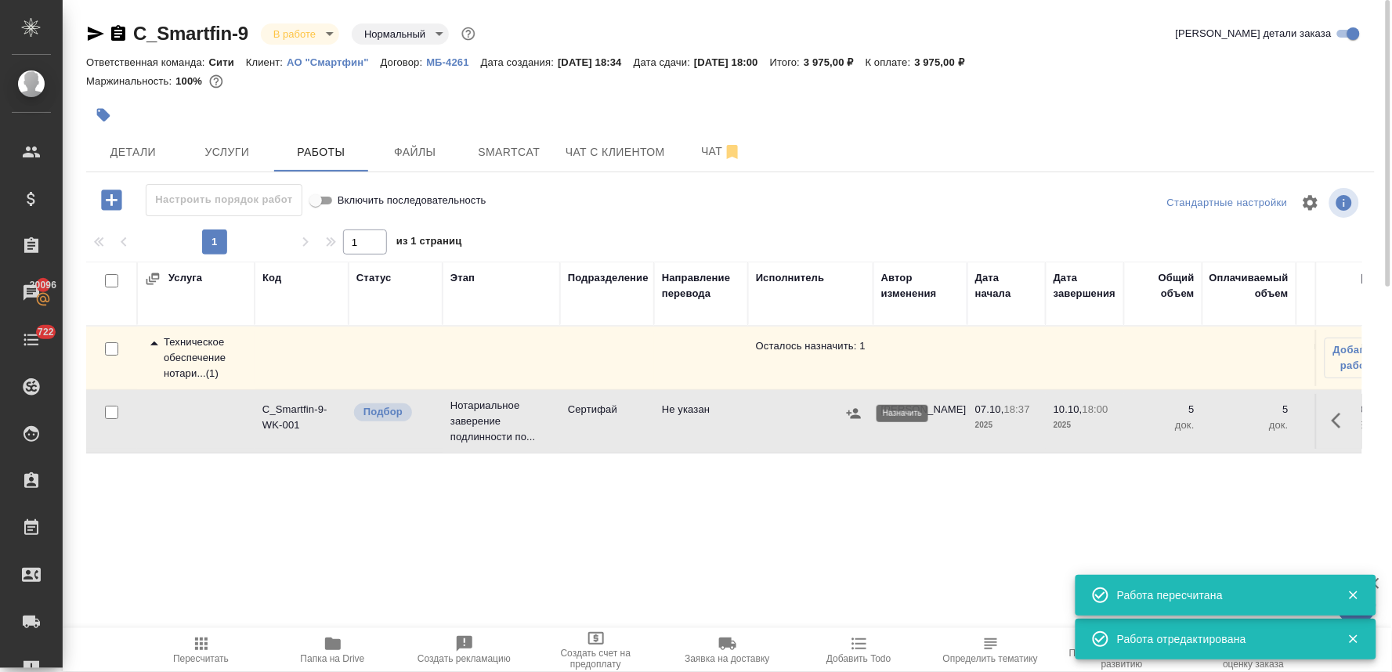
click at [851, 416] on icon "button" at bounding box center [854, 414] width 16 height 16
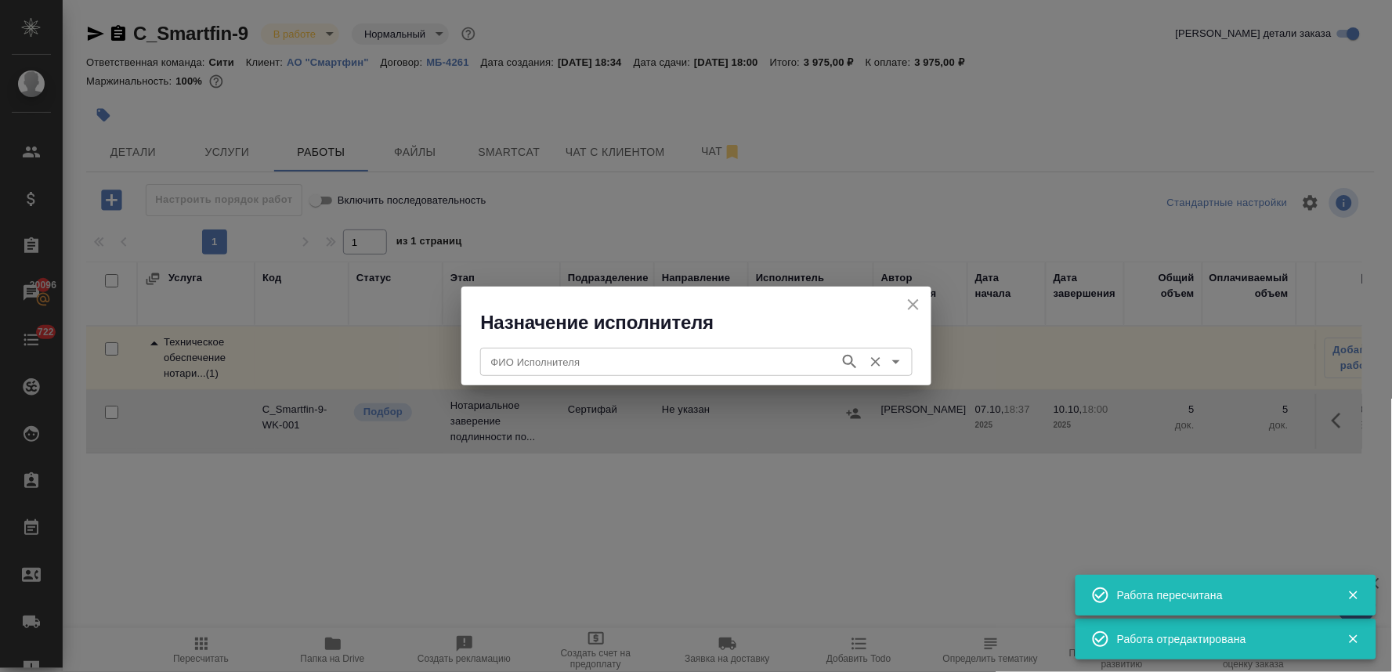
click at [722, 348] on div "ФИО Исполнителя" at bounding box center [696, 362] width 432 height 28
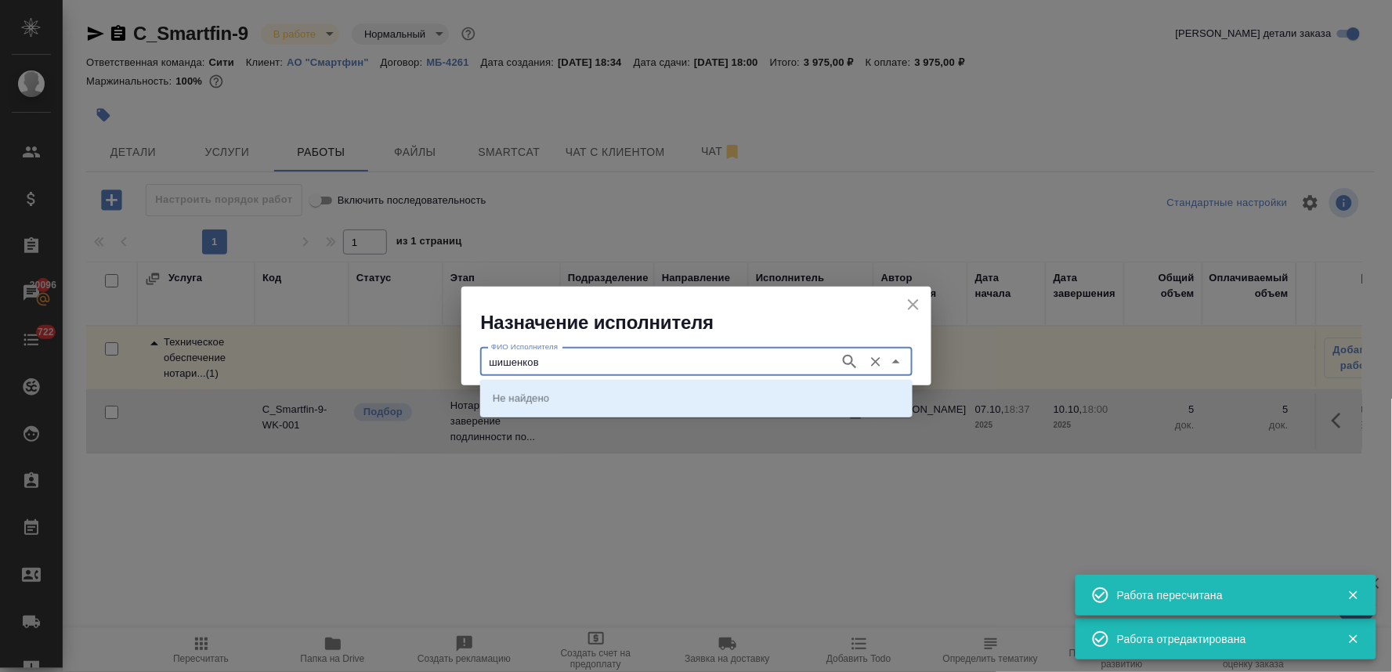
type input "шишенков"
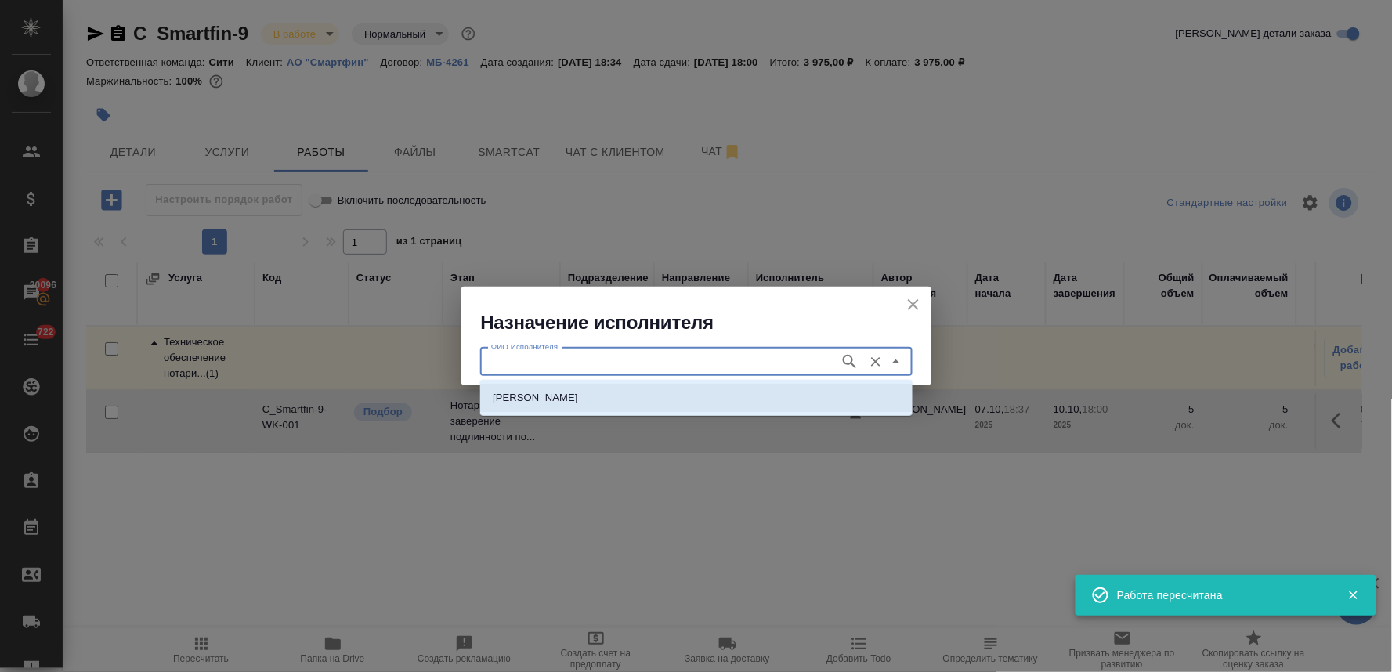
click at [719, 400] on li "НОТАРИУС Шишенков Леонид Васильевич" at bounding box center [696, 398] width 432 height 28
type input "НОТАРИУС Шишенков Леонид Васильевич"
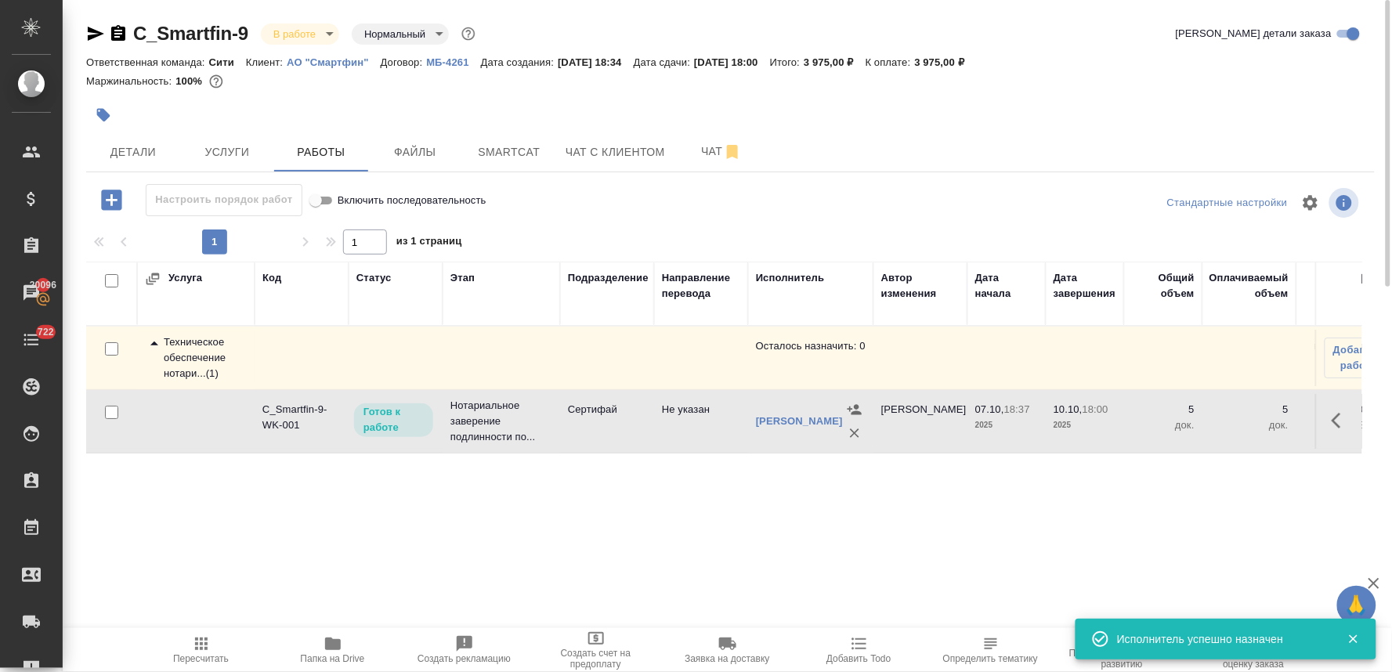
click at [180, 666] on button "Пересчитать" at bounding box center [202, 650] width 132 height 44
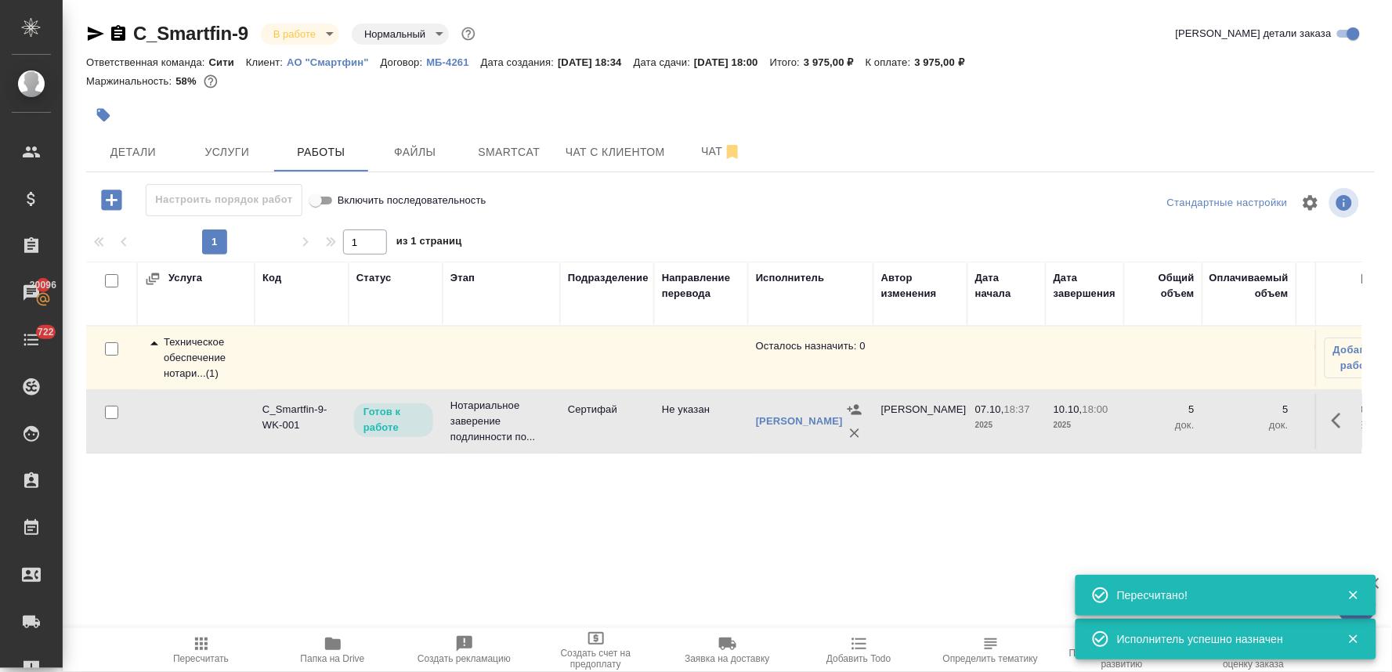
click at [1337, 429] on icon "button" at bounding box center [1336, 421] width 9 height 16
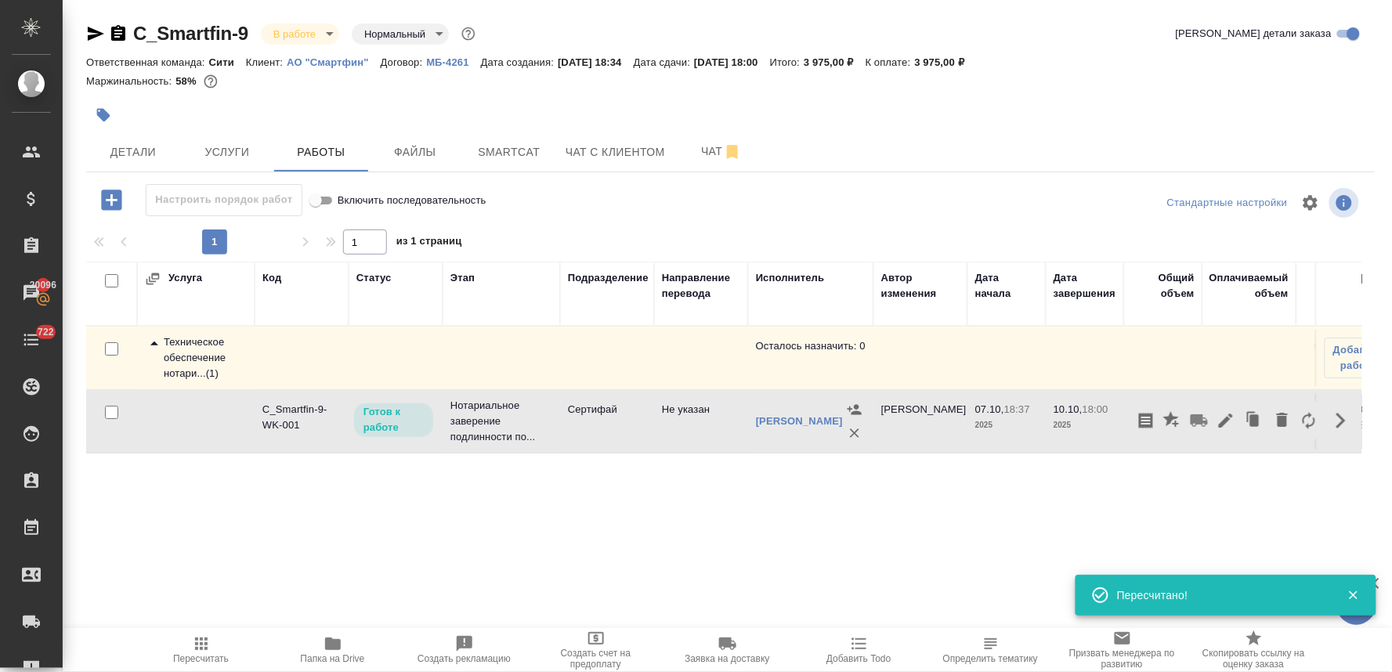
click at [1225, 428] on icon "button" at bounding box center [1226, 421] width 14 height 14
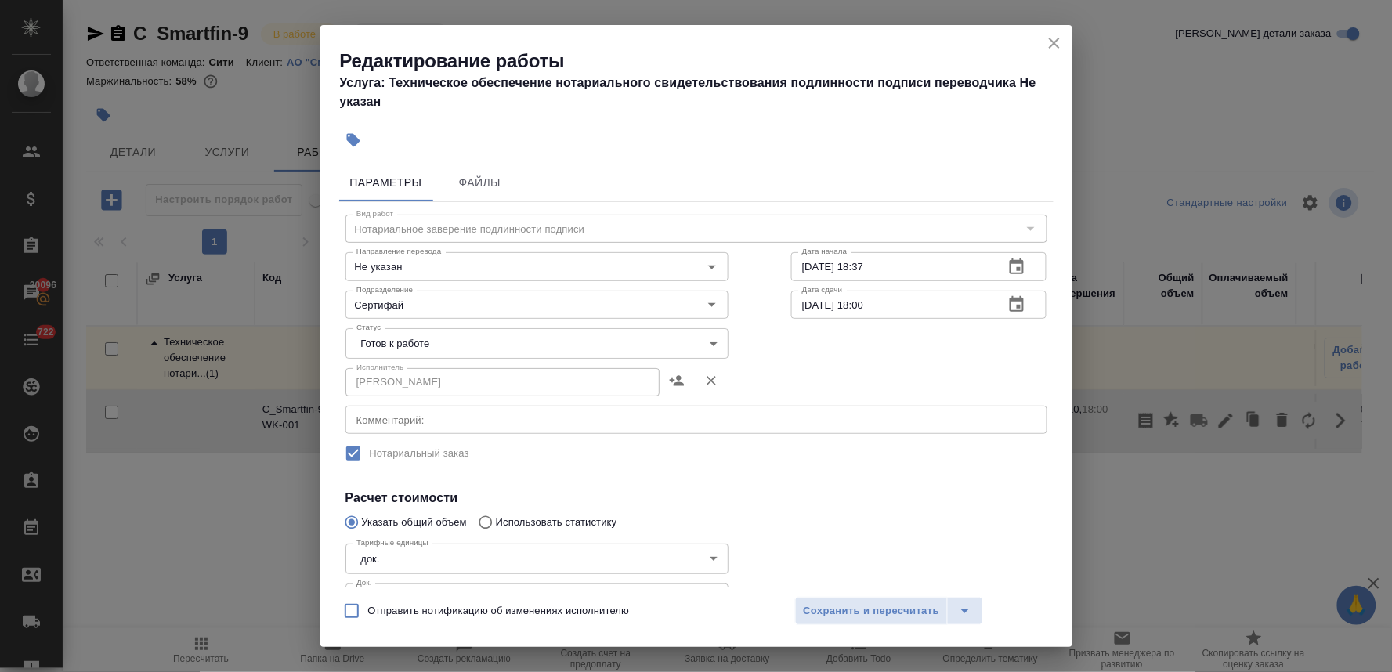
scroll to position [87, 0]
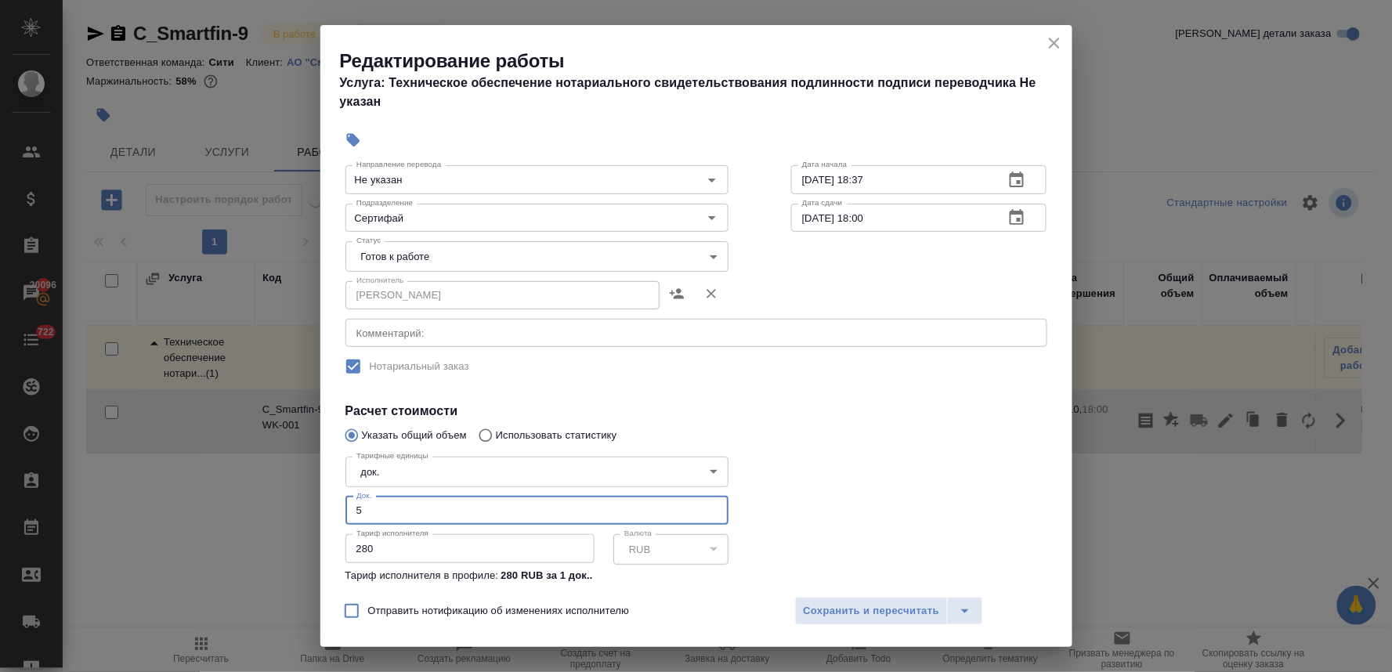
drag, startPoint x: 311, startPoint y: 510, endPoint x: 235, endPoint y: 503, distance: 76.3
click at [262, 510] on div "Редактирование работы Услуга: Техническое обеспечение нотариального свидетельст…" at bounding box center [696, 336] width 1392 height 672
type input "10"
click at [810, 606] on span "Сохранить и пересчитать" at bounding box center [872, 611] width 136 height 18
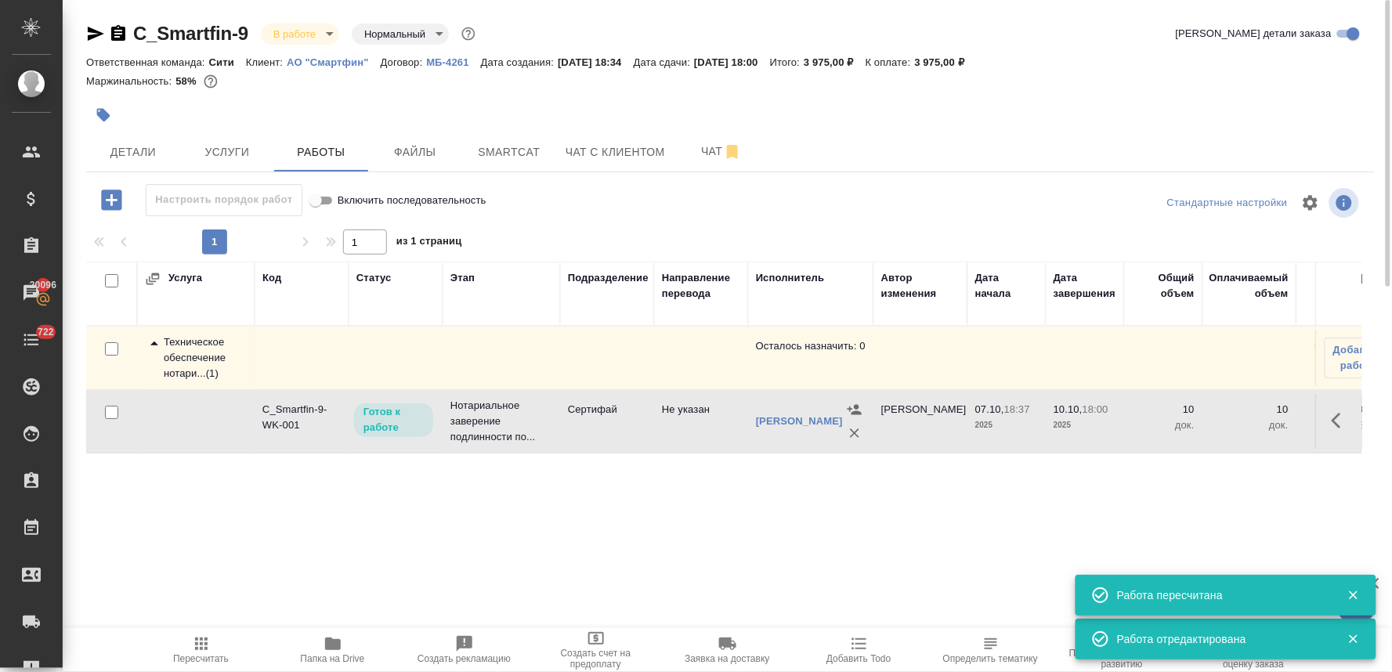
click at [183, 656] on span "Пересчитать" at bounding box center [201, 658] width 56 height 11
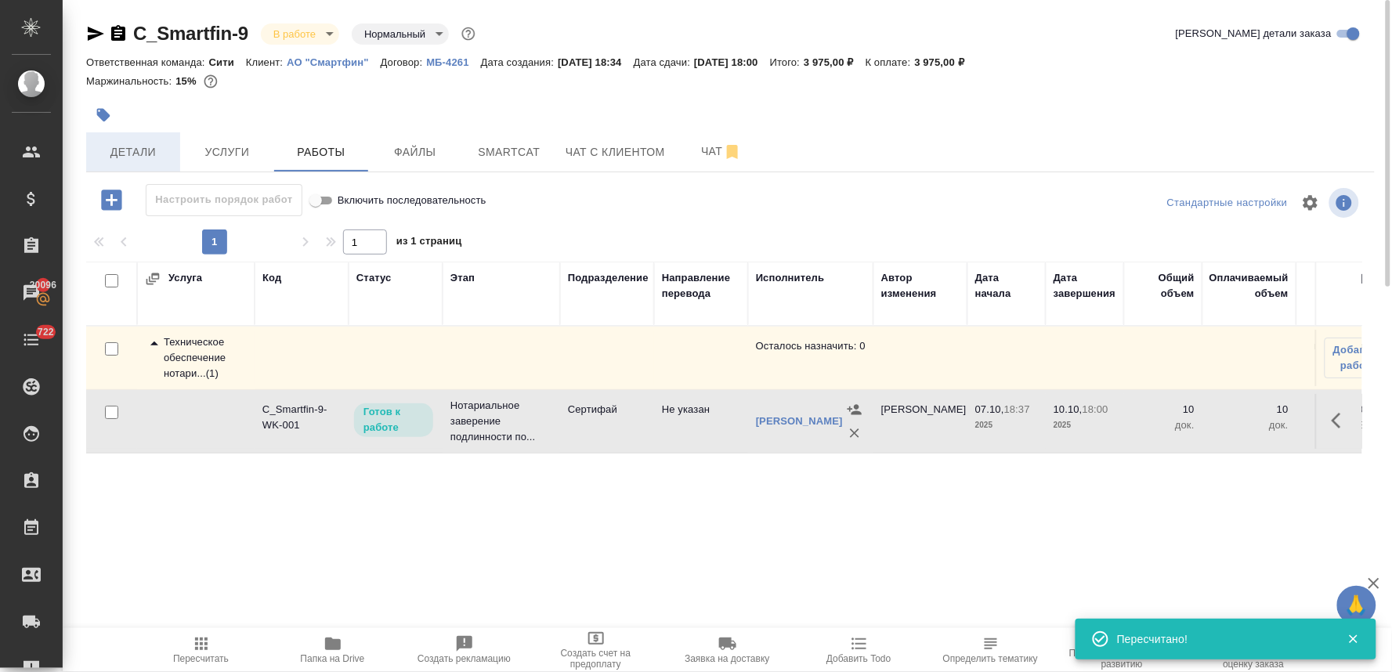
click at [136, 143] on span "Детали" at bounding box center [133, 153] width 75 height 20
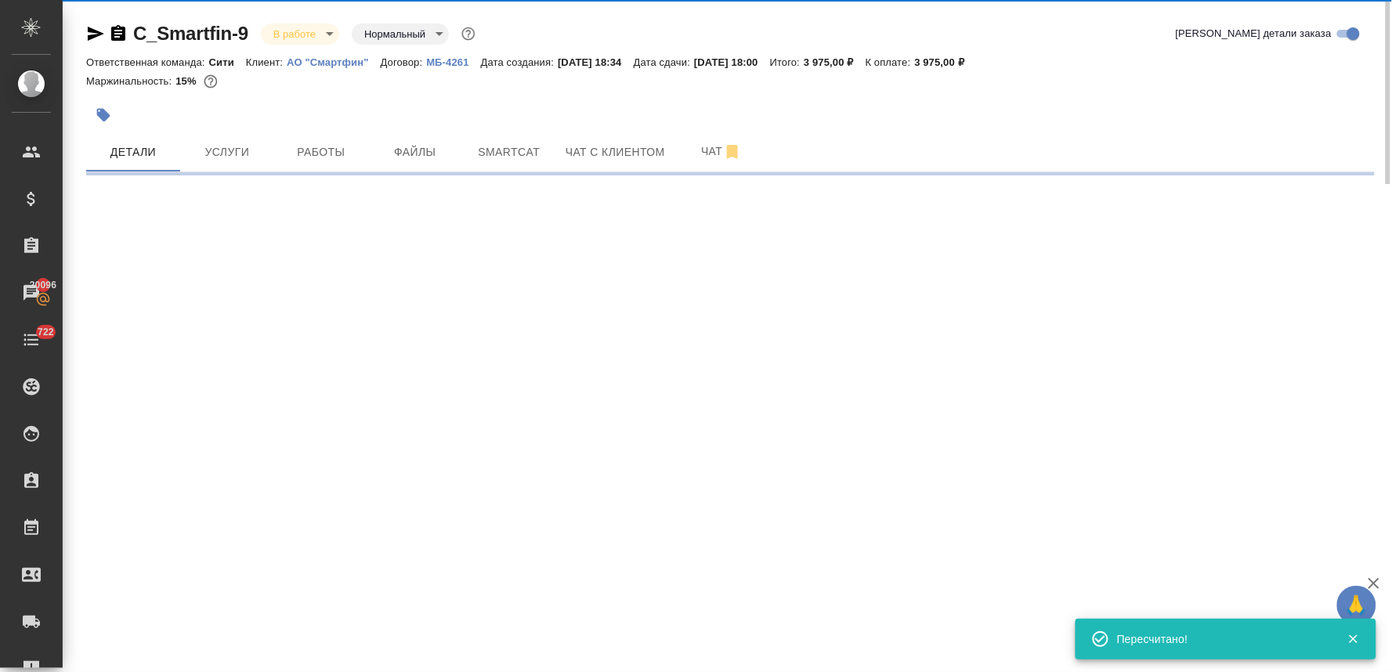
select select "RU"
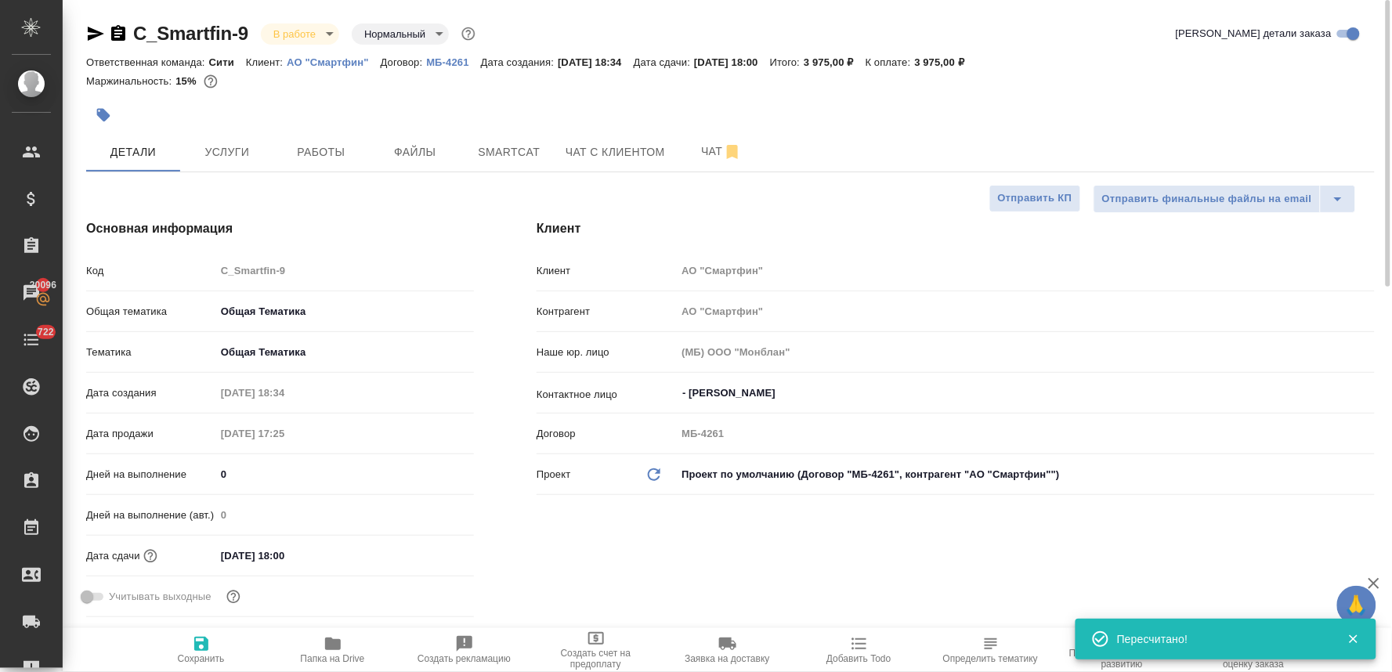
type textarea "x"
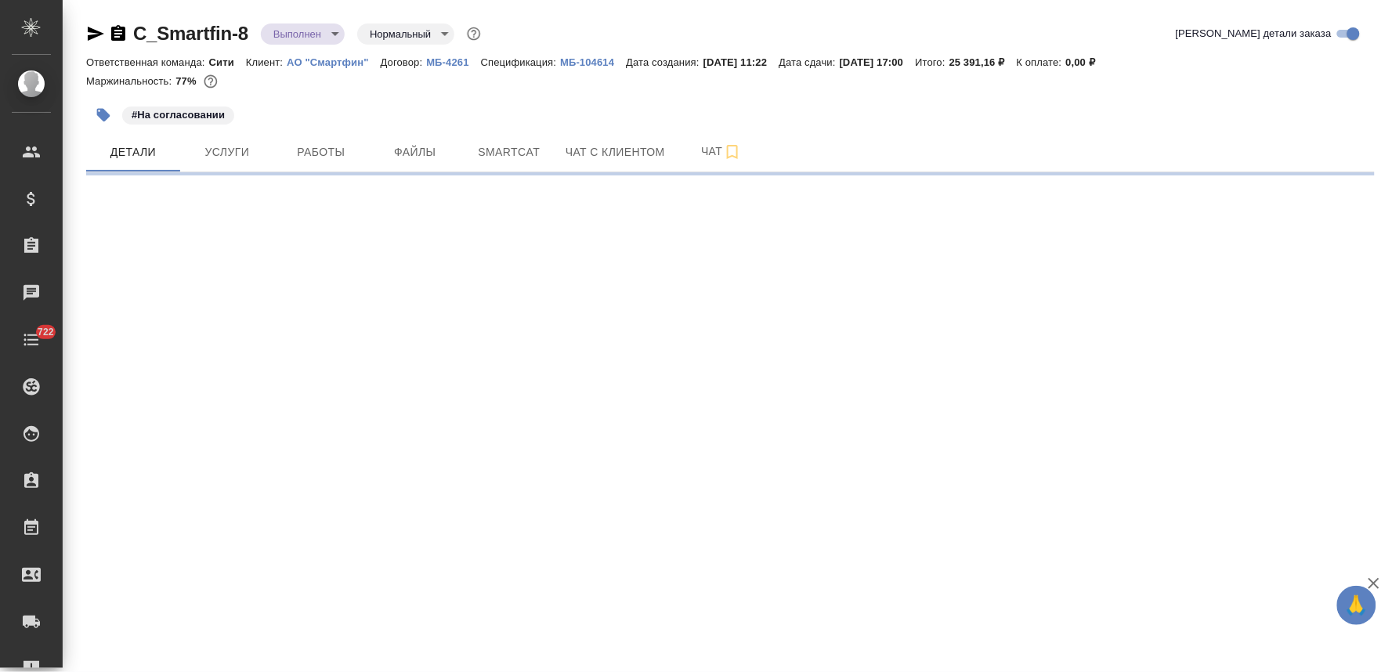
select select "RU"
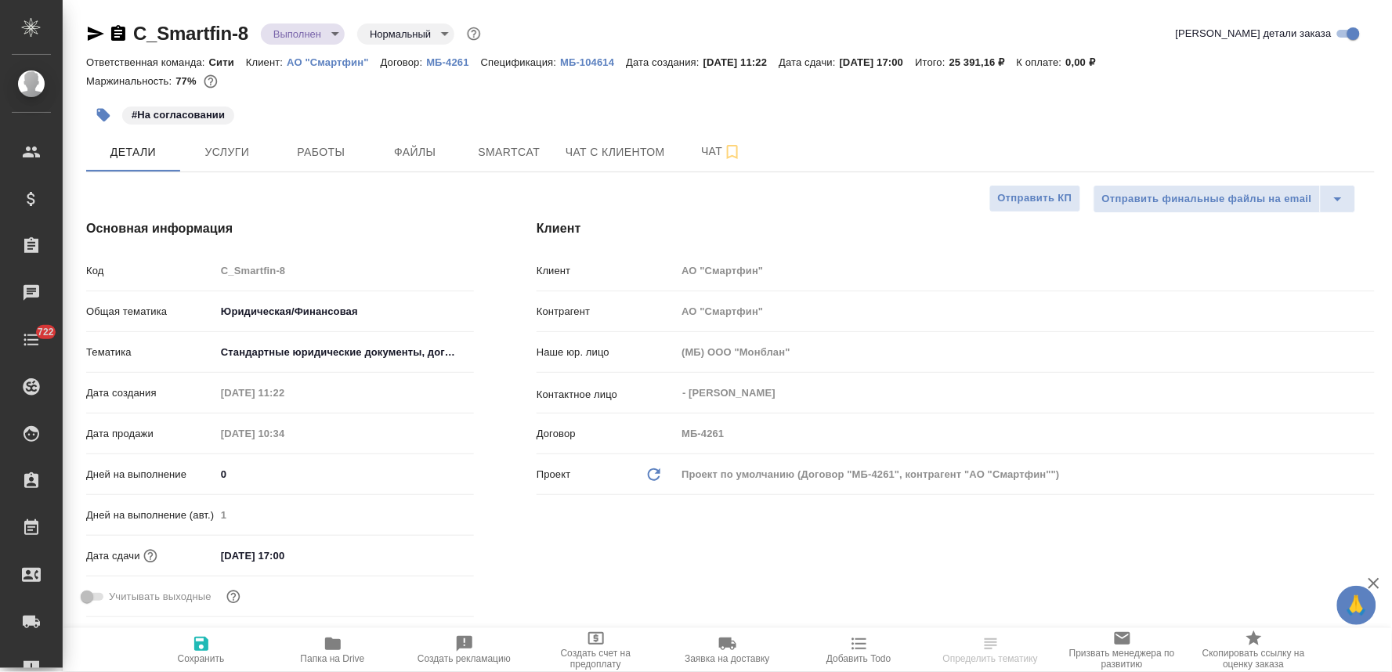
type textarea "x"
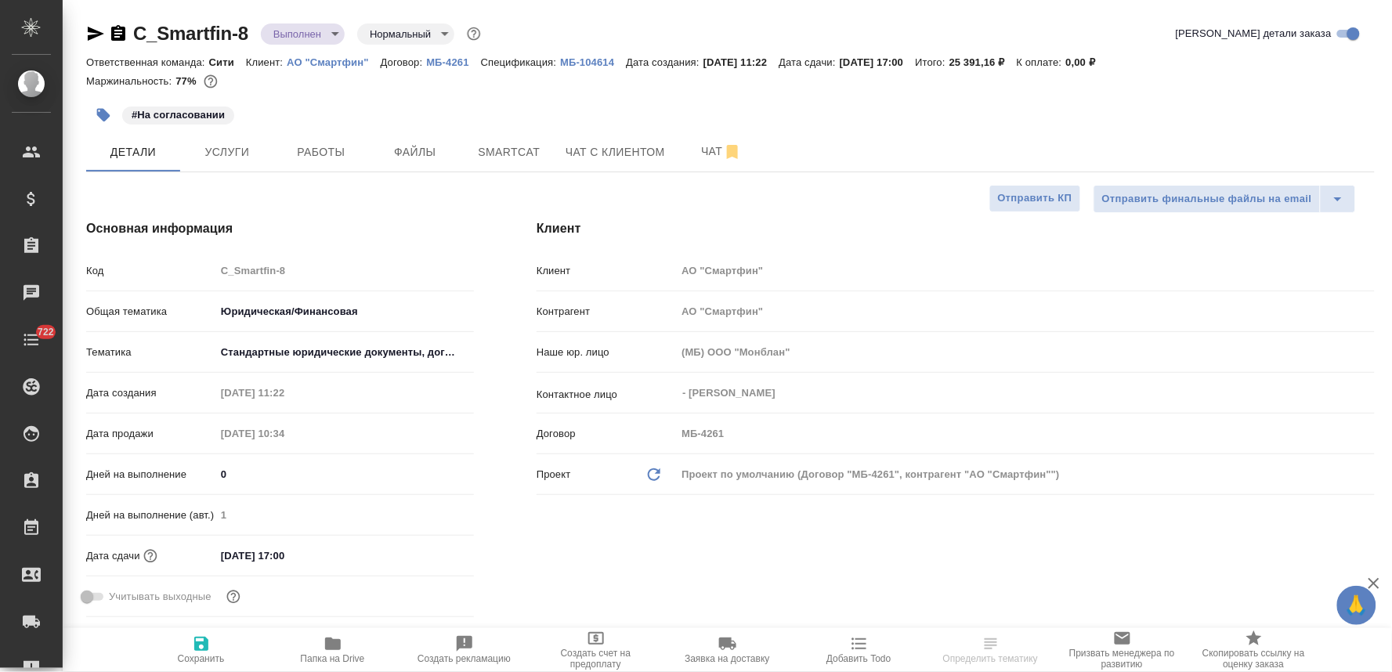
type textarea "x"
click at [92, 31] on icon "button" at bounding box center [96, 34] width 16 height 14
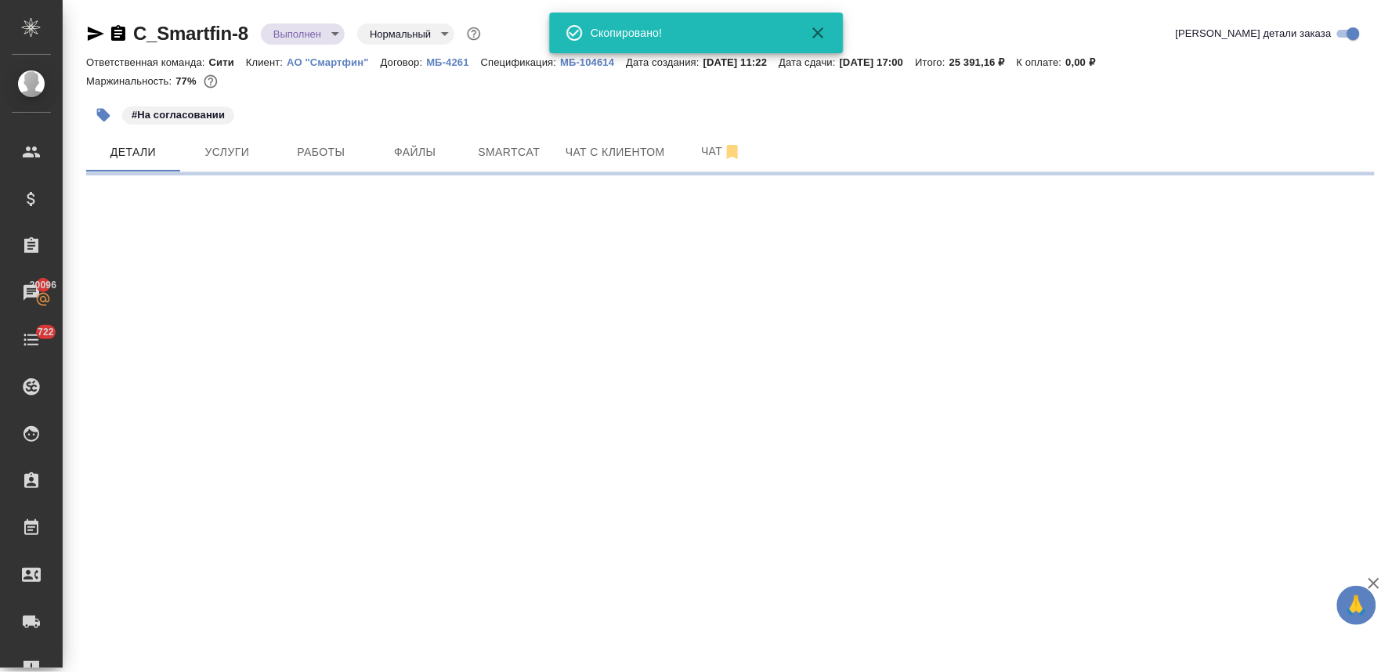
select select "RU"
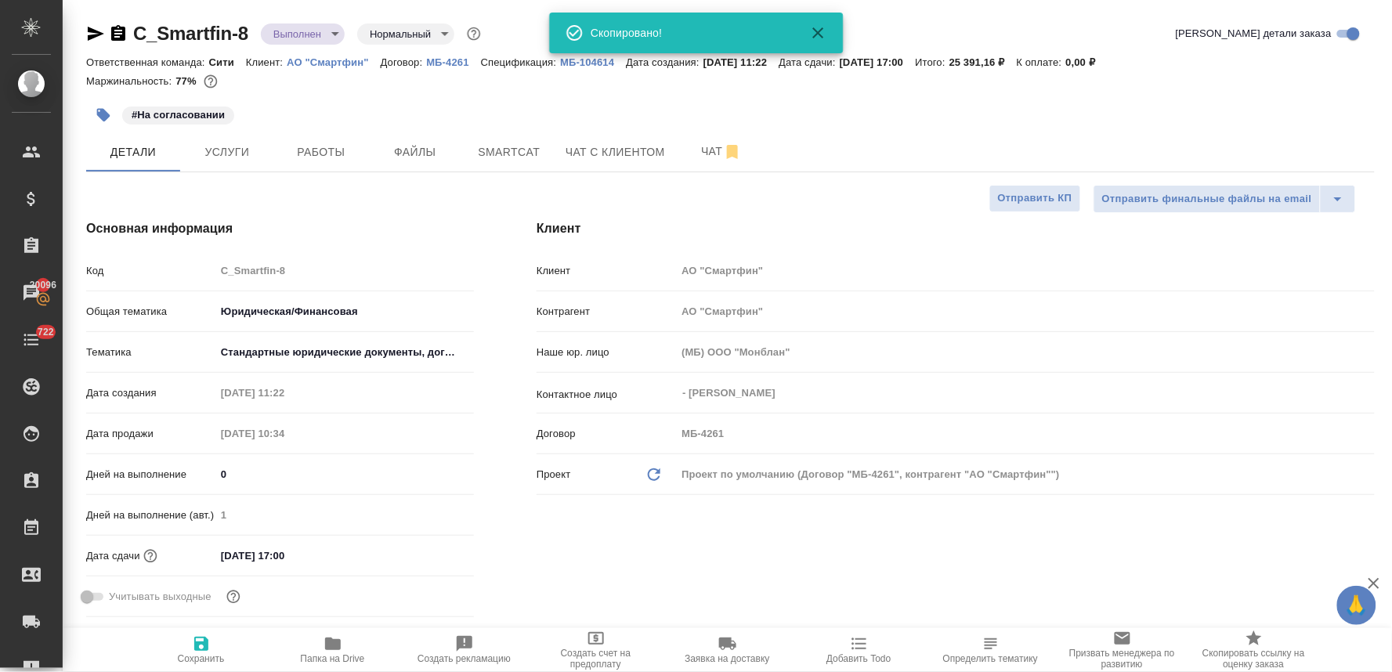
type textarea "x"
click at [850, 568] on div "Клиент Клиент АО "Смартфин" Контрагент АО "Смартфин" Наше юр. лицо (МБ) ООО "Мо…" at bounding box center [955, 421] width 901 height 467
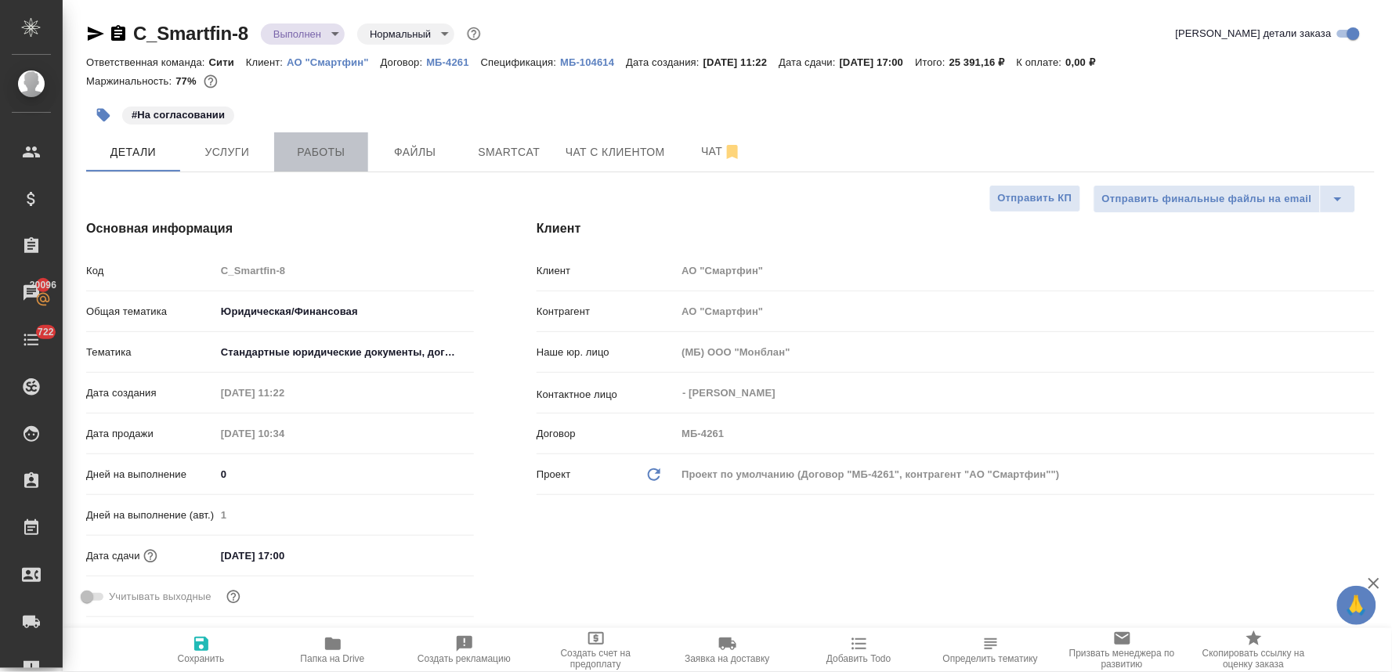
click at [350, 155] on span "Работы" at bounding box center [321, 153] width 75 height 20
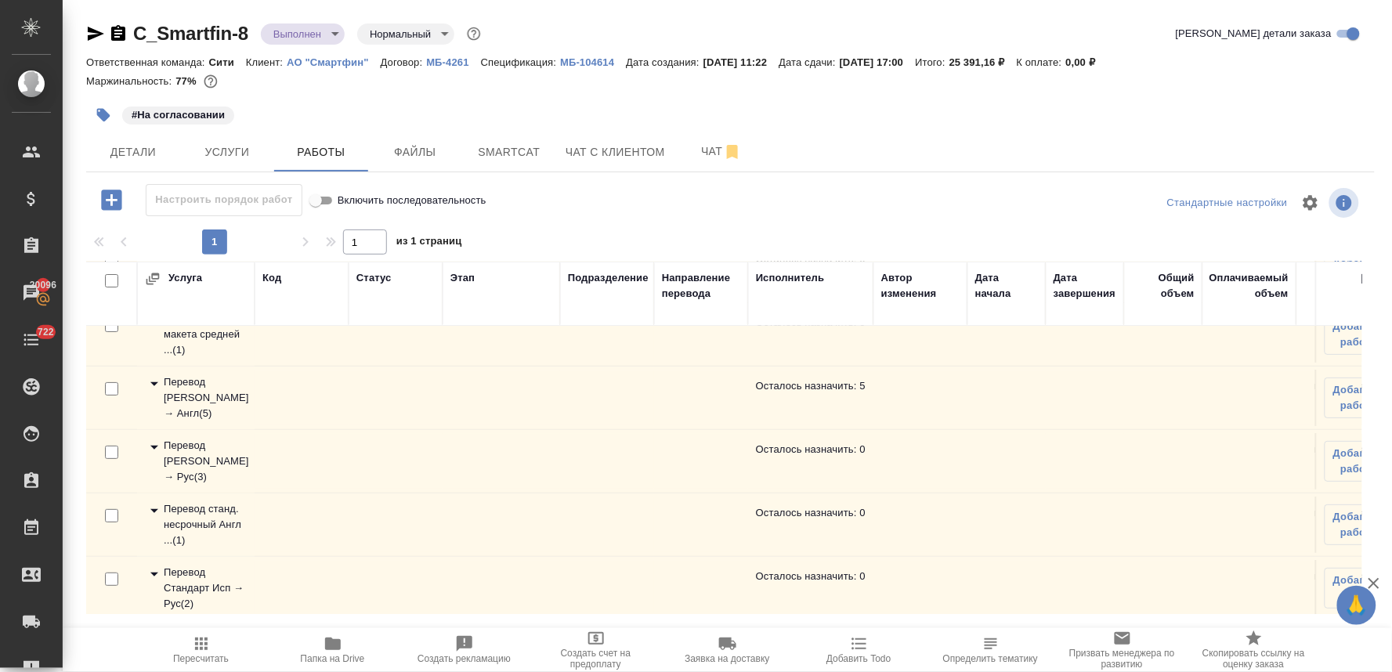
scroll to position [107, 0]
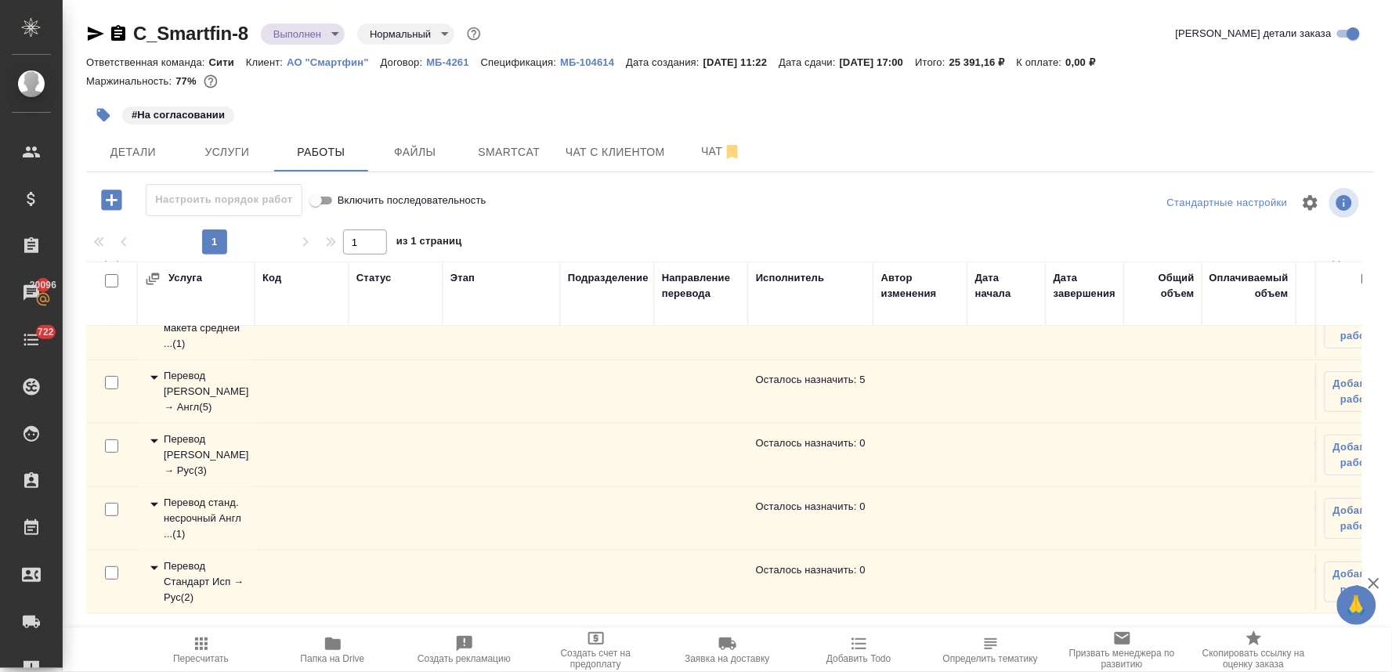
click at [201, 495] on div "Перевод станд. несрочный Англ ... ( 1 )" at bounding box center [196, 518] width 102 height 47
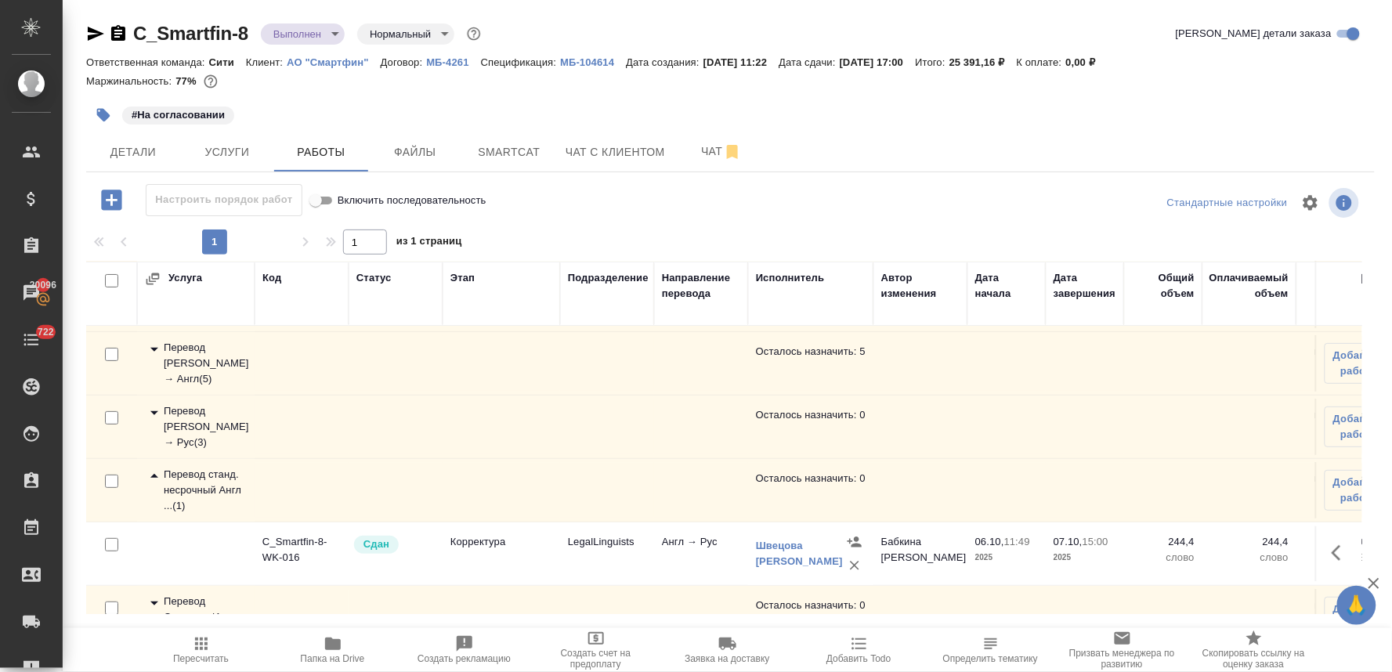
scroll to position [83, 0]
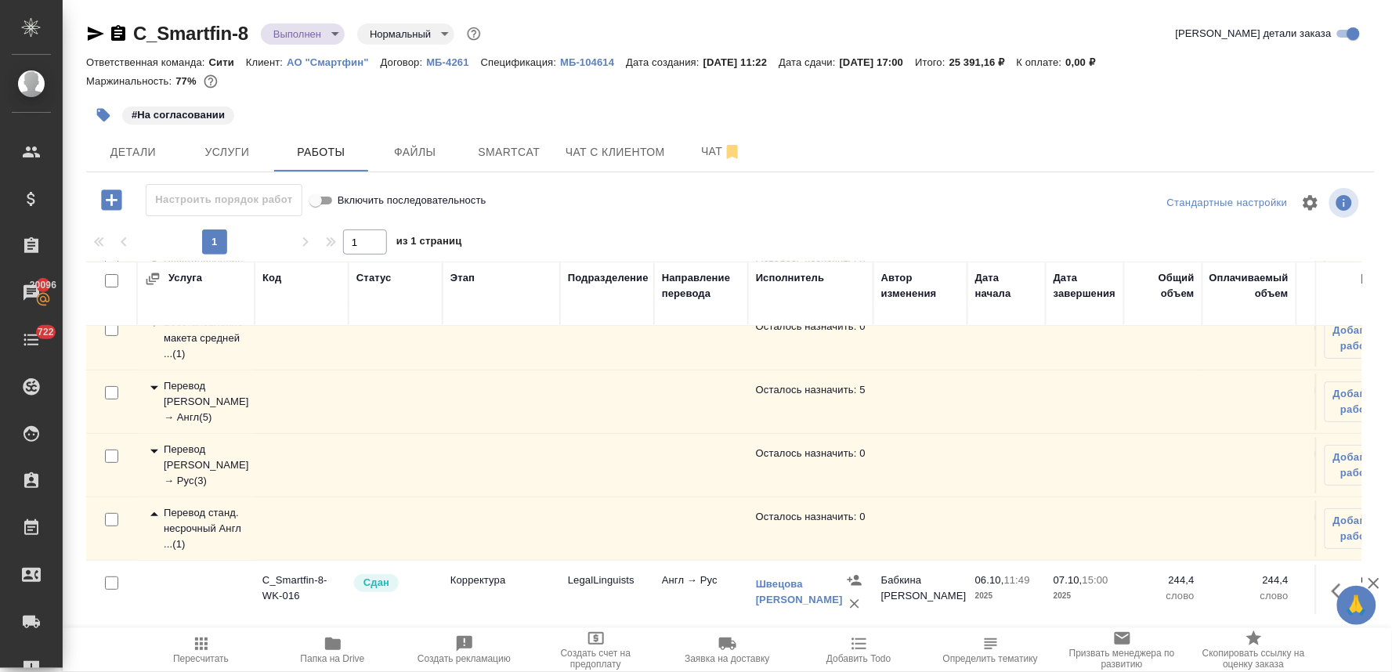
click at [205, 416] on div "Перевод [PERSON_NAME] → Англ ( 5 )" at bounding box center [196, 401] width 102 height 47
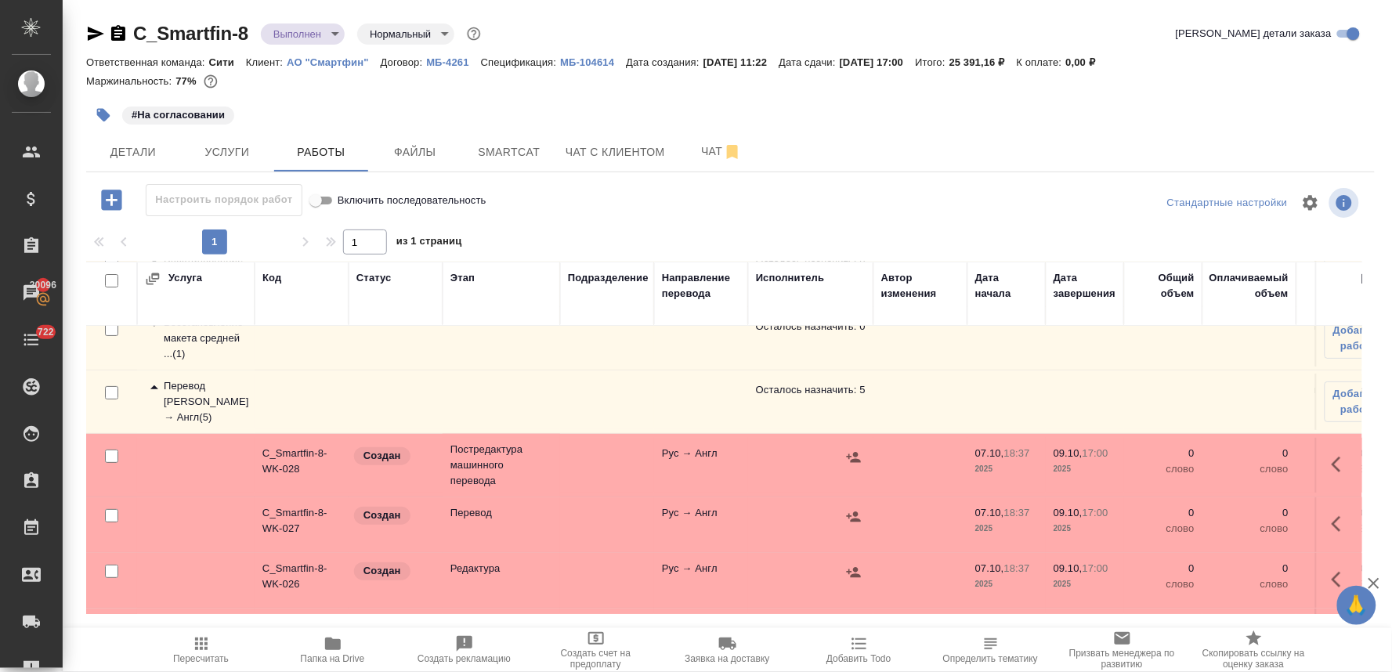
click at [1232, 122] on div "#На согласовании" at bounding box center [730, 115] width 1289 height 34
click at [631, 147] on span "Чат с клиентом" at bounding box center [616, 153] width 100 height 20
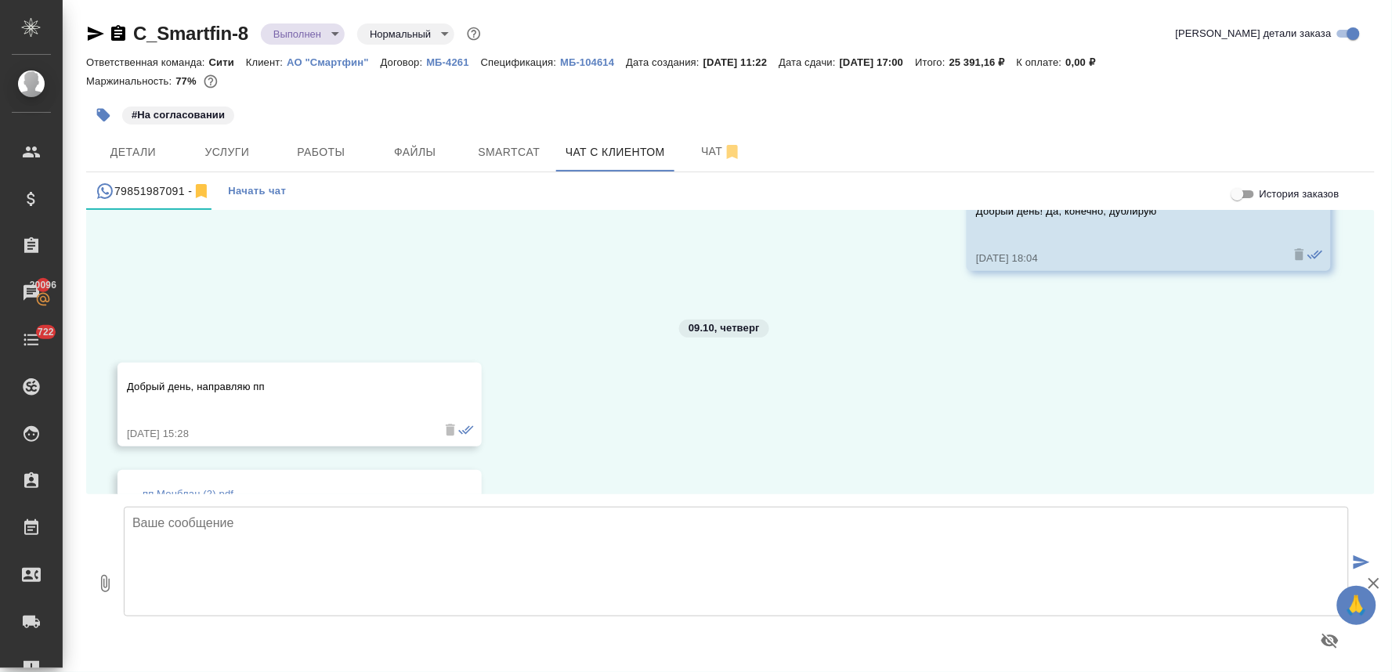
scroll to position [12697, 0]
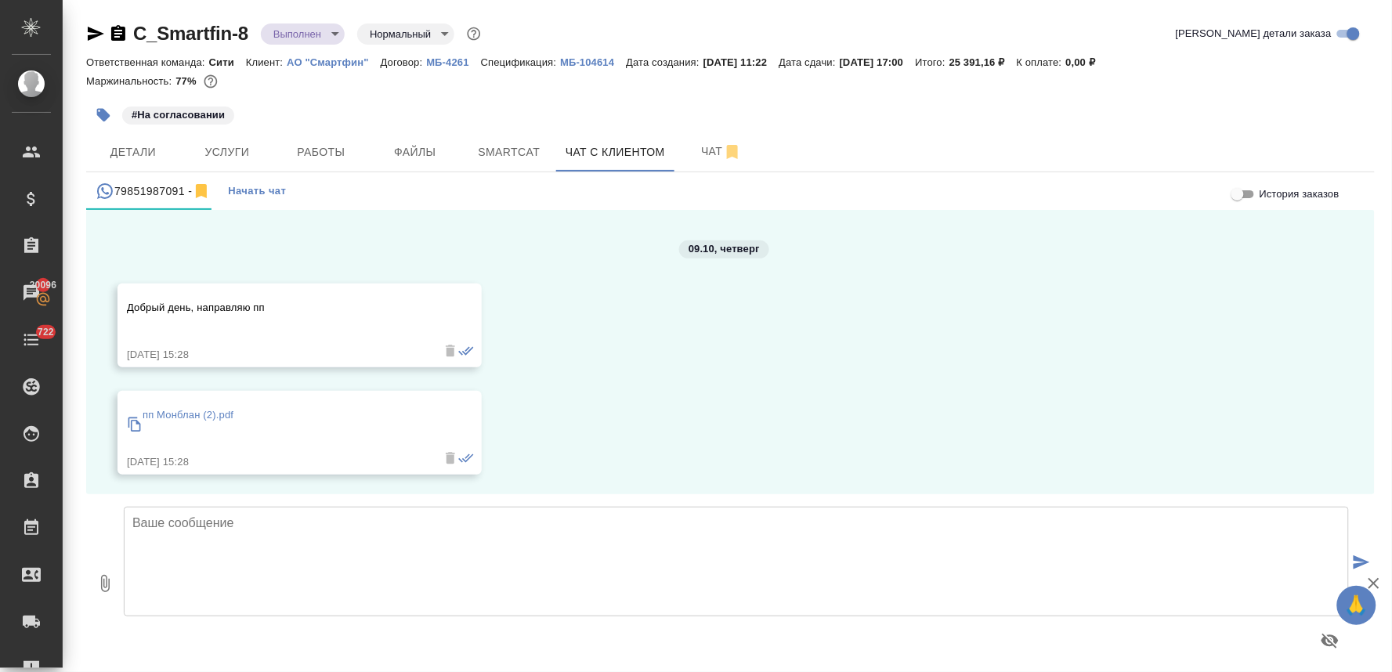
click at [257, 527] on textarea at bounding box center [736, 562] width 1225 height 110
type textarea "Добрый день Спасибо!"
